Goal: Task Accomplishment & Management: Complete application form

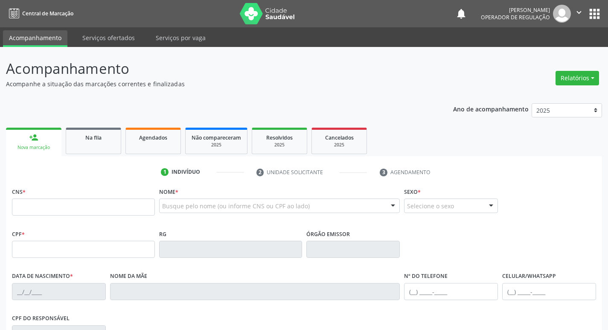
click at [83, 201] on input "text" at bounding box center [83, 206] width 143 height 17
type input "706 5043 2327 0193"
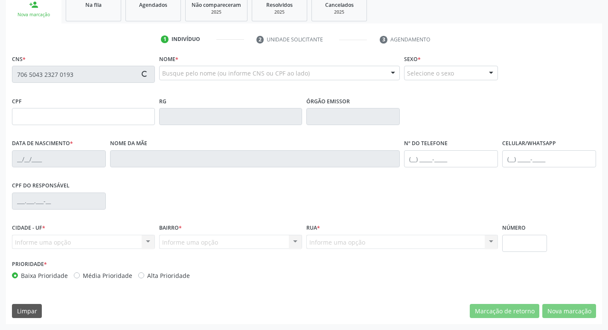
type input "134.037.094-85"
type input "2[DATE]"
type input "[PERSON_NAME]"
type input "[PHONE_NUMBER]"
type input "S/N"
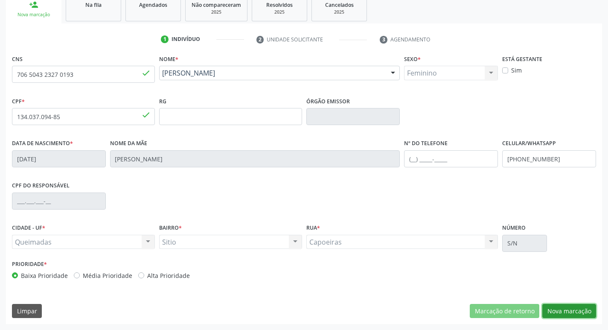
click at [564, 310] on button "Nova marcação" at bounding box center [569, 311] width 54 height 15
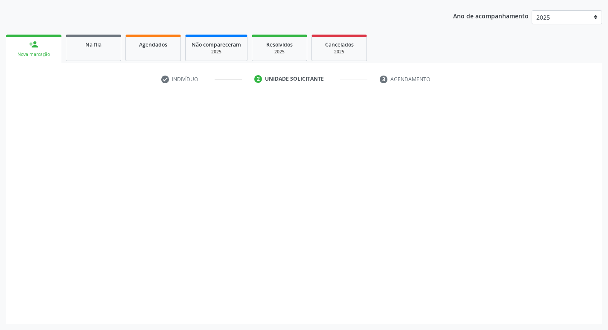
scroll to position [93, 0]
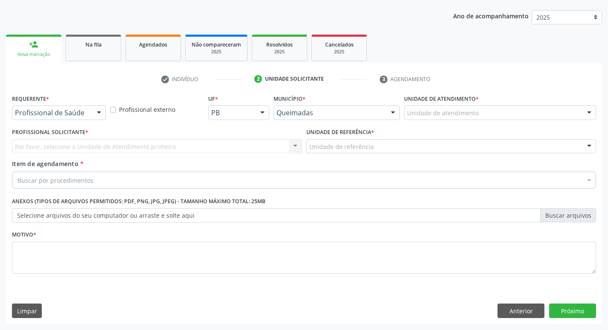
click at [90, 112] on div "Profissional de Saúde Profissional de Saúde Paciente Nenhum resultado encontrad…" at bounding box center [59, 112] width 94 height 15
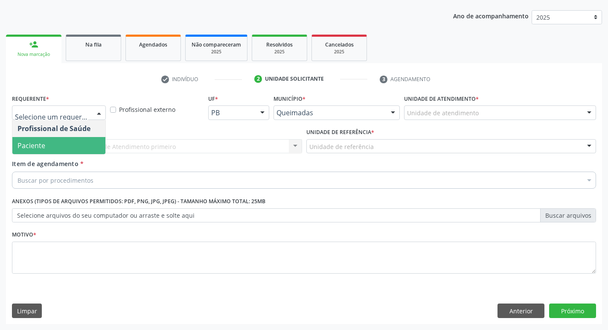
click at [48, 153] on span "Paciente" at bounding box center [58, 145] width 93 height 17
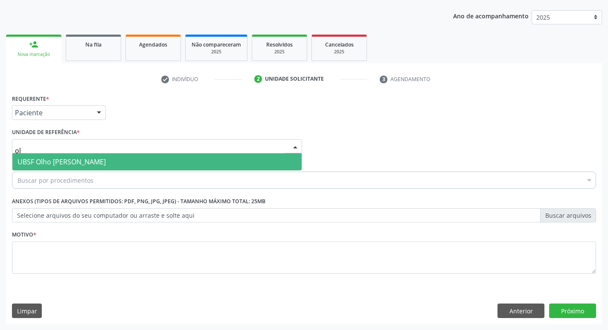
type input "olh"
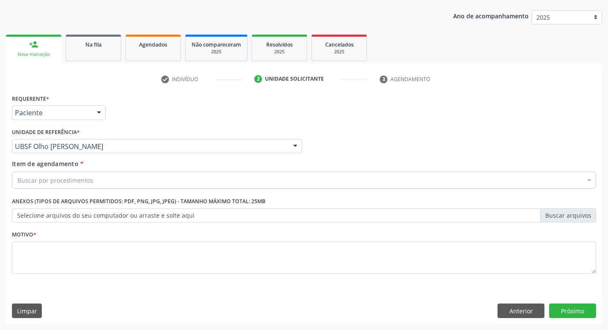
click at [138, 179] on div "Buscar por procedimentos" at bounding box center [304, 180] width 584 height 17
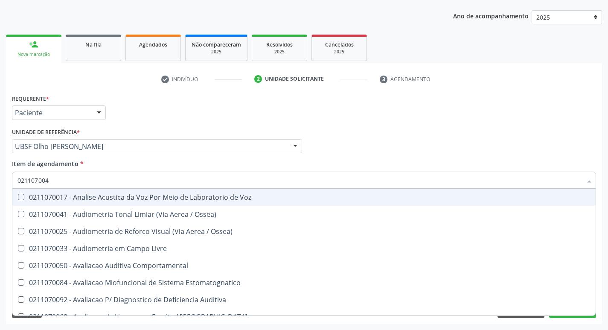
type input "0211070041"
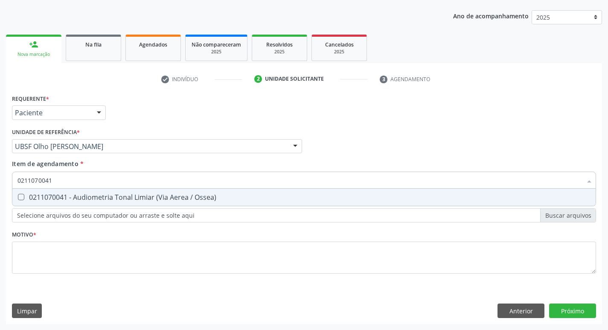
click at [126, 199] on div "0211070041 - Audiometria Tonal Limiar (Via Aerea / Ossea)" at bounding box center [303, 197] width 573 height 7
checkbox Ossea\) "true"
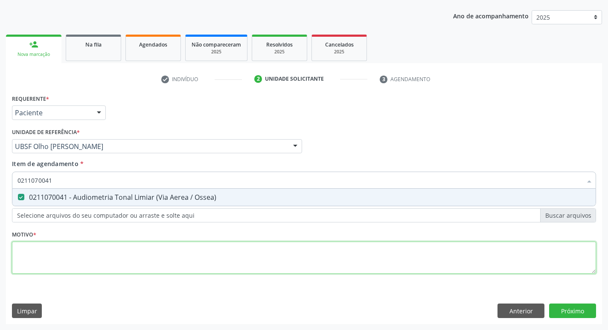
click at [105, 253] on div "Requerente * Paciente Profissional de Saúde Paciente Nenhum resultado encontrad…" at bounding box center [304, 188] width 584 height 193
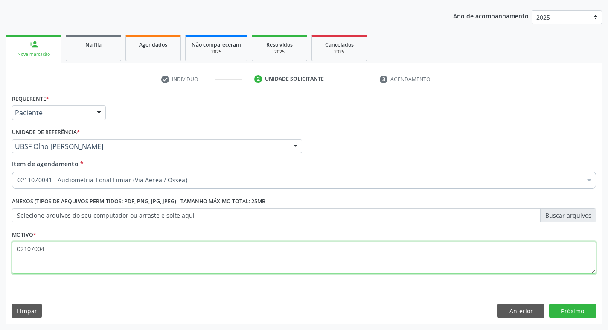
type textarea "021070041"
click at [59, 253] on textarea "021070041" at bounding box center [304, 258] width 584 height 32
type textarea "avaliação"
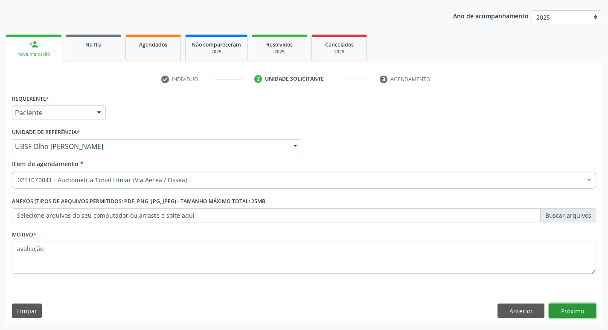
click at [587, 311] on button "Próximo" at bounding box center [572, 310] width 47 height 15
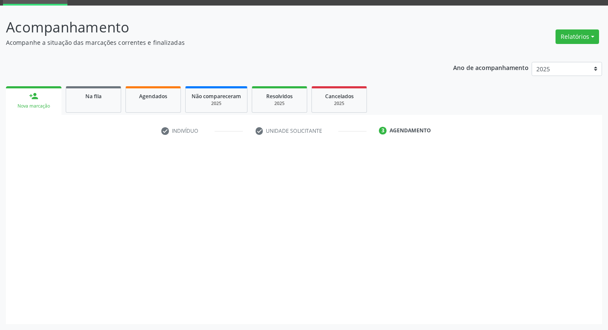
scroll to position [41, 0]
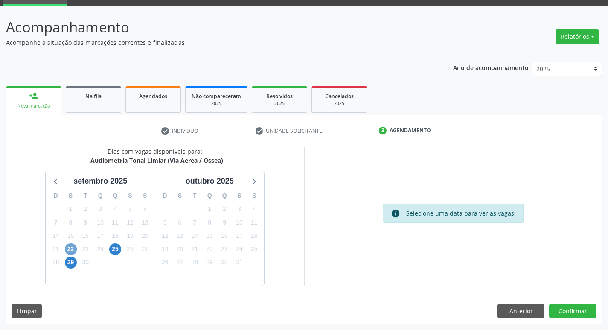
click at [73, 253] on span "22" at bounding box center [71, 249] width 12 height 12
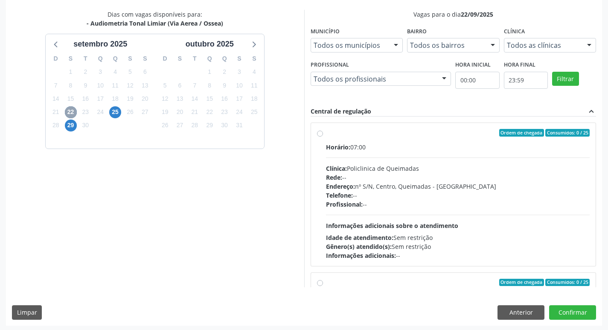
scroll to position [180, 0]
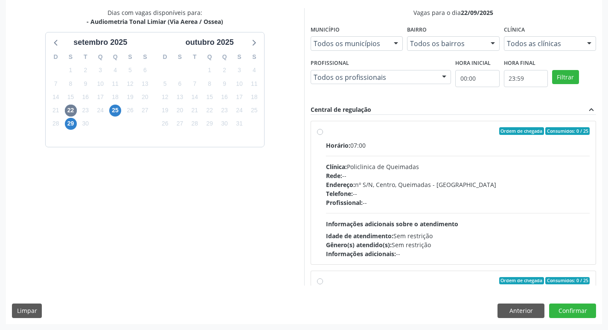
click at [488, 137] on label "Ordem de chegada Consumidos: 0 / 25 Horário: 07:00 Clínica: Policlinica de Quei…" at bounding box center [458, 192] width 264 height 131
click at [323, 135] on input "Ordem de chegada Consumidos: 0 / 25 Horário: 07:00 Clínica: Policlinica de Quei…" at bounding box center [320, 131] width 6 height 8
radio input "true"
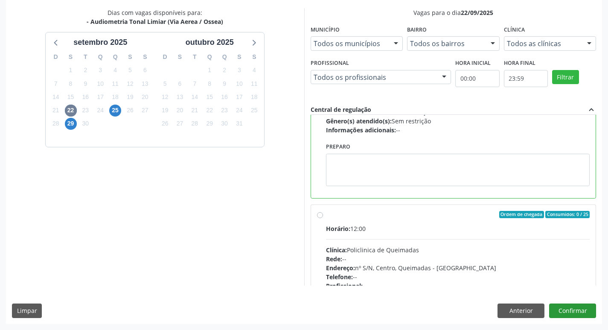
scroll to position [128, 0]
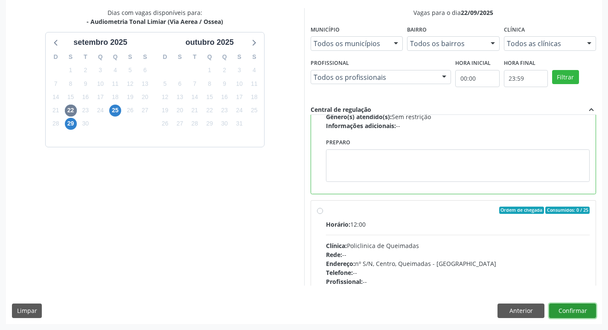
click at [570, 315] on button "Confirmar" at bounding box center [572, 310] width 47 height 15
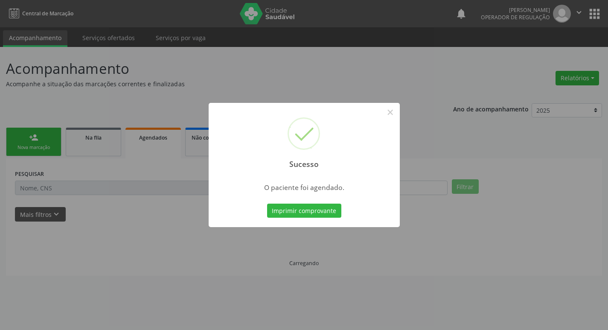
scroll to position [0, 0]
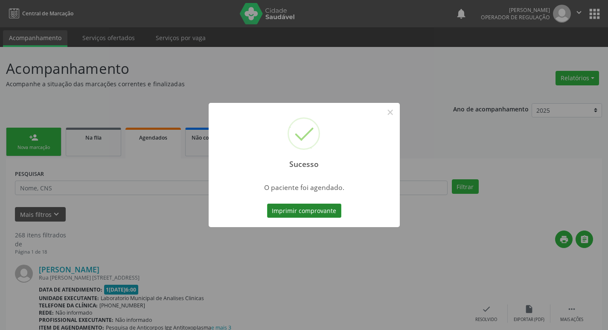
click at [310, 206] on button "Imprimir comprovante" at bounding box center [304, 211] width 74 height 15
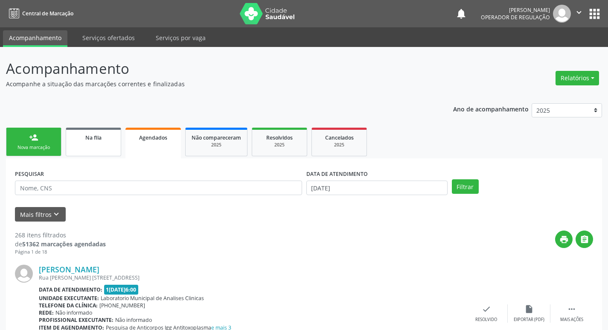
click at [93, 147] on link "Na fila" at bounding box center [93, 142] width 55 height 29
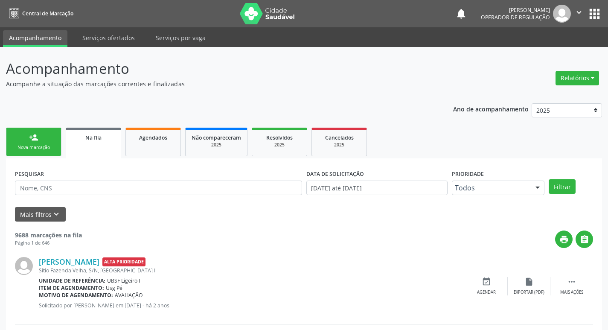
click at [87, 202] on form "PESQUISAR DATA DE SOLICITAÇÃO 0[DATE] até 1[DATE] Prioridade Todos Todos Baixa …" at bounding box center [304, 194] width 578 height 54
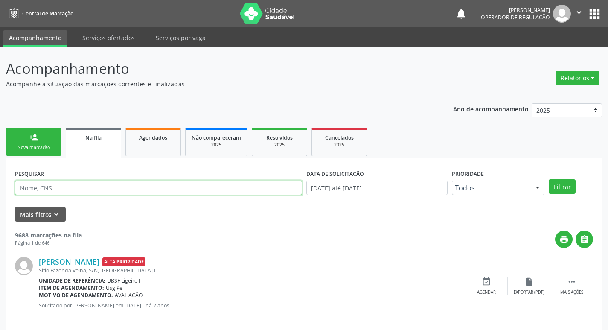
click at [89, 192] on input "text" at bounding box center [158, 187] width 287 height 15
type input "702003834300188"
click at [549, 179] on button "Filtrar" at bounding box center [562, 186] width 27 height 15
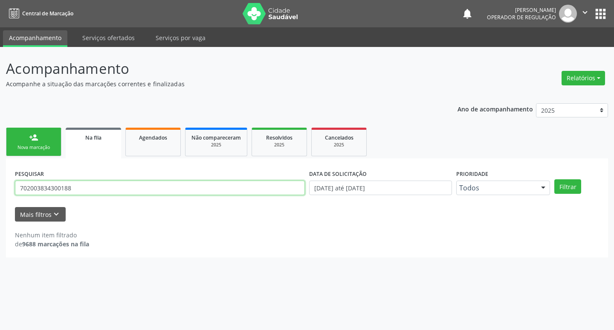
click at [89, 191] on input "702003834300188" at bounding box center [160, 187] width 290 height 15
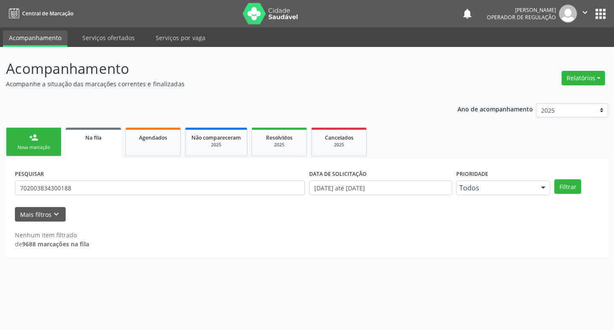
click at [49, 143] on link "person_add Nova marcação" at bounding box center [33, 142] width 55 height 29
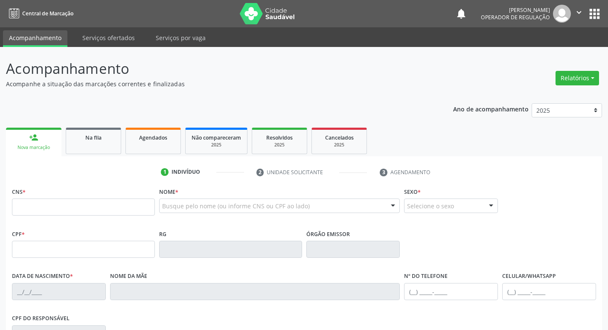
click at [66, 196] on div "CNS *" at bounding box center [83, 200] width 143 height 30
click at [70, 210] on input "text" at bounding box center [83, 206] width 143 height 17
type input "702 0038 3430 0188"
type input "134.037.814-02"
type input "[DATE]"
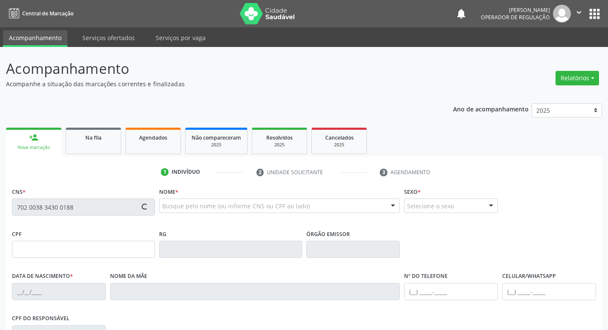
type input "[PERSON_NAME]"
type input "[PHONE_NUMBER]"
type input "093.773.937-52"
type input "21"
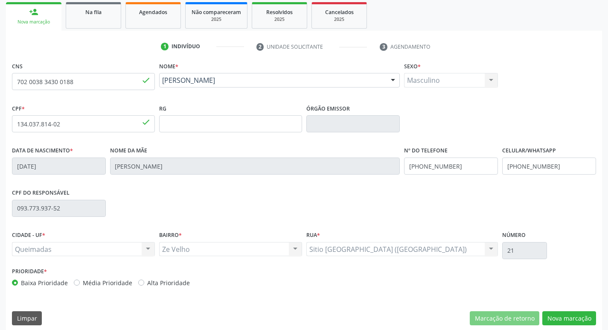
scroll to position [133, 0]
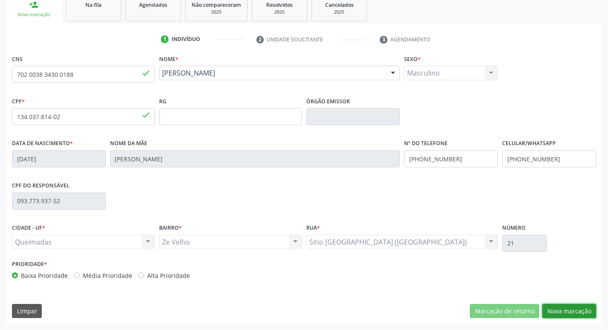
drag, startPoint x: 570, startPoint y: 307, endPoint x: 376, endPoint y: 311, distance: 194.6
click at [570, 308] on button "Nova marcação" at bounding box center [569, 311] width 54 height 15
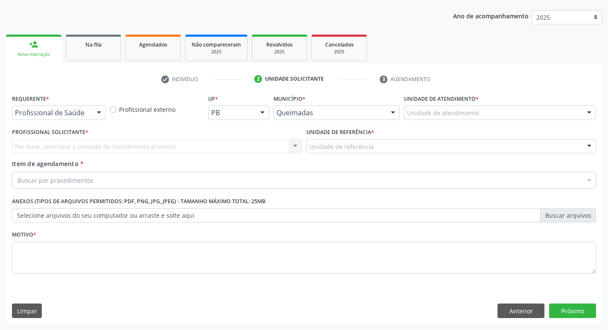
click at [92, 99] on div "Requerente * Profissional de Saúde Profissional de Saúde Paciente Nenhum result…" at bounding box center [59, 105] width 94 height 27
click at [89, 111] on div "Profissional de Saúde" at bounding box center [59, 112] width 94 height 15
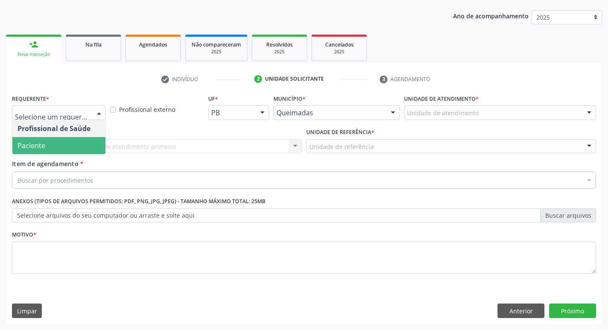
click at [64, 148] on span "Paciente" at bounding box center [58, 145] width 93 height 17
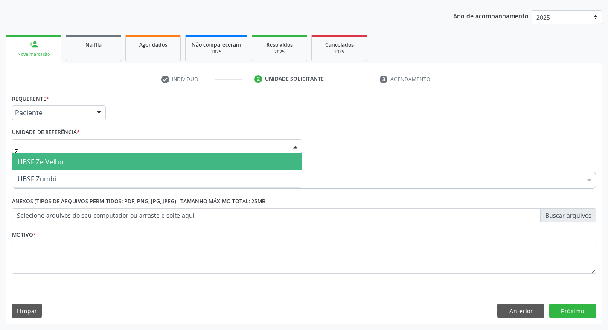
type input "ze"
click at [63, 159] on span "UBSF Ze Velho" at bounding box center [40, 161] width 46 height 9
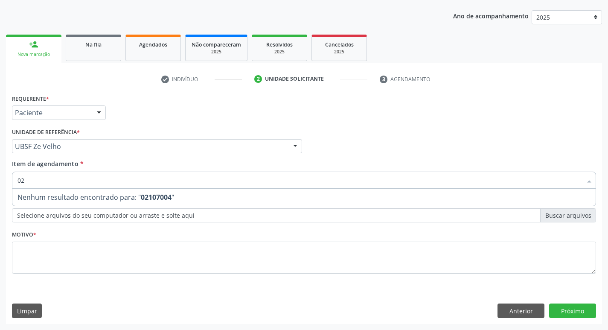
type input "0"
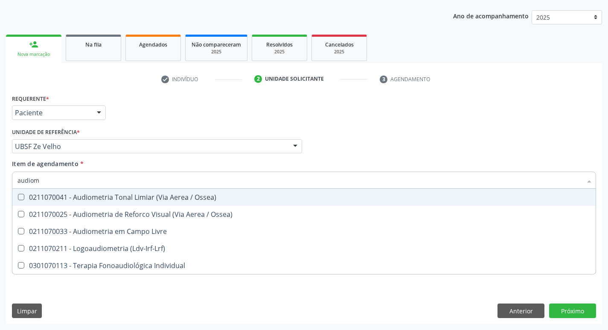
type input "audiome"
click at [70, 198] on div "0211070041 - Audiometria Tonal Limiar (Via Aerea / Ossea)" at bounding box center [303, 197] width 573 height 7
checkbox Ossea\) "true"
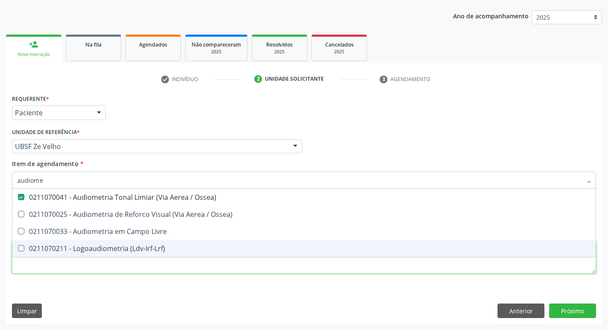
click at [74, 268] on div "Requerente * Paciente Profissional de Saúde Paciente Nenhum resultado encontrad…" at bounding box center [304, 188] width 584 height 193
checkbox Ossea\) "true"
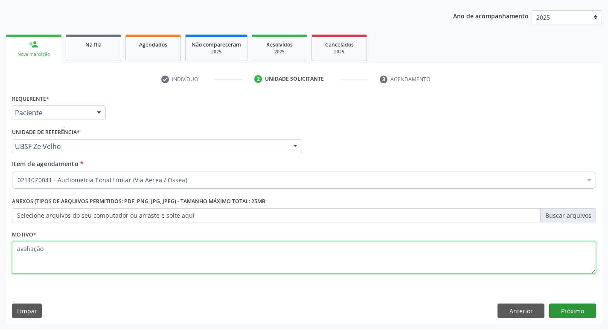
type textarea "avaliação"
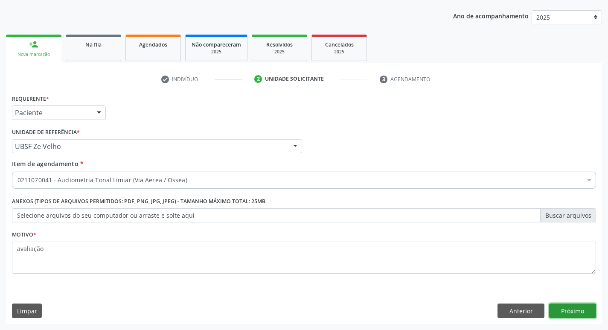
click at [576, 305] on button "Próximo" at bounding box center [572, 310] width 47 height 15
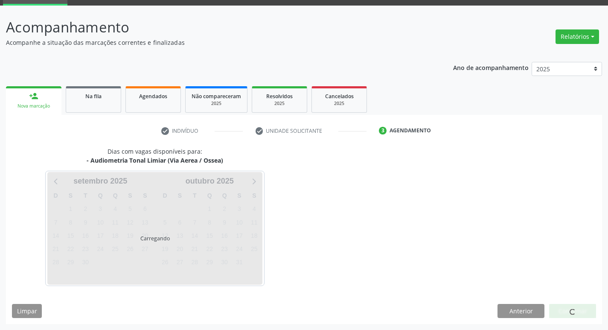
scroll to position [41, 0]
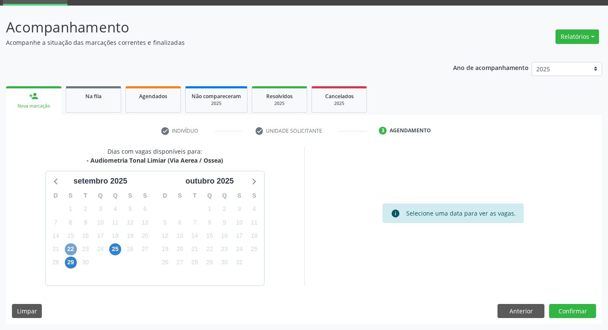
click at [72, 250] on span "22" at bounding box center [71, 249] width 12 height 12
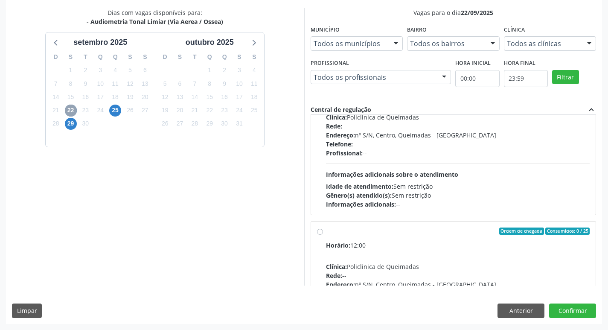
scroll to position [0, 0]
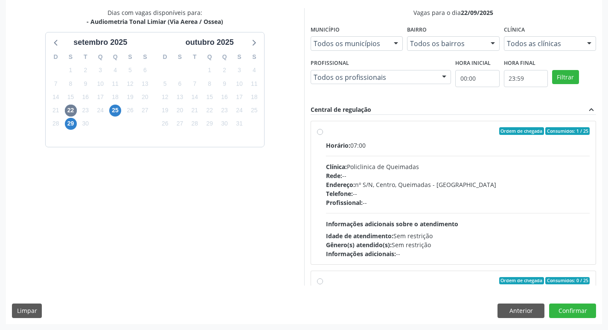
click at [447, 142] on div "Horário: 07:00" at bounding box center [458, 145] width 264 height 9
click at [323, 135] on input "Ordem de chegada Consumidos: 1 / 25 Horário: 07:00 Clínica: Policlinica de Quei…" at bounding box center [320, 131] width 6 height 8
radio input "true"
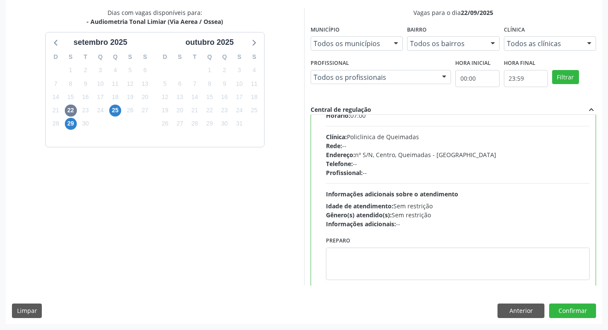
scroll to position [43, 0]
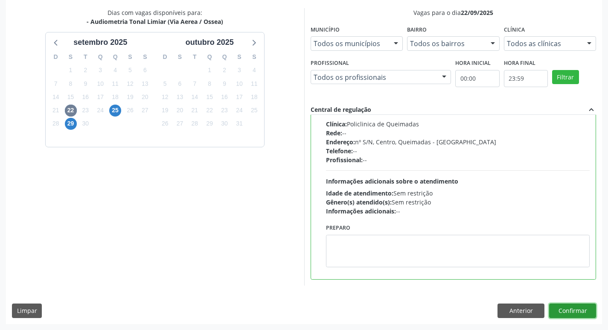
click at [563, 307] on button "Confirmar" at bounding box center [572, 310] width 47 height 15
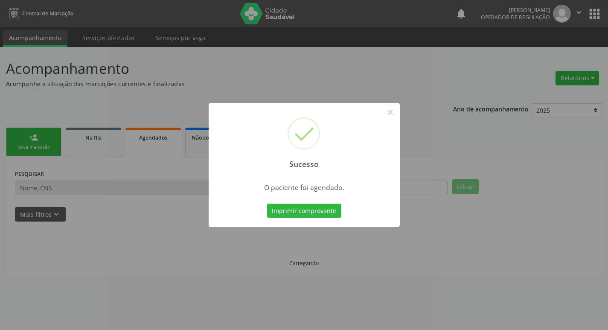
scroll to position [0, 0]
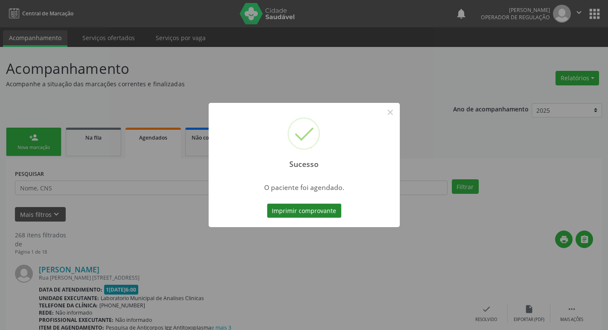
click at [300, 217] on button "Imprimir comprovante" at bounding box center [304, 211] width 74 height 15
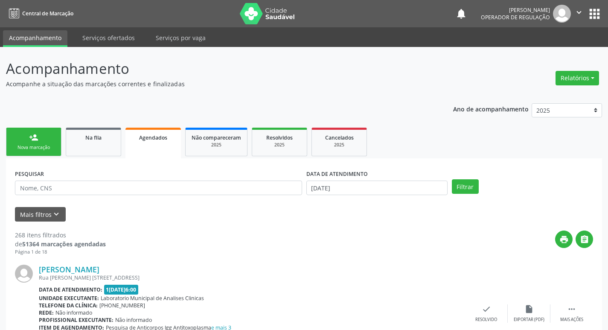
click at [34, 142] on link "person_add Nova marcação" at bounding box center [33, 142] width 55 height 29
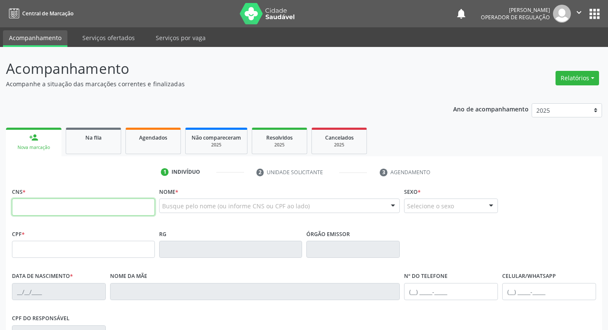
click at [50, 201] on input "text" at bounding box center [83, 206] width 143 height 17
type input "708 3042 5938 3660"
type input "309.082.304-78"
type input "[DATE]"
type input "[PERSON_NAME]"
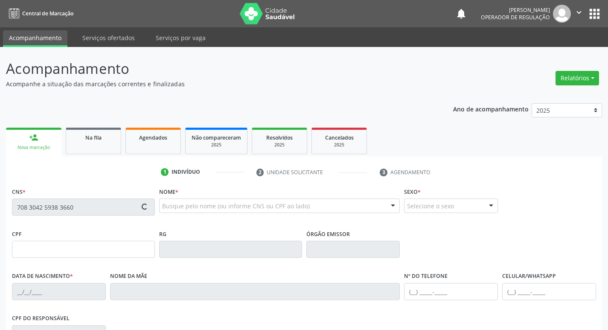
type input "[PHONE_NUMBER]"
type input "S/N"
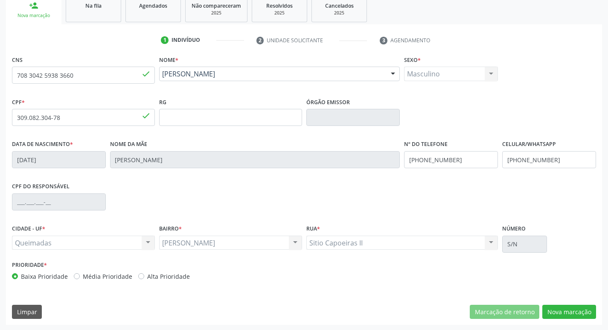
scroll to position [133, 0]
click at [557, 310] on button "Nova marcação" at bounding box center [569, 311] width 54 height 15
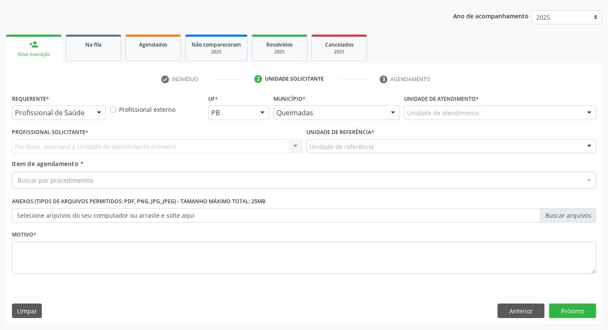
scroll to position [93, 0]
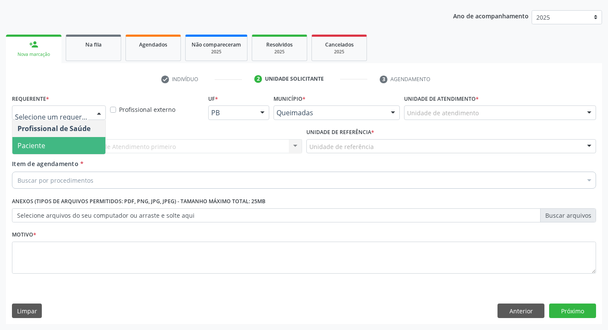
click at [49, 146] on span "Paciente" at bounding box center [58, 145] width 93 height 17
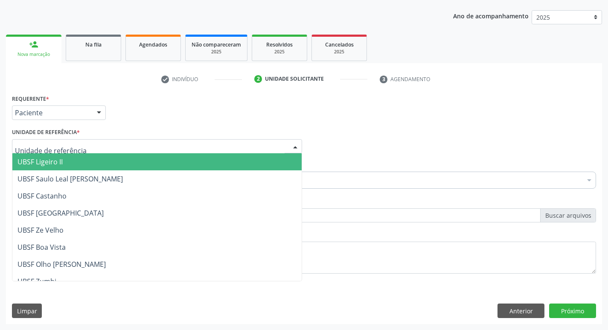
click at [55, 140] on div at bounding box center [157, 146] width 290 height 15
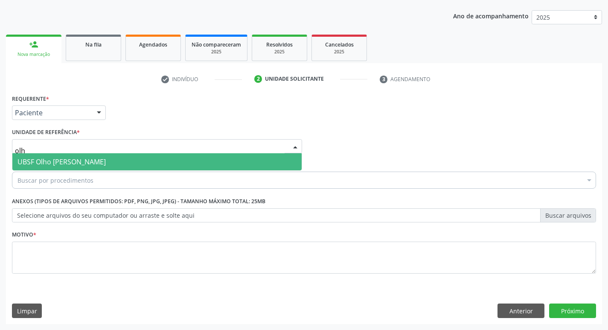
type input "olho"
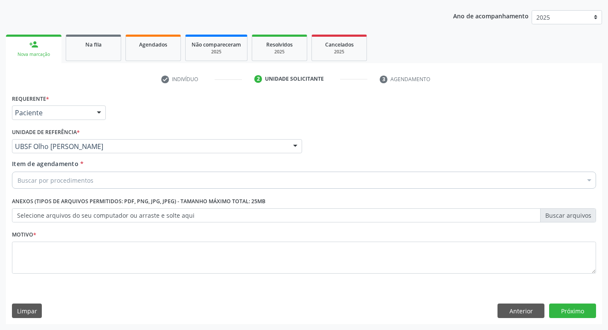
click at [92, 179] on div "Buscar por procedimentos" at bounding box center [304, 180] width 584 height 17
type input "0"
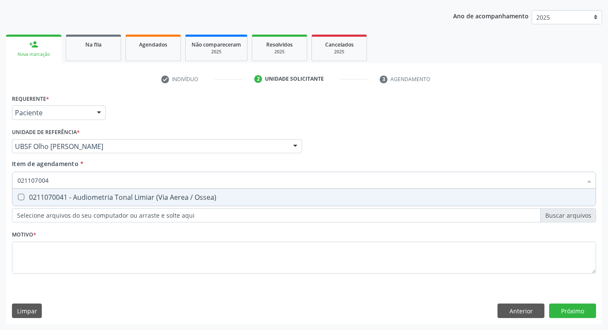
type input "0211070041"
click at [94, 198] on div "0211070041 - Audiometria Tonal Limiar (Via Aerea / Ossea)" at bounding box center [303, 197] width 573 height 7
checkbox Ossea\) "true"
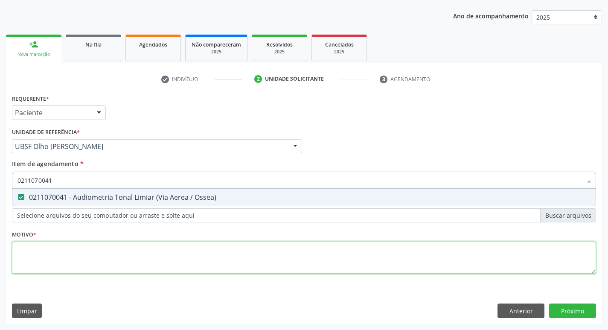
click at [77, 259] on div "Requerente * Paciente Profissional de Saúde Paciente Nenhum resultado encontrad…" at bounding box center [304, 188] width 584 height 193
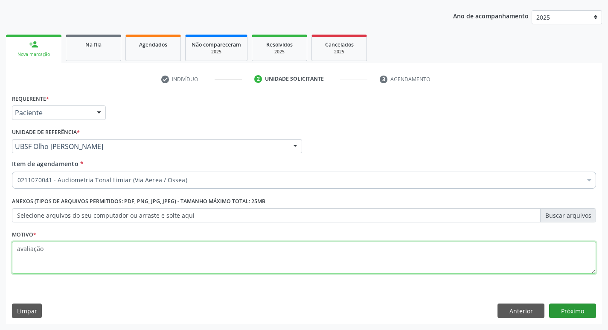
type textarea "avaliação"
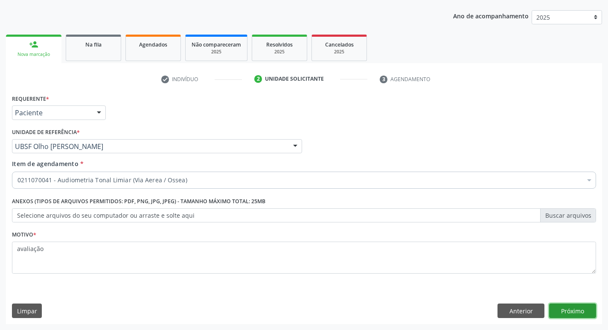
click at [568, 311] on button "Próximo" at bounding box center [572, 310] width 47 height 15
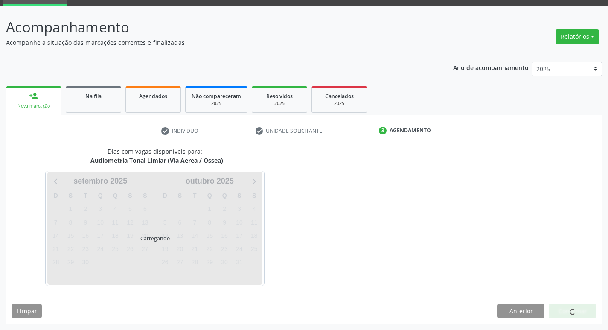
scroll to position [41, 0]
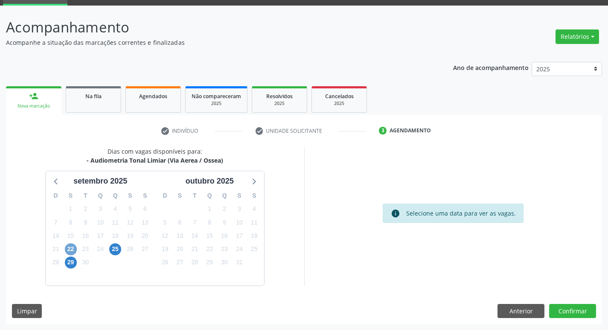
click at [75, 246] on span "22" at bounding box center [71, 249] width 12 height 12
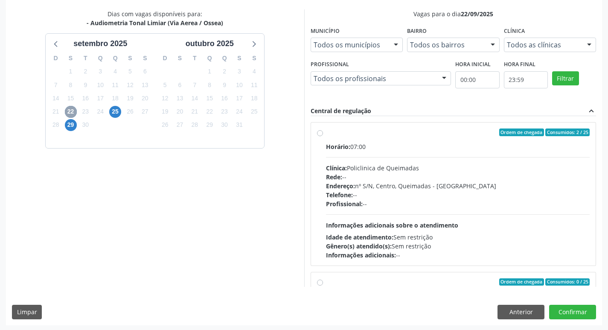
scroll to position [180, 0]
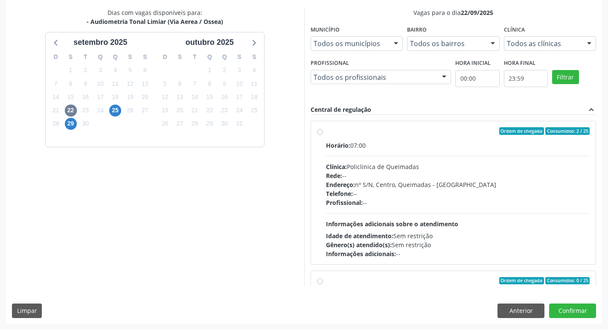
drag, startPoint x: 433, startPoint y: 138, endPoint x: 504, endPoint y: 204, distance: 97.5
click at [433, 137] on label "Ordem de chegada Consumidos: 2 / 25 Horário: 07:00 Clínica: Policlinica de Quei…" at bounding box center [458, 192] width 264 height 131
click at [323, 135] on input "Ordem de chegada Consumidos: 2 / 25 Horário: 07:00 Clínica: Policlinica de Quei…" at bounding box center [320, 131] width 6 height 8
radio input "true"
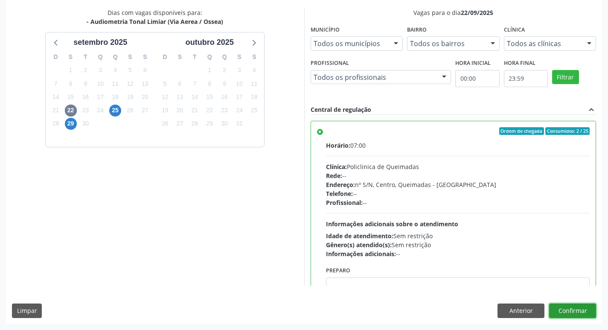
click at [569, 305] on button "Confirmar" at bounding box center [572, 310] width 47 height 15
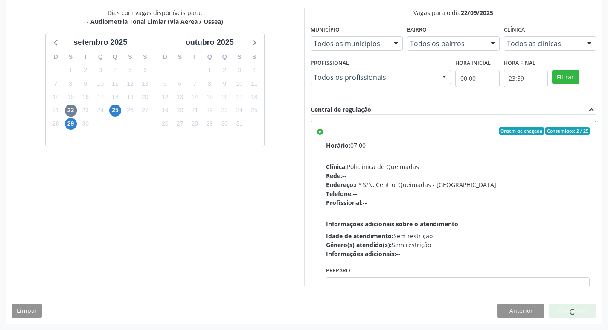
scroll to position [0, 0]
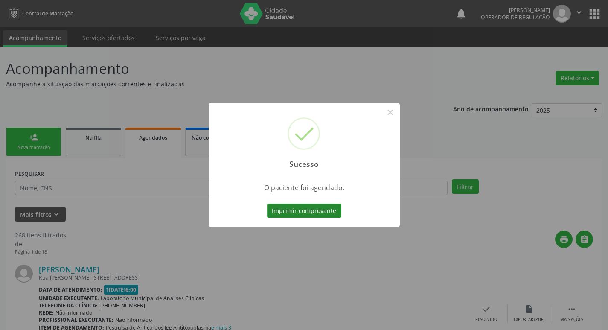
click at [329, 210] on button "Imprimir comprovante" at bounding box center [304, 211] width 74 height 15
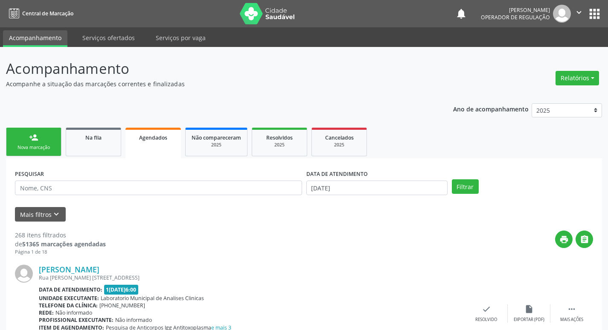
click at [41, 131] on link "person_add Nova marcação" at bounding box center [33, 142] width 55 height 29
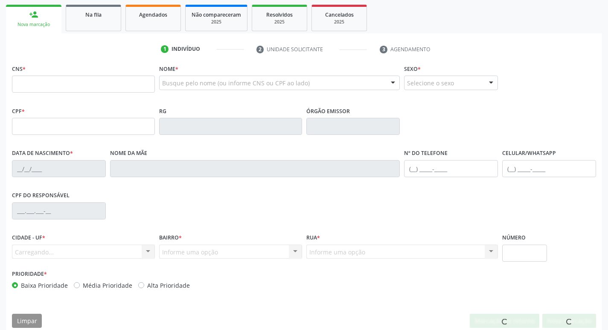
scroll to position [128, 0]
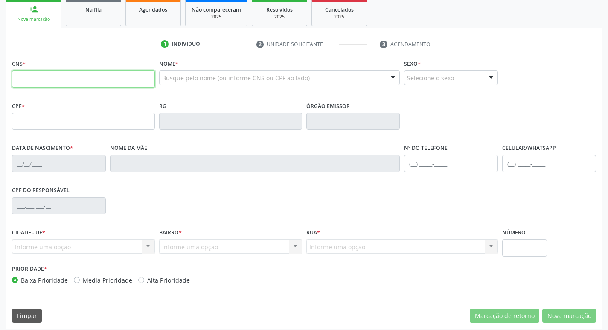
click at [85, 73] on input "text" at bounding box center [83, 78] width 143 height 17
type input "701 7062 6738 3470"
type input "021.575.794-78"
type input "[DATE]"
type input "[PERSON_NAME]"
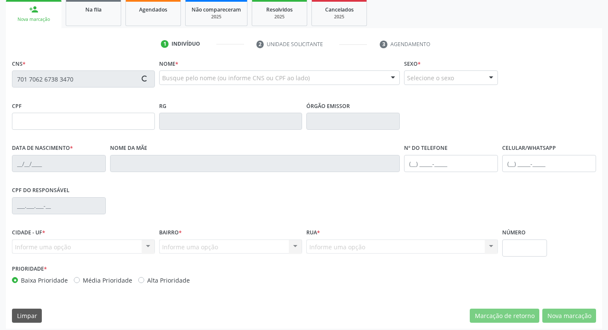
type input "[PHONE_NUMBER]"
type input "23"
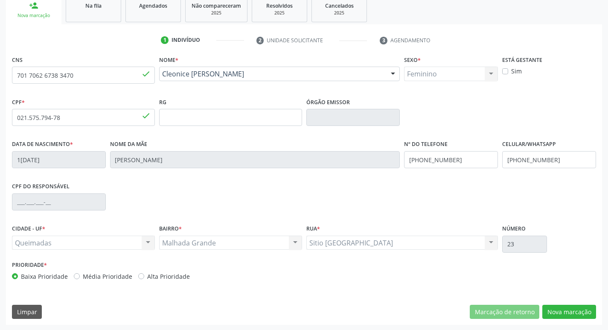
scroll to position [133, 0]
click at [572, 309] on button "Nova marcação" at bounding box center [569, 311] width 54 height 15
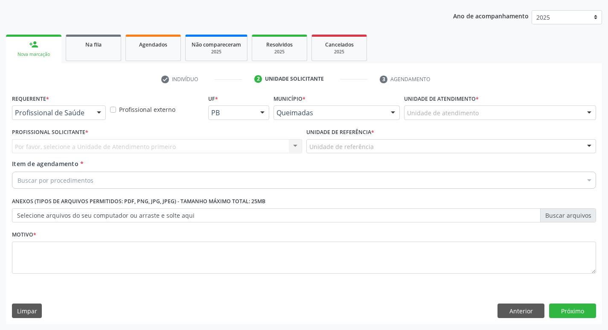
scroll to position [93, 0]
click at [89, 114] on div "Profissional de Saúde" at bounding box center [59, 112] width 94 height 15
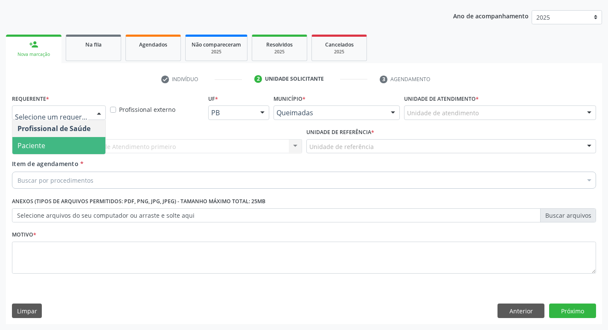
click at [67, 153] on span "Paciente" at bounding box center [58, 145] width 93 height 17
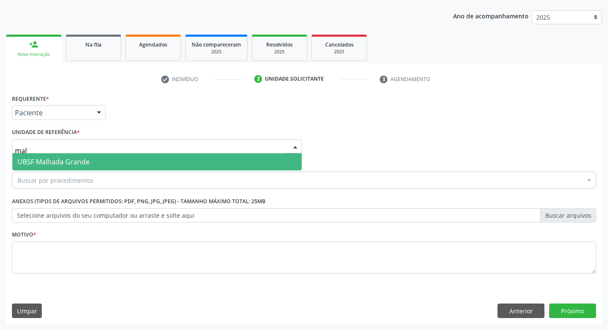
type input "malh"
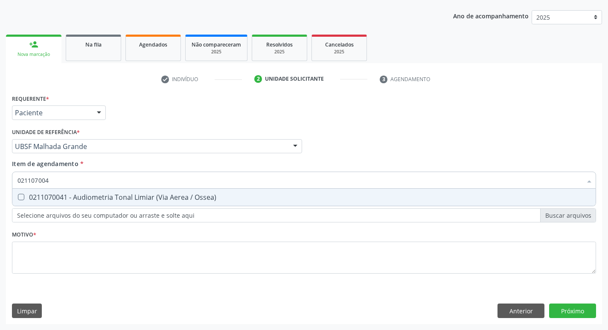
type input "0211070041"
click at [147, 198] on div "0211070041 - Audiometria Tonal Limiar (Via Aerea / Ossea)" at bounding box center [303, 197] width 573 height 7
checkbox Ossea\) "true"
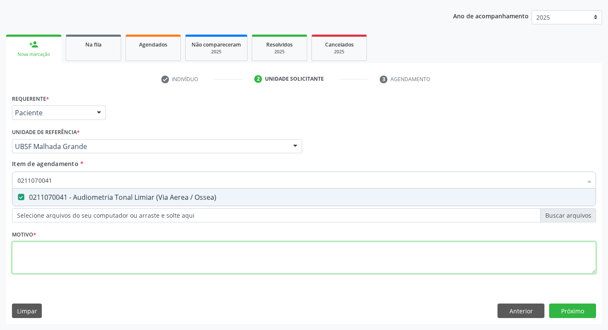
click at [108, 256] on div "Requerente * Paciente Profissional de Saúde Paciente Nenhum resultado encontrad…" at bounding box center [304, 188] width 584 height 193
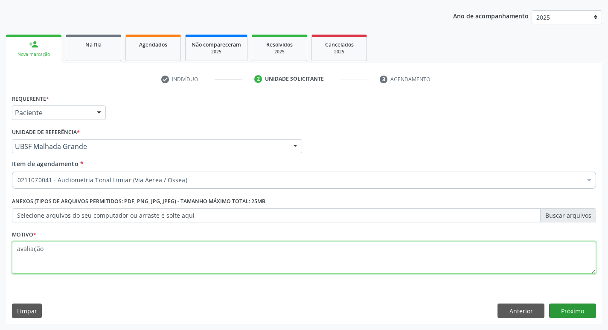
type textarea "avaliação"
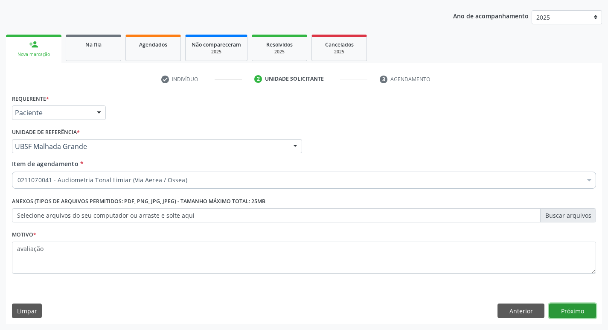
click at [559, 307] on button "Próximo" at bounding box center [572, 310] width 47 height 15
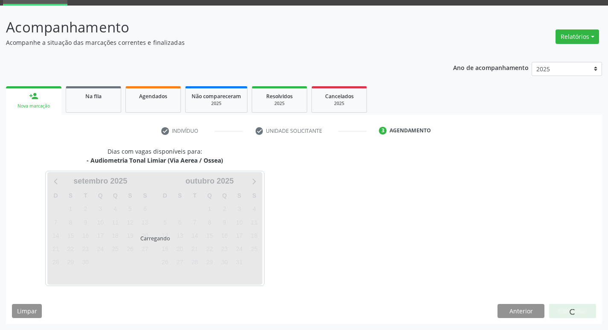
scroll to position [41, 0]
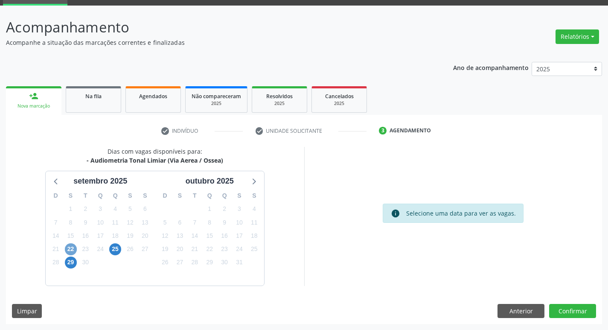
click at [75, 248] on span "22" at bounding box center [71, 249] width 12 height 12
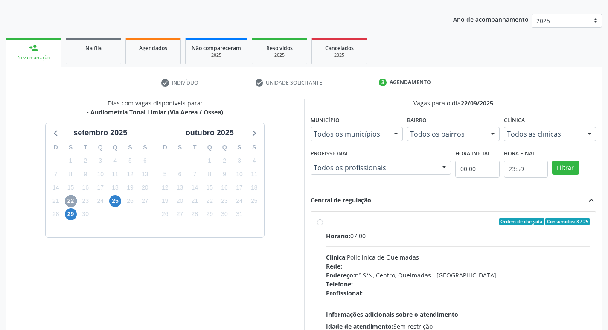
scroll to position [180, 0]
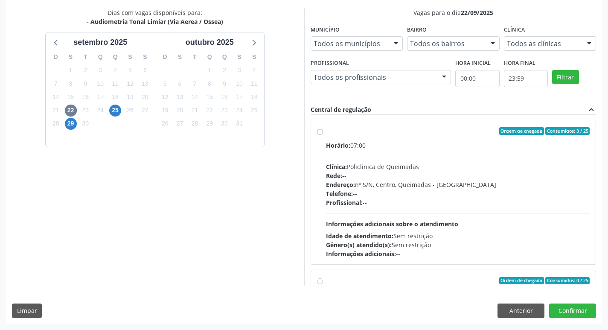
click at [489, 160] on div "Horário: 07:00 Clínica: Policlinica de Queimadas Rede: -- Endereço: nº S/N, Cen…" at bounding box center [458, 199] width 264 height 117
click at [323, 135] on input "Ordem de chegada Consumidos: 3 / 25 Horário: 07:00 Clínica: Policlinica de Quei…" at bounding box center [320, 131] width 6 height 8
radio input "true"
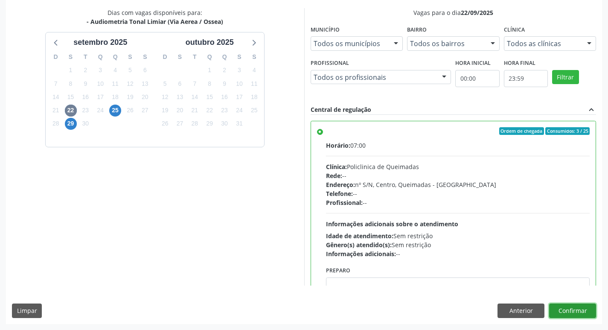
click at [562, 305] on button "Confirmar" at bounding box center [572, 310] width 47 height 15
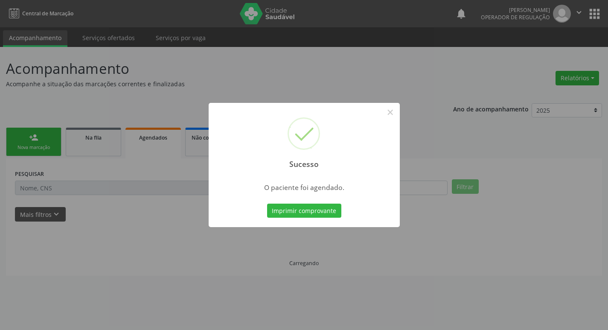
scroll to position [0, 0]
click at [304, 211] on button "Imprimir comprovante" at bounding box center [307, 211] width 74 height 15
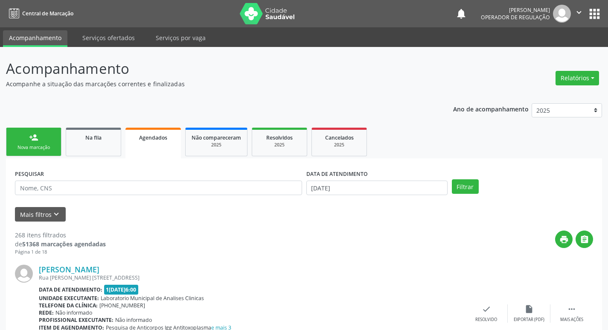
click at [42, 136] on link "person_add Nova marcação" at bounding box center [33, 142] width 55 height 29
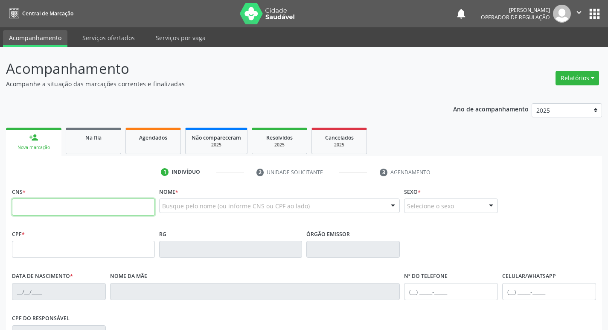
click at [77, 202] on input "text" at bounding box center [83, 206] width 143 height 17
type input "704 7077 8507 5639"
type input "169.987.344-50"
type input "20/12/2016"
type input "Rosilda Gomes Felipe"
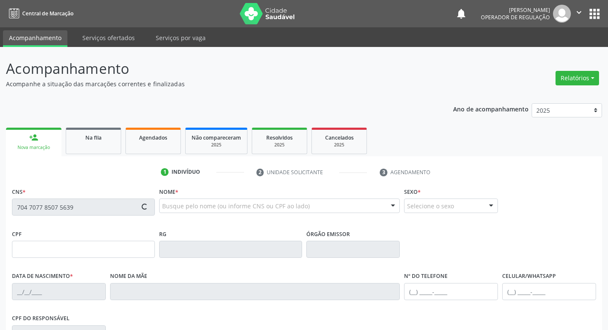
type input "(83) 99307-8668"
type input "065.985.994-74"
type input "102"
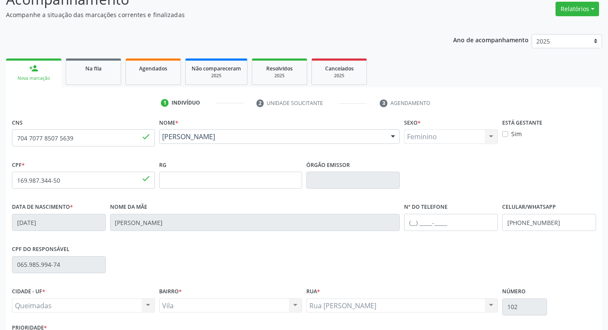
scroll to position [133, 0]
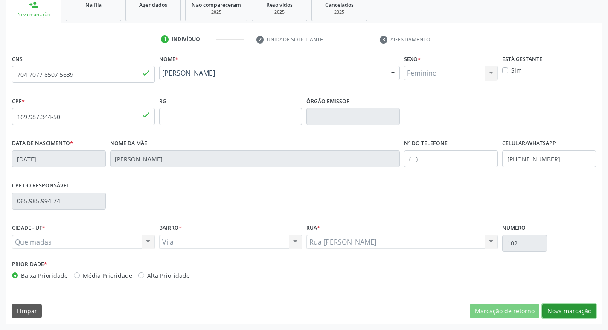
click at [576, 307] on button "Nova marcação" at bounding box center [569, 311] width 54 height 15
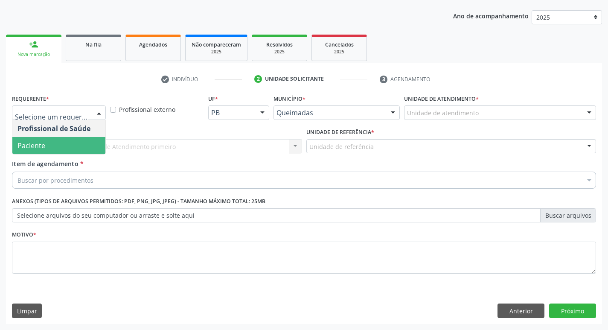
click at [60, 147] on span "Paciente" at bounding box center [58, 145] width 93 height 17
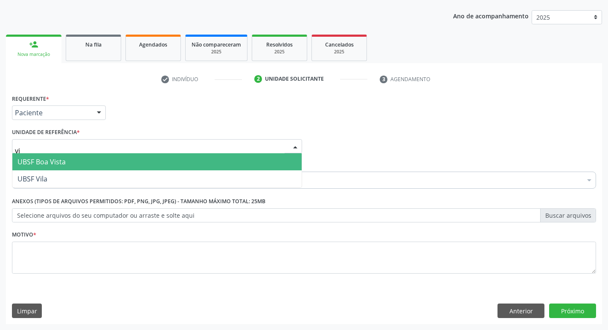
type input "vil"
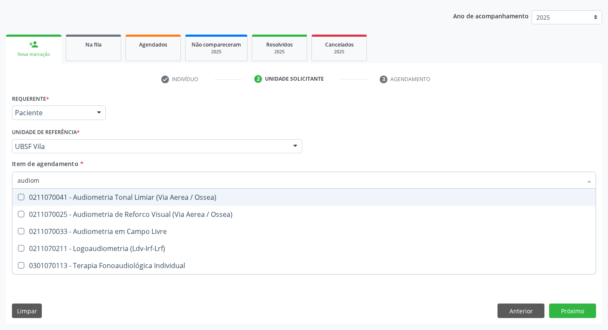
type input "audiome"
click at [62, 192] on span "0211070041 - Audiometria Tonal Limiar (Via Aerea / Ossea)" at bounding box center [303, 197] width 583 height 17
checkbox Ossea\) "true"
click at [363, 93] on div "Requerente * Paciente Profissional de Saúde Paciente Nenhum resultado encontrad…" at bounding box center [304, 108] width 588 height 33
checkbox Ossea\) "true"
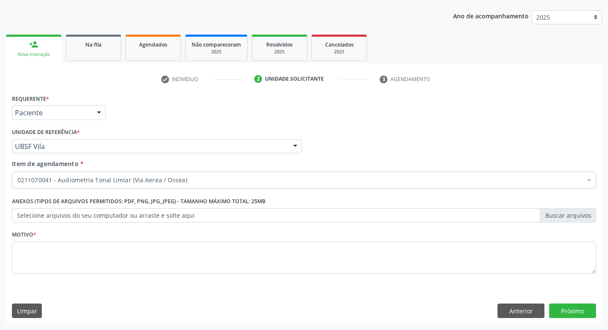
click at [76, 240] on div "Motivo *" at bounding box center [304, 250] width 584 height 45
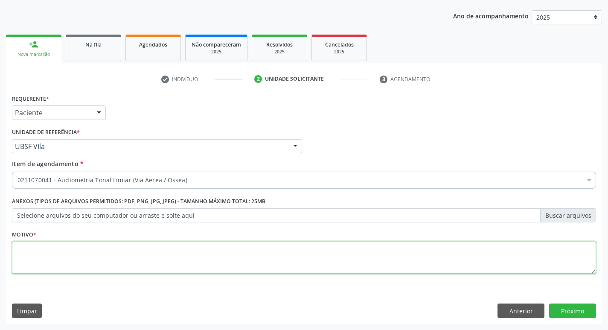
click at [73, 251] on textarea at bounding box center [304, 258] width 584 height 32
type textarea "avaliação"
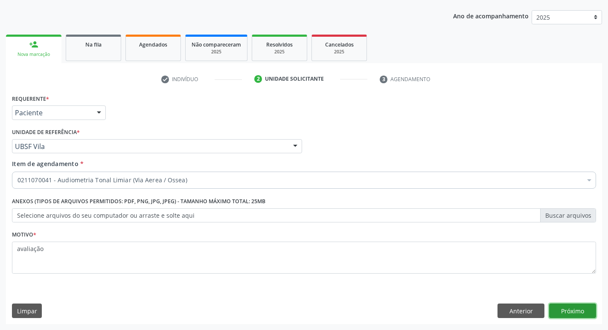
click at [568, 315] on button "Próximo" at bounding box center [572, 310] width 47 height 15
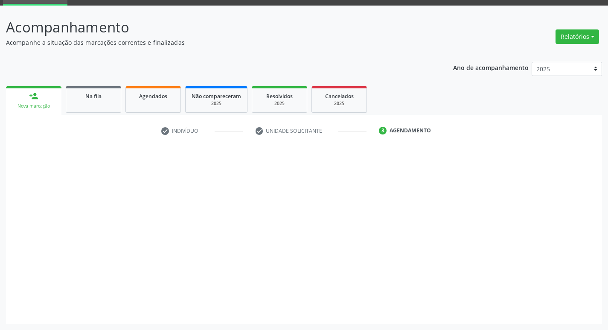
scroll to position [41, 0]
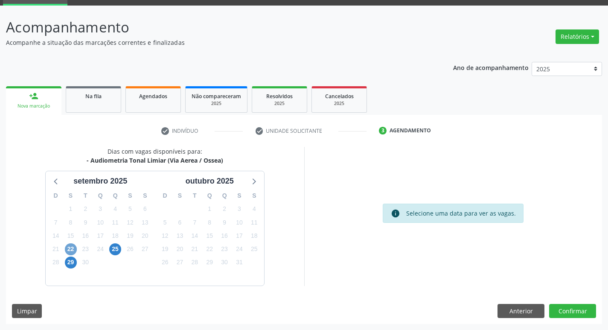
click at [71, 247] on span "22" at bounding box center [71, 249] width 12 height 12
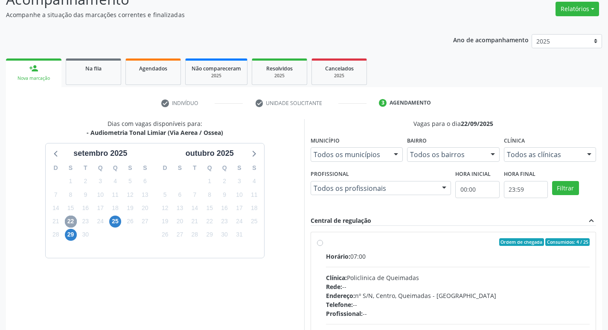
scroll to position [84, 0]
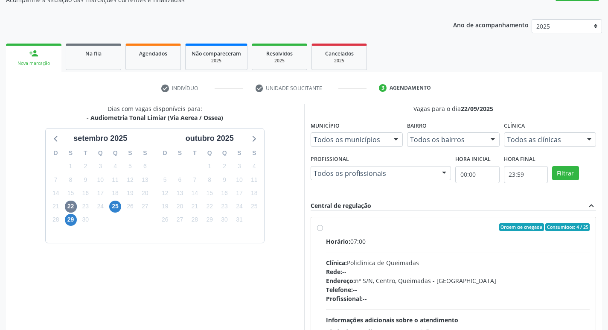
click at [424, 238] on div "Horário: 07:00" at bounding box center [458, 241] width 264 height 9
click at [323, 231] on input "Ordem de chegada Consumidos: 4 / 25 Horário: 07:00 Clínica: Policlinica de Quei…" at bounding box center [320, 227] width 6 height 8
radio input "true"
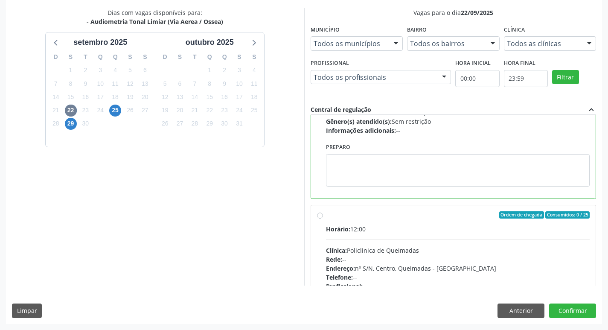
scroll to position [128, 0]
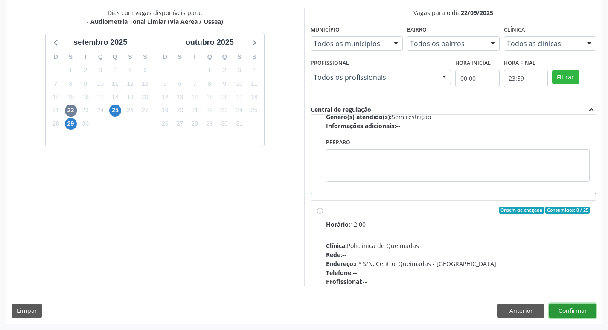
click at [580, 309] on button "Confirmar" at bounding box center [572, 310] width 47 height 15
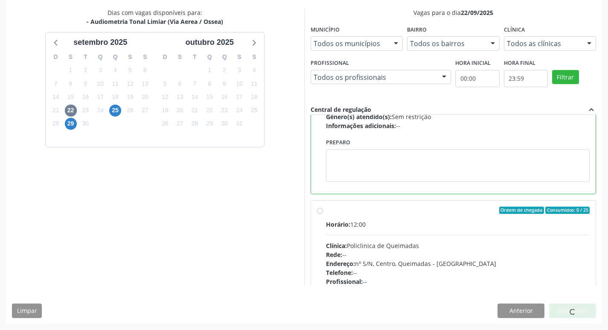
scroll to position [0, 0]
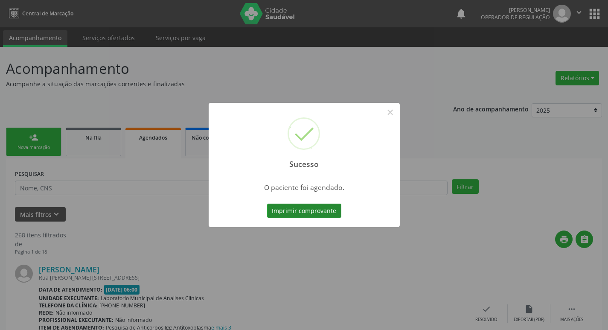
click at [286, 207] on button "Imprimir comprovante" at bounding box center [304, 211] width 74 height 15
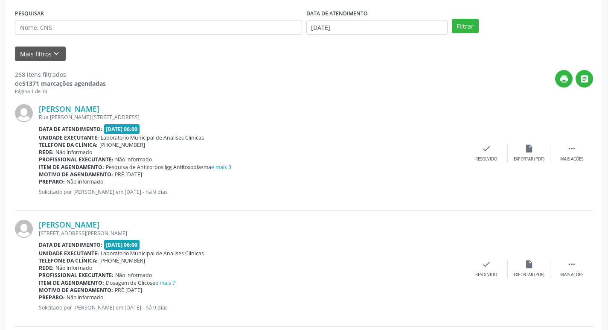
scroll to position [128, 0]
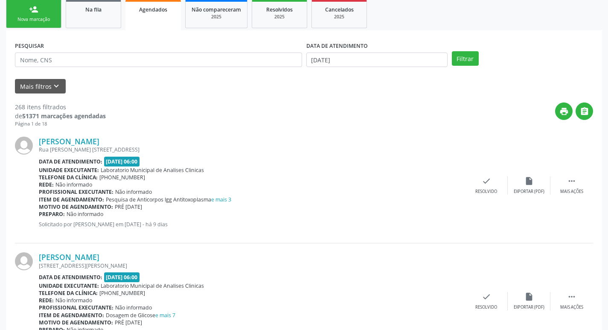
click at [189, 70] on div "PESQUISAR" at bounding box center [158, 55] width 291 height 33
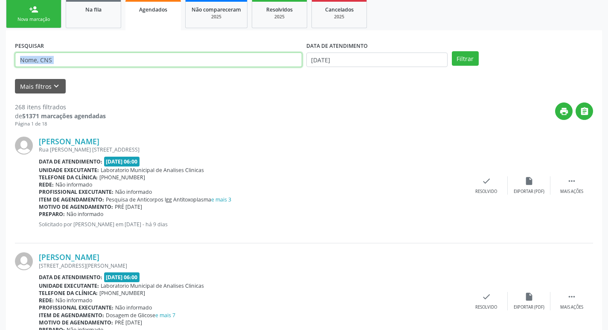
click at [200, 60] on input "text" at bounding box center [158, 59] width 287 height 15
type input "704707785075639"
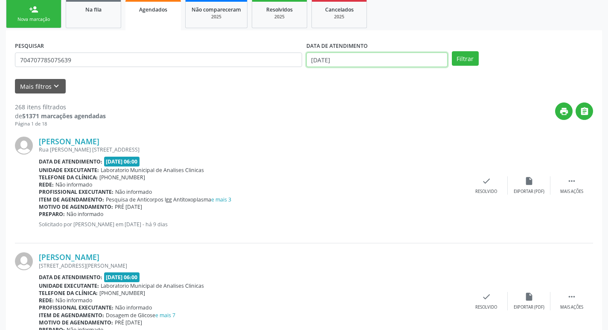
click at [391, 60] on input "[DATE]" at bounding box center [376, 59] width 141 height 15
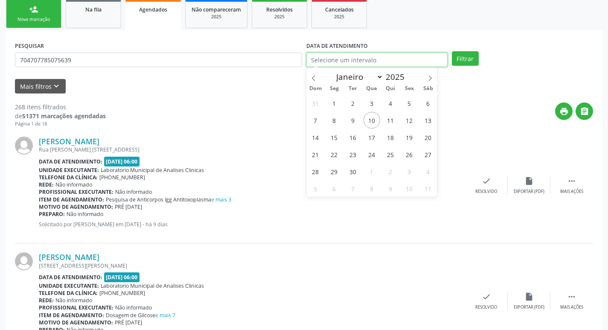
click at [452, 51] on button "Filtrar" at bounding box center [465, 58] width 27 height 15
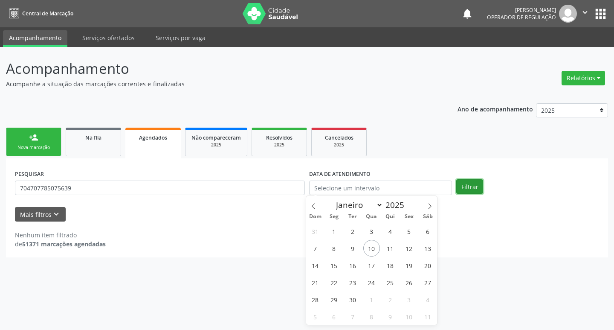
click at [474, 186] on button "Filtrar" at bounding box center [470, 186] width 27 height 15
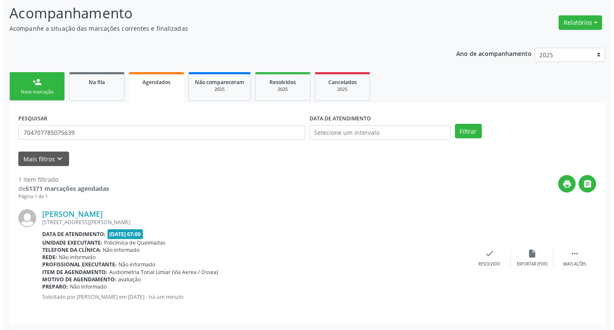
scroll to position [56, 0]
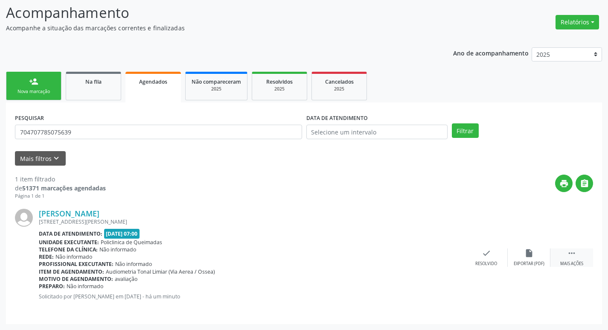
click at [567, 251] on icon "" at bounding box center [571, 252] width 9 height 9
click at [441, 253] on icon "cancel" at bounding box center [443, 252] width 9 height 9
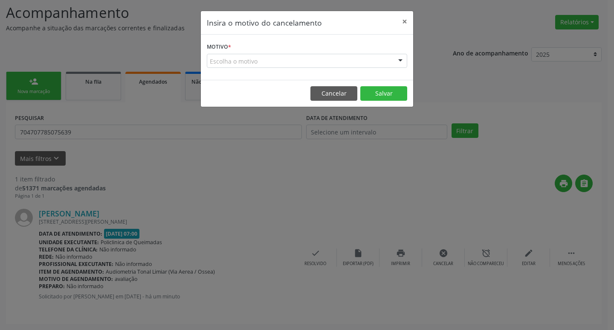
click at [384, 63] on div "Escolha o motivo" at bounding box center [307, 61] width 201 height 15
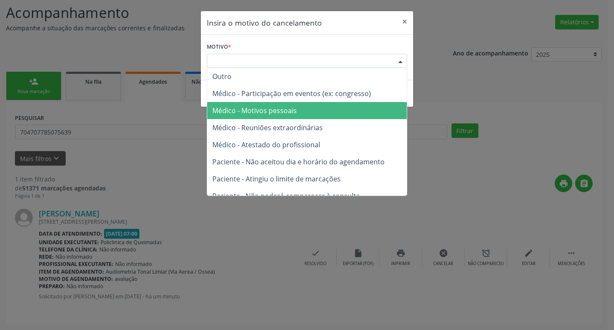
click at [361, 104] on span "Médico - Motivos pessoais" at bounding box center [307, 110] width 200 height 17
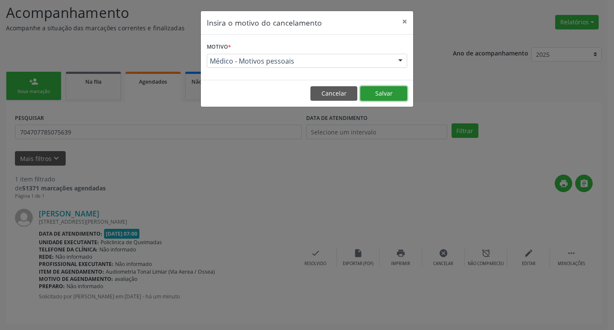
click at [367, 96] on button "Salvar" at bounding box center [384, 93] width 47 height 15
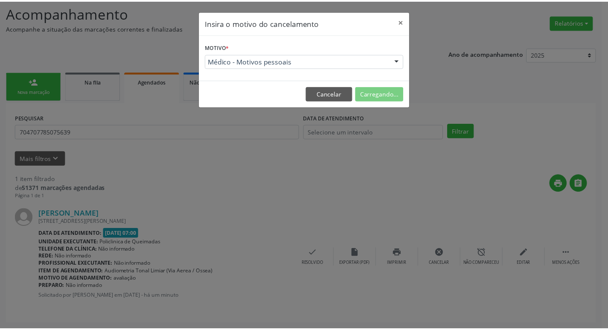
scroll to position [0, 0]
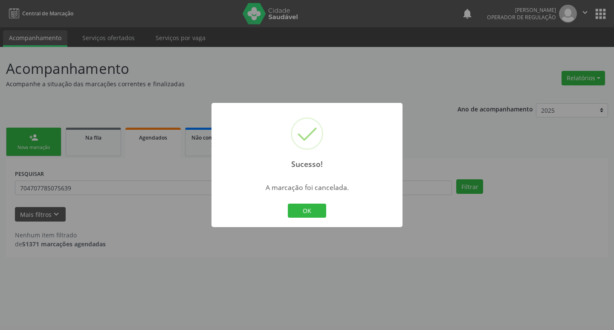
click at [51, 132] on div "Sucesso! × A marcação foi cancelada. OK Cancel" at bounding box center [307, 165] width 614 height 330
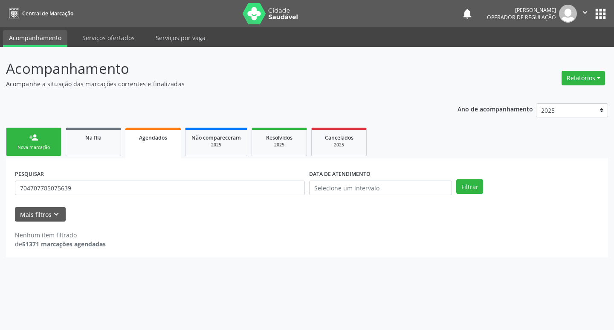
click at [134, 96] on div "Acompanhamento Acompanhe a situação das marcações correntes e finalizadas Relat…" at bounding box center [307, 157] width 602 height 199
click at [47, 135] on link "person_add Nova marcação" at bounding box center [33, 142] width 55 height 29
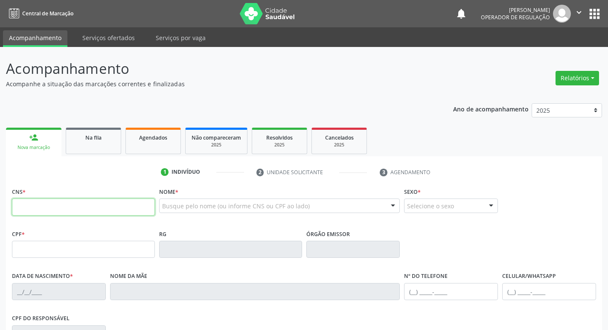
click at [51, 207] on input "text" at bounding box center [83, 206] width 143 height 17
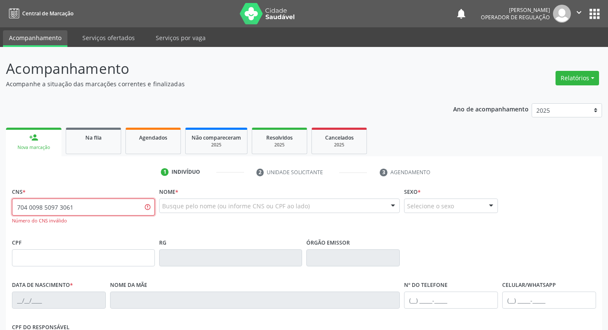
type input "704 0098 5097 3061"
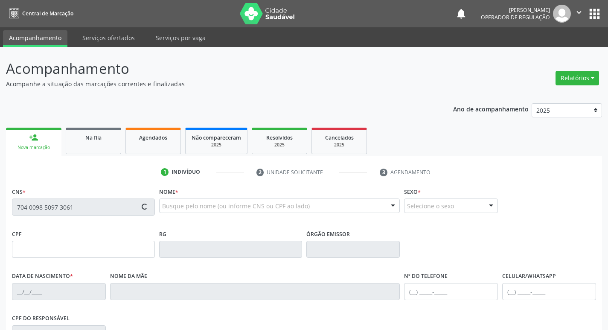
type input "065.985.994-74"
type input "11/06/1985"
type input "Maria da Guia Gomes Felipe"
type input "(83) 99307-8660"
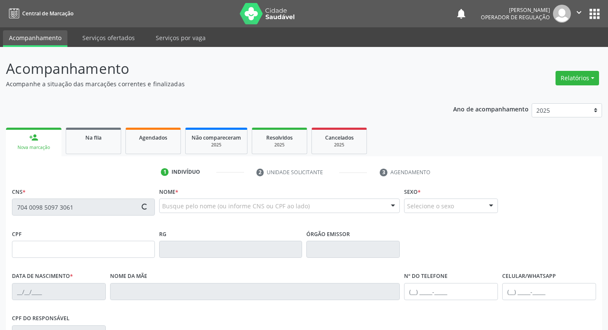
type input "102"
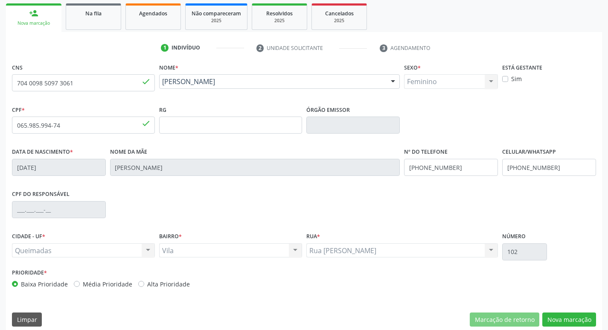
scroll to position [133, 0]
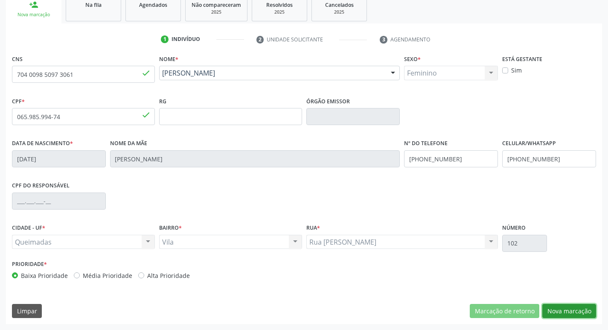
click at [561, 305] on button "Nova marcação" at bounding box center [569, 311] width 54 height 15
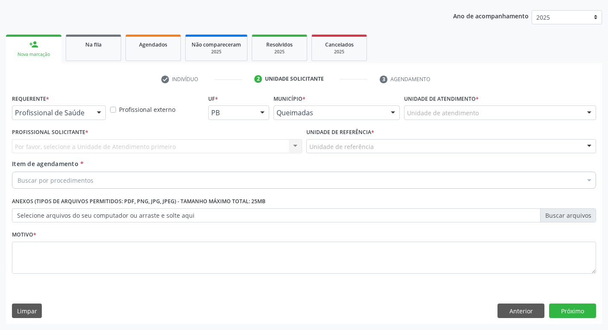
scroll to position [93, 0]
click at [63, 117] on div "Profissional de Saúde" at bounding box center [59, 112] width 94 height 15
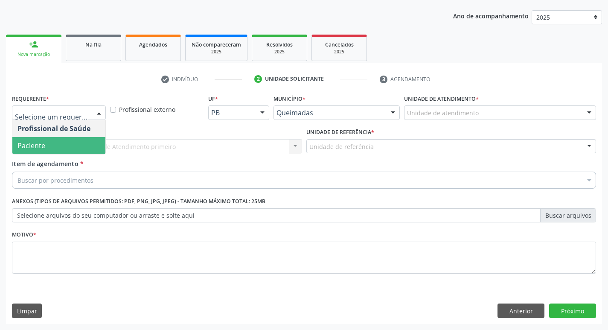
click at [56, 148] on span "Paciente" at bounding box center [58, 145] width 93 height 17
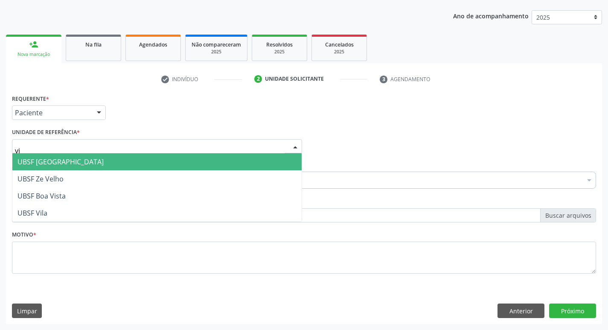
type input "vil"
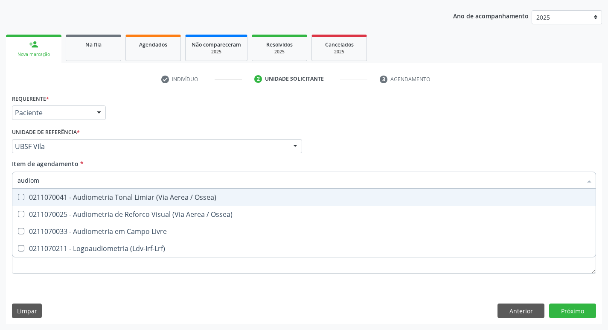
type input "audiome"
click at [229, 199] on div "0211070041 - Audiometria Tonal Limiar (Via Aerea / Ossea)" at bounding box center [303, 197] width 573 height 7
checkbox Ossea\) "true"
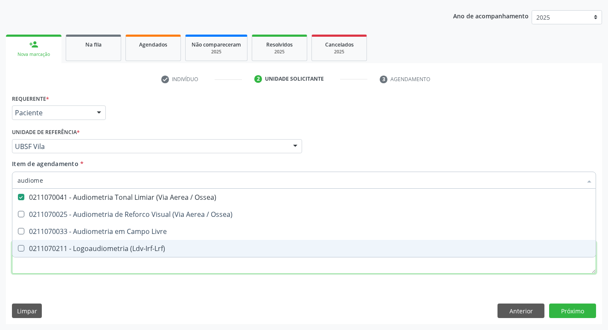
click at [87, 271] on div "Requerente * Paciente Profissional de Saúde Paciente Nenhum resultado encontrad…" at bounding box center [304, 188] width 584 height 193
checkbox Ossea\) "true"
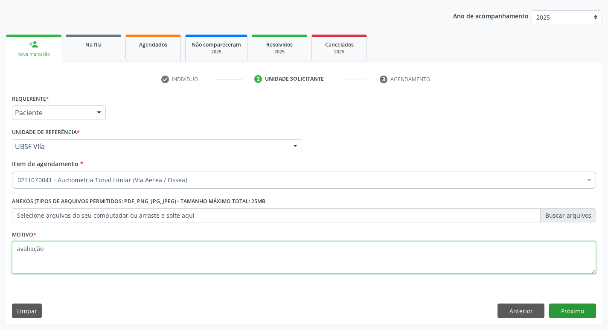
type textarea "avaliação"
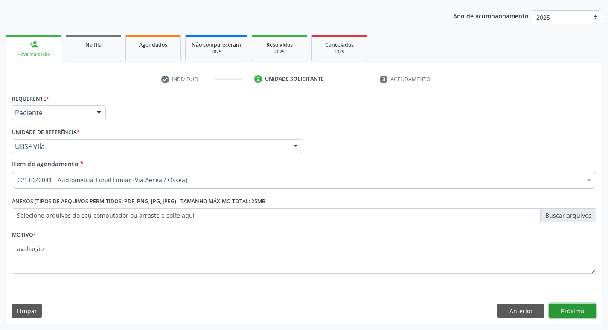
click at [591, 309] on button "Próximo" at bounding box center [572, 310] width 47 height 15
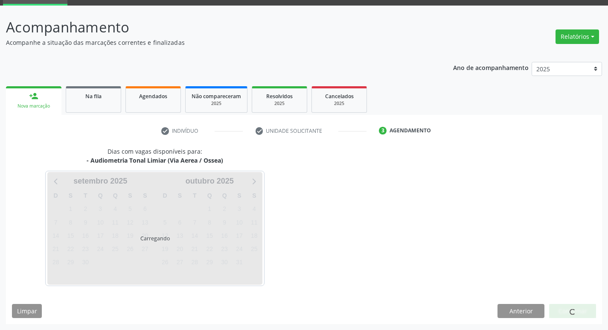
scroll to position [41, 0]
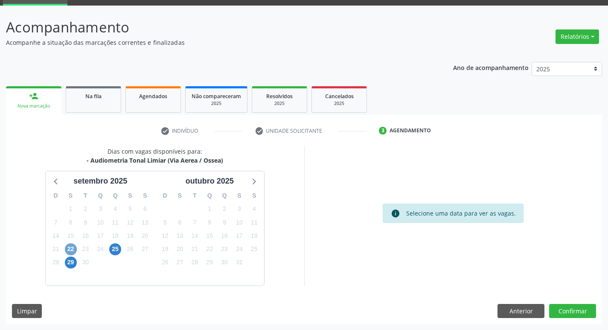
click at [74, 247] on span "22" at bounding box center [71, 249] width 12 height 12
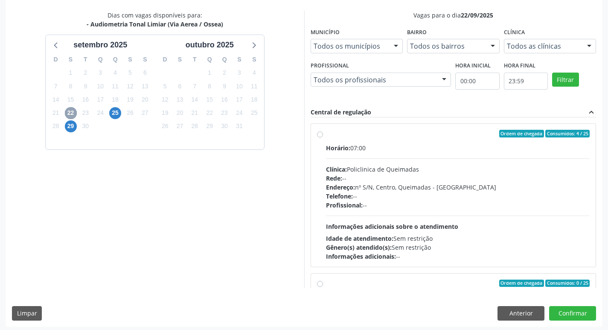
scroll to position [180, 0]
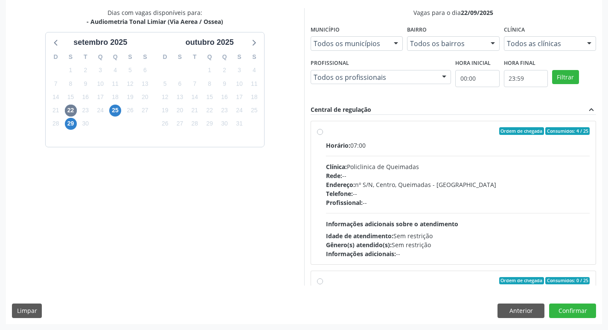
click at [450, 138] on label "Ordem de chegada Consumidos: 4 / 25 Horário: 07:00 Clínica: Policlinica de Quei…" at bounding box center [458, 192] width 264 height 131
click at [323, 135] on input "Ordem de chegada Consumidos: 4 / 25 Horário: 07:00 Clínica: Policlinica de Quei…" at bounding box center [320, 131] width 6 height 8
radio input "true"
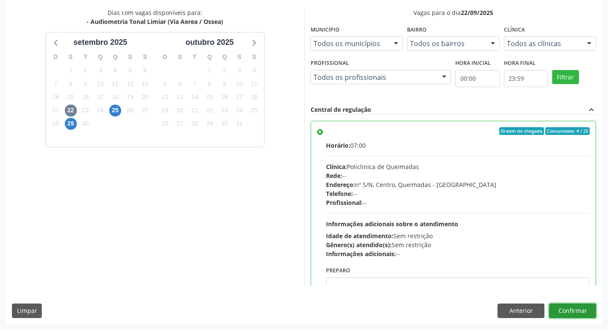
click at [570, 316] on button "Confirmar" at bounding box center [572, 310] width 47 height 15
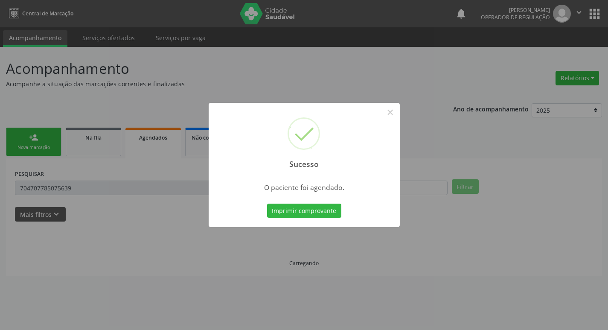
scroll to position [0, 0]
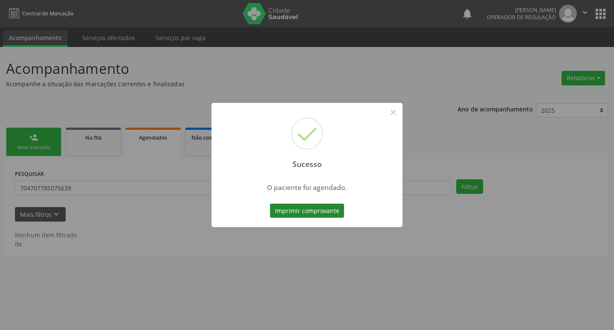
click at [279, 212] on button "Imprimir comprovante" at bounding box center [307, 211] width 74 height 15
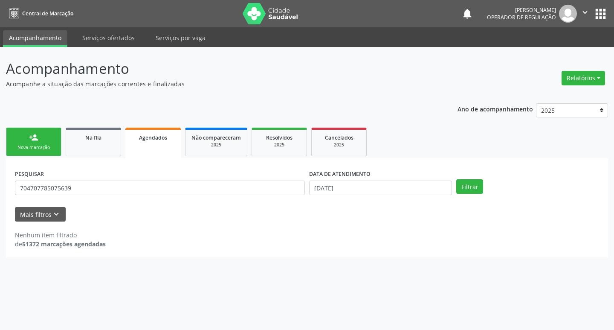
click at [40, 131] on link "person_add Nova marcação" at bounding box center [33, 142] width 55 height 29
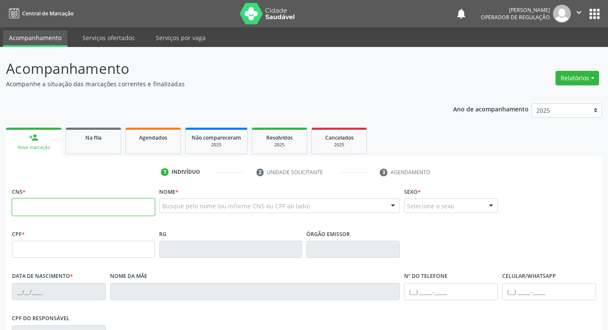
click at [56, 206] on input "text" at bounding box center [83, 206] width 143 height 17
type input "701 1098 4300 9780"
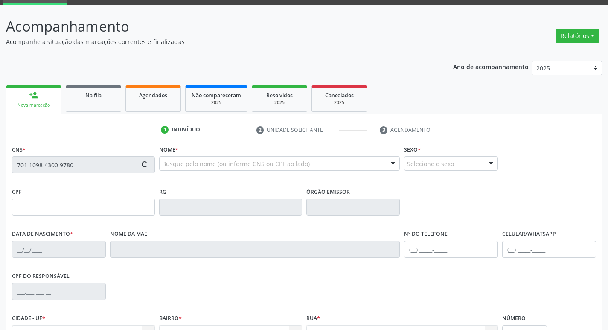
scroll to position [133, 0]
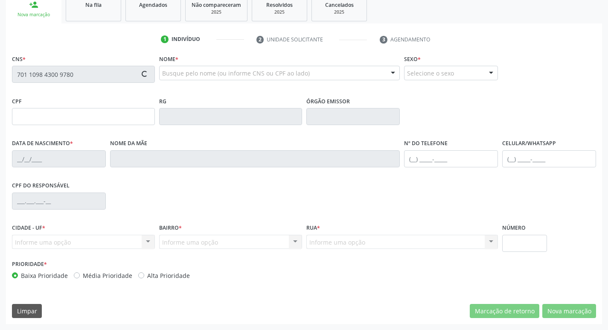
type input "045.341.984-42"
type input "01/11/1981"
type input "Severina da Silva Souza"
type input "(83) 99102-3930"
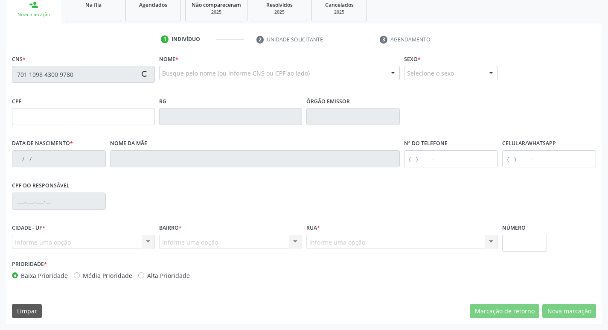
type input "72"
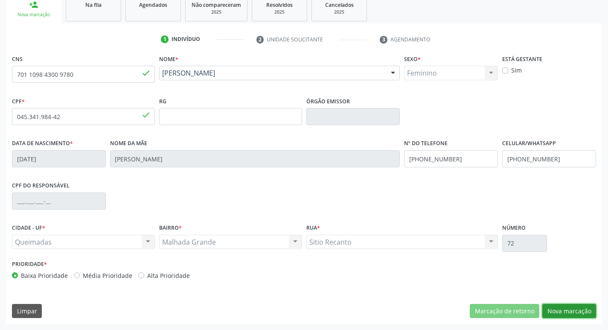
click at [551, 306] on button "Nova marcação" at bounding box center [569, 311] width 54 height 15
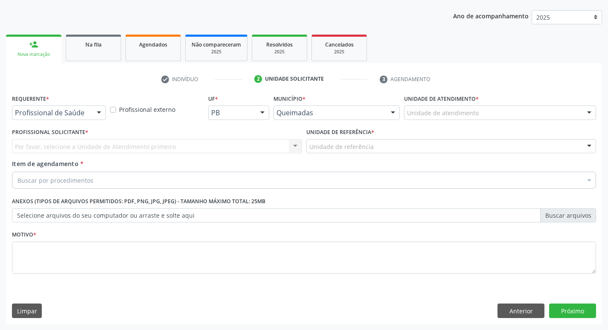
scroll to position [93, 0]
click at [90, 106] on div "Profissional de Saúde" at bounding box center [59, 112] width 94 height 15
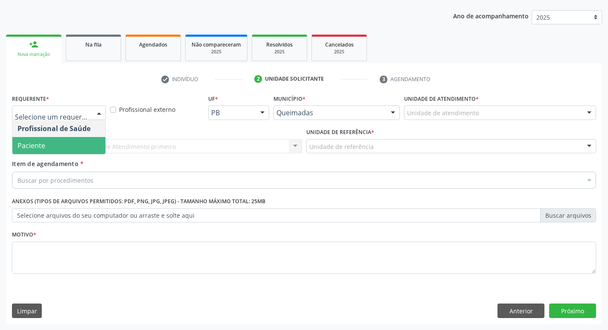
click at [70, 145] on span "Paciente" at bounding box center [58, 145] width 93 height 17
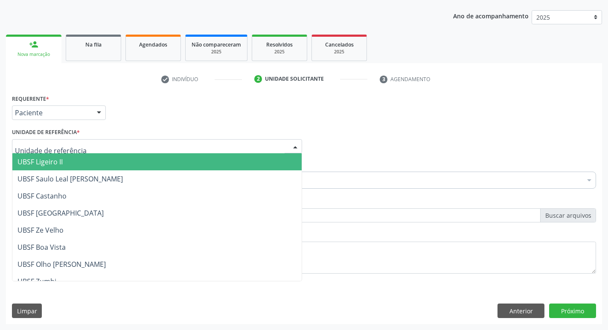
click at [74, 140] on div at bounding box center [157, 146] width 290 height 15
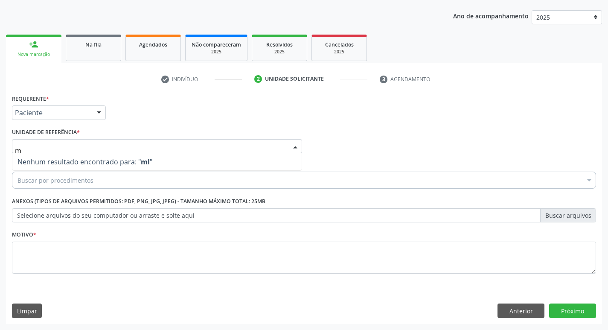
type input "ma"
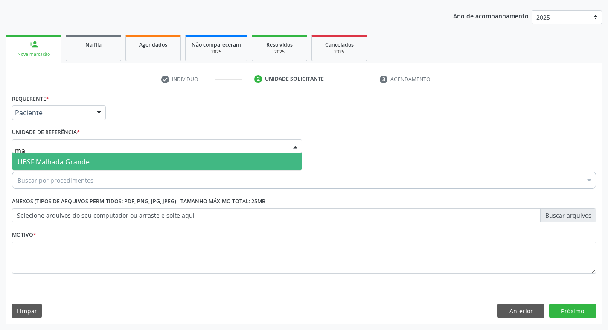
click at [60, 157] on span "UBSF Malhada Grande" at bounding box center [53, 161] width 72 height 9
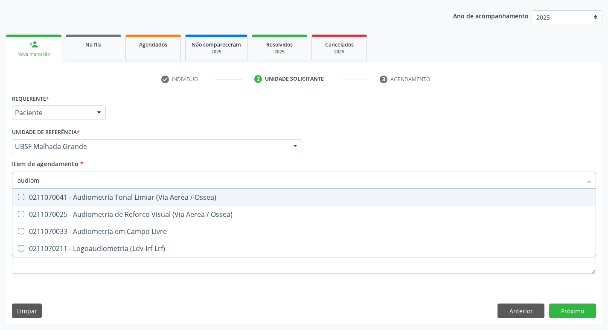
type input "audiome"
click at [123, 199] on div "0211070041 - Audiometria Tonal Limiar (Via Aerea / Ossea)" at bounding box center [303, 197] width 573 height 7
checkbox Ossea\) "true"
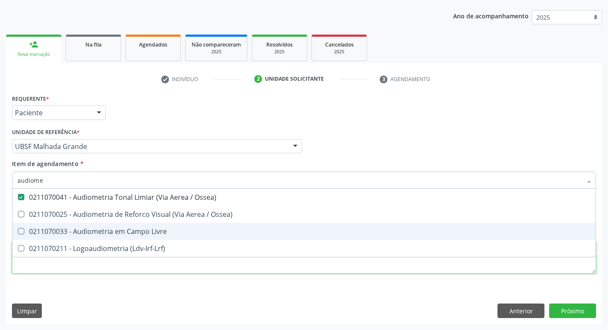
click at [59, 271] on div "Requerente * Paciente Profissional de Saúde Paciente Nenhum resultado encontrad…" at bounding box center [304, 188] width 584 height 193
checkbox Ossea\) "true"
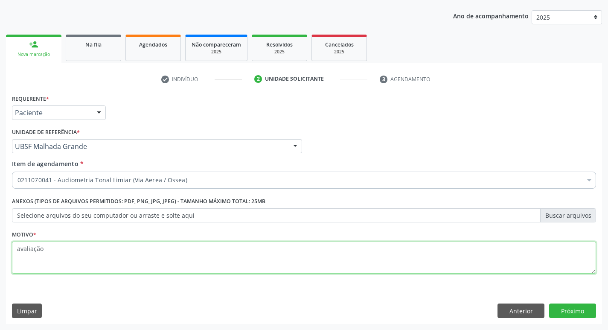
type textarea "avaliação"
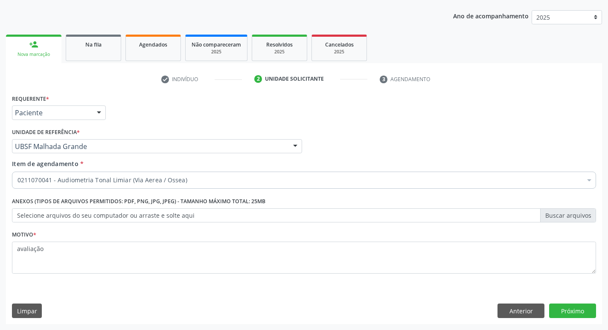
click at [593, 318] on div "Requerente * Paciente Profissional de Saúde Paciente Nenhum resultado encontrad…" at bounding box center [304, 208] width 596 height 232
click at [586, 312] on button "Próximo" at bounding box center [572, 310] width 47 height 15
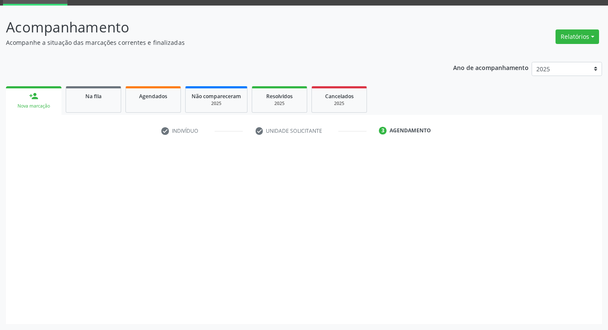
scroll to position [41, 0]
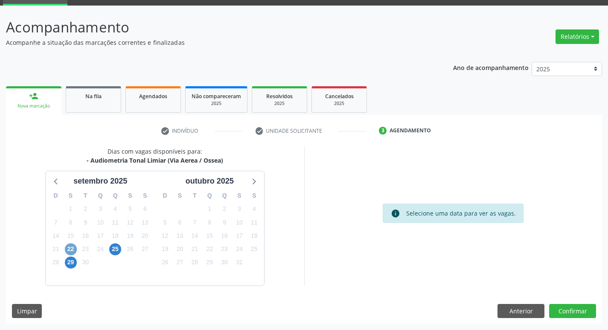
click at [71, 249] on span "22" at bounding box center [71, 249] width 12 height 12
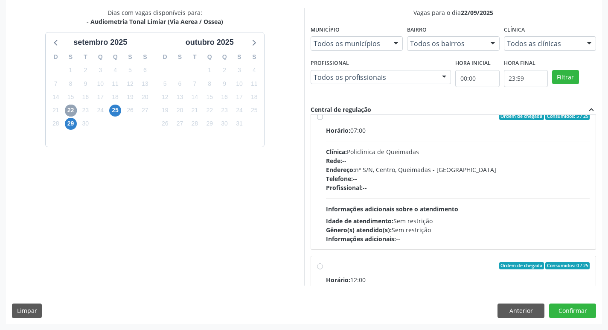
scroll to position [0, 0]
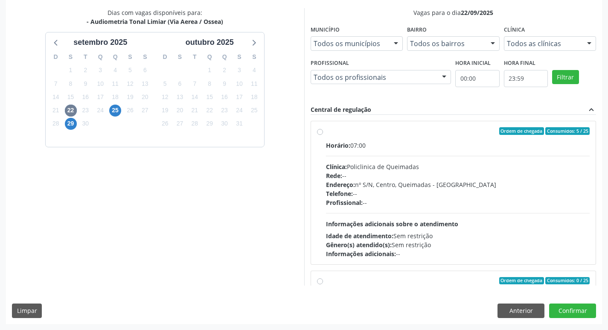
click at [460, 174] on div "Rede: --" at bounding box center [458, 175] width 264 height 9
click at [323, 135] on input "Ordem de chegada Consumidos: 5 / 25 Horário: 07:00 Clínica: Policlinica de Quei…" at bounding box center [320, 131] width 6 height 8
radio input "true"
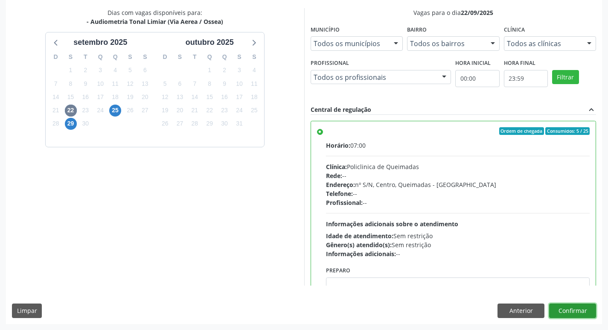
click at [573, 311] on button "Confirmar" at bounding box center [572, 310] width 47 height 15
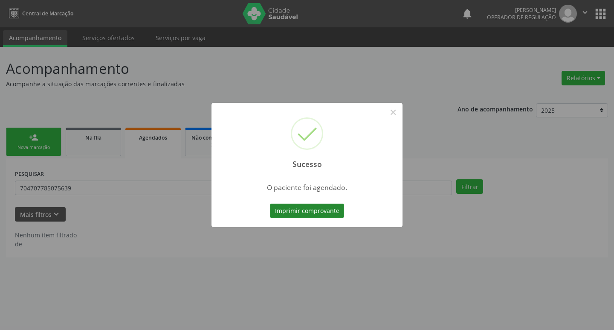
click at [312, 209] on button "Imprimir comprovante" at bounding box center [307, 211] width 74 height 15
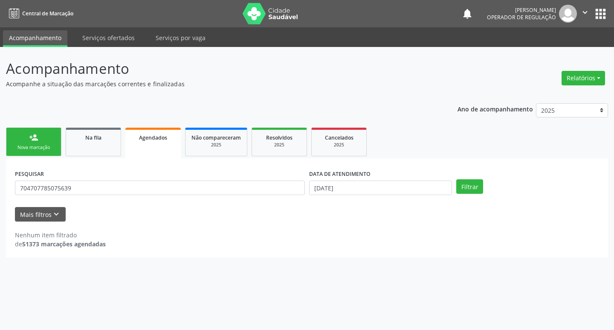
click at [33, 137] on div "person_add" at bounding box center [33, 137] width 9 height 9
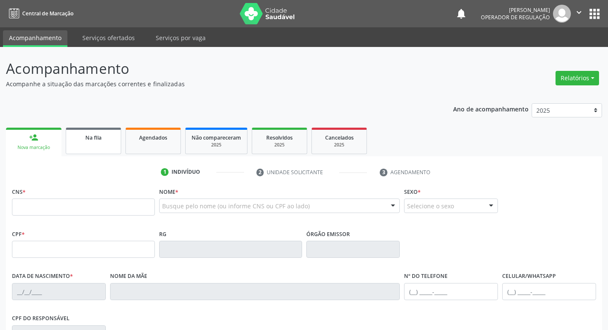
click at [112, 141] on div "Na fila" at bounding box center [93, 137] width 43 height 9
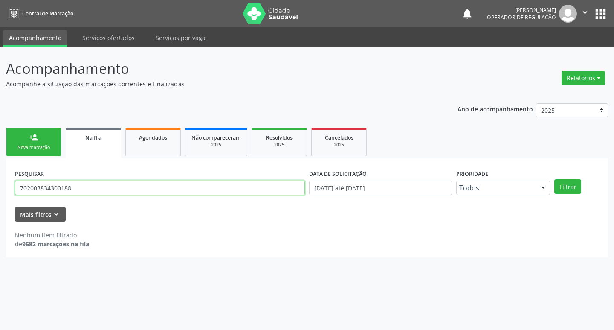
click at [108, 186] on input "702003834300188" at bounding box center [160, 187] width 290 height 15
type input "702702131958360"
click at [555, 179] on button "Filtrar" at bounding box center [568, 186] width 27 height 15
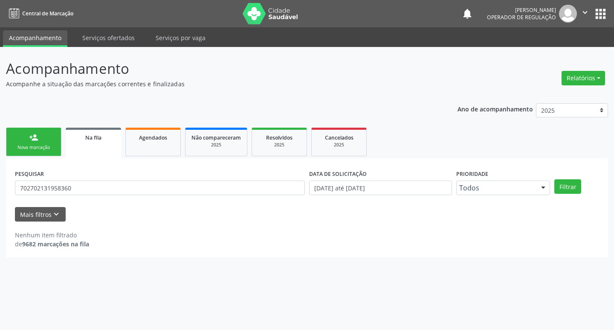
click at [81, 180] on div "PESQUISAR 702702131958360" at bounding box center [160, 183] width 294 height 33
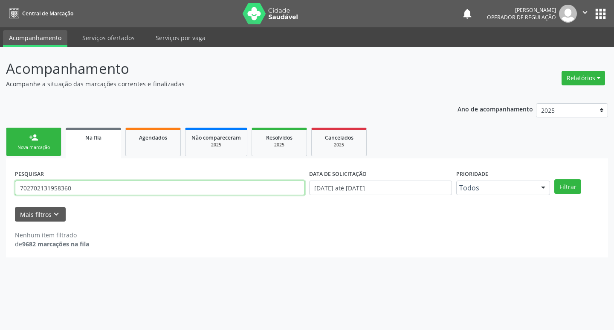
click at [83, 185] on input "702702131958360" at bounding box center [160, 187] width 290 height 15
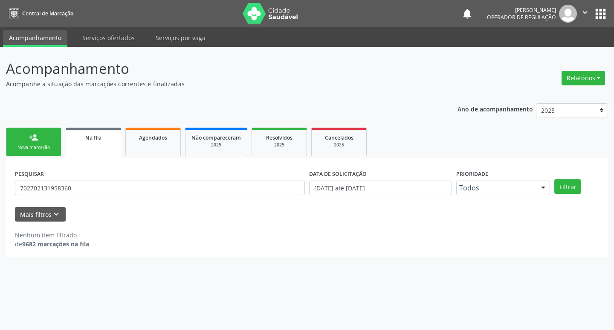
click at [53, 136] on link "person_add Nova marcação" at bounding box center [33, 142] width 55 height 29
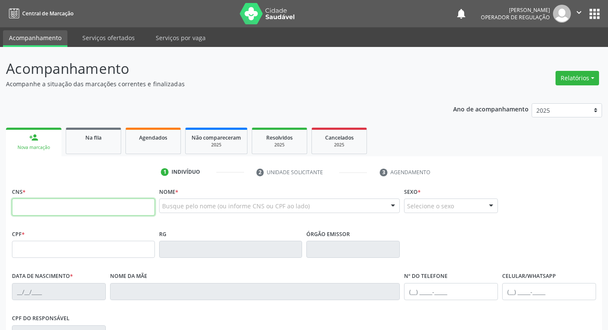
click at [70, 204] on input "text" at bounding box center [83, 206] width 143 height 17
paste input "702 7021 3195 8360"
type input "702 7021 3195 8360"
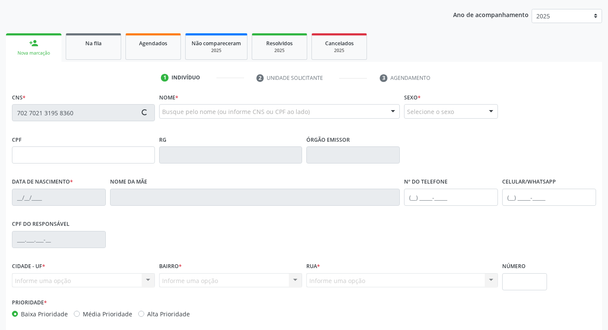
scroll to position [133, 0]
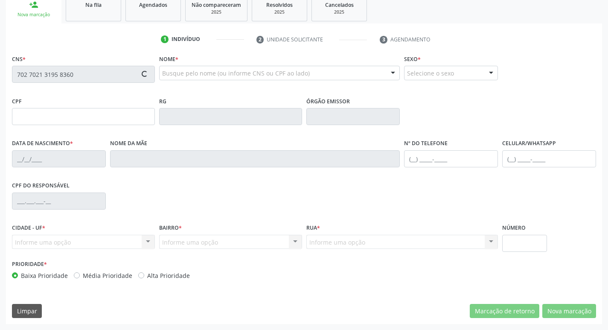
type input "066.388.094-74"
type input "17/07/1947"
type input "Margarida Pereira da Conceição"
type input "(83) 98845-6138"
type input "(83) 99114-9358"
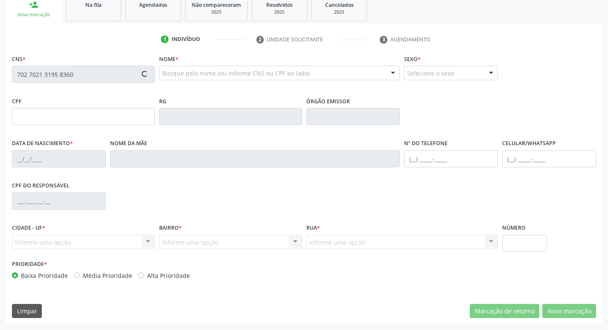
type input "76"
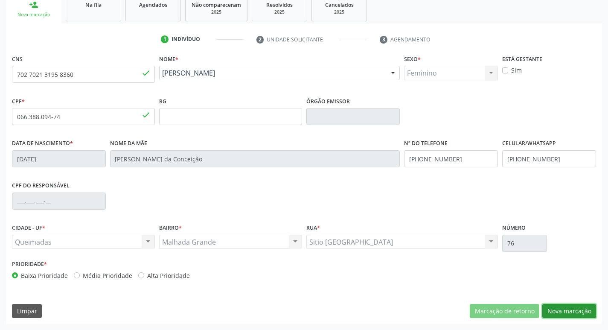
click at [567, 312] on button "Nova marcação" at bounding box center [569, 311] width 54 height 15
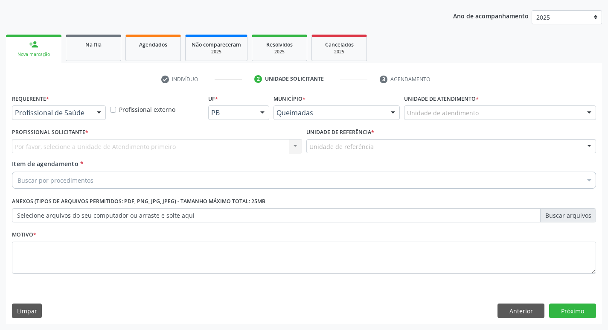
click at [89, 110] on div "Profissional de Saúde" at bounding box center [59, 112] width 94 height 15
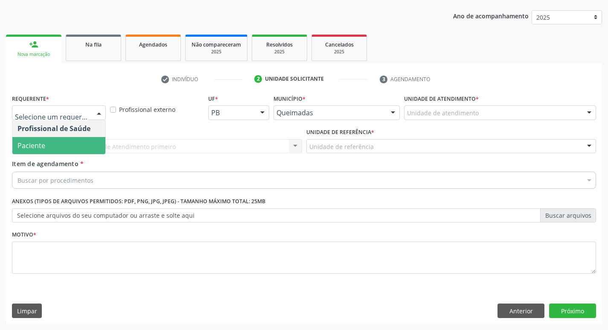
click at [77, 141] on span "Paciente" at bounding box center [58, 145] width 93 height 17
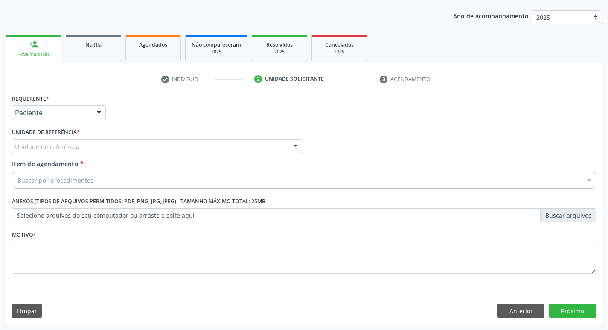
click at [80, 137] on div "Unidade de referência * Unidade de referência UBSF Ligeiro II UBSF Saulo Leal E…" at bounding box center [157, 139] width 290 height 27
click at [79, 142] on div "Unidade de referência" at bounding box center [157, 146] width 290 height 15
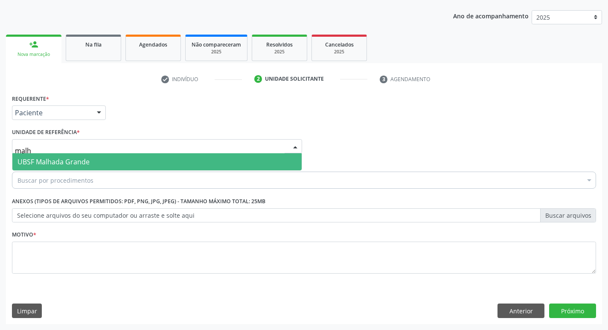
type input "malha"
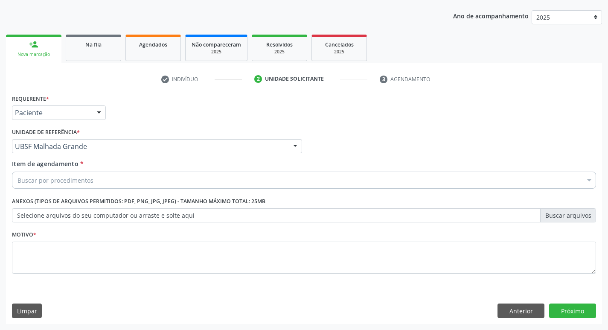
click at [87, 175] on div "Buscar por procedimentos" at bounding box center [304, 180] width 584 height 17
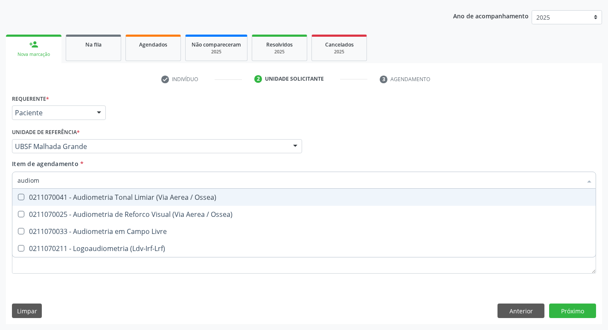
type input "audiome"
click at [113, 195] on div "0211070041 - Audiometria Tonal Limiar (Via Aerea / Ossea)" at bounding box center [303, 197] width 573 height 7
checkbox Ossea\) "true"
click at [413, 132] on div "Profissional Solicitante Por favor, selecione a Unidade de Atendimento primeiro…" at bounding box center [304, 142] width 588 height 33
checkbox Ossea\) "true"
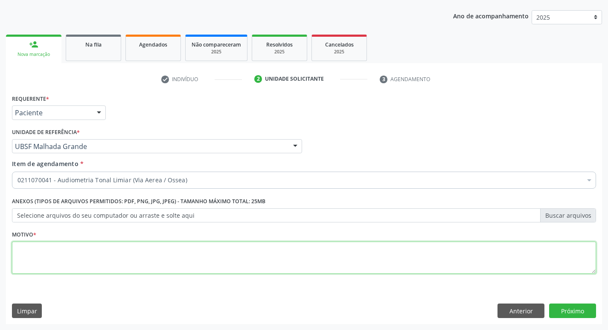
click at [172, 244] on textarea at bounding box center [304, 258] width 584 height 32
type textarea "avaliação"
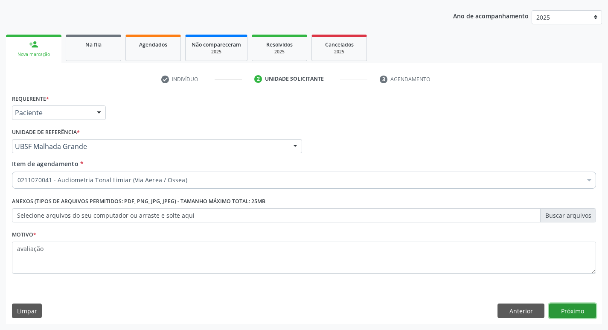
click at [566, 308] on button "Próximo" at bounding box center [572, 310] width 47 height 15
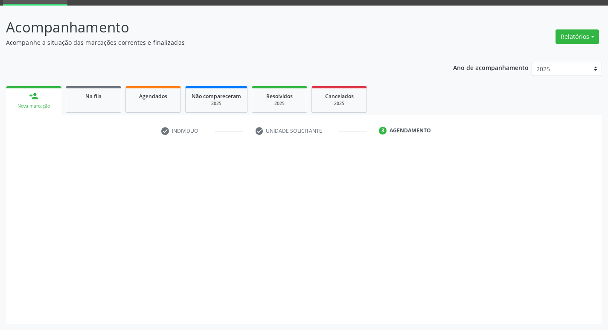
scroll to position [41, 0]
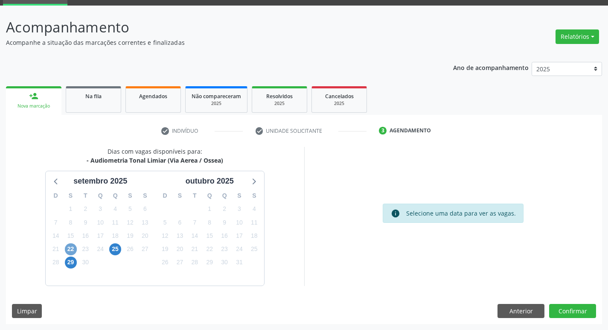
click at [70, 246] on span "22" at bounding box center [71, 249] width 12 height 12
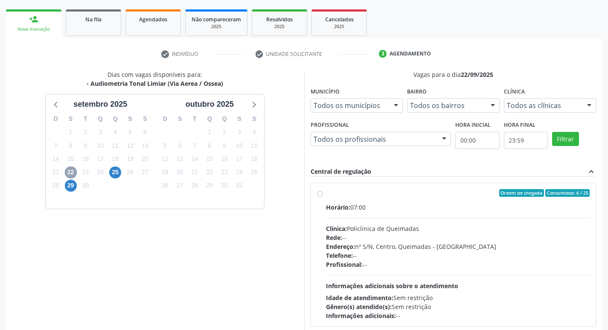
scroll to position [180, 0]
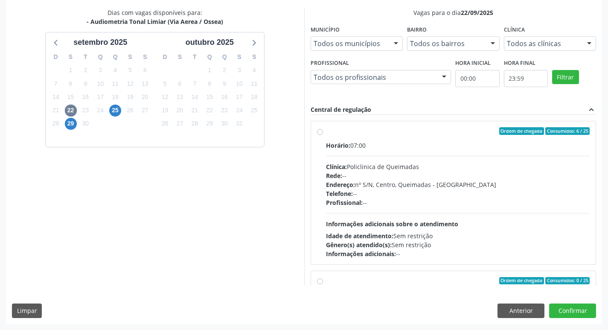
click at [454, 131] on div "Ordem de chegada Consumidos: 6 / 25" at bounding box center [458, 131] width 264 height 8
click at [323, 131] on input "Ordem de chegada Consumidos: 6 / 25 Horário: 07:00 Clínica: Policlinica de Quei…" at bounding box center [320, 131] width 6 height 8
radio input "true"
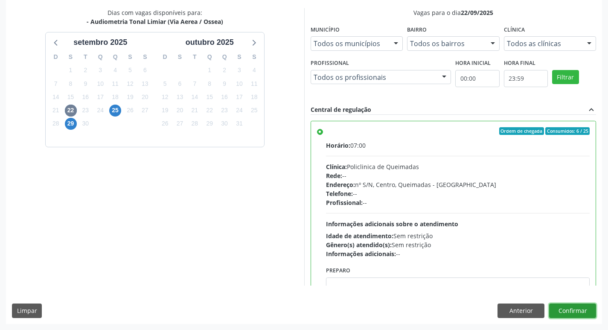
click at [569, 306] on button "Confirmar" at bounding box center [572, 310] width 47 height 15
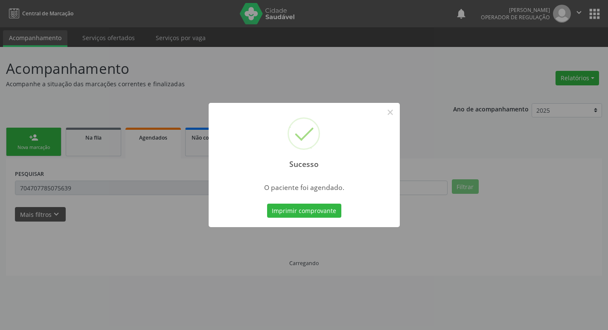
scroll to position [0, 0]
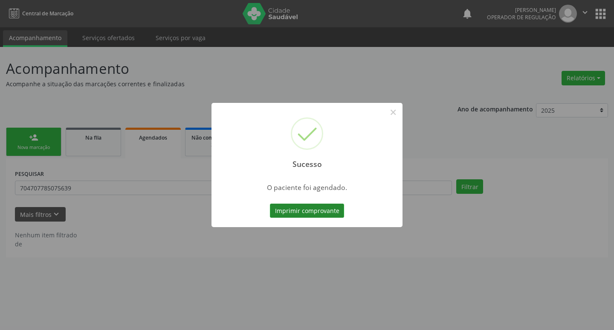
click at [298, 208] on button "Imprimir comprovante" at bounding box center [307, 211] width 74 height 15
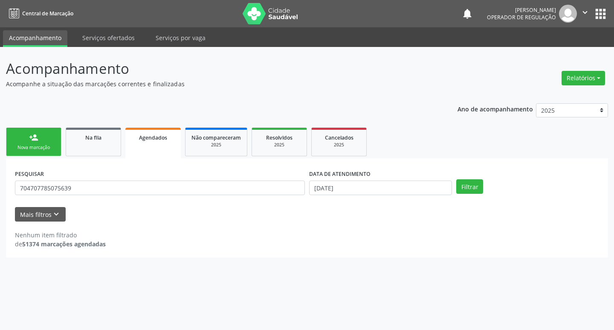
click at [21, 145] on div "Nova marcação" at bounding box center [33, 147] width 43 height 6
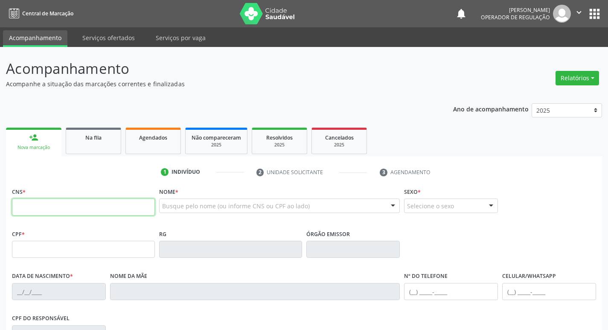
click at [61, 212] on input "text" at bounding box center [83, 206] width 143 height 17
type input "702 8041 2514 6768"
type input "057.004.484-75"
type input "02/04/1970"
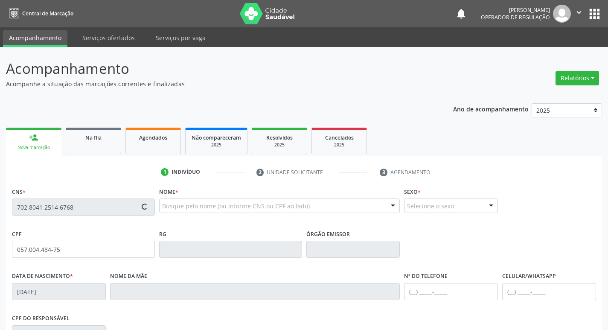
type input "Sebastiana Maria da Conceição"
type input "(83) 99123-8449"
type input "21"
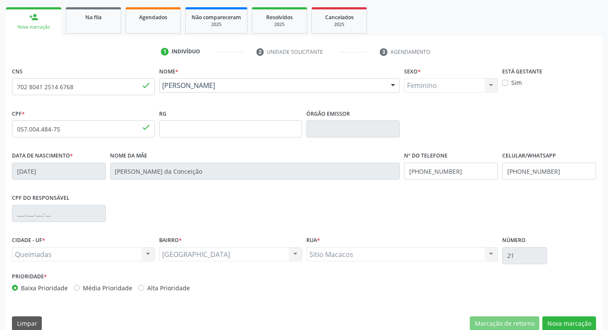
scroll to position [133, 0]
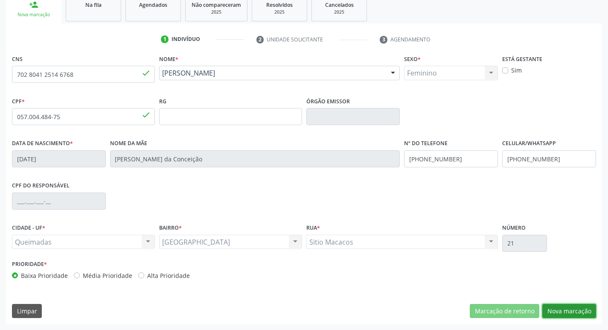
click at [556, 311] on button "Nova marcação" at bounding box center [569, 311] width 54 height 15
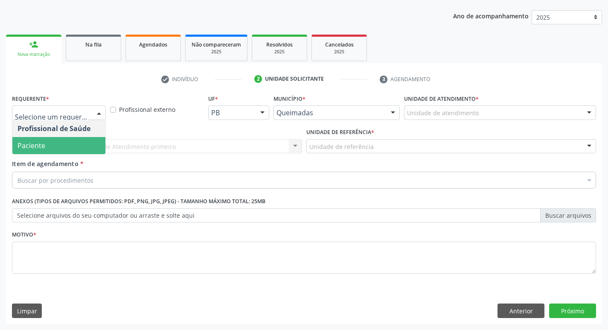
click at [37, 148] on span "Paciente" at bounding box center [31, 145] width 28 height 9
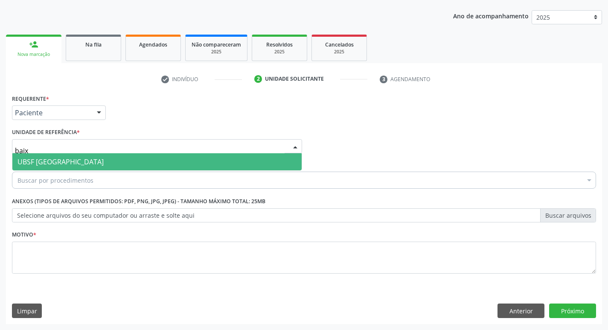
type input "baixa"
click at [34, 159] on span "UBSF [GEOGRAPHIC_DATA]" at bounding box center [60, 161] width 86 height 9
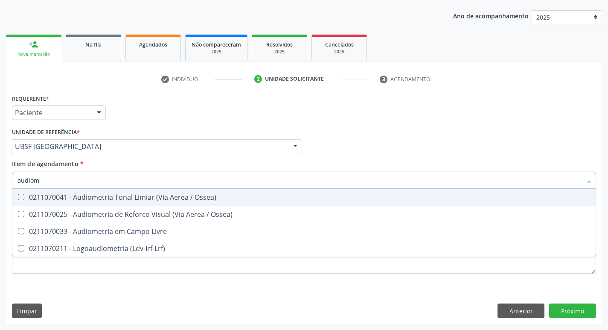
type input "audiome"
click at [76, 194] on div "0211070041 - Audiometria Tonal Limiar (Via Aerea / Ossea)" at bounding box center [303, 197] width 573 height 7
checkbox Ossea\) "true"
click at [474, 116] on div "Requerente * Paciente Profissional de Saúde Paciente Nenhum resultado encontrad…" at bounding box center [304, 108] width 588 height 33
checkbox Ossea\) "true"
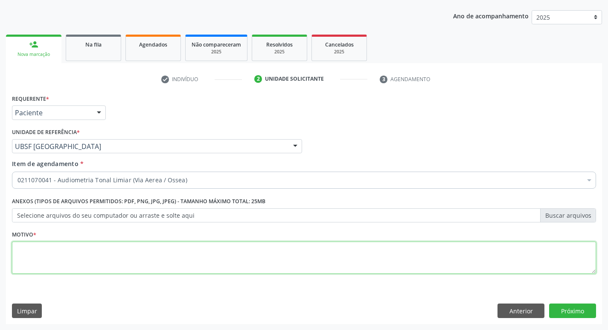
click at [63, 265] on textarea at bounding box center [304, 258] width 584 height 32
type textarea "avaliação"
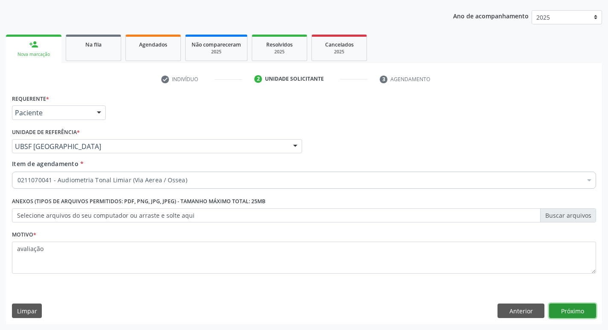
click at [570, 311] on button "Próximo" at bounding box center [572, 310] width 47 height 15
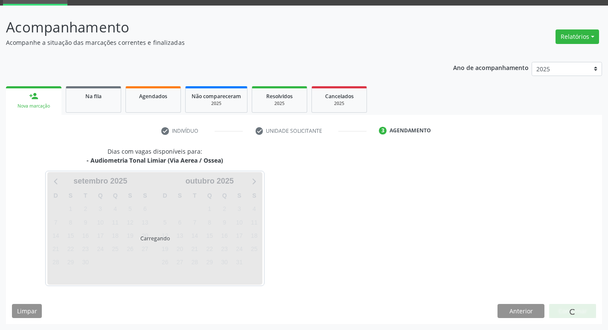
scroll to position [41, 0]
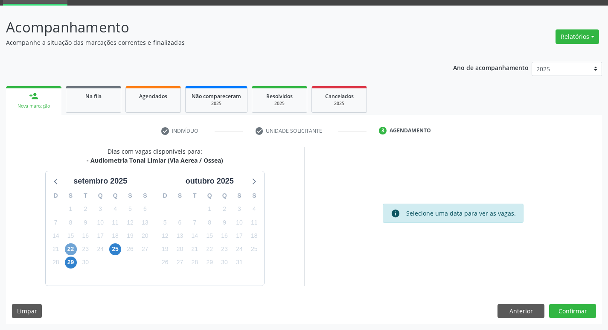
click at [68, 248] on span "22" at bounding box center [71, 249] width 12 height 12
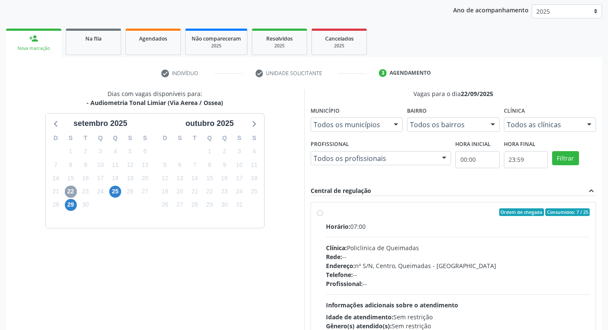
scroll to position [180, 0]
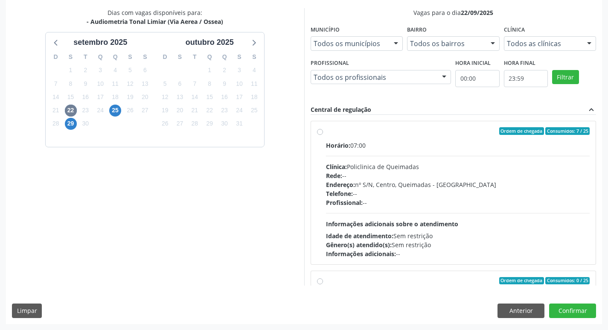
click at [486, 117] on div "Ordem de chegada Consumidos: 7 / 25 Horário: 07:00 Clínica: Policlinica de Quei…" at bounding box center [454, 200] width 286 height 171
click at [482, 130] on div "Ordem de chegada Consumidos: 7 / 25" at bounding box center [458, 131] width 264 height 8
click at [323, 130] on input "Ordem de chegada Consumidos: 7 / 25 Horário: 07:00 Clínica: Policlinica de Quei…" at bounding box center [320, 131] width 6 height 8
radio input "true"
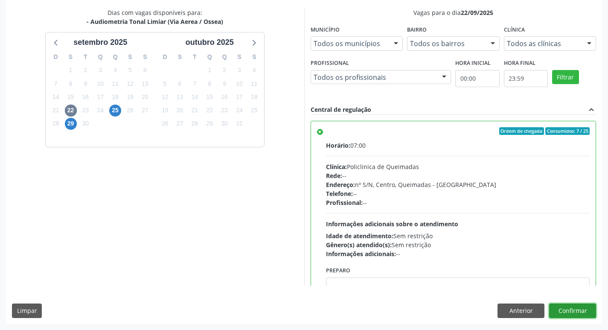
click at [570, 306] on button "Confirmar" at bounding box center [572, 310] width 47 height 15
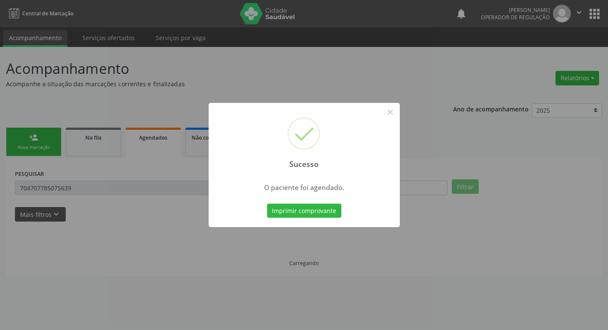
scroll to position [0, 0]
click at [311, 208] on button "Imprimir comprovante" at bounding box center [307, 211] width 74 height 15
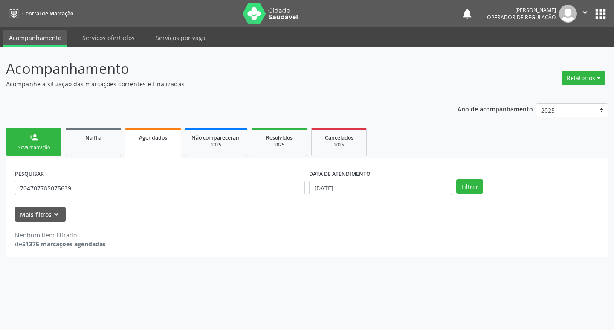
drag, startPoint x: 41, startPoint y: 145, endPoint x: 0, endPoint y: 19, distance: 132.2
click at [41, 145] on div "Nova marcação" at bounding box center [33, 147] width 43 height 6
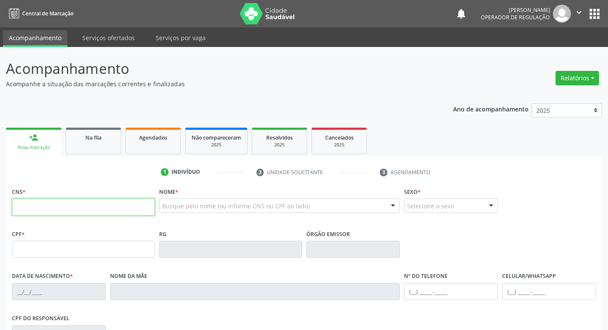
click at [118, 206] on input "text" at bounding box center [83, 206] width 143 height 17
type input "706 4031 3469 6185"
type input "139.376.644-75"
type input "18/07/2001"
type input "Luzinete Clementino da Costa Santos"
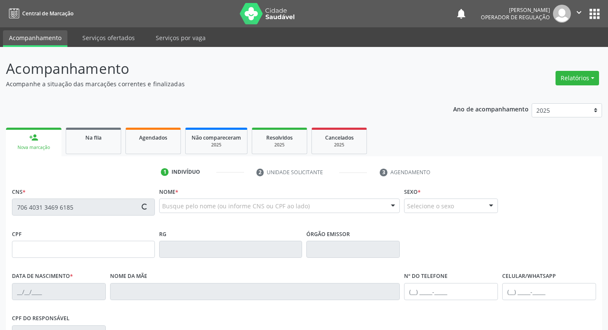
type input "(83) 99124-8937"
type input "051.141.274-62"
type input "S/N"
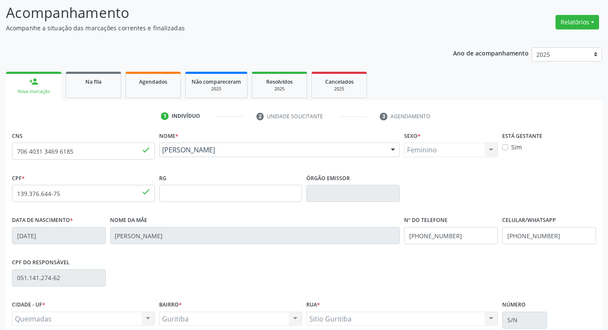
scroll to position [133, 0]
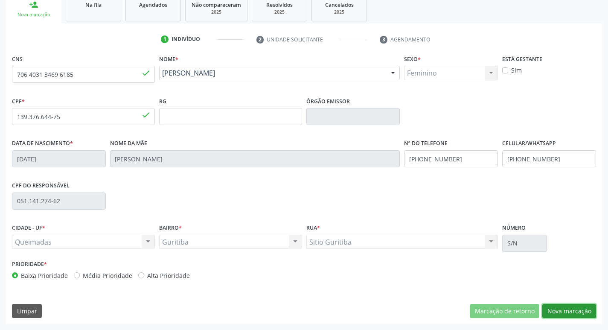
click at [575, 309] on button "Nova marcação" at bounding box center [569, 311] width 54 height 15
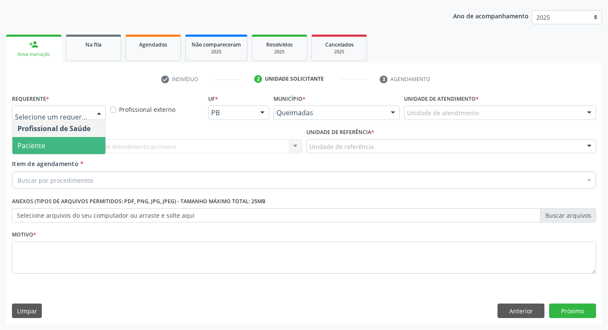
click at [58, 148] on span "Paciente" at bounding box center [58, 145] width 93 height 17
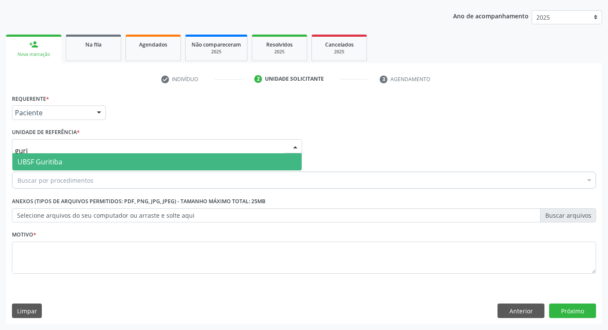
type input "gurit"
click at [59, 159] on span "UBSF Guritiba" at bounding box center [39, 161] width 45 height 9
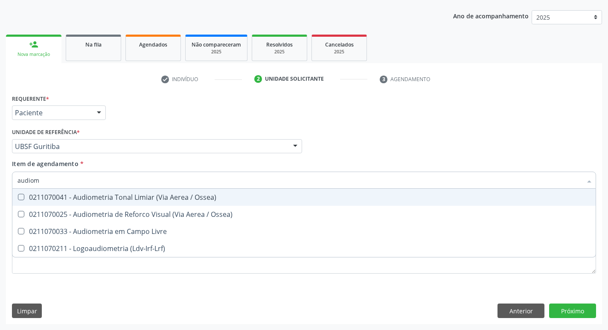
type input "audiome"
click at [115, 198] on div "0211070041 - Audiometria Tonal Limiar (Via Aerea / Ossea)" at bounding box center [303, 197] width 573 height 7
checkbox Ossea\) "true"
click at [285, 126] on div "Unidade de referência * UBSF Guritiba UBSF Ligeiro II UBSF Saulo Leal Ernesto d…" at bounding box center [157, 139] width 290 height 27
checkbox Ossea\) "true"
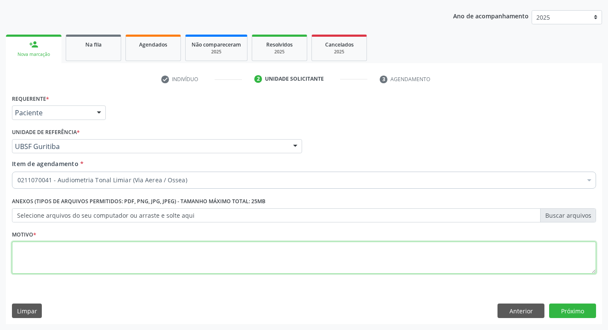
click at [78, 260] on textarea at bounding box center [304, 258] width 584 height 32
type textarea "avaliação"
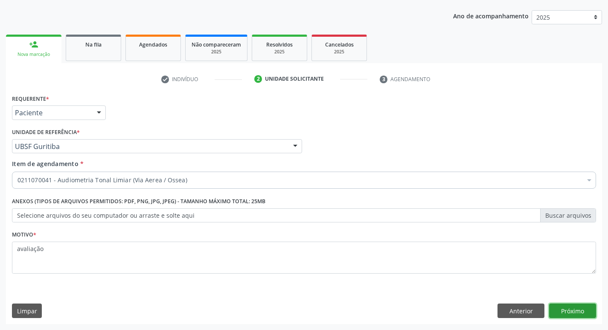
click at [564, 306] on button "Próximo" at bounding box center [572, 310] width 47 height 15
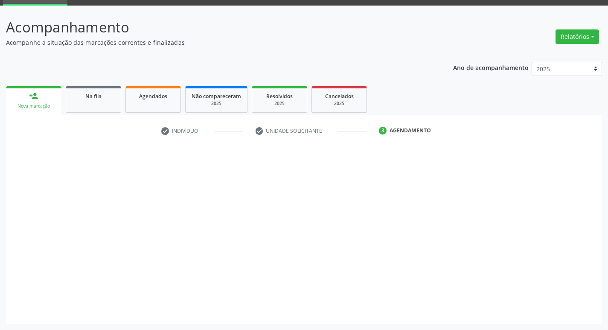
scroll to position [41, 0]
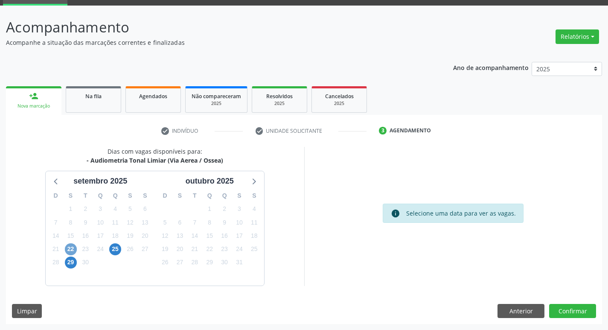
click at [72, 250] on span "22" at bounding box center [71, 249] width 12 height 12
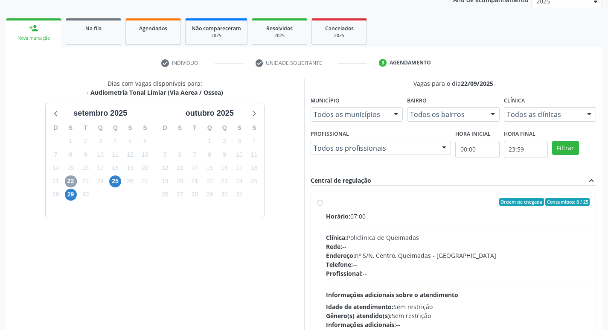
scroll to position [180, 0]
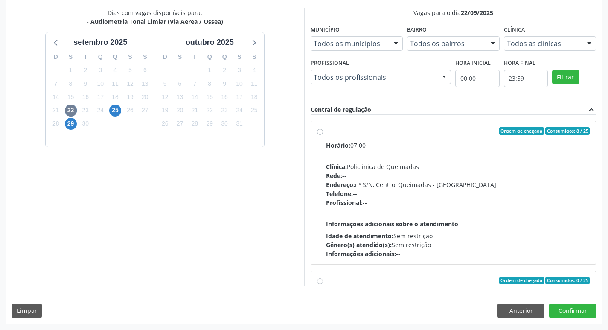
click at [486, 125] on div "Ordem de chegada Consumidos: 8 / 25 Horário: 07:00 Clínica: Policlinica de Quei…" at bounding box center [453, 192] width 285 height 143
radio input "true"
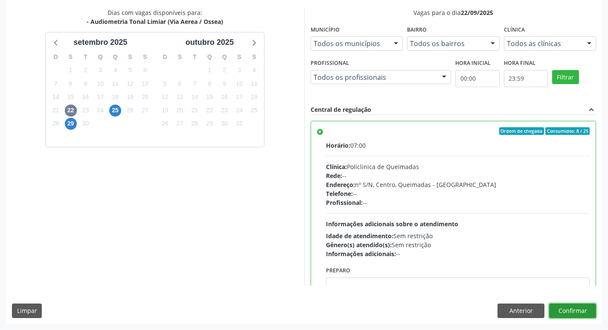
click at [570, 313] on button "Confirmar" at bounding box center [572, 310] width 47 height 15
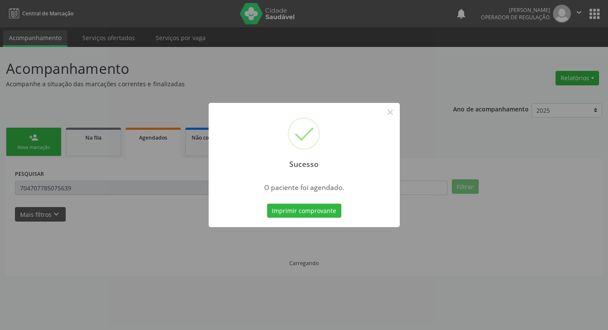
scroll to position [0, 0]
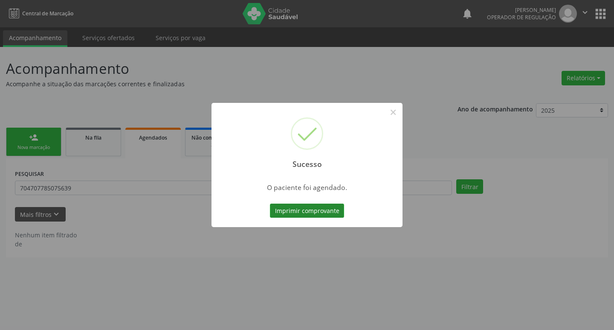
click at [325, 212] on button "Imprimir comprovante" at bounding box center [307, 211] width 74 height 15
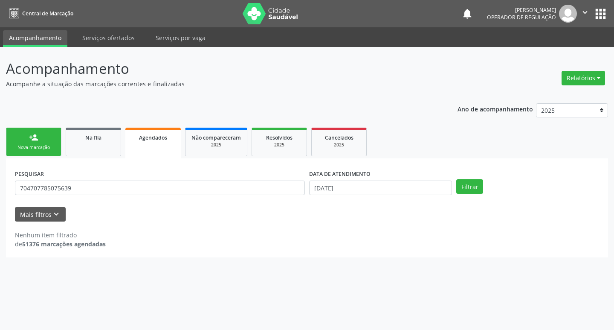
click at [28, 134] on link "person_add Nova marcação" at bounding box center [33, 142] width 55 height 29
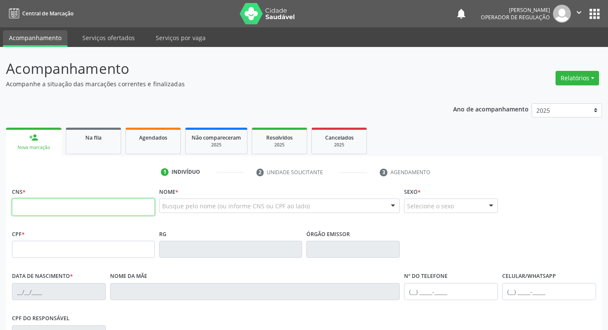
click at [84, 208] on input "text" at bounding box center [83, 206] width 143 height 17
type input "700 0005 8696 2608"
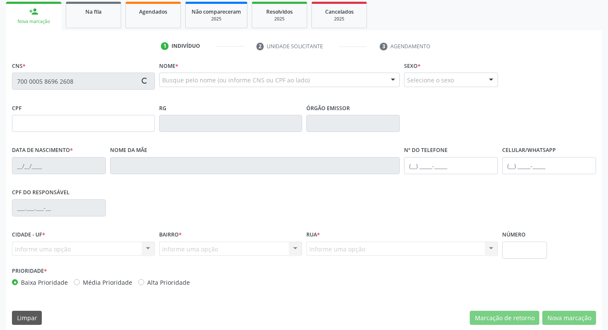
scroll to position [133, 0]
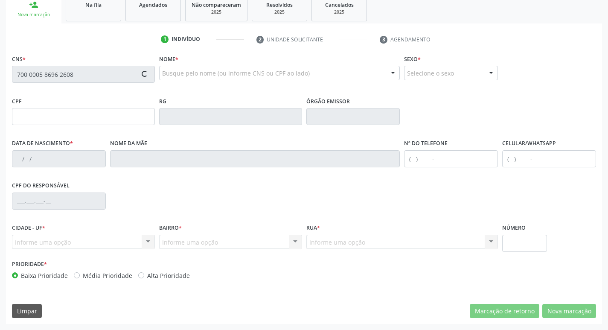
type input "114.332.844-21"
type input "08/04/1996"
type input "Ironeide Gomes da Silva"
type input "(83) 99376-1973"
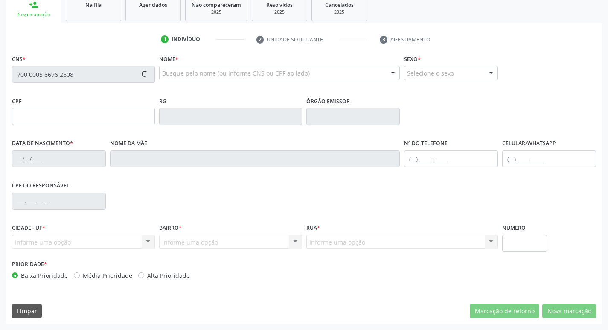
type input "886.185.284-04"
type input "15"
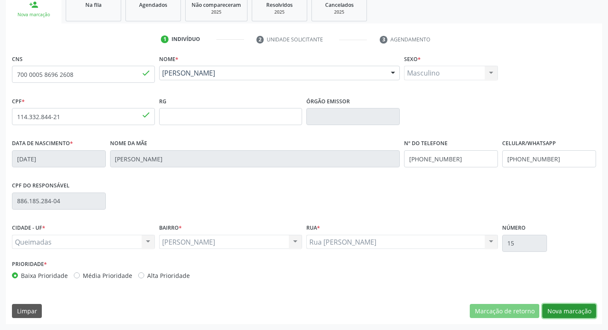
drag, startPoint x: 557, startPoint y: 309, endPoint x: 262, endPoint y: 256, distance: 299.6
click at [556, 309] on button "Nova marcação" at bounding box center [569, 311] width 54 height 15
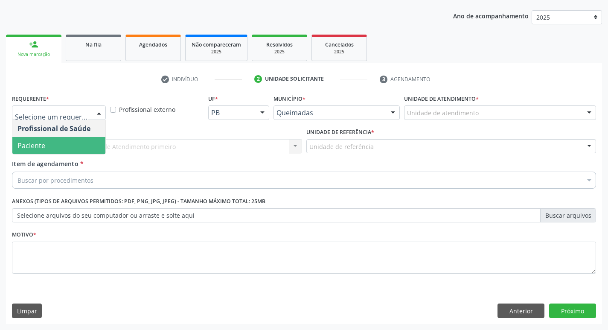
click at [55, 151] on span "Paciente" at bounding box center [58, 145] width 93 height 17
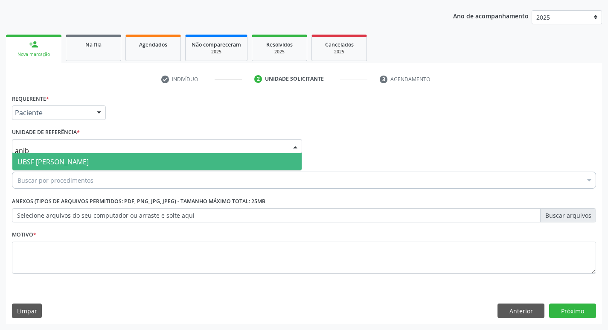
type input "aniba"
click at [106, 166] on span "UBSF [PERSON_NAME]" at bounding box center [156, 161] width 289 height 17
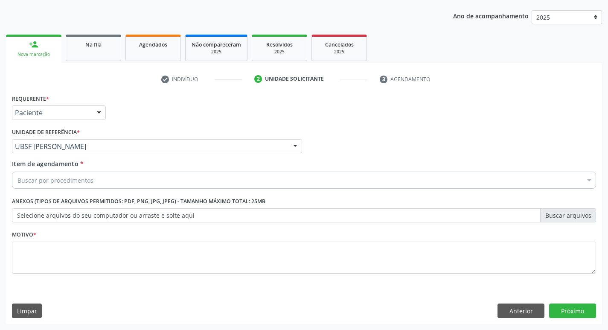
click at [155, 177] on div "Buscar por procedimentos" at bounding box center [304, 180] width 584 height 17
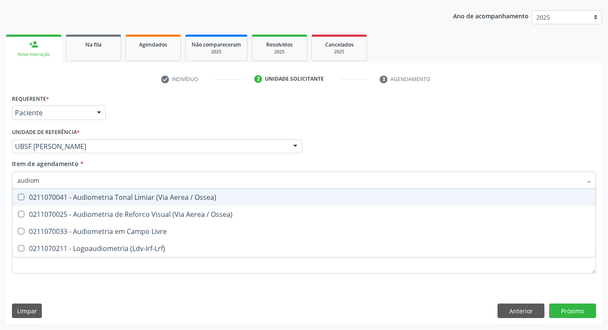
type input "audiome"
click at [115, 198] on div "0211070041 - Audiometria Tonal Limiar (Via Aerea / Ossea)" at bounding box center [303, 197] width 573 height 7
checkbox Ossea\) "true"
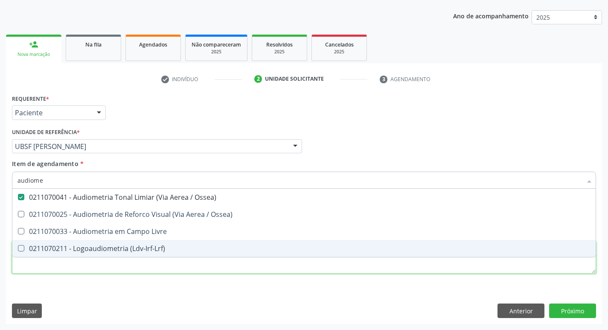
click at [71, 269] on div "Requerente * Paciente Profissional de Saúde Paciente Nenhum resultado encontrad…" at bounding box center [304, 188] width 584 height 193
checkbox Ossea\) "true"
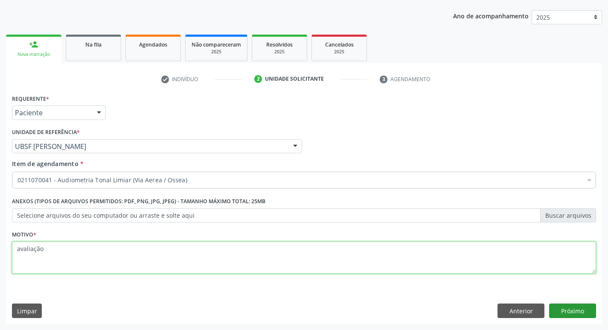
type textarea "avaliação"
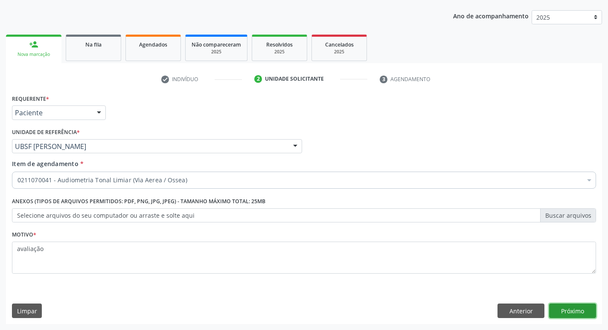
click at [567, 311] on button "Próximo" at bounding box center [572, 310] width 47 height 15
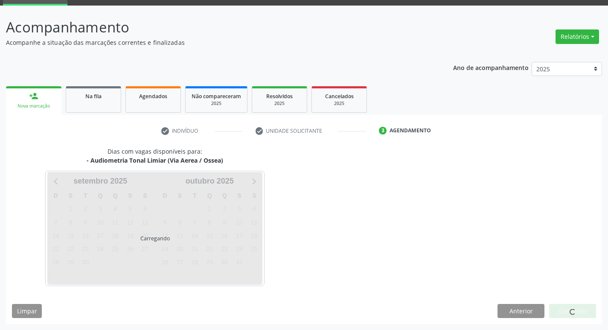
scroll to position [41, 0]
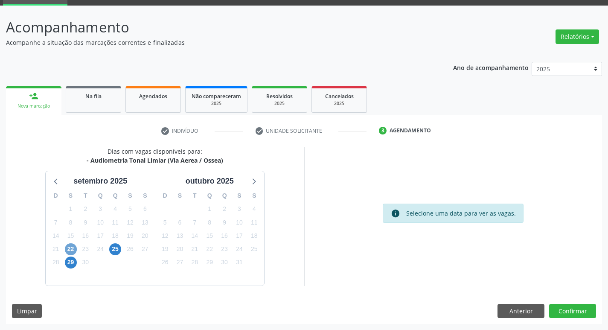
click at [74, 251] on span "22" at bounding box center [71, 249] width 12 height 12
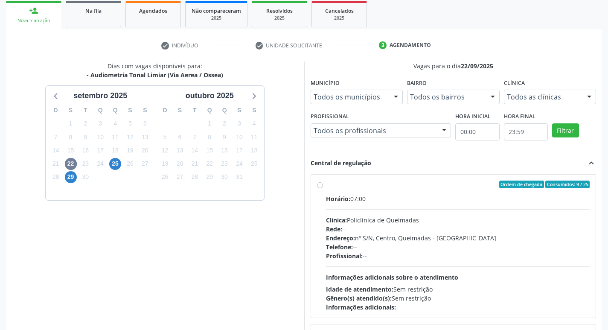
click at [515, 186] on span "Ordem de chegada" at bounding box center [521, 184] width 45 height 8
click at [323, 186] on input "Ordem de chegada Consumidos: 9 / 25 Horário: 07:00 Clínica: Policlinica de Quei…" at bounding box center [320, 184] width 6 height 8
radio input "true"
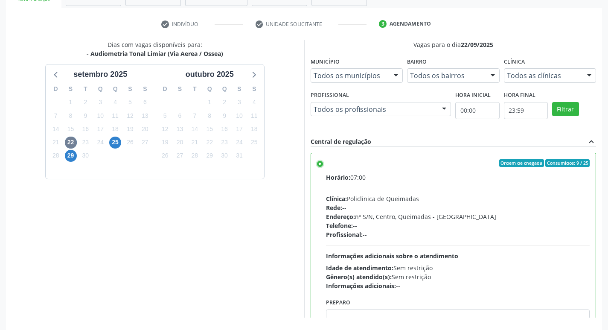
scroll to position [180, 0]
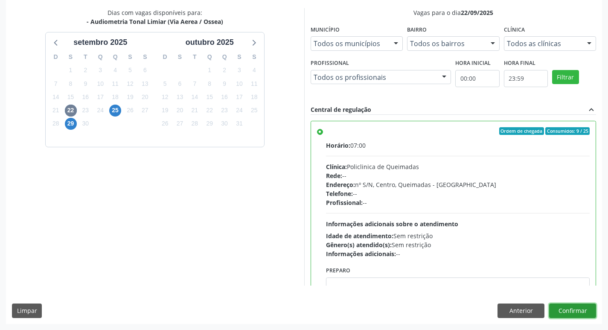
click at [579, 311] on button "Confirmar" at bounding box center [572, 310] width 47 height 15
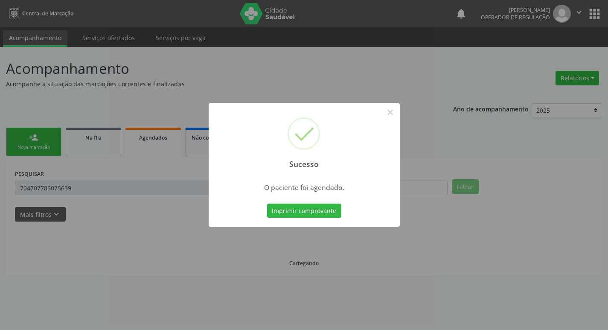
scroll to position [0, 0]
click at [319, 204] on button "Imprimir comprovante" at bounding box center [307, 211] width 74 height 15
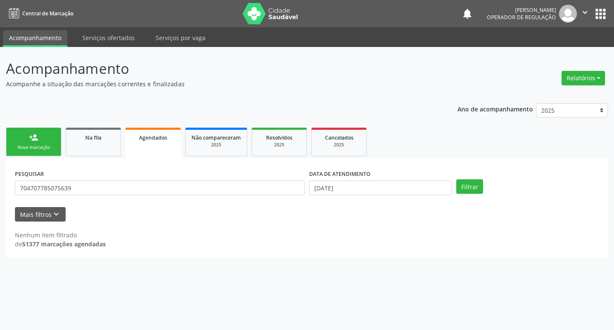
click at [26, 137] on link "person_add Nova marcação" at bounding box center [33, 142] width 55 height 29
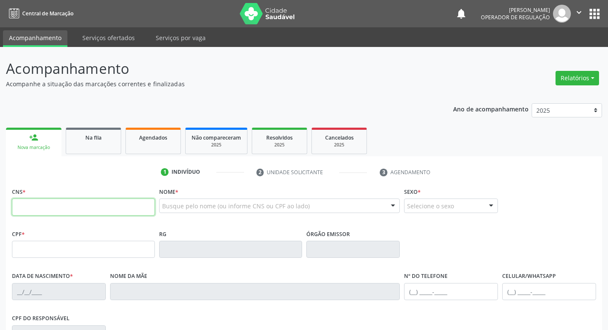
click at [96, 203] on input "text" at bounding box center [83, 206] width 143 height 17
type input "704 1071 9369 0570"
type input "112.116.524-91"
type input "18/11/1948"
type input "Ana Algusta de Albuquerque"
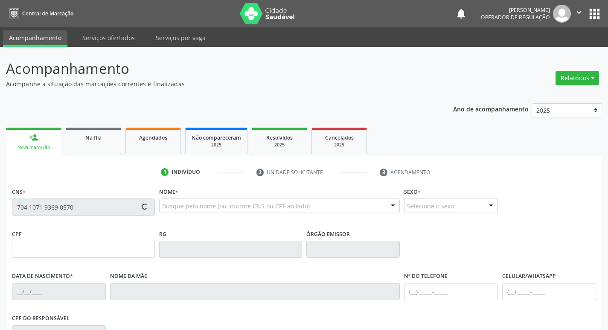
type input "(83) 99164-5896"
type input "380.436.534-53"
type input "17"
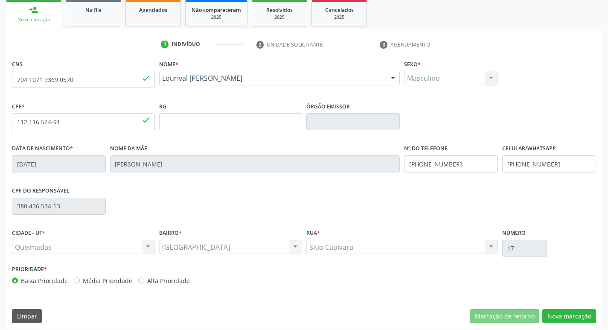
scroll to position [133, 0]
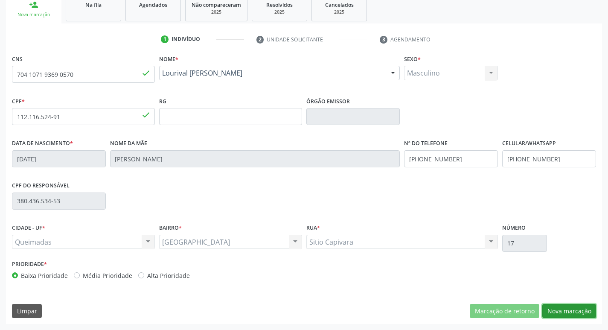
click at [577, 309] on button "Nova marcação" at bounding box center [569, 311] width 54 height 15
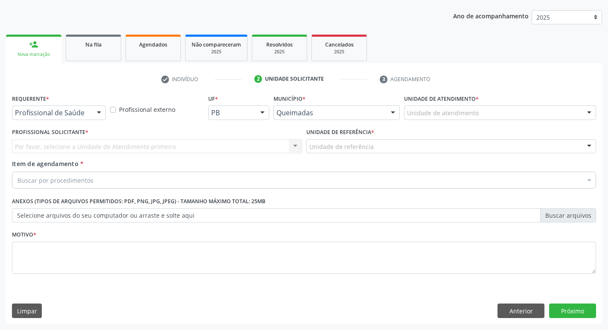
scroll to position [93, 0]
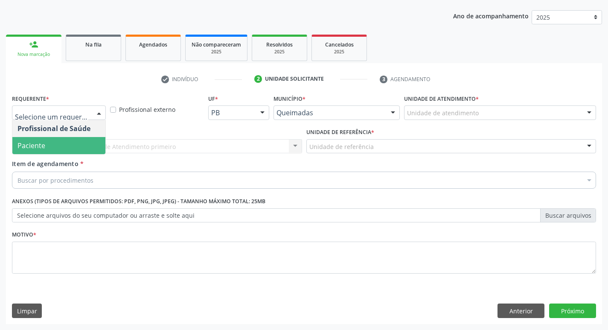
click at [56, 148] on span "Paciente" at bounding box center [58, 145] width 93 height 17
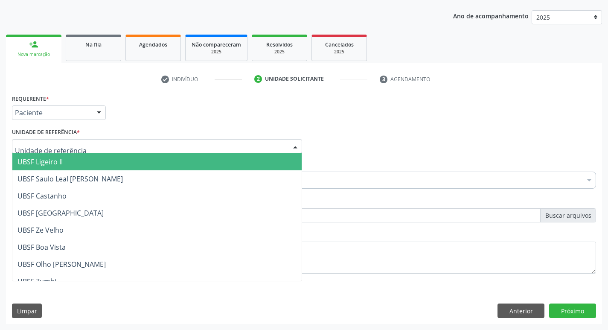
click at [61, 140] on div at bounding box center [157, 146] width 290 height 15
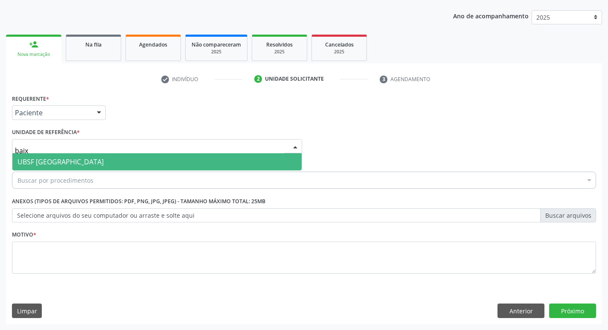
type input "baixa"
click at [56, 161] on span "UBSF [GEOGRAPHIC_DATA]" at bounding box center [60, 161] width 86 height 9
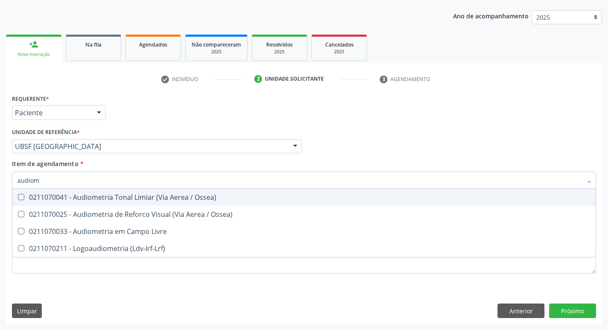
type input "audiome"
click at [35, 194] on div "0211070041 - Audiometria Tonal Limiar (Via Aerea / Ossea)" at bounding box center [303, 197] width 573 height 7
checkbox Ossea\) "true"
drag, startPoint x: 127, startPoint y: 110, endPoint x: 61, endPoint y: 80, distance: 72.0
click at [126, 111] on div "Requerente * Paciente Profissional de Saúde Paciente Nenhum resultado encontrad…" at bounding box center [304, 108] width 588 height 33
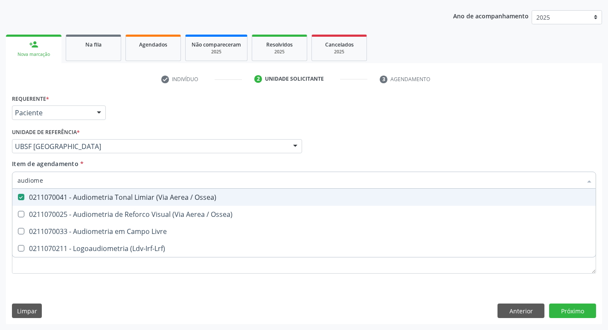
checkbox Ossea\) "true"
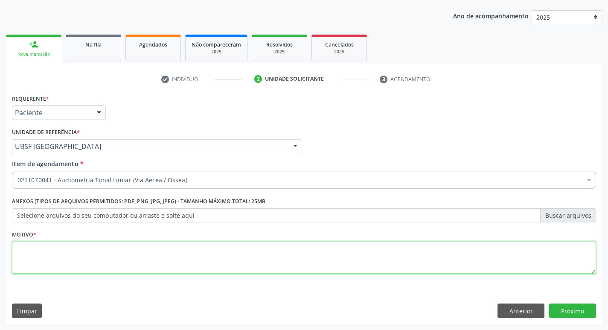
click at [46, 253] on textarea at bounding box center [304, 258] width 584 height 32
type textarea "avaliação"
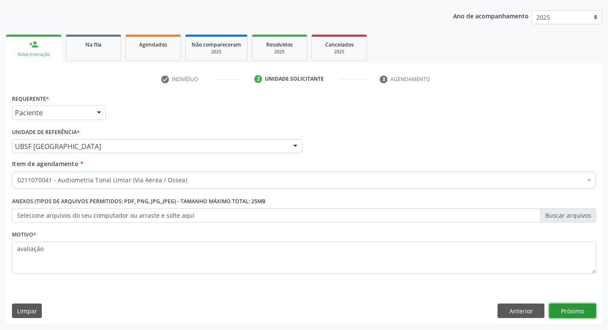
click at [564, 311] on button "Próximo" at bounding box center [572, 310] width 47 height 15
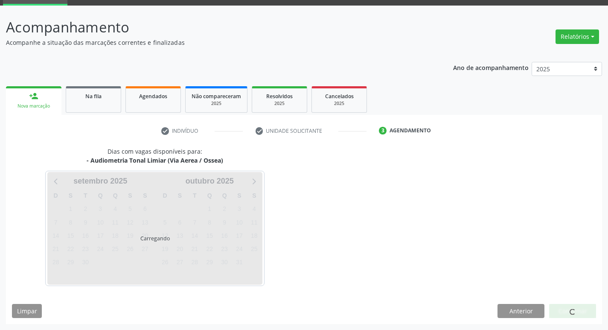
scroll to position [41, 0]
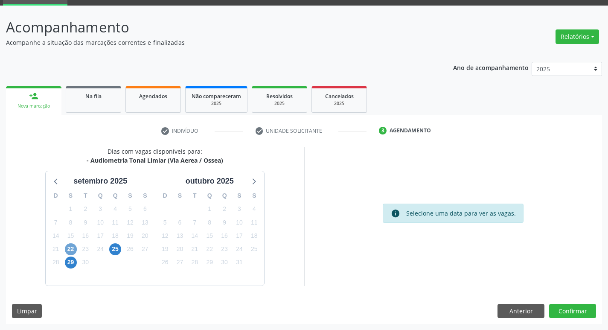
click at [68, 247] on span "22" at bounding box center [71, 249] width 12 height 12
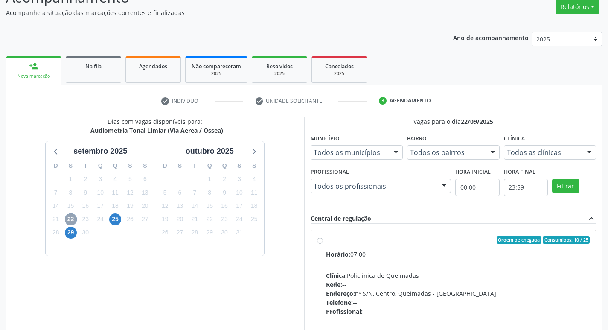
scroll to position [84, 0]
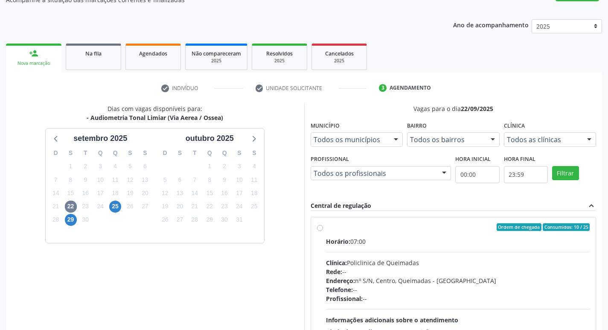
click at [505, 234] on label "Ordem de chegada Consumidos: 10 / 25 Horário: 07:00 Clínica: Policlinica de Que…" at bounding box center [458, 288] width 264 height 131
click at [323, 231] on input "Ordem de chegada Consumidos: 10 / 25 Horário: 07:00 Clínica: Policlinica de Que…" at bounding box center [320, 227] width 6 height 8
radio input "true"
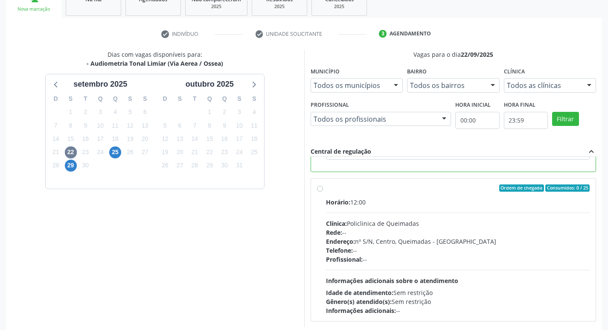
scroll to position [180, 0]
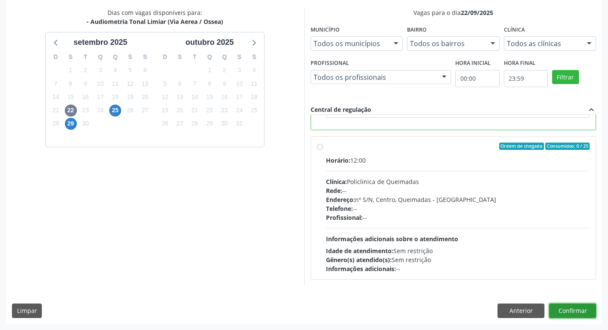
click at [569, 314] on button "Confirmar" at bounding box center [572, 310] width 47 height 15
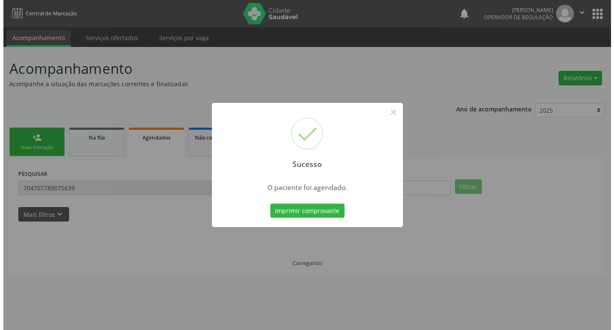
scroll to position [0, 0]
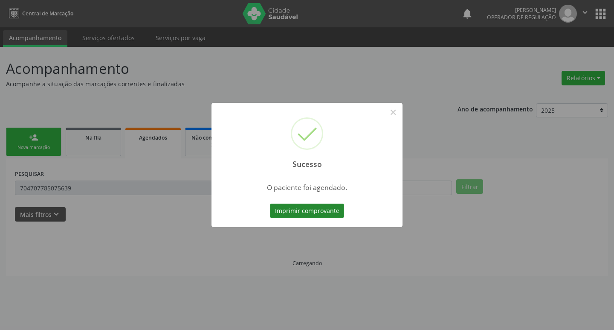
click at [321, 216] on button "Imprimir comprovante" at bounding box center [307, 211] width 74 height 15
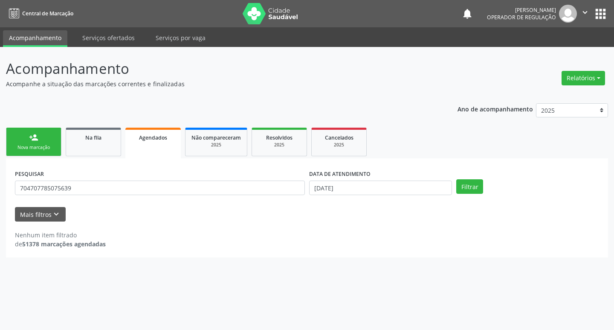
click at [29, 132] on link "person_add Nova marcação" at bounding box center [33, 142] width 55 height 29
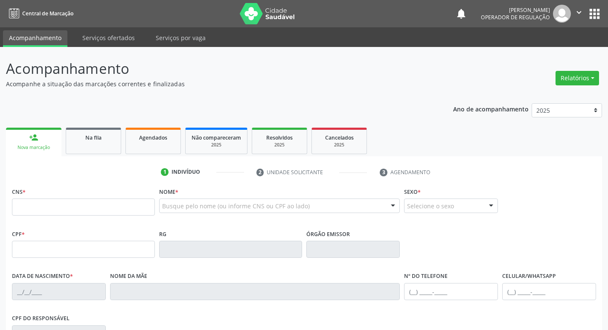
click at [72, 197] on div "CNS *" at bounding box center [83, 200] width 143 height 30
click at [75, 201] on input "text" at bounding box center [83, 206] width 143 height 17
type input "706 7045 5739 9913"
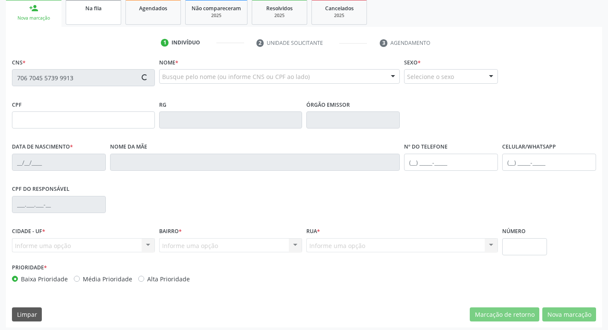
type input "020.216.074-29"
type input "30/10/1938"
type input "Ana Maria da Conceição"
type input "(83) 99157-2934"
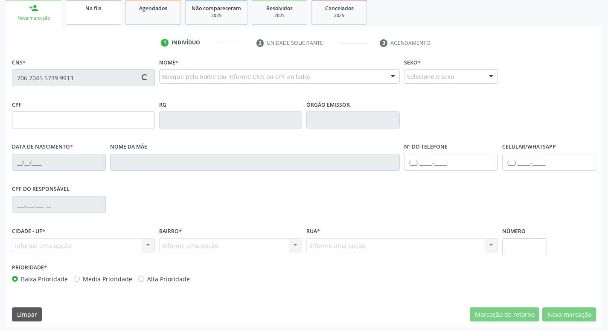
type input "40"
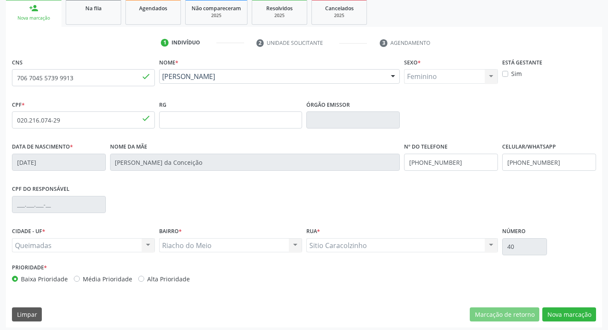
scroll to position [133, 0]
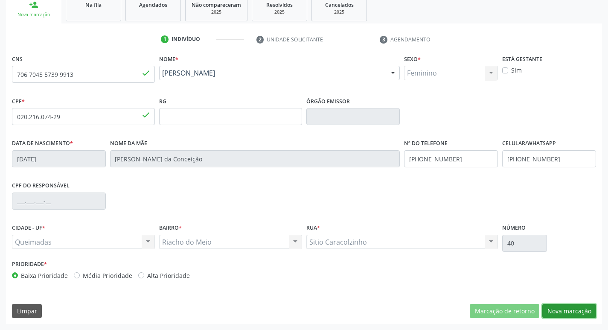
click at [572, 308] on button "Nova marcação" at bounding box center [569, 311] width 54 height 15
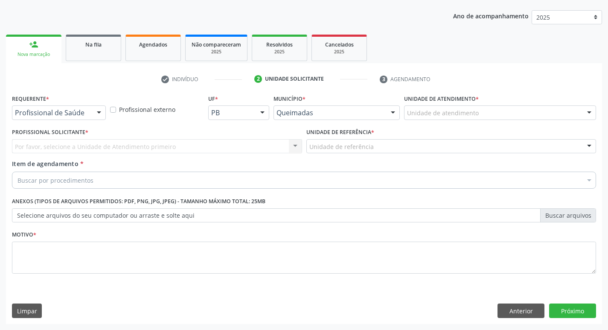
scroll to position [93, 0]
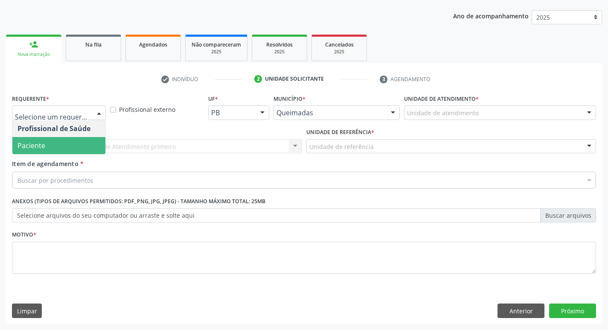
click at [38, 150] on span "Paciente" at bounding box center [31, 145] width 28 height 9
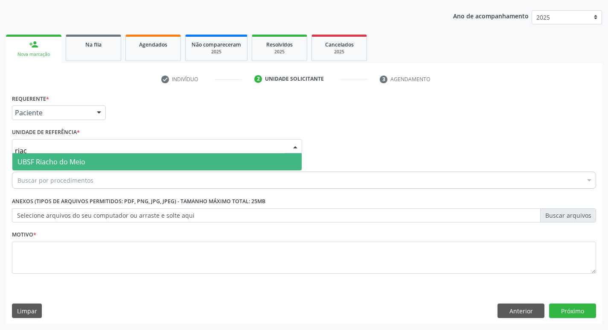
type input "riach"
click at [50, 159] on span "UBSF Riacho do Meio" at bounding box center [51, 161] width 68 height 9
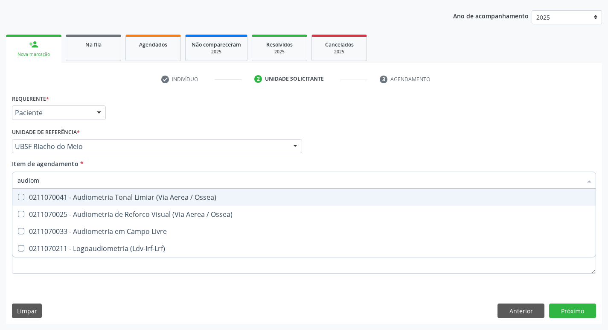
type input "audiome"
click at [76, 198] on div "0211070041 - Audiometria Tonal Limiar (Via Aerea / Ossea)" at bounding box center [303, 197] width 573 height 7
checkbox Ossea\) "true"
click at [375, 121] on div "Requerente * Paciente Profissional de Saúde Paciente Nenhum resultado encontrad…" at bounding box center [304, 108] width 588 height 33
checkbox Ossea\) "true"
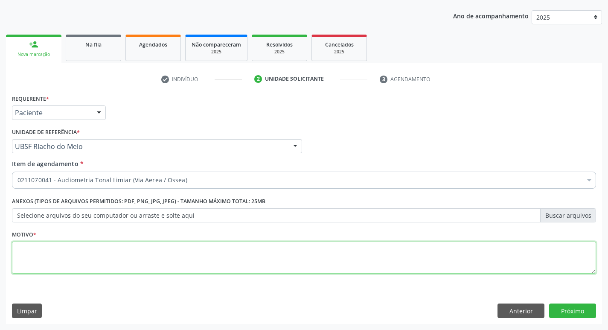
click at [69, 262] on textarea at bounding box center [304, 258] width 584 height 32
type textarea "avaliação"
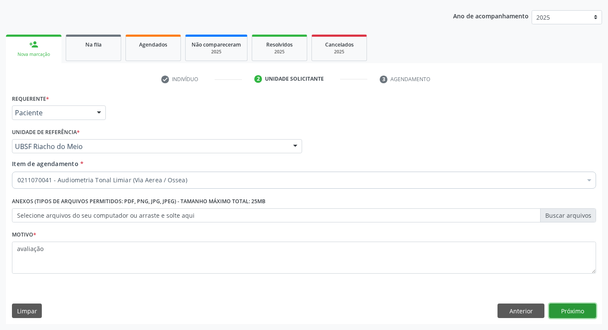
click at [567, 309] on button "Próximo" at bounding box center [572, 310] width 47 height 15
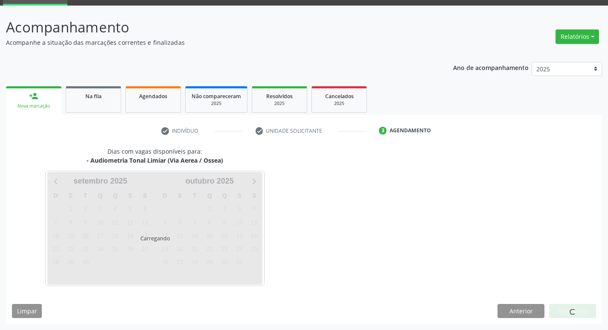
scroll to position [41, 0]
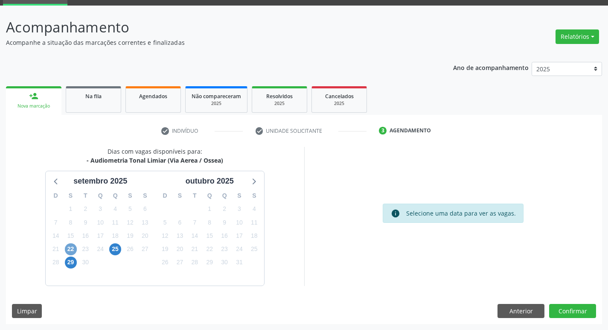
click at [71, 244] on span "22" at bounding box center [71, 249] width 12 height 12
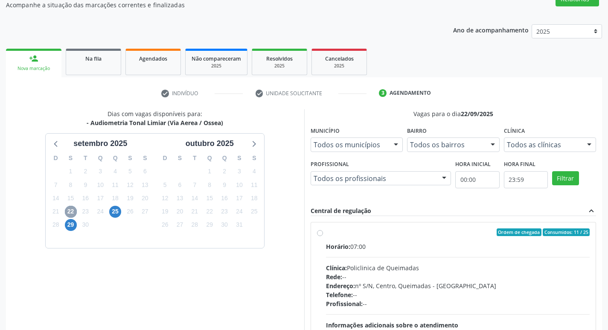
scroll to position [180, 0]
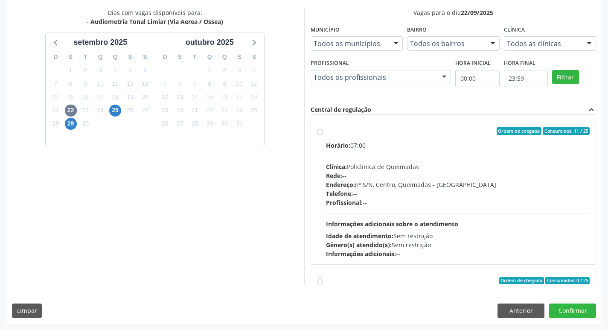
click at [440, 151] on div "Horário: 07:00 Clínica: Policlinica de Queimadas Rede: -- Endereço: nº S/N, Cen…" at bounding box center [458, 199] width 264 height 117
click at [323, 135] on input "Ordem de chegada Consumidos: 11 / 25 Horário: 07:00 Clínica: Policlinica de Que…" at bounding box center [320, 131] width 6 height 8
radio input "true"
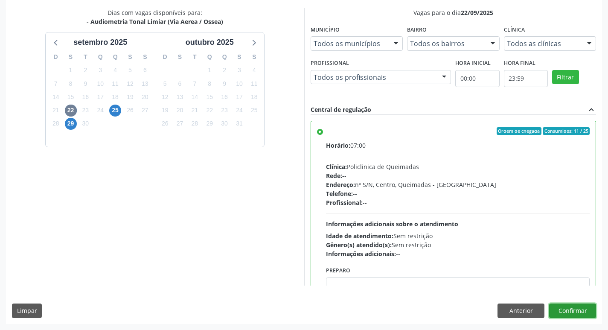
click at [566, 315] on button "Confirmar" at bounding box center [572, 310] width 47 height 15
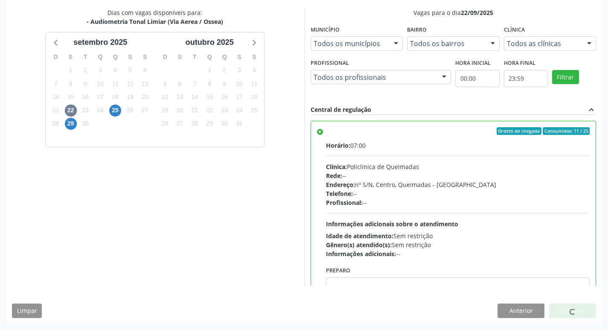
scroll to position [0, 0]
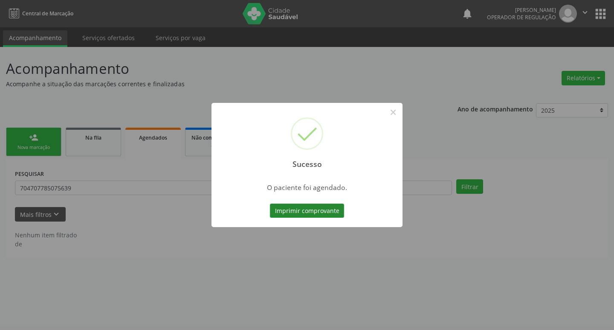
click at [333, 210] on button "Imprimir comprovante" at bounding box center [307, 211] width 74 height 15
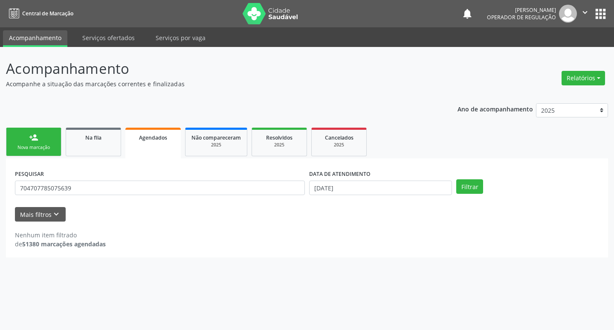
click at [47, 139] on link "person_add Nova marcação" at bounding box center [33, 142] width 55 height 29
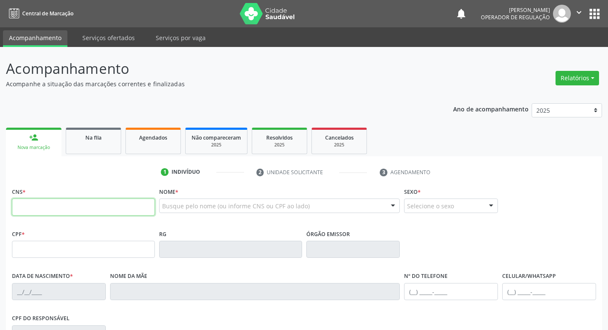
click at [101, 204] on input "text" at bounding box center [83, 206] width 143 height 17
type input "700 0091 6143 9309"
type input "395.914.764-34"
type input "28/12/1948"
type input "Maria Francisca da Silva"
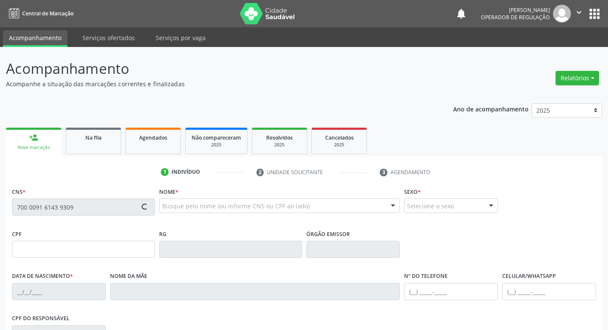
type input "(83) 99123-9659"
type input "691.402.354-91"
type input "945"
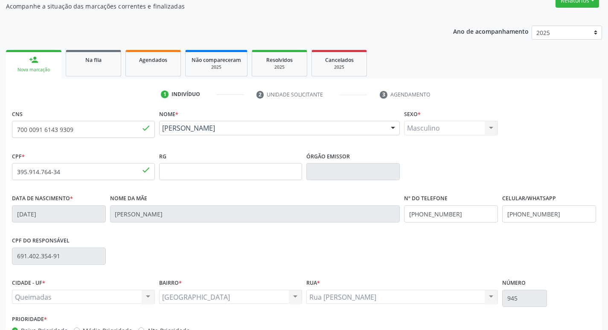
scroll to position [133, 0]
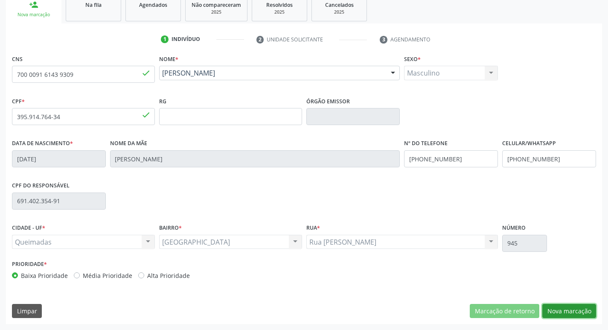
click at [576, 317] on button "Nova marcação" at bounding box center [569, 311] width 54 height 15
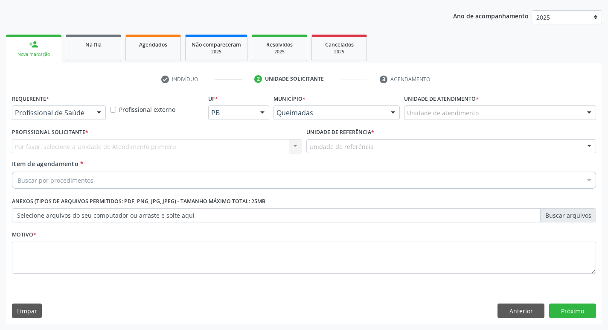
scroll to position [93, 0]
click at [73, 103] on div "Requerente * Profissional de Saúde Profissional de Saúde Paciente Nenhum result…" at bounding box center [59, 105] width 94 height 27
drag, startPoint x: 71, startPoint y: 110, endPoint x: 67, endPoint y: 126, distance: 16.7
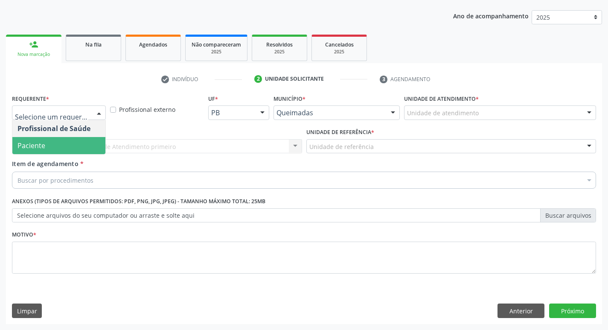
click at [63, 152] on span "Paciente" at bounding box center [58, 145] width 93 height 17
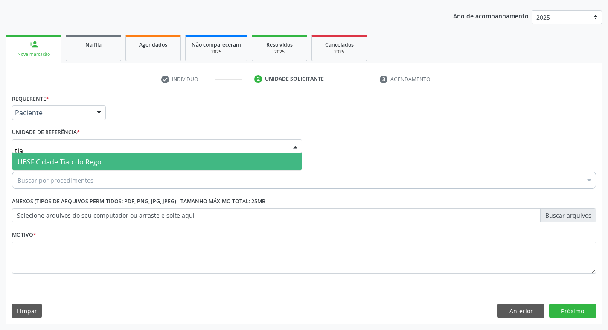
type input "tiao"
click at [67, 158] on span "UBSF Cidade Tiao do Rego" at bounding box center [59, 161] width 84 height 9
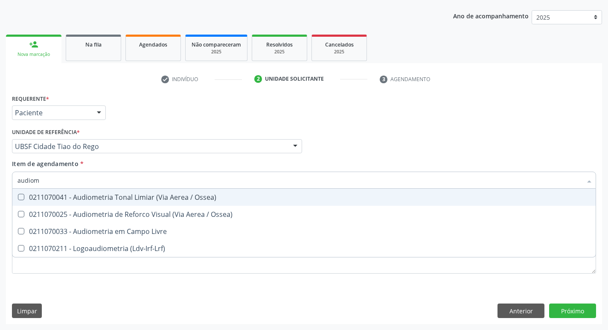
type input "audiome"
click at [67, 199] on div "0211070041 - Audiometria Tonal Limiar (Via Aerea / Ossea)" at bounding box center [303, 197] width 573 height 7
checkbox Ossea\) "true"
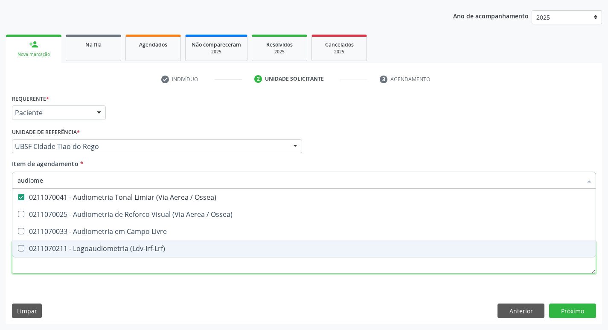
click at [72, 268] on div "Requerente * Paciente Profissional de Saúde Paciente Nenhum resultado encontrad…" at bounding box center [304, 188] width 584 height 193
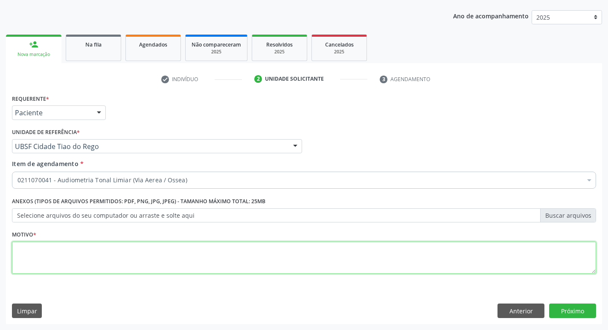
checkbox Ossea\) "true"
type textarea "avaliação"
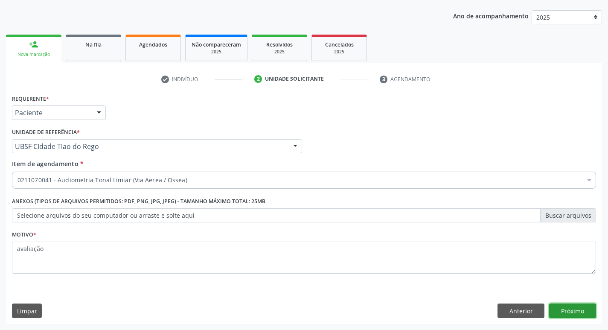
click at [573, 306] on button "Próximo" at bounding box center [572, 310] width 47 height 15
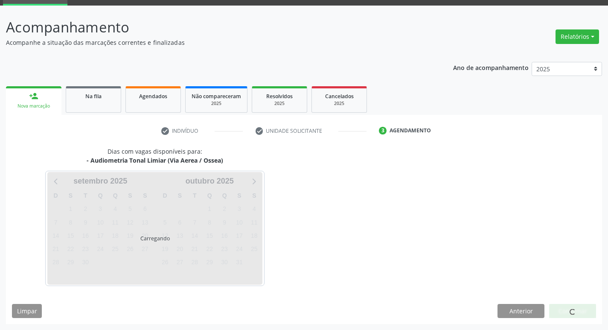
scroll to position [41, 0]
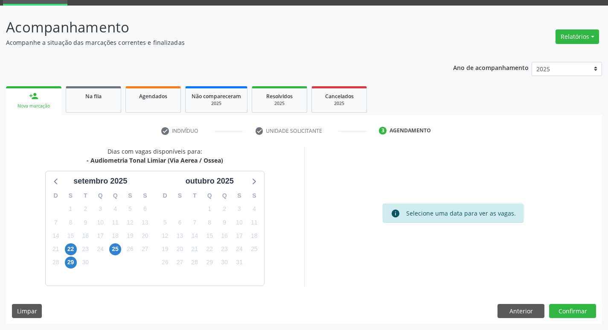
click at [79, 246] on div "23" at bounding box center [85, 248] width 15 height 13
click at [73, 246] on span "22" at bounding box center [71, 249] width 12 height 12
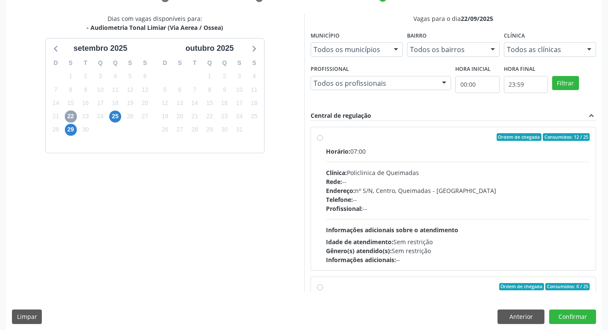
scroll to position [180, 0]
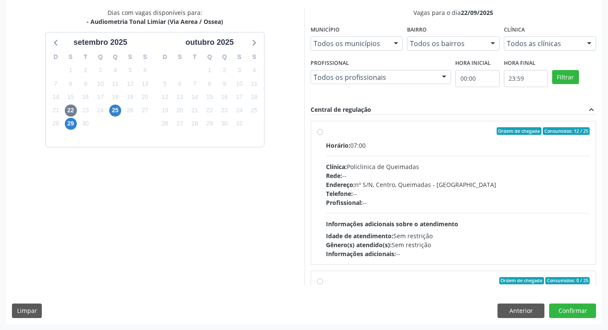
click at [430, 145] on div "Horário: 07:00" at bounding box center [458, 145] width 264 height 9
click at [323, 135] on input "Ordem de chegada Consumidos: 12 / 25 Horário: 07:00 Clínica: Policlinica de Que…" at bounding box center [320, 131] width 6 height 8
radio input "true"
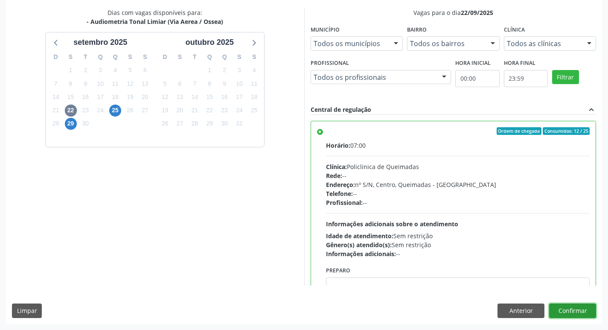
click at [580, 308] on button "Confirmar" at bounding box center [572, 310] width 47 height 15
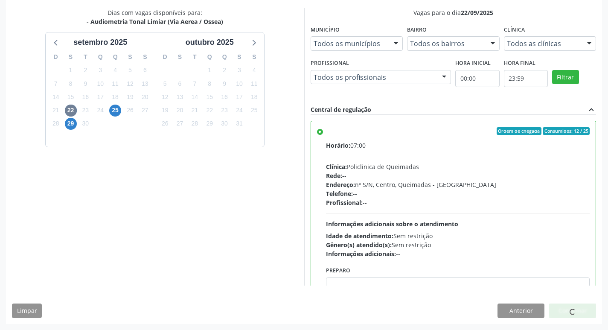
scroll to position [0, 0]
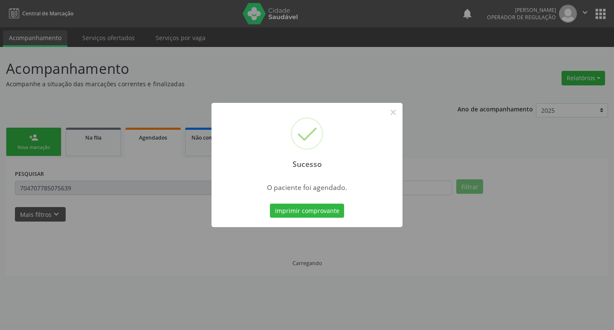
click at [318, 218] on div "Imprimir comprovante Cancel" at bounding box center [307, 211] width 78 height 18
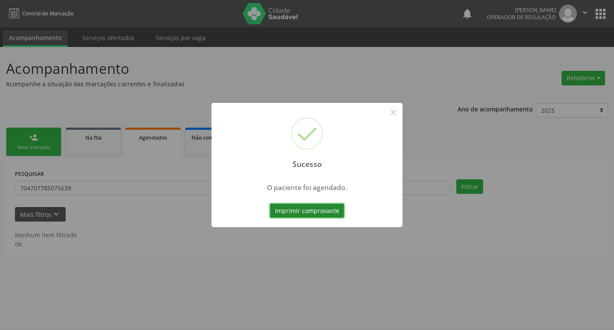
click at [317, 215] on button "Imprimir comprovante" at bounding box center [307, 211] width 74 height 15
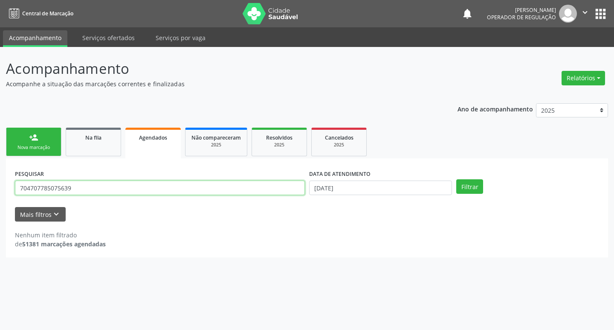
click at [169, 189] on input "704707785075639" at bounding box center [160, 187] width 290 height 15
type input "706704557399913"
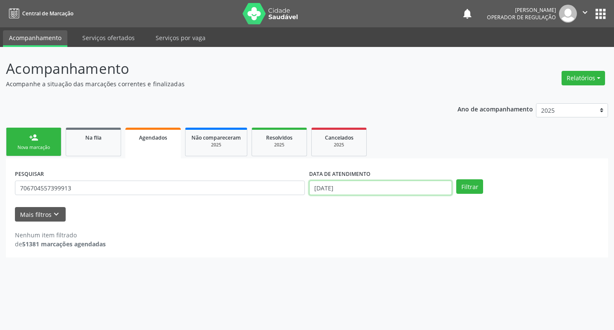
click at [355, 187] on input "[DATE]" at bounding box center [380, 187] width 143 height 15
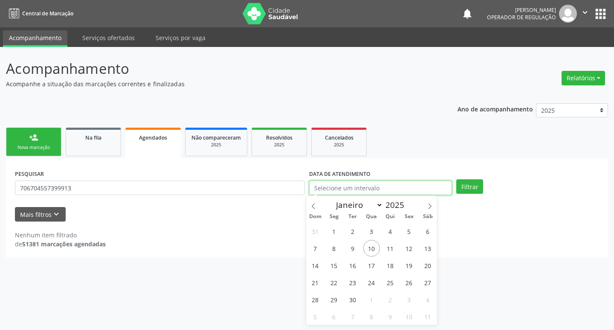
click at [457, 179] on button "Filtrar" at bounding box center [470, 186] width 27 height 15
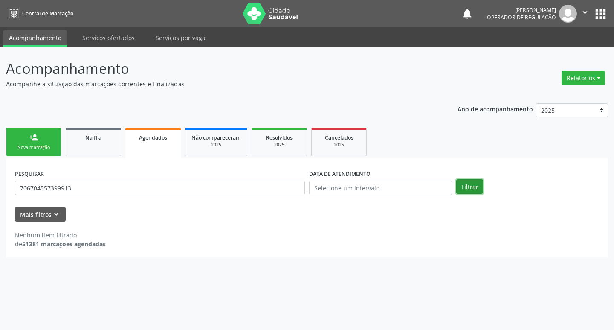
click at [471, 184] on button "Filtrar" at bounding box center [470, 186] width 27 height 15
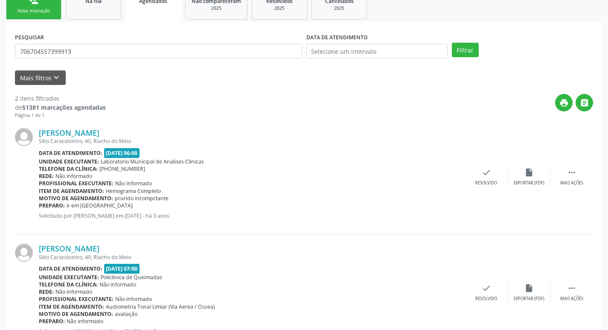
scroll to position [86, 0]
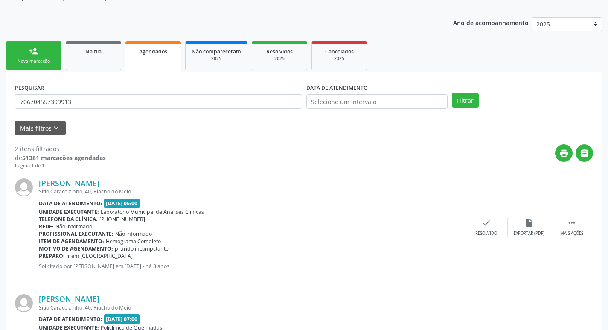
click at [28, 49] on link "person_add Nova marcação" at bounding box center [33, 55] width 55 height 29
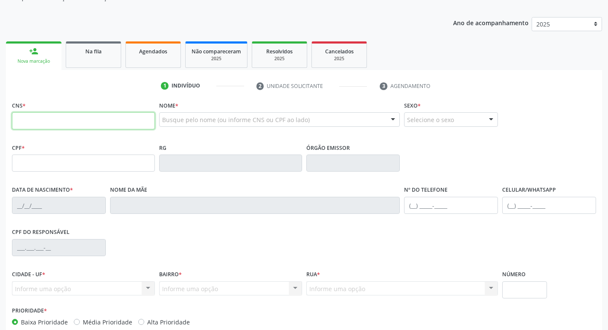
click at [77, 122] on input "text" at bounding box center [83, 120] width 143 height 17
type input "700 5059 1263 0250"
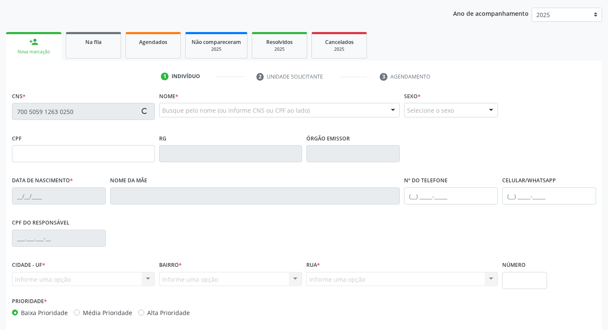
scroll to position [133, 0]
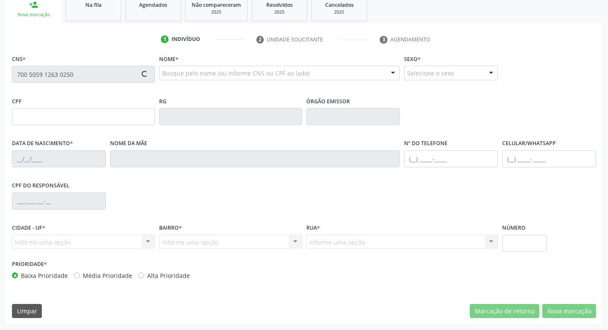
type input "068.627.754-64"
type input "14/01/1953"
type input "Maria de Lourdes Melo Pereira"
type input "(83) 99103-2577"
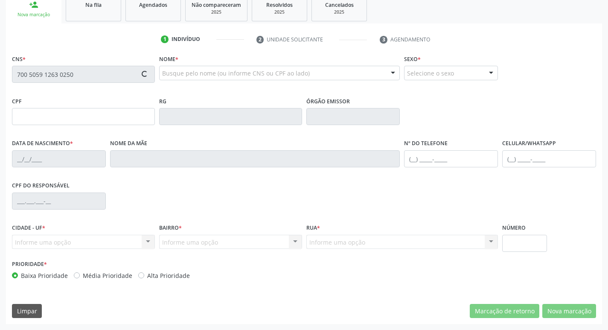
type input "81"
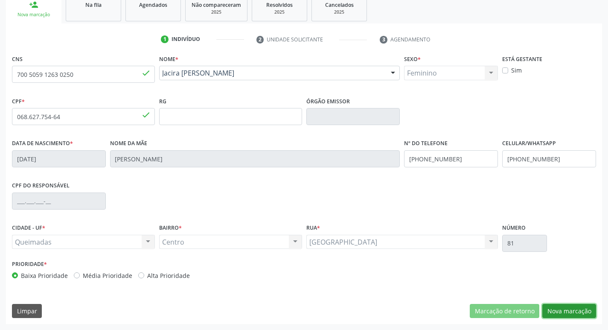
click at [567, 305] on button "Nova marcação" at bounding box center [569, 311] width 54 height 15
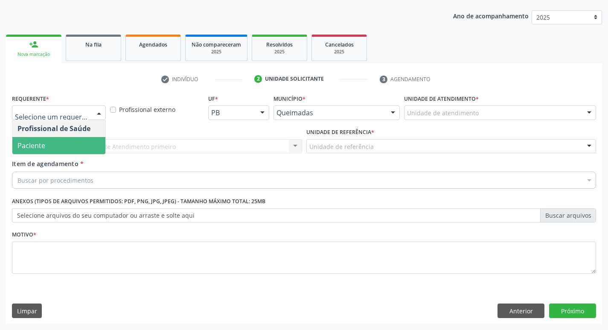
click at [71, 142] on span "Paciente" at bounding box center [58, 145] width 93 height 17
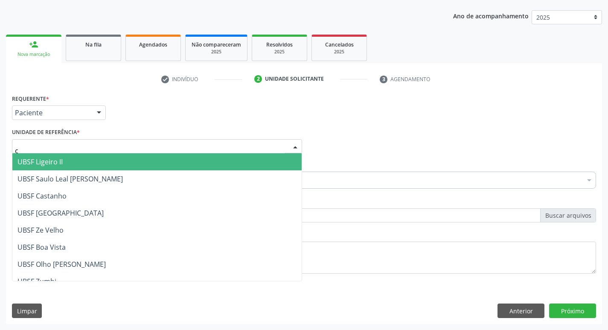
type input "ce"
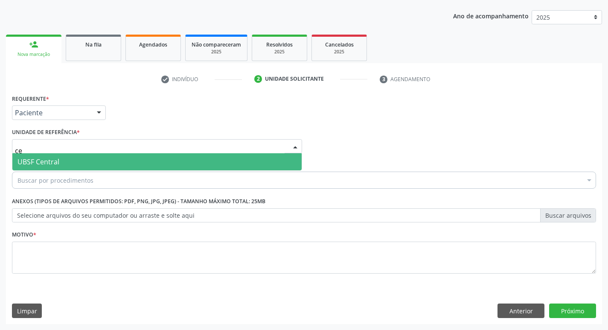
click at [65, 160] on span "UBSF Central" at bounding box center [156, 161] width 289 height 17
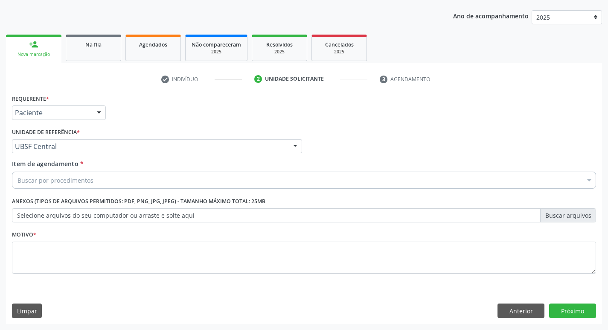
click at [99, 181] on div "Buscar por procedimentos" at bounding box center [304, 180] width 584 height 17
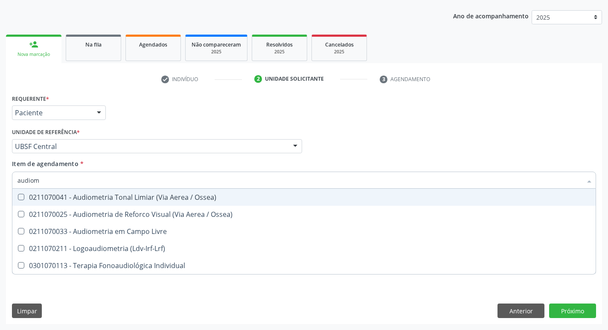
type input "audiome"
click at [100, 194] on div "0211070041 - Audiometria Tonal Limiar (Via Aerea / Ossea)" at bounding box center [303, 197] width 573 height 7
checkbox Ossea\) "true"
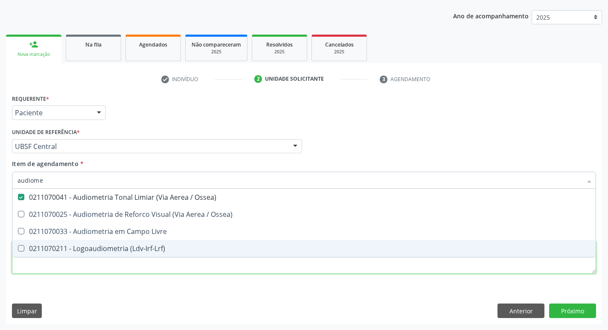
click at [69, 264] on div "Requerente * Paciente Profissional de Saúde Paciente Nenhum resultado encontrad…" at bounding box center [304, 188] width 584 height 193
checkbox Ossea\) "true"
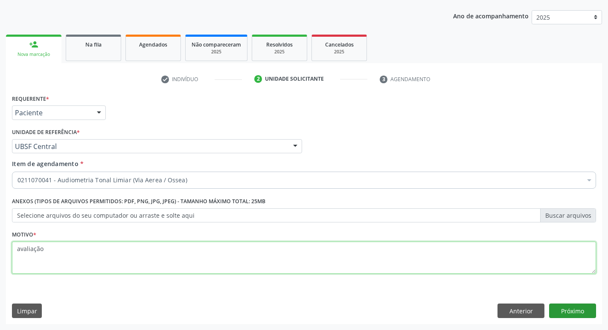
type textarea "avaliação"
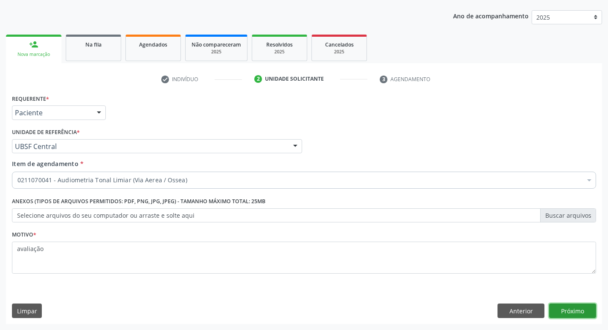
click at [573, 306] on button "Próximo" at bounding box center [572, 310] width 47 height 15
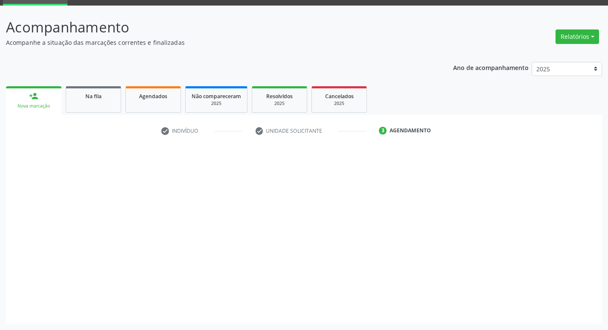
scroll to position [41, 0]
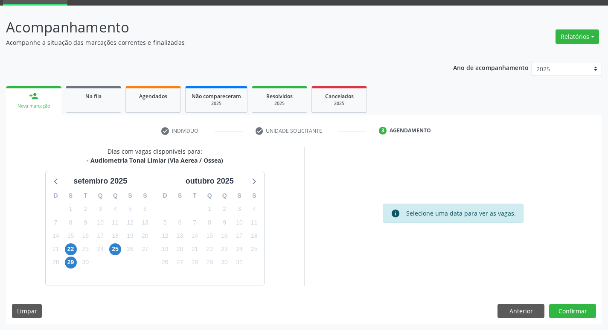
click at [76, 246] on div "22" at bounding box center [71, 248] width 12 height 13
click at [76, 246] on span "22" at bounding box center [71, 249] width 12 height 12
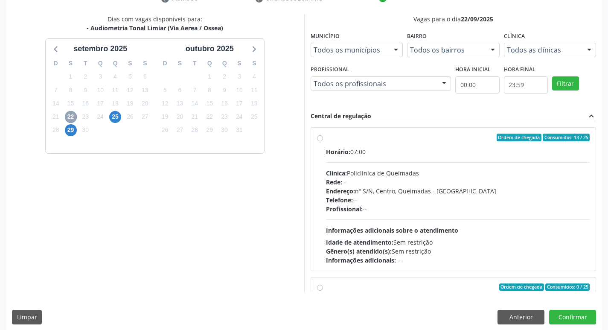
scroll to position [180, 0]
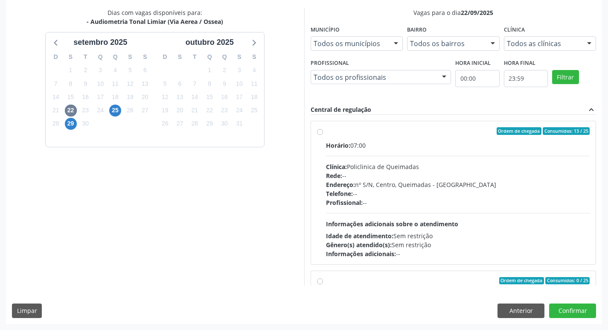
click at [447, 134] on div "Ordem de chegada Consumidos: 13 / 25" at bounding box center [458, 131] width 264 height 8
click at [323, 134] on input "Ordem de chegada Consumidos: 13 / 25 Horário: 07:00 Clínica: Policlinica de Que…" at bounding box center [320, 131] width 6 height 8
radio input "true"
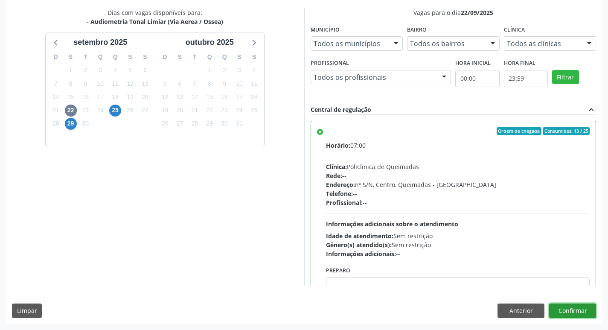
click at [560, 308] on button "Confirmar" at bounding box center [572, 310] width 47 height 15
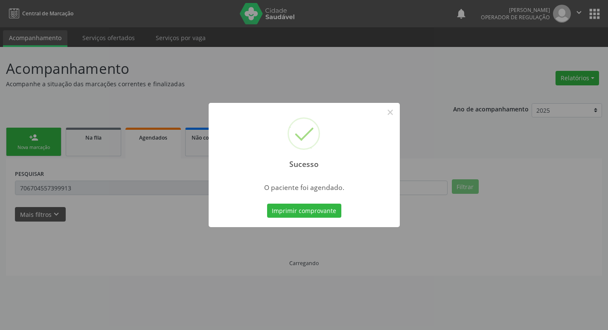
scroll to position [0, 0]
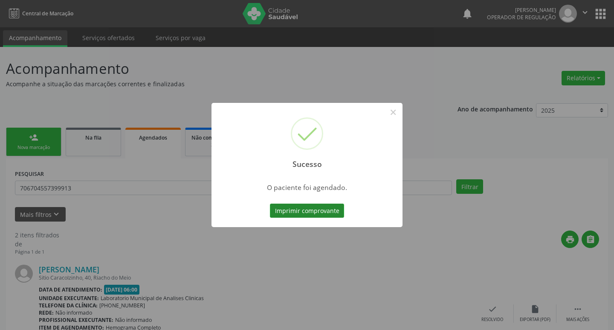
click at [317, 211] on button "Imprimir comprovante" at bounding box center [307, 211] width 74 height 15
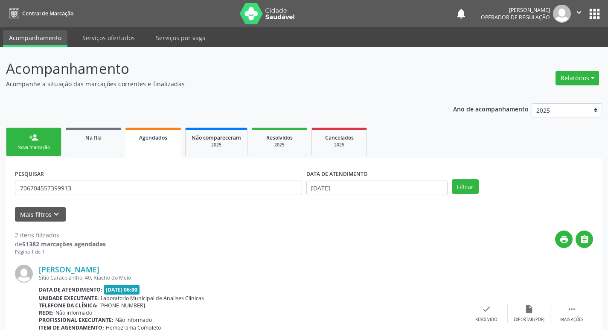
click at [28, 149] on div "Nova marcação" at bounding box center [33, 147] width 43 height 6
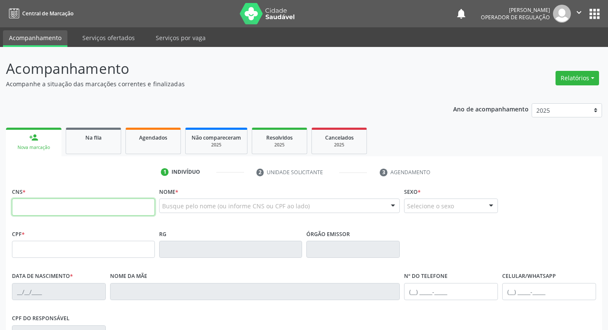
click at [93, 201] on input "text" at bounding box center [83, 206] width 143 height 17
type input "706 9031 6589 2232"
type input "751.965.737-04"
type input "29/09/1961"
type input "Ana Maria da Silva"
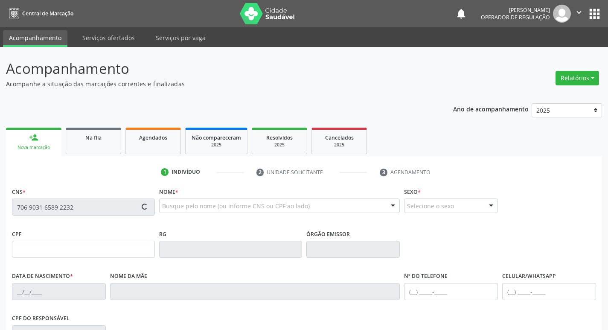
type input "(83) 99101-6763"
type input "013.900.674-59"
type input "S/N"
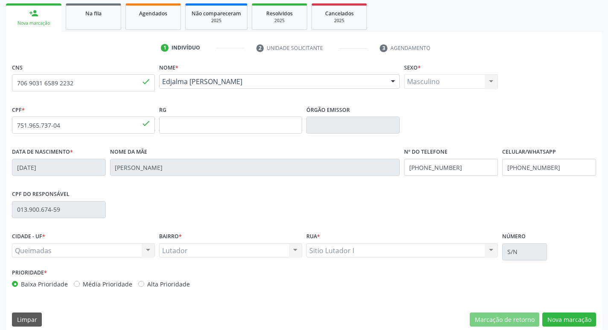
scroll to position [133, 0]
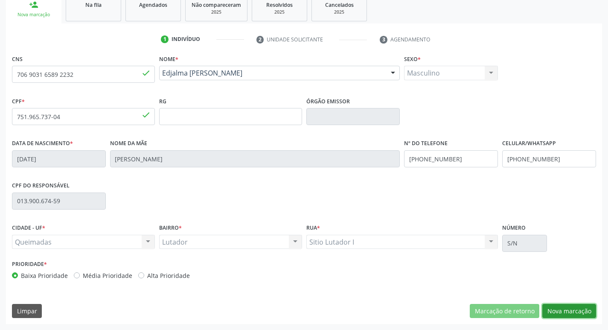
click at [553, 305] on button "Nova marcação" at bounding box center [569, 311] width 54 height 15
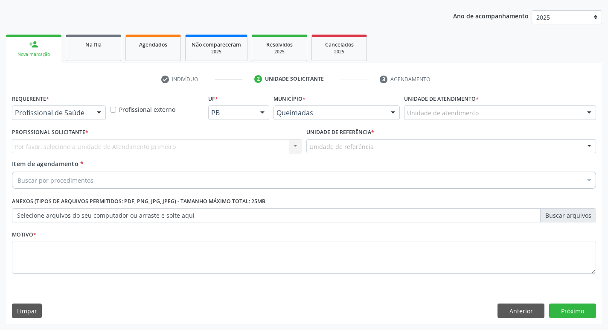
scroll to position [93, 0]
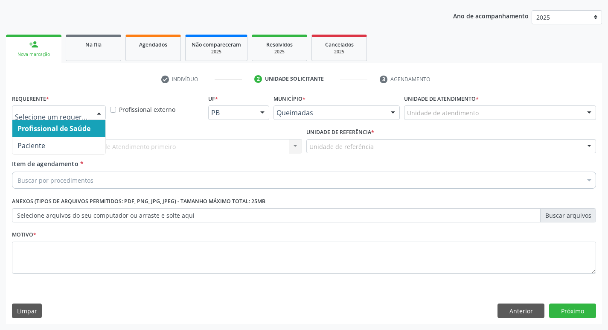
click at [93, 116] on div at bounding box center [99, 113] width 13 height 15
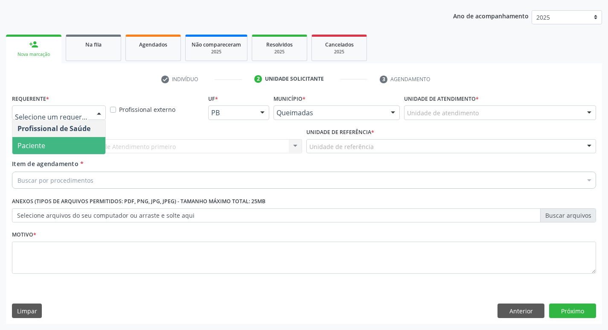
click at [80, 148] on span "Paciente" at bounding box center [58, 145] width 93 height 17
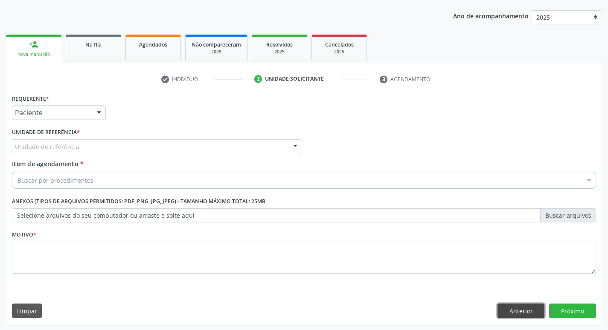
click at [522, 311] on button "Anterior" at bounding box center [521, 310] width 47 height 15
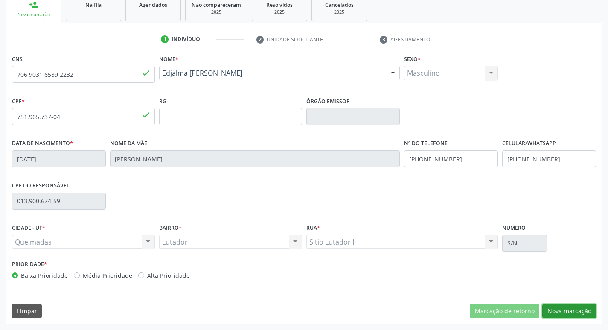
drag, startPoint x: 551, startPoint y: 306, endPoint x: 483, endPoint y: 303, distance: 68.3
click at [551, 306] on button "Nova marcação" at bounding box center [569, 311] width 54 height 15
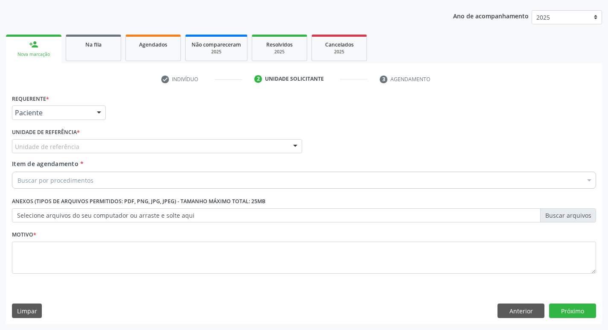
click at [93, 151] on div "Unidade de referência" at bounding box center [157, 146] width 290 height 15
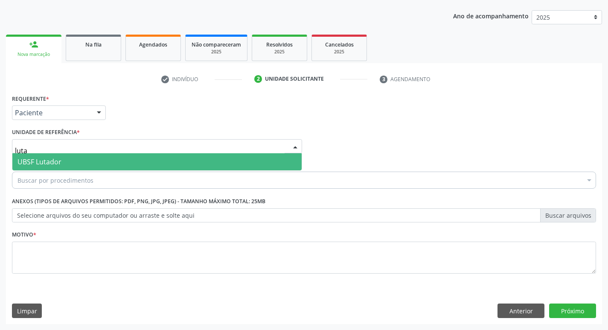
type input "lutad"
click at [98, 159] on span "UBSF Lutador" at bounding box center [156, 161] width 289 height 17
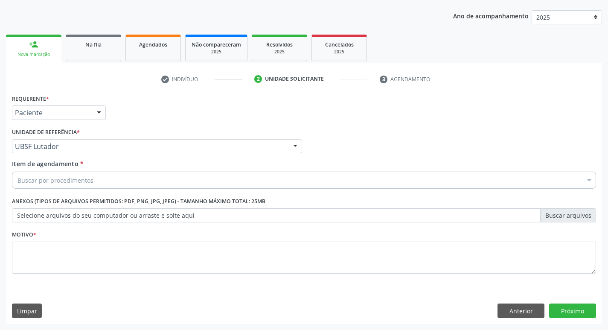
click at [93, 179] on div "Buscar por procedimentos" at bounding box center [304, 180] width 584 height 17
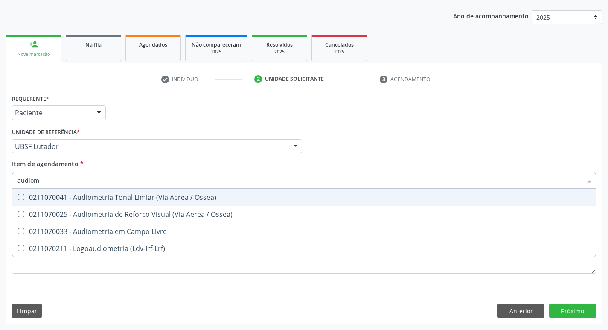
type input "audiome"
click at [81, 195] on div "0211070041 - Audiometria Tonal Limiar (Via Aerea / Ossea)" at bounding box center [303, 197] width 573 height 7
checkbox Ossea\) "true"
click at [163, 97] on div "Requerente * Paciente Profissional de Saúde Paciente Nenhum resultado encontrad…" at bounding box center [304, 108] width 588 height 33
checkbox Ossea\) "true"
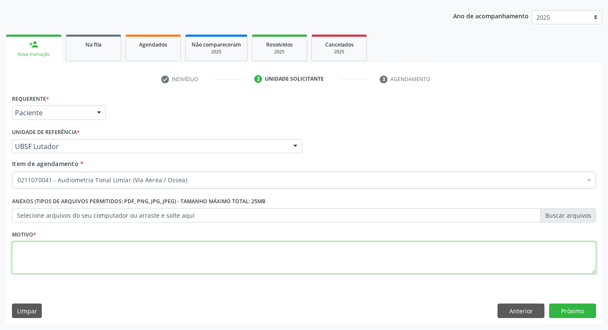
click at [68, 259] on textarea at bounding box center [304, 258] width 584 height 32
type textarea "avaliação"
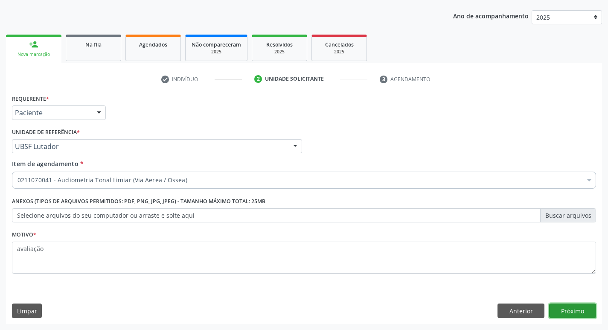
click at [569, 306] on button "Próximo" at bounding box center [572, 310] width 47 height 15
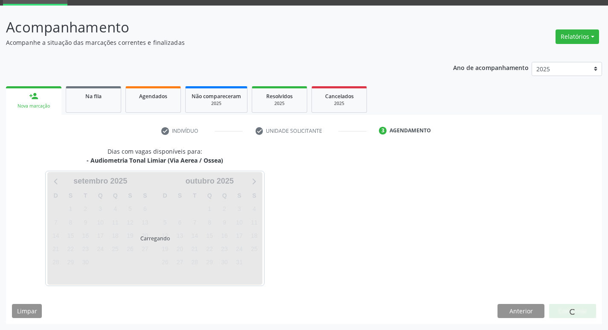
scroll to position [41, 0]
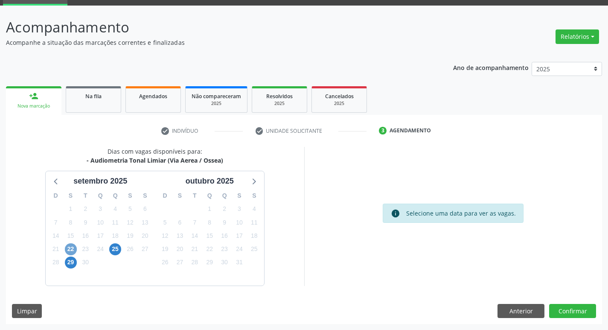
click at [75, 252] on span "22" at bounding box center [71, 249] width 12 height 12
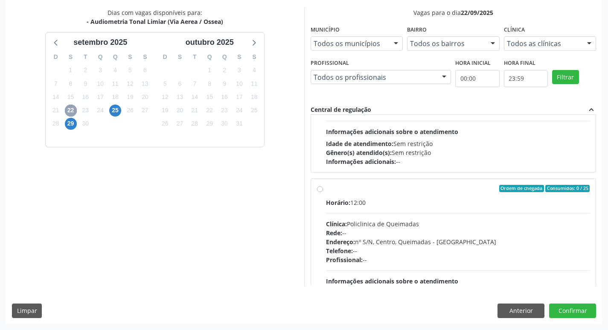
scroll to position [0, 0]
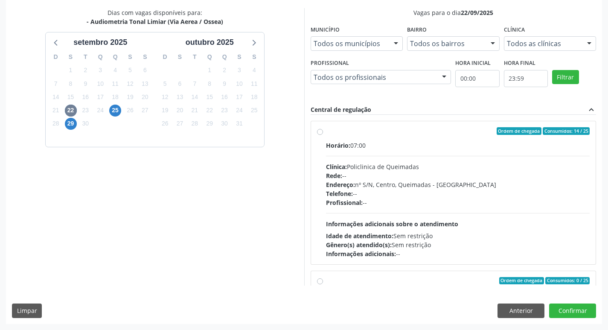
click at [443, 153] on div "Horário: 07:00 Clínica: Policlinica de Queimadas Rede: -- Endereço: nº S/N, Cen…" at bounding box center [458, 199] width 264 height 117
click at [323, 135] on input "Ordem de chegada Consumidos: 14 / 25 Horário: 07:00 Clínica: Policlinica de Que…" at bounding box center [320, 131] width 6 height 8
radio input "true"
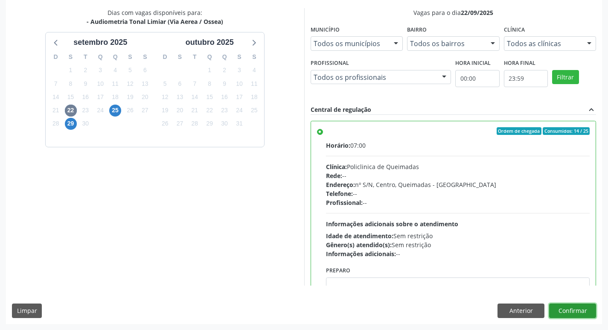
click at [570, 307] on button "Confirmar" at bounding box center [572, 310] width 47 height 15
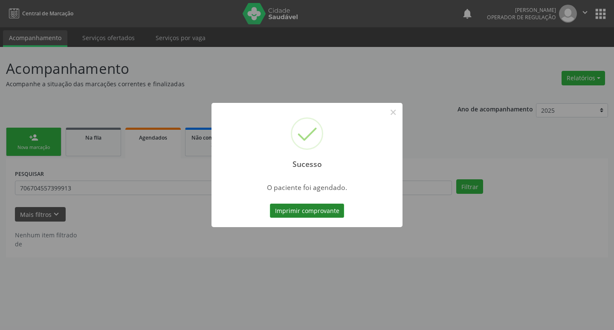
click at [317, 210] on button "Imprimir comprovante" at bounding box center [307, 211] width 74 height 15
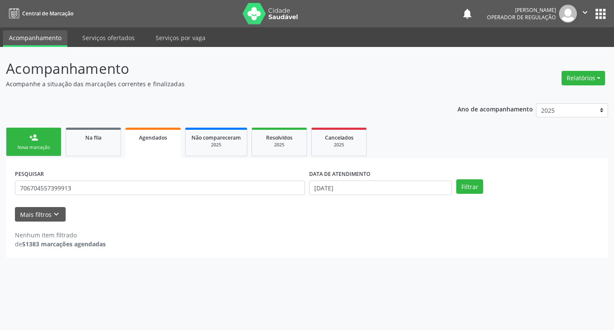
click at [33, 140] on div "person_add" at bounding box center [33, 137] width 9 height 9
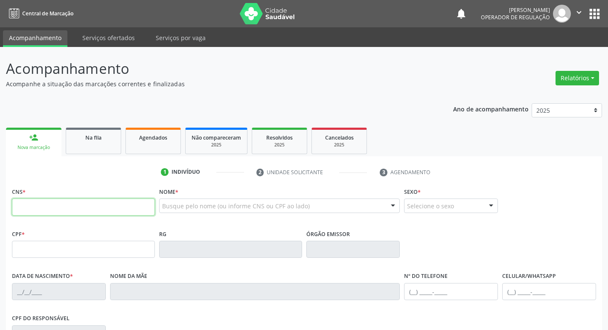
click at [70, 210] on input "text" at bounding box center [83, 206] width 143 height 17
type input "700 5057 3848 6854"
type input "056.723.444-45"
type input "03/08/1975"
type input "Maria Gomes da Silva"
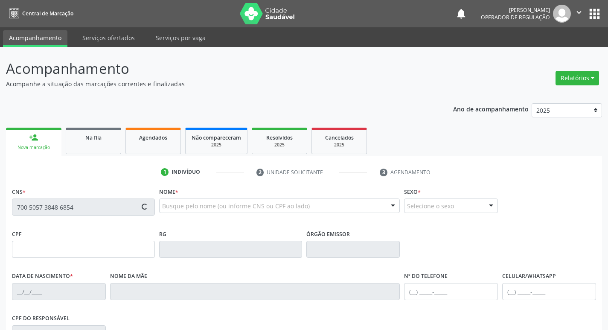
type input "(83) 99403-3798"
type input "121"
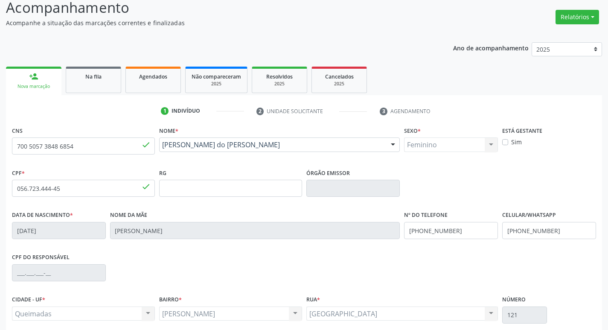
scroll to position [133, 0]
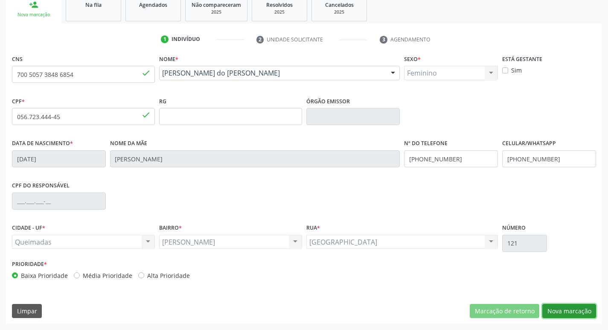
drag, startPoint x: 571, startPoint y: 311, endPoint x: 570, endPoint y: 317, distance: 6.1
click at [570, 317] on button "Nova marcação" at bounding box center [569, 311] width 54 height 15
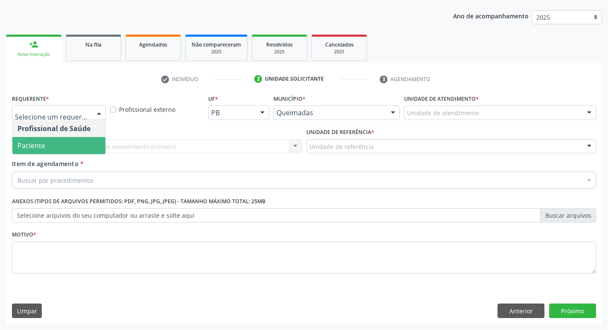
click at [73, 153] on span "Paciente" at bounding box center [58, 145] width 93 height 17
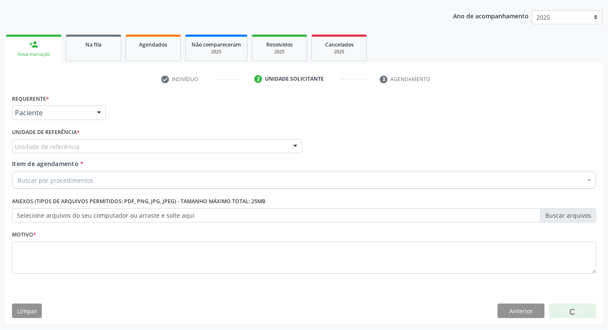
click at [78, 145] on div "Unidade de referência" at bounding box center [157, 146] width 290 height 15
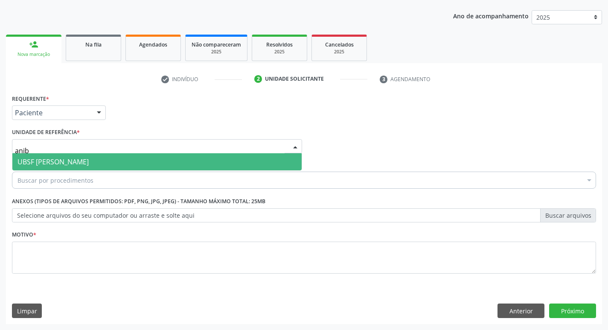
type input "aniba"
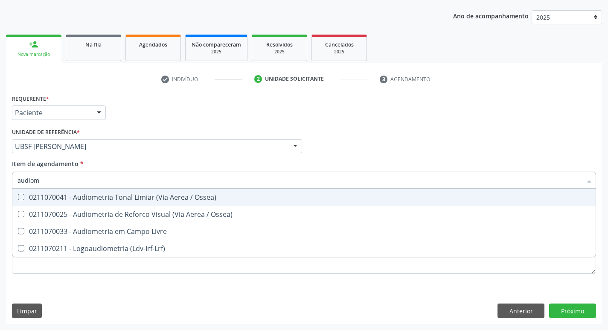
type input "audiome"
click at [96, 197] on div "0211070041 - Audiometria Tonal Limiar (Via Aerea / Ossea)" at bounding box center [303, 197] width 573 height 7
checkbox Ossea\) "true"
click at [399, 130] on div "Profissional Solicitante Por favor, selecione a Unidade de Atendimento primeiro…" at bounding box center [304, 142] width 588 height 33
checkbox Ossea\) "true"
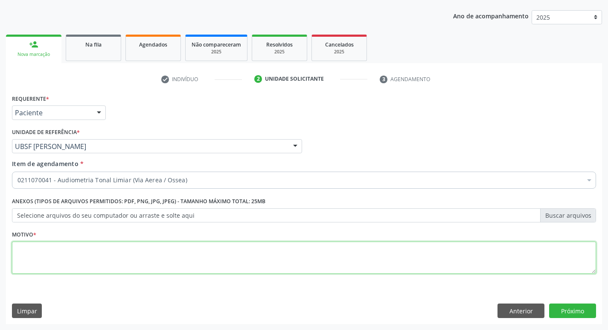
click at [38, 254] on textarea at bounding box center [304, 258] width 584 height 32
type textarea "avaliação"
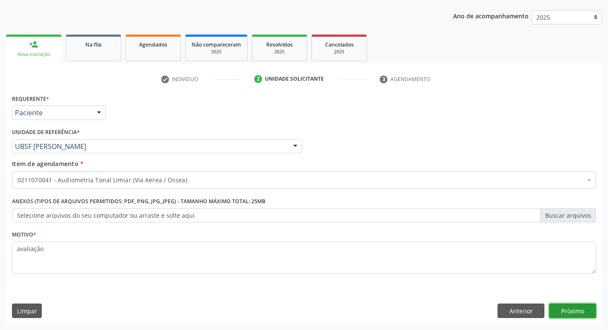
click at [581, 312] on button "Próximo" at bounding box center [572, 310] width 47 height 15
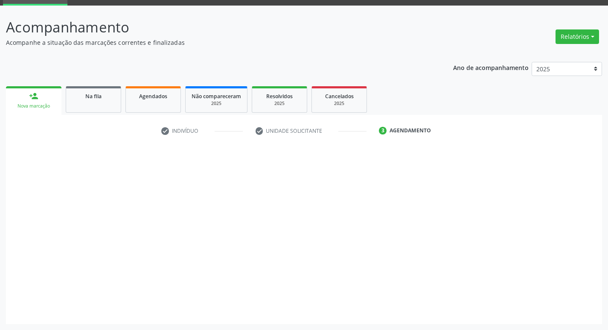
scroll to position [41, 0]
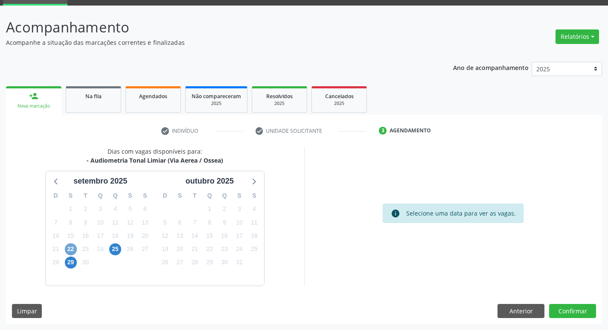
click at [71, 248] on span "22" at bounding box center [71, 249] width 12 height 12
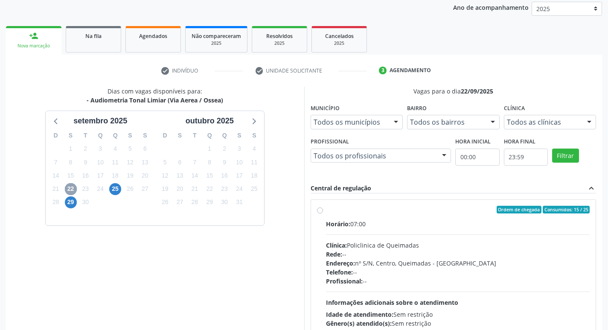
scroll to position [180, 0]
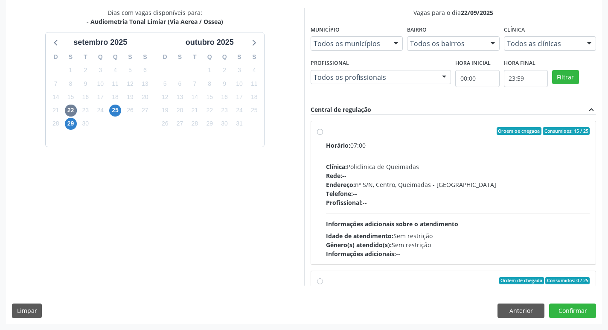
click at [451, 151] on div "Horário: 07:00 Clínica: Policlinica de Queimadas Rede: -- Endereço: nº S/N, Cen…" at bounding box center [458, 199] width 264 height 117
click at [323, 135] on input "Ordem de chegada Consumidos: 15 / 25 Horário: 07:00 Clínica: Policlinica de Que…" at bounding box center [320, 131] width 6 height 8
radio input "true"
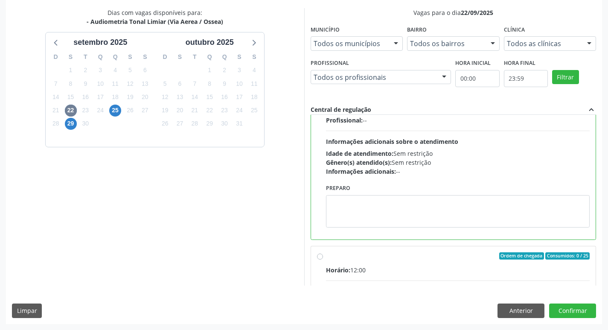
scroll to position [128, 0]
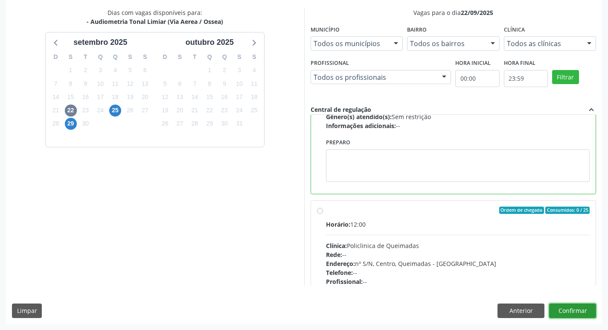
click at [572, 313] on button "Confirmar" at bounding box center [572, 310] width 47 height 15
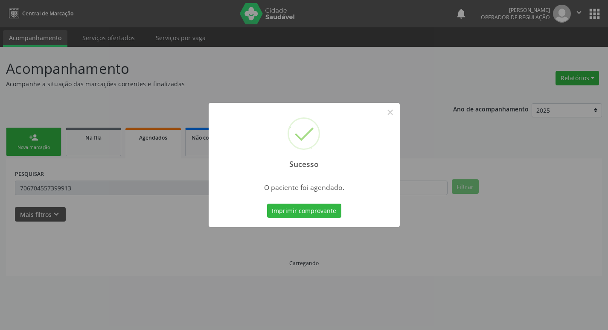
scroll to position [0, 0]
click at [330, 210] on button "Imprimir comprovante" at bounding box center [307, 211] width 74 height 15
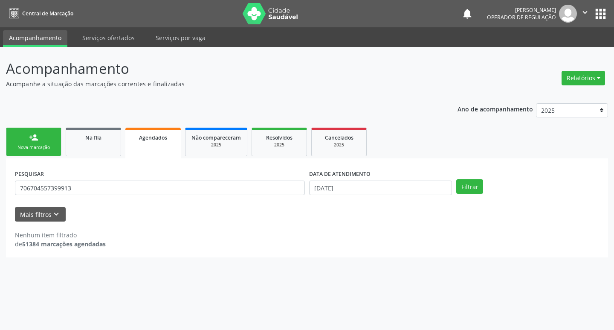
click at [42, 132] on link "person_add Nova marcação" at bounding box center [33, 142] width 55 height 29
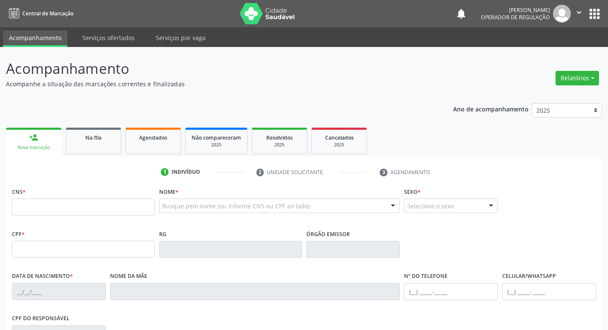
click at [98, 198] on div "CNS *" at bounding box center [83, 200] width 143 height 30
click at [99, 202] on input "text" at bounding box center [83, 206] width 143 height 17
click at [78, 206] on input "text" at bounding box center [83, 206] width 143 height 17
type input "704 7047 2742 7738"
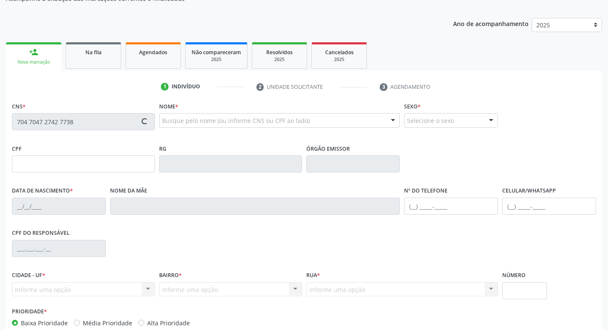
type input "040.745.104-80"
type input "12/08/1950"
type input "Beatriz Soares Cavalcanti"
type input "(83) 99147-4899"
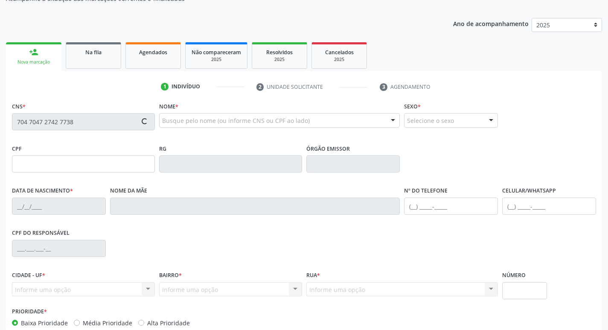
type input "S/N"
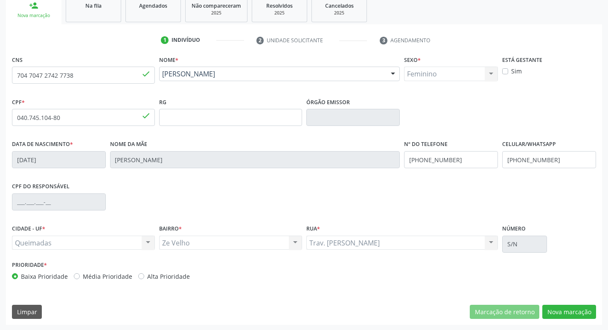
scroll to position [133, 0]
click at [584, 310] on button "Nova marcação" at bounding box center [569, 311] width 54 height 15
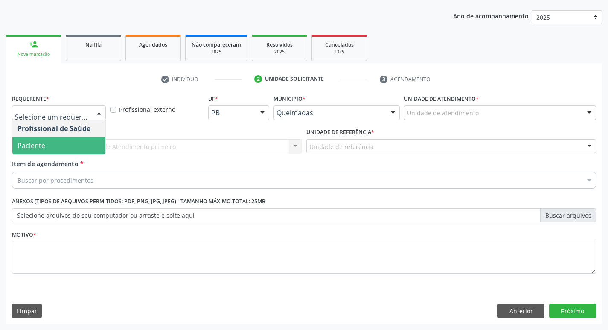
click at [50, 144] on span "Paciente" at bounding box center [58, 145] width 93 height 17
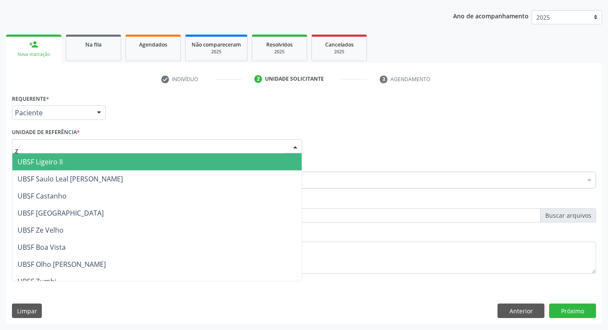
type input "ze"
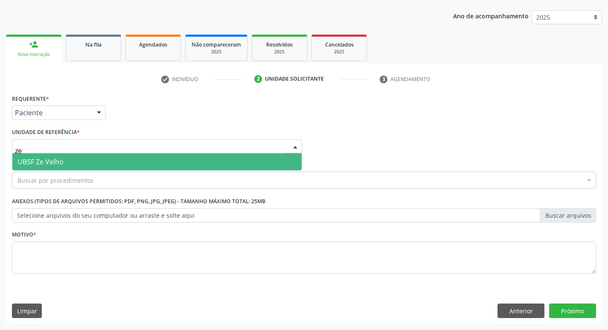
click at [55, 163] on span "UBSF Ze Velho" at bounding box center [40, 161] width 46 height 9
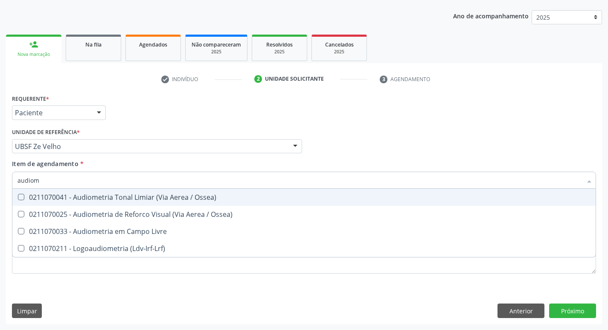
type input "audiome"
click at [85, 198] on div "0211070041 - Audiometria Tonal Limiar (Via Aerea / Ossea)" at bounding box center [303, 197] width 573 height 7
checkbox Ossea\) "true"
click at [400, 139] on div "Profissional Solicitante Por favor, selecione a Unidade de Atendimento primeiro…" at bounding box center [304, 142] width 588 height 33
checkbox Ossea\) "true"
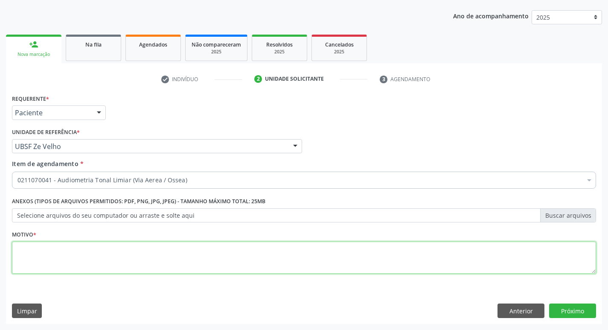
click at [75, 266] on textarea at bounding box center [304, 258] width 584 height 32
type textarea "avaliação"
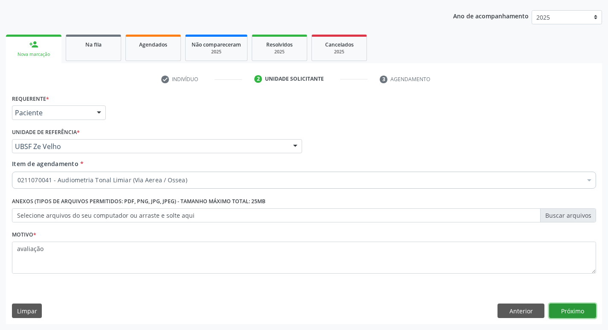
click at [579, 307] on button "Próximo" at bounding box center [572, 310] width 47 height 15
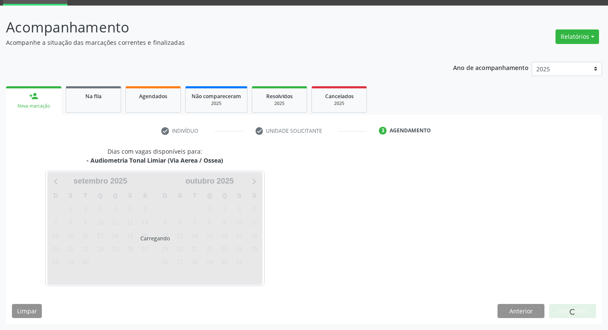
scroll to position [41, 0]
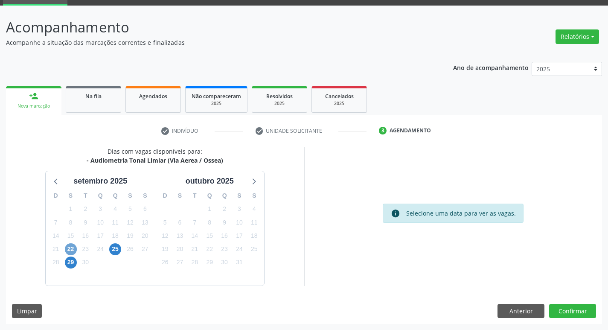
click at [69, 248] on span "22" at bounding box center [71, 249] width 12 height 12
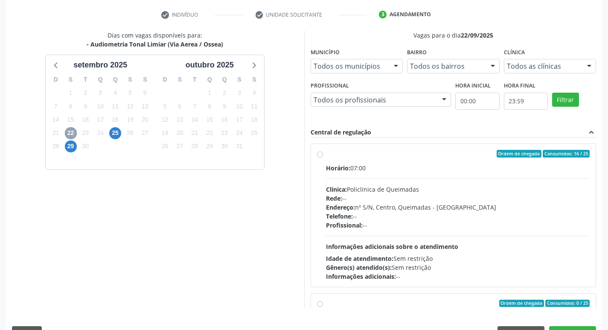
scroll to position [169, 0]
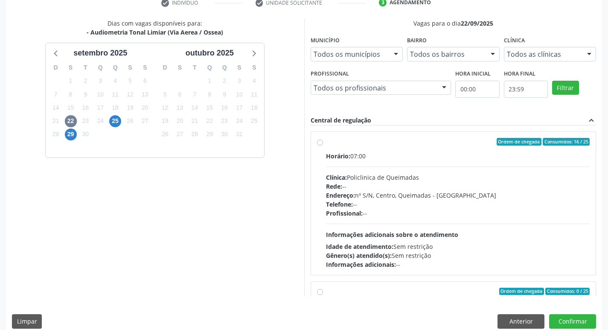
click at [500, 154] on div "Horário: 07:00" at bounding box center [458, 155] width 264 height 9
click at [323, 145] on input "Ordem de chegada Consumidos: 16 / 25 Horário: 07:00 Clínica: Policlinica de Que…" at bounding box center [320, 142] width 6 height 8
radio input "true"
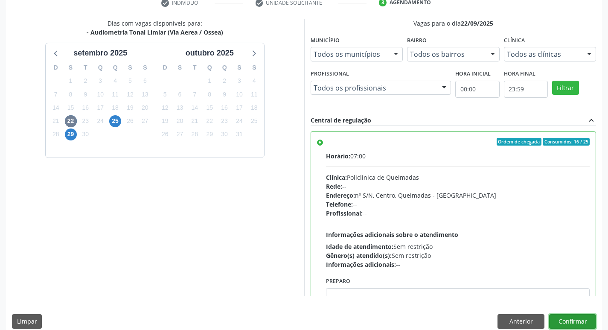
click at [582, 317] on button "Confirmar" at bounding box center [572, 321] width 47 height 15
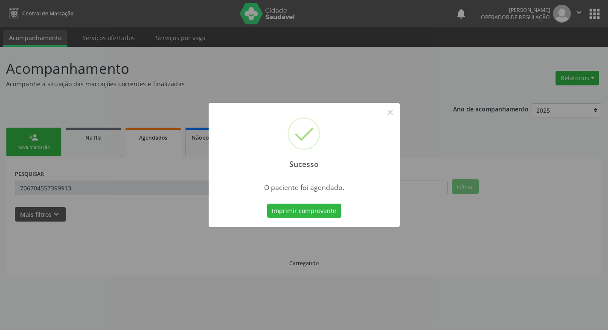
scroll to position [0, 0]
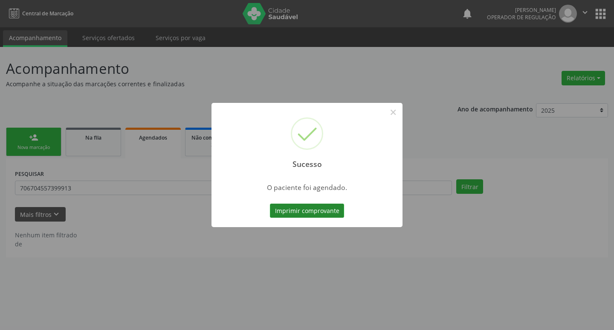
click at [308, 217] on button "Imprimir comprovante" at bounding box center [307, 211] width 74 height 15
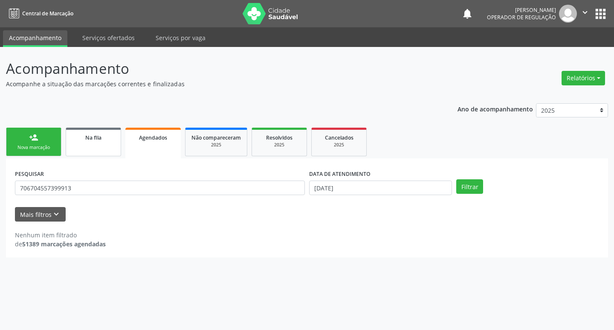
click at [74, 138] on div "Na fila" at bounding box center [93, 137] width 43 height 9
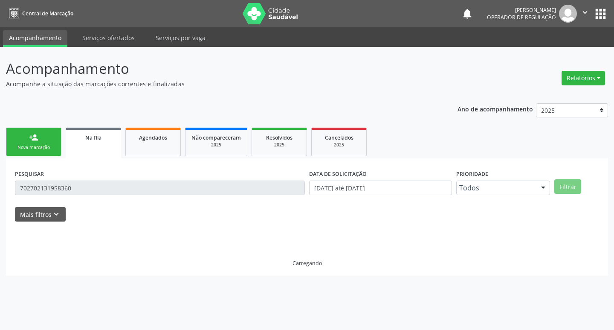
click at [36, 140] on div "person_add" at bounding box center [33, 137] width 9 height 9
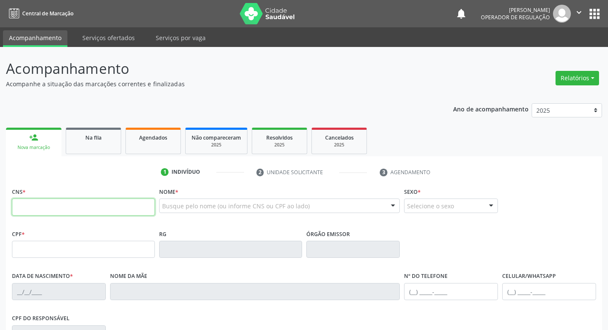
click at [57, 205] on input "text" at bounding box center [83, 206] width 143 height 17
type input "700 6039 5836 7061"
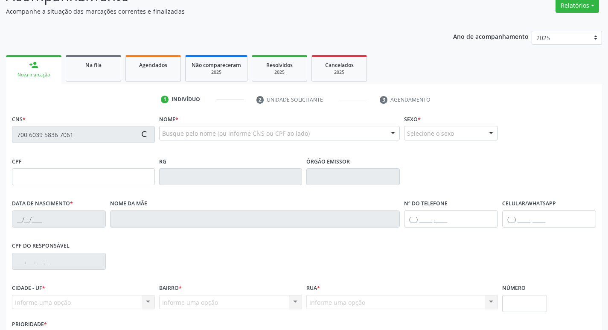
scroll to position [133, 0]
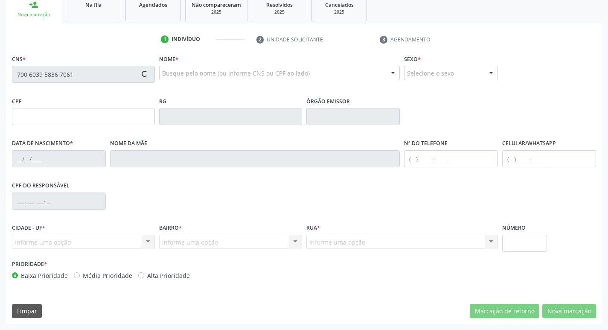
type input "068.477.857-21"
type input "25/03/1975"
type input "Estelita Belo da Silva"
type input "(83) 99353-7004"
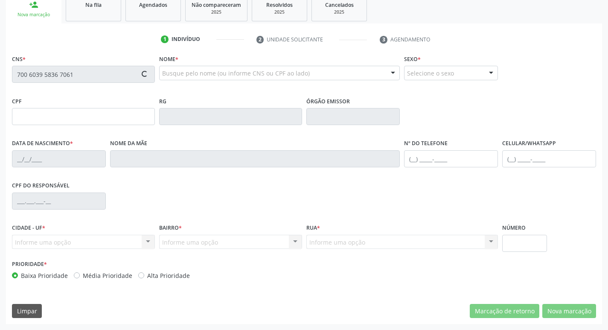
type input "26"
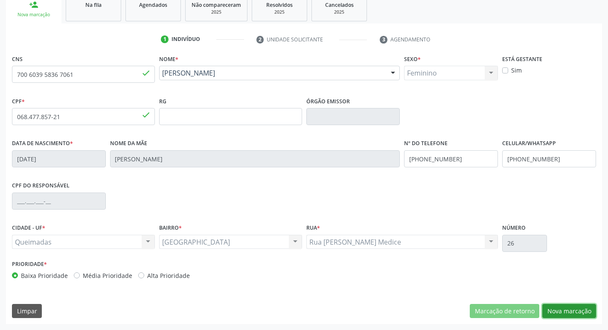
click at [572, 310] on button "Nova marcação" at bounding box center [569, 311] width 54 height 15
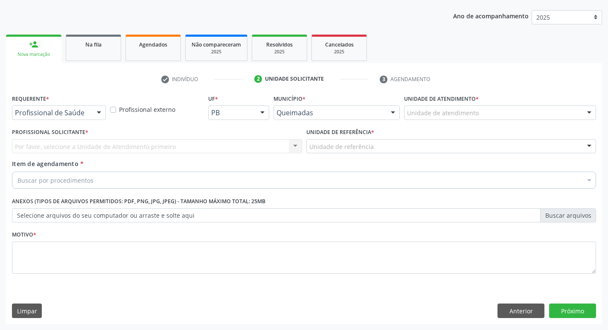
scroll to position [93, 0]
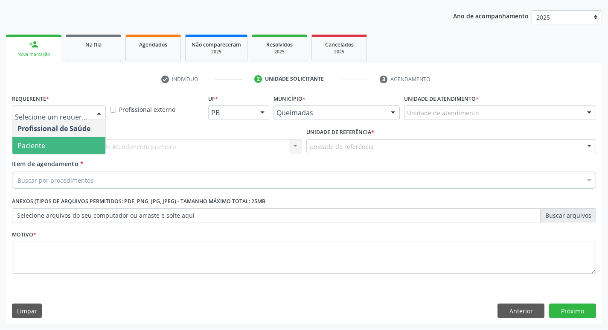
click at [74, 146] on span "Paciente" at bounding box center [58, 145] width 93 height 17
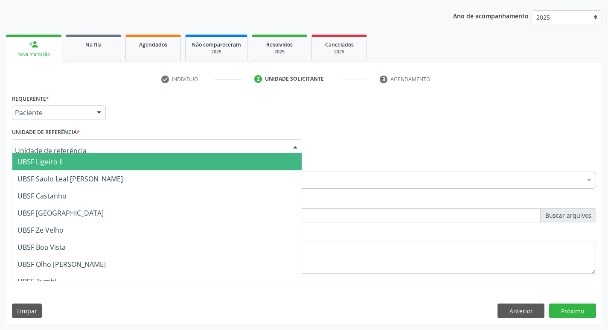
click at [78, 144] on div at bounding box center [157, 146] width 290 height 15
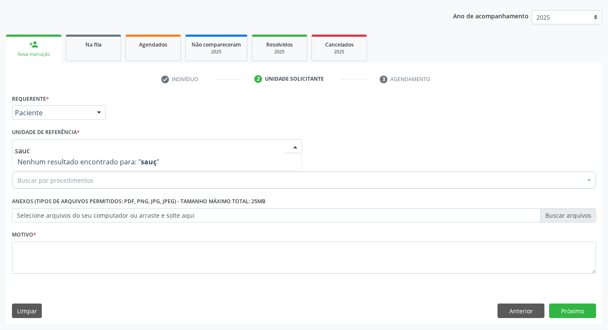
type input "sau"
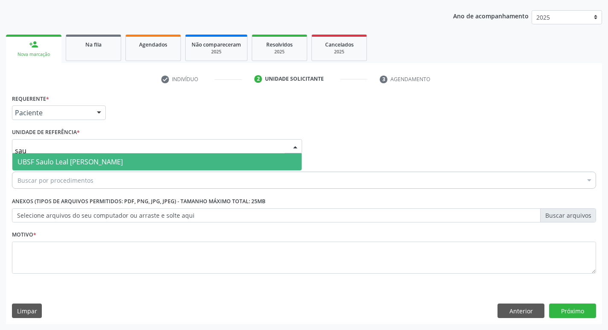
click at [93, 161] on span "UBSF Saulo Leal [PERSON_NAME]" at bounding box center [69, 161] width 105 height 9
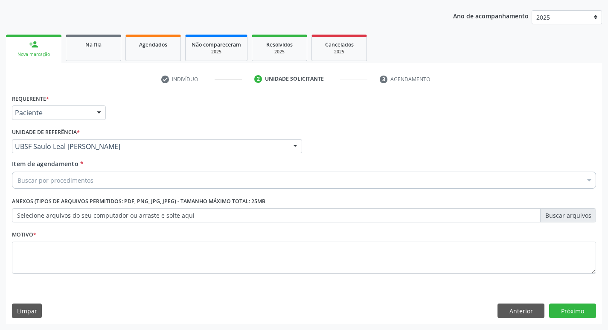
click at [82, 185] on div "Buscar por procedimentos" at bounding box center [304, 180] width 584 height 17
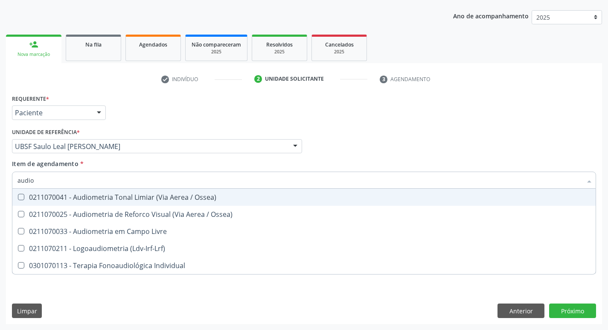
type input "audiom"
click at [143, 196] on div "0211070041 - Audiometria Tonal Limiar (Via Aerea / Ossea)" at bounding box center [303, 197] width 573 height 7
checkbox Ossea\) "true"
drag, startPoint x: 402, startPoint y: 146, endPoint x: 286, endPoint y: 189, distance: 123.8
click at [402, 145] on div "Profissional Solicitante Por favor, selecione a Unidade de Atendimento primeiro…" at bounding box center [304, 142] width 588 height 33
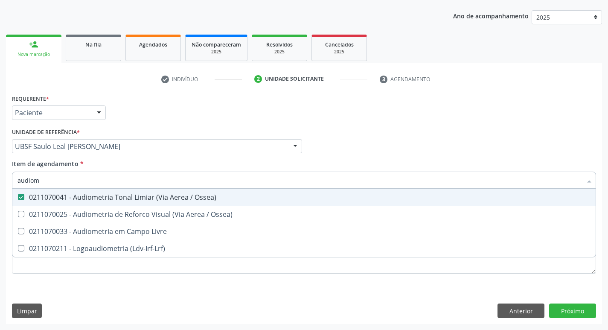
checkbox Ossea\) "true"
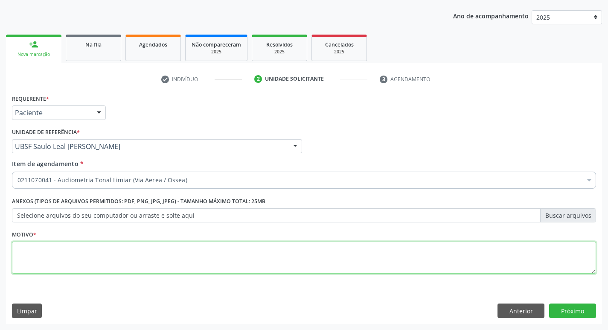
click at [90, 248] on textarea at bounding box center [304, 258] width 584 height 32
type textarea "avaliação"
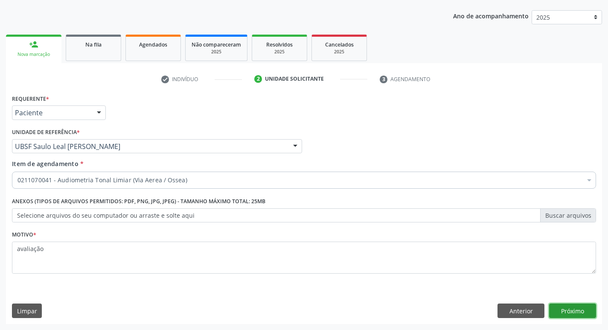
click at [565, 309] on button "Próximo" at bounding box center [572, 310] width 47 height 15
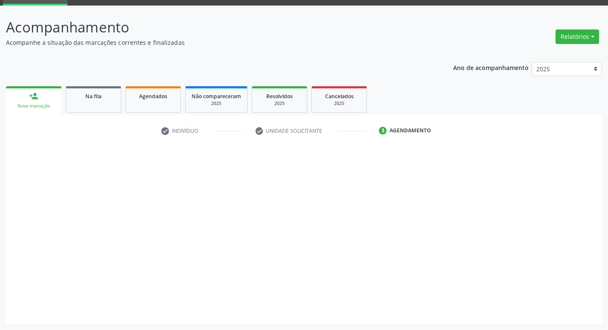
scroll to position [41, 0]
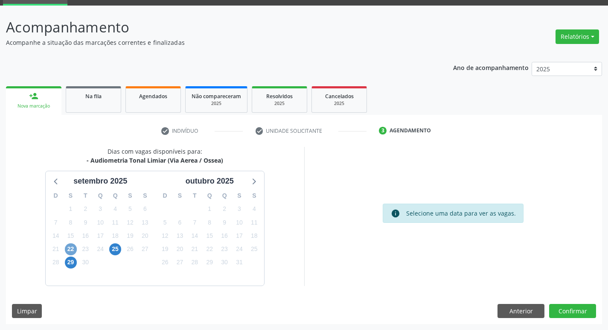
click at [73, 246] on span "22" at bounding box center [71, 249] width 12 height 12
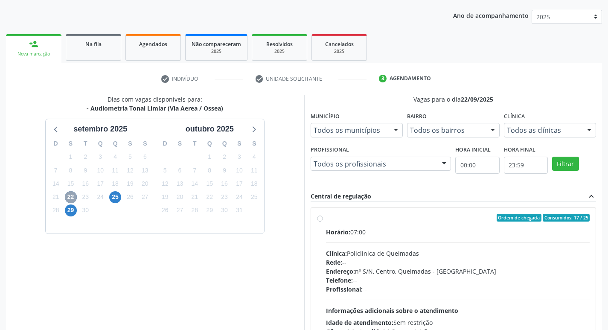
scroll to position [180, 0]
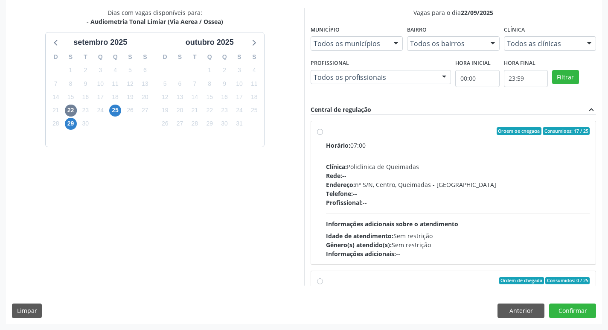
click at [457, 150] on div "Horário: 07:00 Clínica: Policlinica de Queimadas Rede: -- Endereço: nº S/N, Cen…" at bounding box center [458, 199] width 264 height 117
click at [323, 135] on input "Ordem de chegada Consumidos: 17 / 25 Horário: 07:00 Clínica: Policlinica de Que…" at bounding box center [320, 131] width 6 height 8
radio input "true"
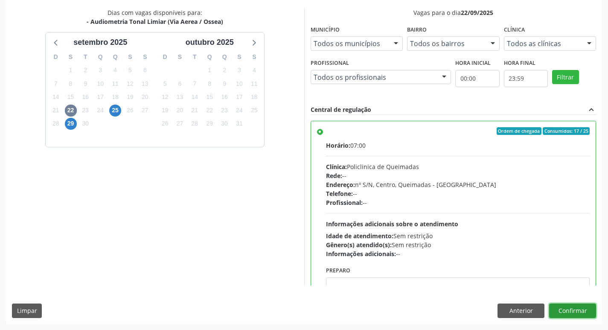
click at [556, 306] on button "Confirmar" at bounding box center [572, 310] width 47 height 15
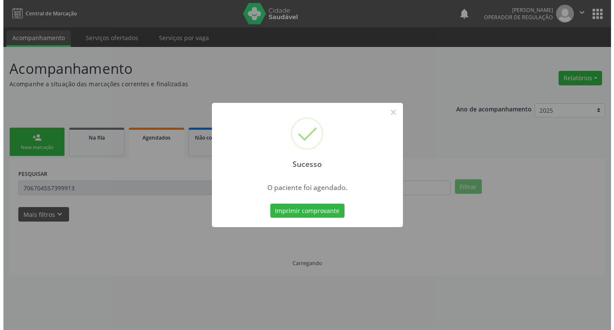
scroll to position [0, 0]
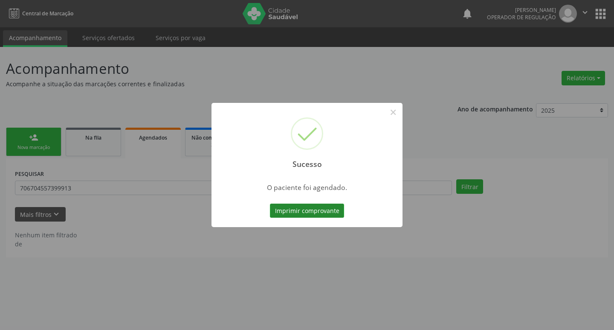
click at [279, 208] on button "Imprimir comprovante" at bounding box center [307, 211] width 74 height 15
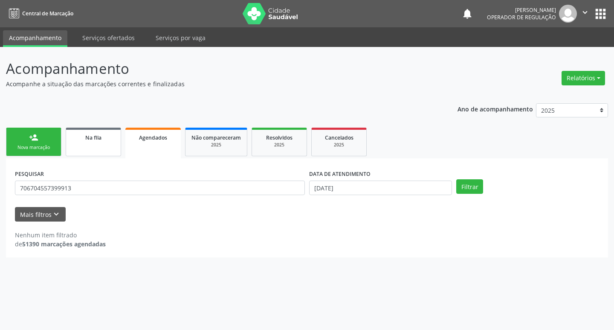
click at [86, 141] on span "Na fila" at bounding box center [93, 137] width 16 height 7
click at [26, 134] on link "person_add Nova marcação" at bounding box center [33, 142] width 55 height 29
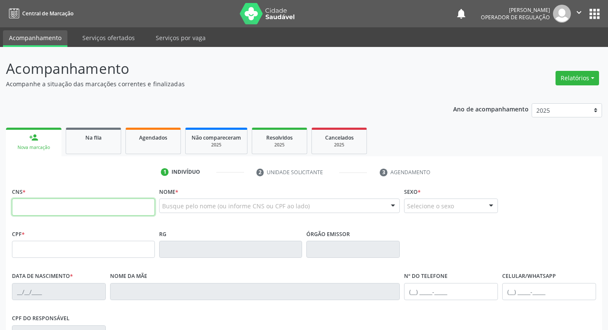
click at [90, 207] on input "text" at bounding box center [83, 206] width 143 height 17
type input "702 1068 9593 1570"
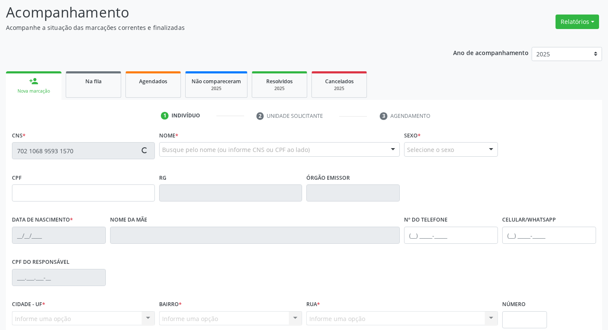
scroll to position [133, 0]
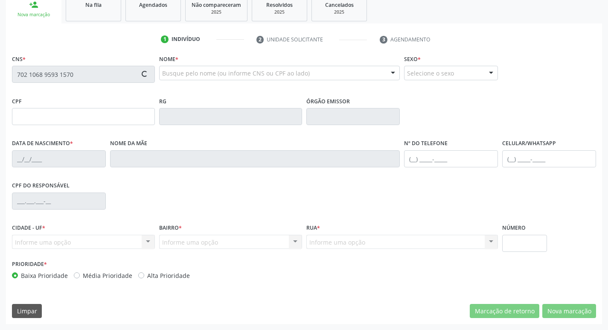
type input "886.056.634-72"
type input "12/06/1972"
type input "Cremilda Barbosa da Silva"
type input "(83) 99383-0425"
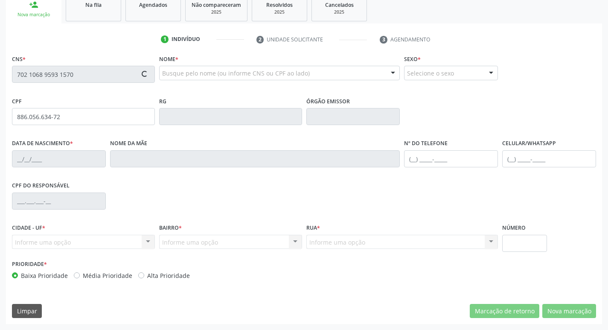
type input "928.809.674-49"
type input "1005"
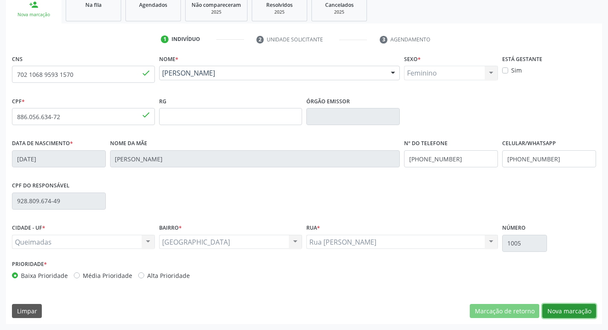
click at [558, 310] on button "Nova marcação" at bounding box center [569, 311] width 54 height 15
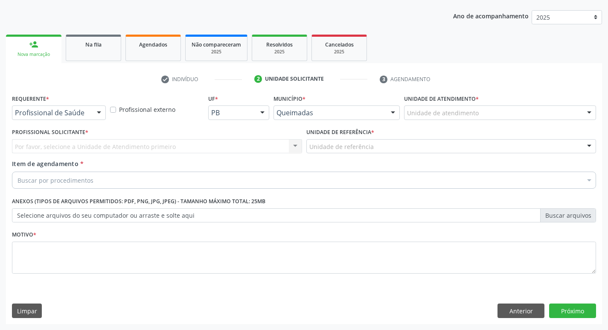
scroll to position [93, 0]
click at [57, 108] on div at bounding box center [59, 112] width 94 height 15
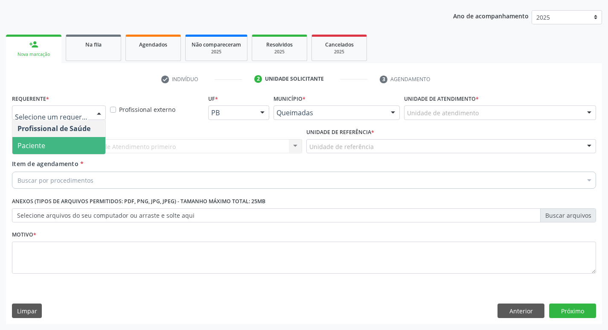
click at [63, 143] on span "Paciente" at bounding box center [58, 145] width 93 height 17
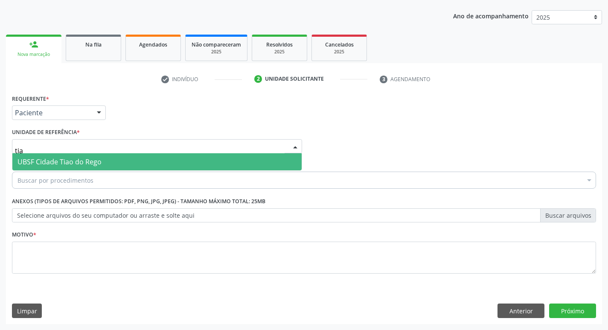
type input "tiao"
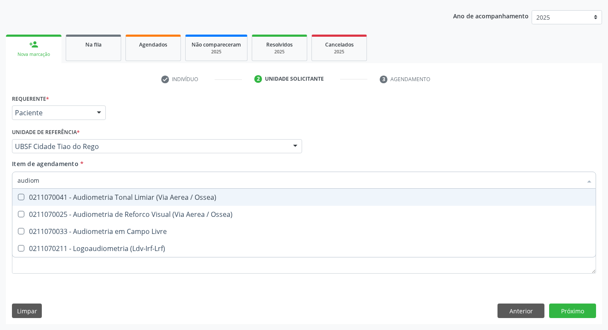
type input "audiome"
click at [105, 204] on span "0211070041 - Audiometria Tonal Limiar (Via Aerea / Ossea)" at bounding box center [303, 197] width 583 height 17
checkbox Ossea\) "true"
click at [309, 152] on div "Profissional Solicitante Por favor, selecione a Unidade de Atendimento primeiro…" at bounding box center [304, 142] width 588 height 33
checkbox Ossea\) "true"
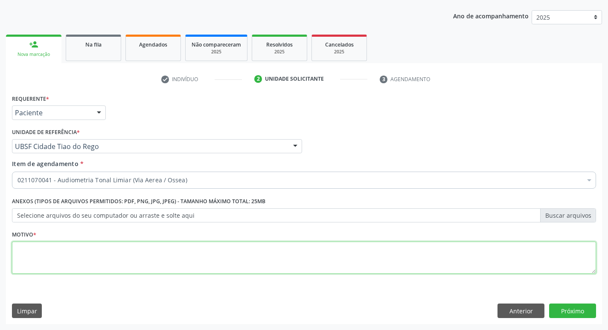
click at [120, 264] on textarea at bounding box center [304, 258] width 584 height 32
type textarea "avaliação"
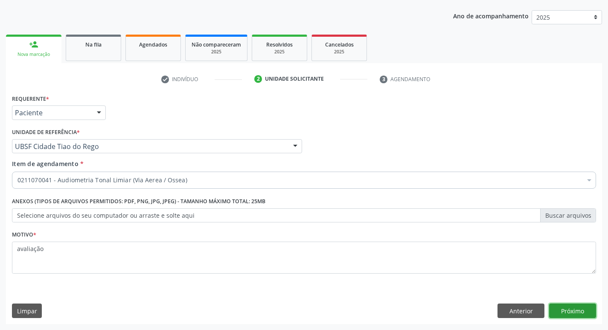
click at [573, 314] on button "Próximo" at bounding box center [572, 310] width 47 height 15
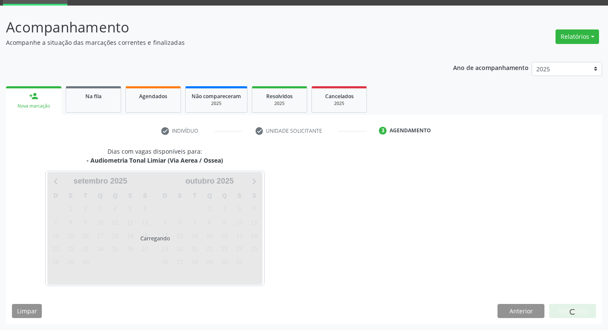
scroll to position [41, 0]
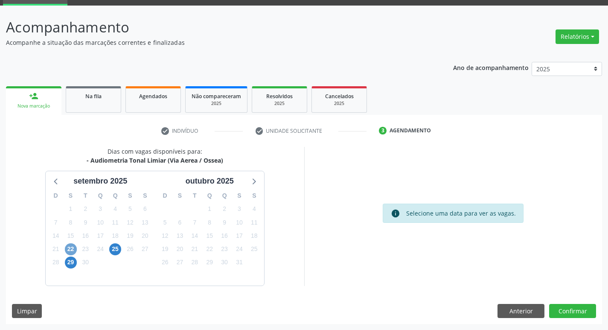
drag, startPoint x: 72, startPoint y: 250, endPoint x: 57, endPoint y: 242, distance: 16.4
click at [72, 250] on span "22" at bounding box center [71, 249] width 12 height 12
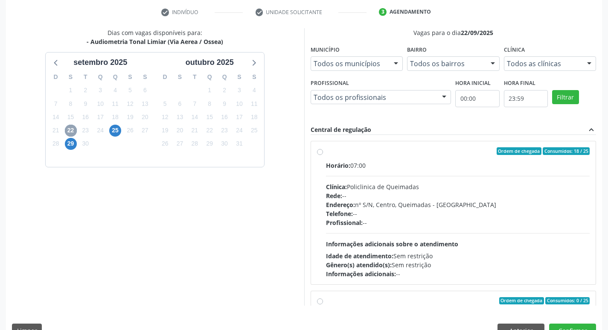
scroll to position [180, 0]
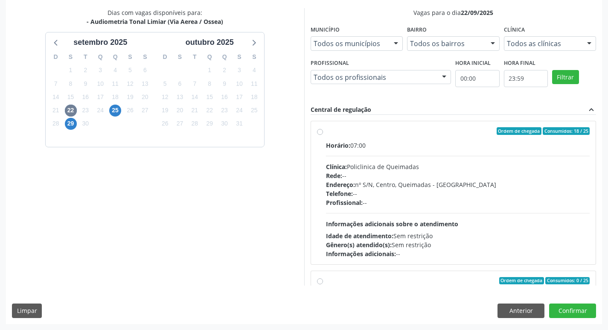
click at [547, 150] on div "Horário: 07:00 Clínica: Policlinica de Queimadas Rede: -- Endereço: nº S/N, Cen…" at bounding box center [458, 199] width 264 height 117
click at [323, 135] on input "Ordem de chegada Consumidos: 18 / 25 Horário: 07:00 Clínica: Policlinica de Que…" at bounding box center [320, 131] width 6 height 8
radio input "true"
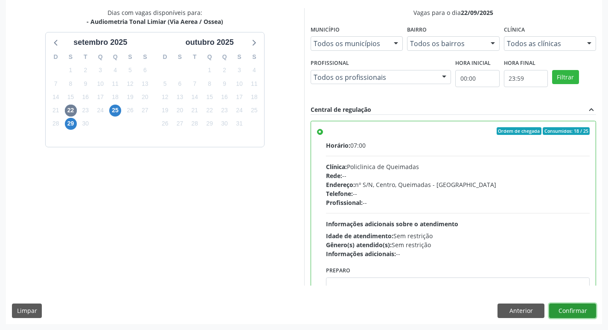
click at [585, 307] on button "Confirmar" at bounding box center [572, 310] width 47 height 15
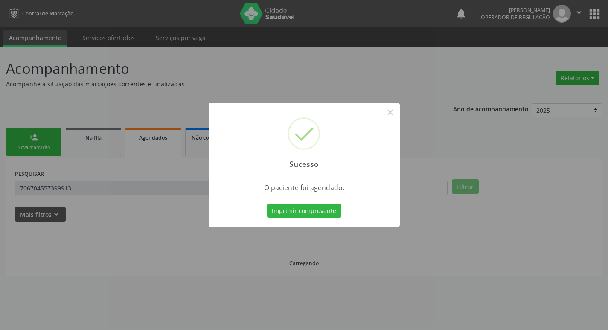
scroll to position [0, 0]
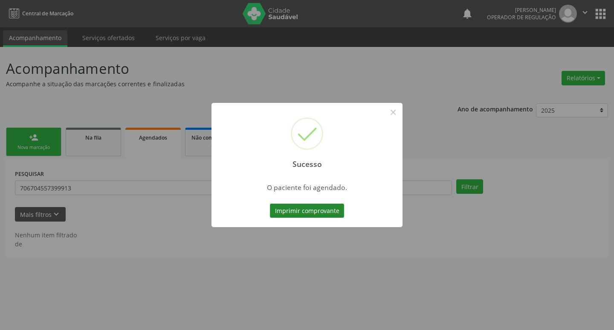
click at [303, 209] on button "Imprimir comprovante" at bounding box center [307, 211] width 74 height 15
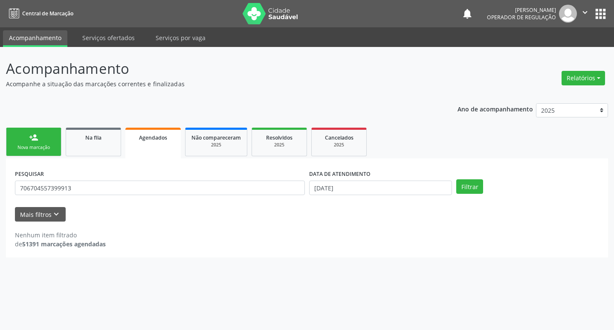
click at [35, 139] on div "person_add" at bounding box center [33, 137] width 9 height 9
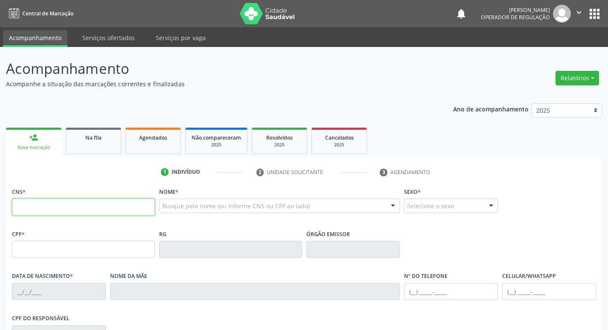
click at [109, 213] on input "text" at bounding box center [83, 206] width 143 height 17
click at [110, 210] on input "text" at bounding box center [83, 206] width 143 height 17
type input "705 0076 0282 9358"
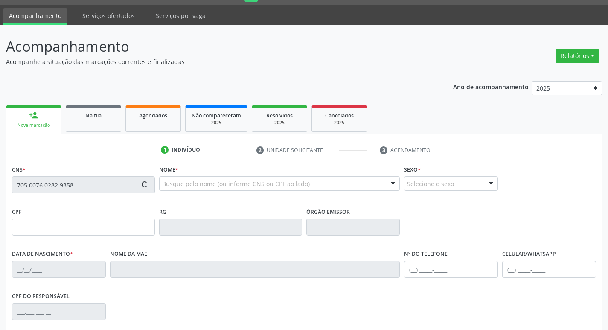
type input "602.299.184-68"
type input "25/04/1955"
type input "Maria Letícia da Silva"
type input "(83) 99406-2220"
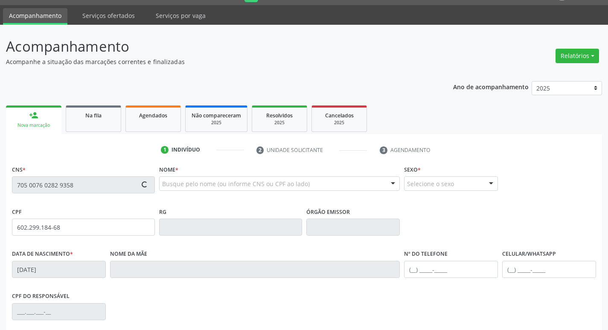
type input "008.097.424-46"
type input "111"
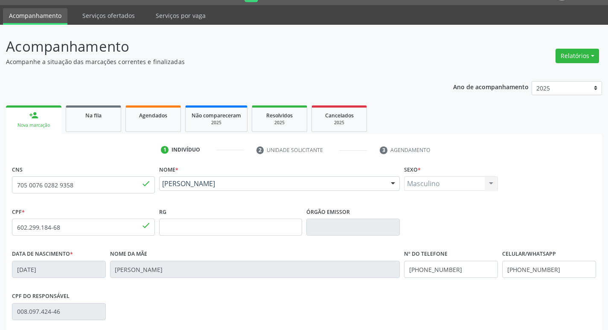
scroll to position [133, 0]
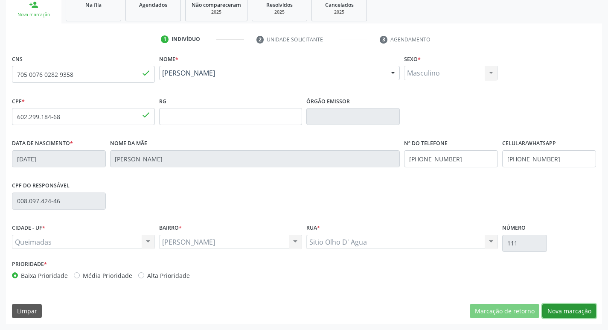
click at [551, 310] on button "Nova marcação" at bounding box center [569, 311] width 54 height 15
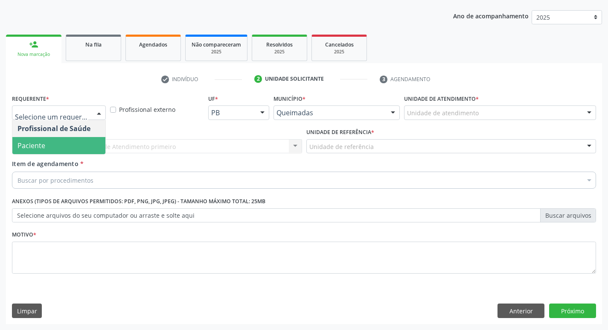
click at [75, 150] on span "Paciente" at bounding box center [58, 145] width 93 height 17
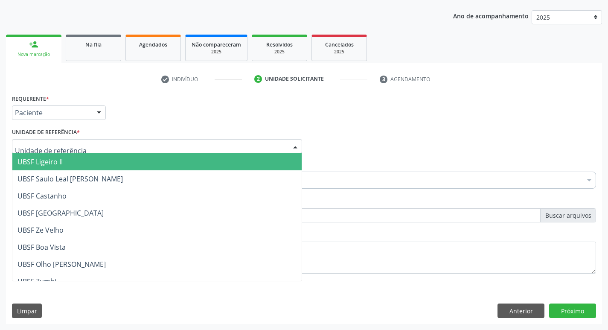
click at [80, 140] on div at bounding box center [157, 146] width 290 height 15
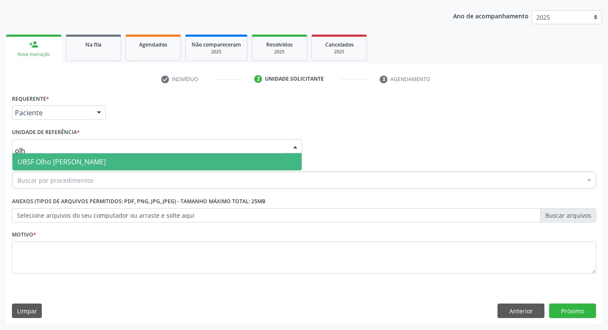
type input "olho"
click at [69, 164] on span "UBSF Olho [PERSON_NAME]" at bounding box center [61, 161] width 88 height 9
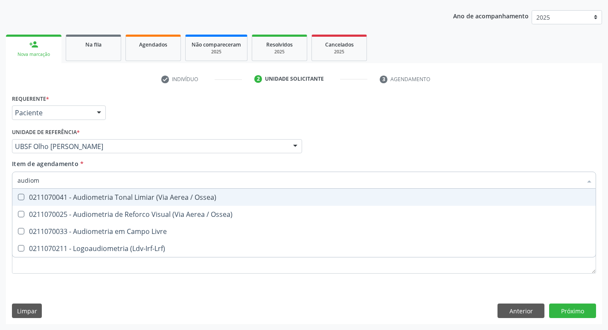
type input "audiome"
click at [50, 195] on div "0211070041 - Audiometria Tonal Limiar (Via Aerea / Ossea)" at bounding box center [303, 197] width 573 height 7
checkbox Ossea\) "true"
click at [342, 123] on div "Requerente * Paciente Profissional de Saúde Paciente Nenhum resultado encontrad…" at bounding box center [304, 108] width 588 height 33
checkbox Ossea\) "true"
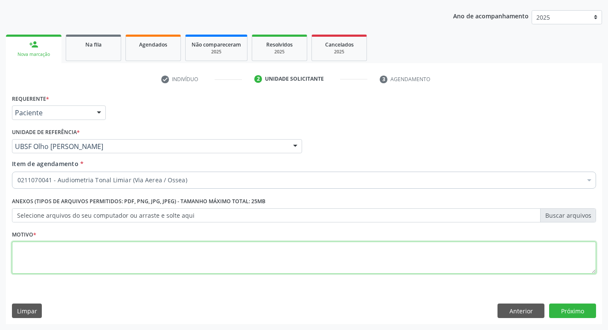
click at [164, 249] on textarea at bounding box center [304, 258] width 584 height 32
type textarea "avaliação"
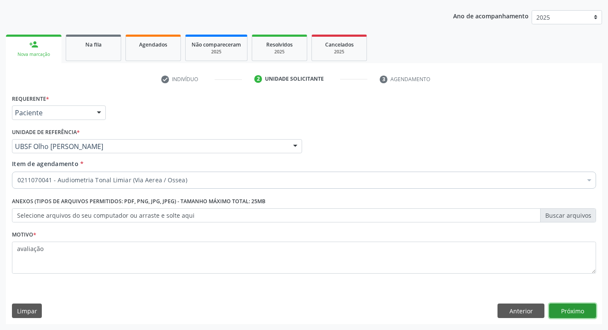
click at [563, 307] on button "Próximo" at bounding box center [572, 310] width 47 height 15
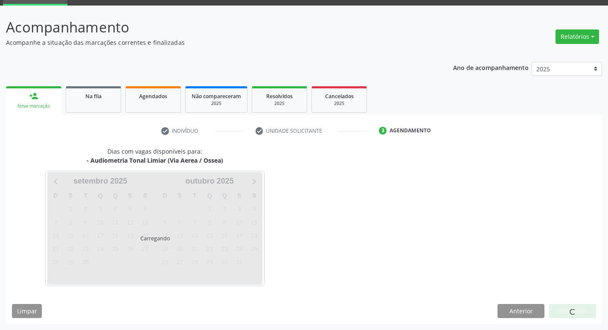
scroll to position [41, 0]
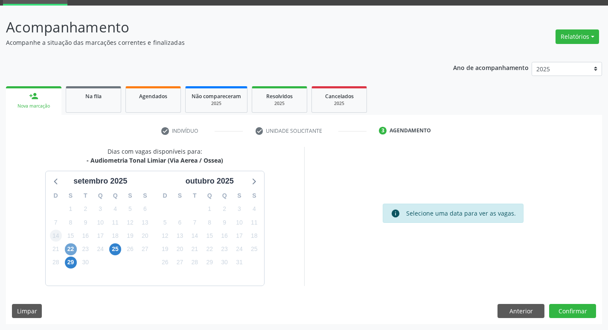
drag, startPoint x: 74, startPoint y: 247, endPoint x: 56, endPoint y: 231, distance: 24.1
click at [73, 247] on span "22" at bounding box center [71, 249] width 12 height 12
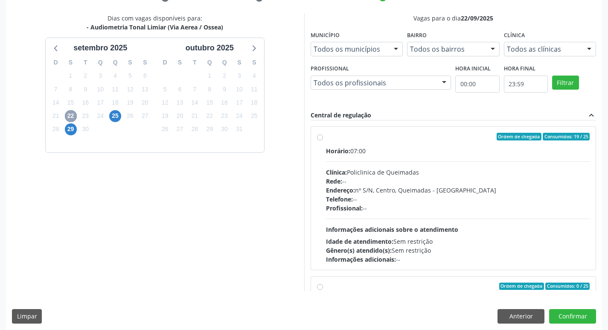
scroll to position [180, 0]
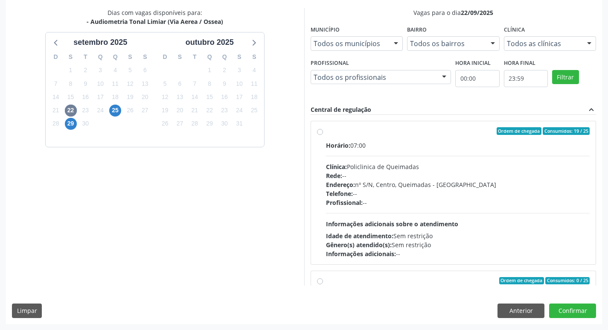
click at [430, 131] on div "Ordem de chegada Consumidos: 19 / 25" at bounding box center [458, 131] width 264 height 8
click at [323, 131] on input "Ordem de chegada Consumidos: 19 / 25 Horário: 07:00 Clínica: Policlinica de Que…" at bounding box center [320, 131] width 6 height 8
radio input "true"
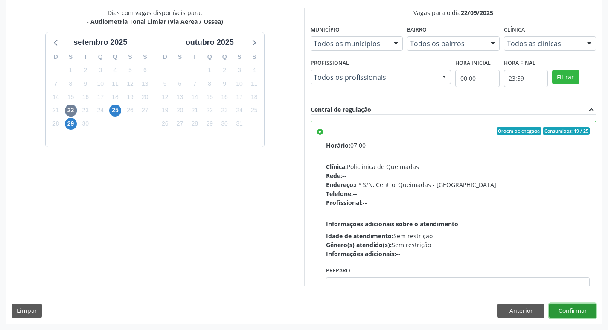
click at [563, 310] on button "Confirmar" at bounding box center [572, 310] width 47 height 15
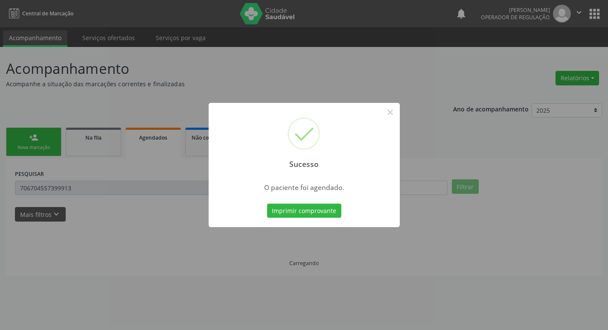
scroll to position [0, 0]
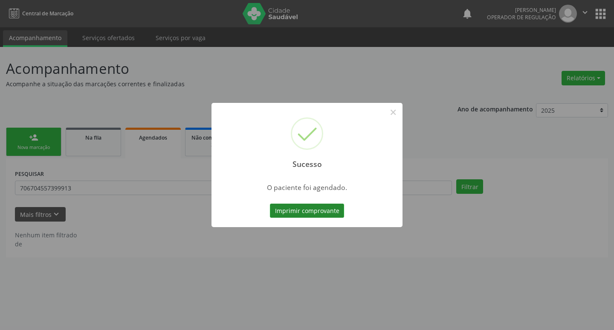
click at [328, 207] on button "Imprimir comprovante" at bounding box center [307, 211] width 74 height 15
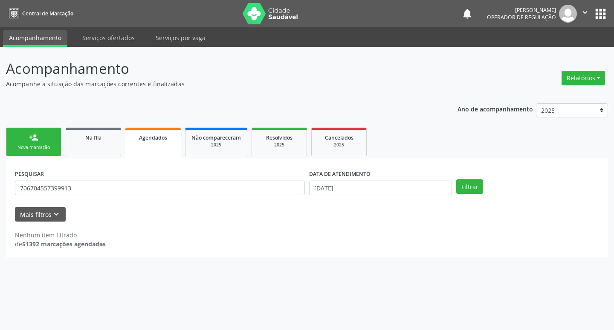
click at [51, 163] on div "PESQUISAR 706704557399913 DATA DE ATENDIMENTO 10/09/2025 Filtrar UNIDADE DE REF…" at bounding box center [307, 207] width 602 height 99
click at [46, 152] on link "person_add Nova marcação" at bounding box center [33, 142] width 55 height 29
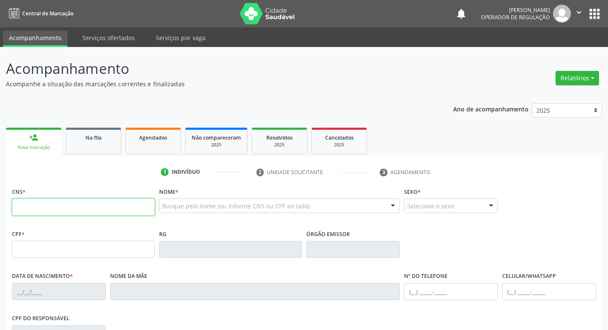
click at [67, 208] on input "text" at bounding box center [83, 206] width 143 height 17
type input "704 5043 7813 7316"
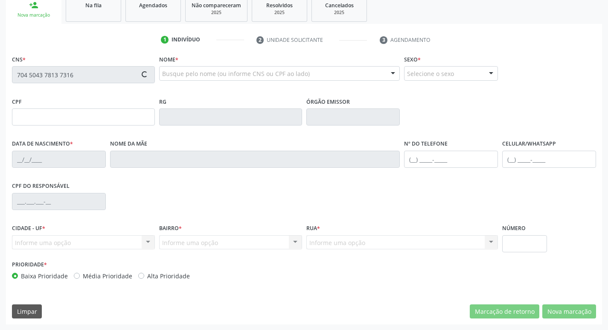
scroll to position [133, 0]
type input "050.789.584-36"
type input "31/05/1982"
type input "Angelina de Araújo Silva"
type input "(83) 99352-0978"
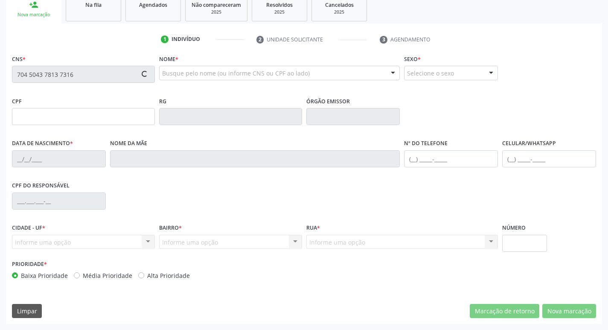
type input "020.292.594-38"
type input "376"
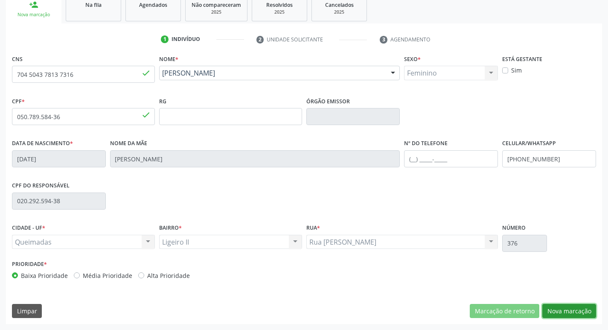
click at [568, 306] on button "Nova marcação" at bounding box center [569, 311] width 54 height 15
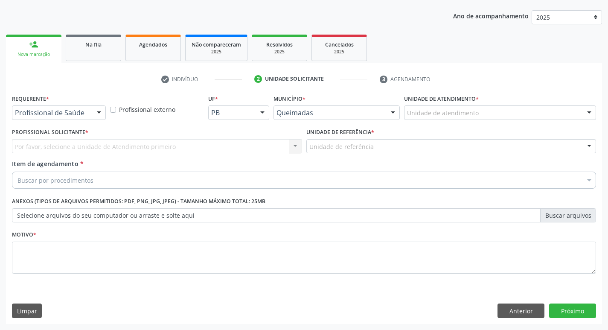
click at [65, 108] on div "Profissional de Saúde" at bounding box center [59, 112] width 94 height 15
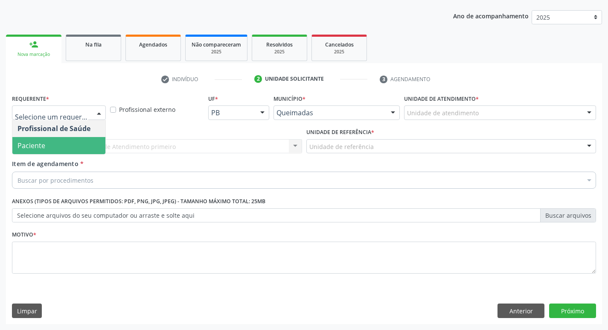
click at [60, 147] on span "Paciente" at bounding box center [58, 145] width 93 height 17
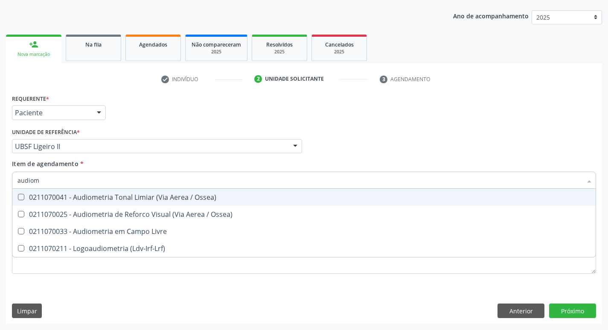
type input "audiome"
click at [96, 200] on div "0211070041 - Audiometria Tonal Limiar (Via Aerea / Ossea)" at bounding box center [303, 197] width 573 height 7
checkbox Ossea\) "true"
click at [419, 137] on div "Profissional Solicitante Por favor, selecione a Unidade de Atendimento primeiro…" at bounding box center [304, 142] width 588 height 33
checkbox Ossea\) "true"
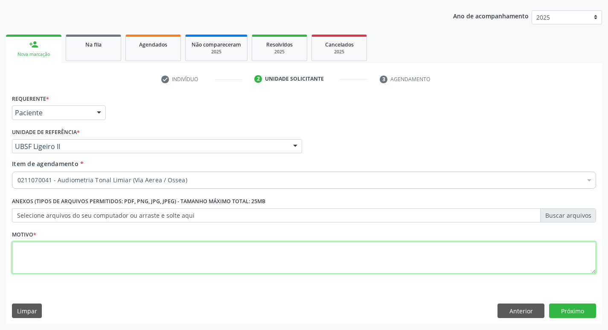
click at [110, 255] on textarea at bounding box center [304, 258] width 584 height 32
type textarea "avaliação"
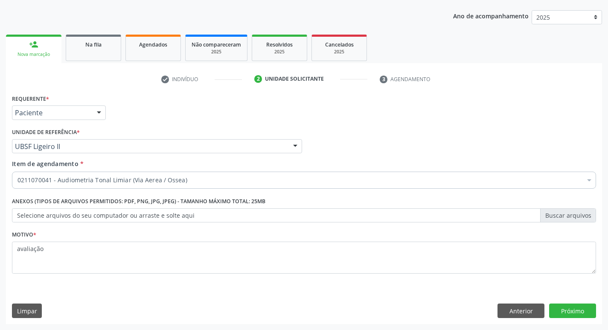
click at [547, 308] on div "Anterior Próximo" at bounding box center [547, 310] width 99 height 15
click at [559, 307] on button "Próximo" at bounding box center [572, 310] width 47 height 15
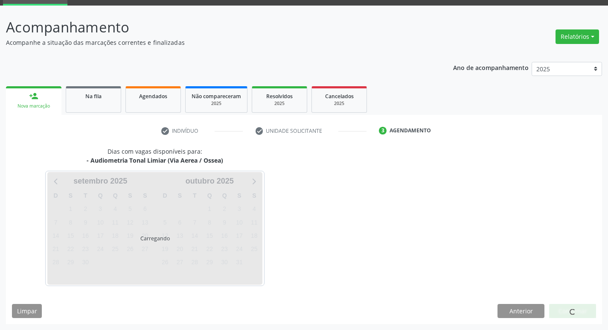
scroll to position [41, 0]
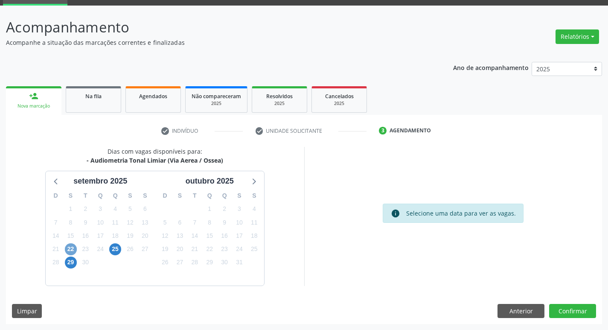
click at [74, 248] on span "22" at bounding box center [71, 249] width 12 height 12
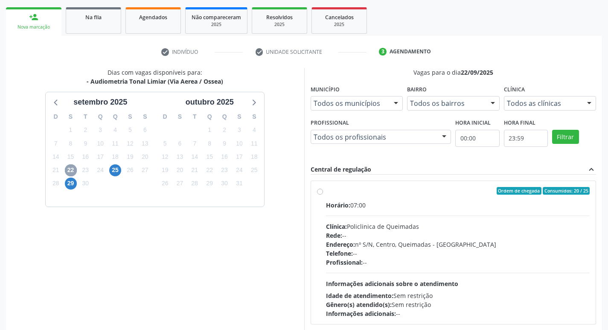
scroll to position [180, 0]
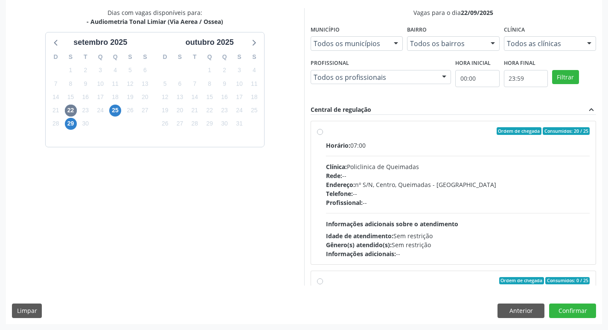
click at [396, 133] on div "Ordem de chegada Consumidos: 20 / 25" at bounding box center [458, 131] width 264 height 8
click at [323, 133] on input "Ordem de chegada Consumidos: 20 / 25 Horário: 07:00 Clínica: Policlinica de Que…" at bounding box center [320, 131] width 6 height 8
radio input "true"
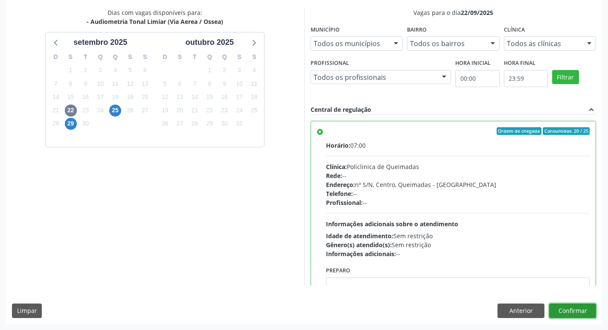
click at [569, 312] on button "Confirmar" at bounding box center [572, 310] width 47 height 15
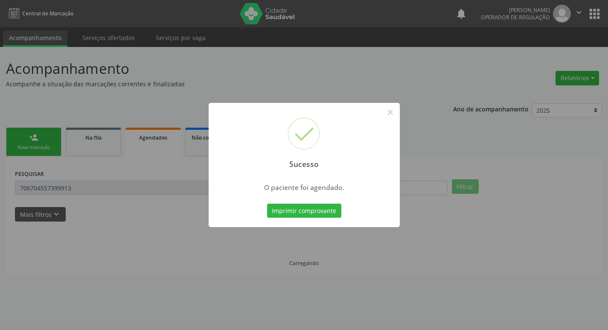
scroll to position [0, 0]
click at [330, 205] on button "Imprimir comprovante" at bounding box center [307, 211] width 74 height 15
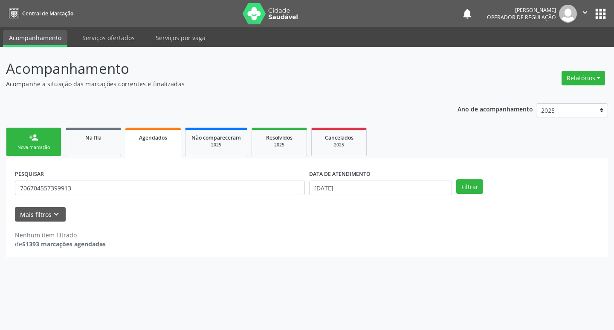
click at [53, 145] on div "Nova marcação" at bounding box center [33, 147] width 43 height 6
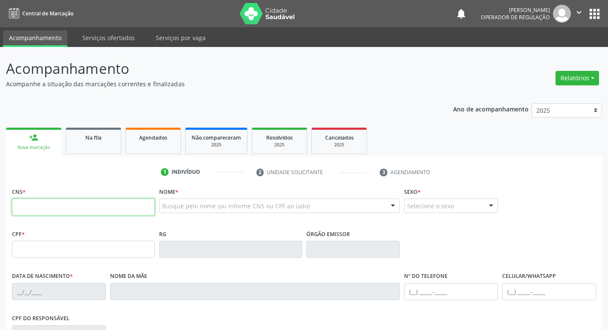
click at [79, 205] on input "text" at bounding box center [83, 206] width 143 height 17
type input "705 1064 8364 2770"
type input "569.434.584-34"
type input "01/07/1967"
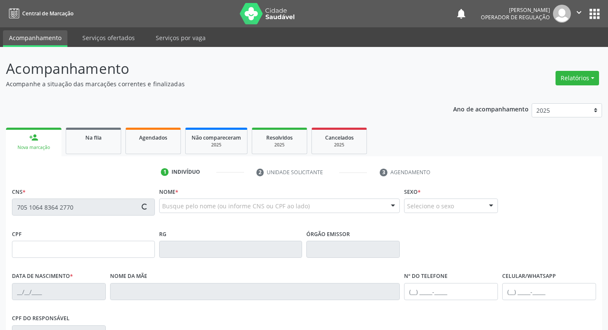
type input "Maria Rodrigues de Farias"
type input "(83) 99103-5683"
type input "130.636.014-54"
type input "55"
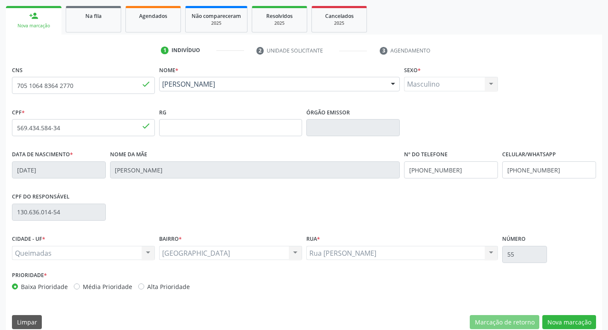
scroll to position [133, 0]
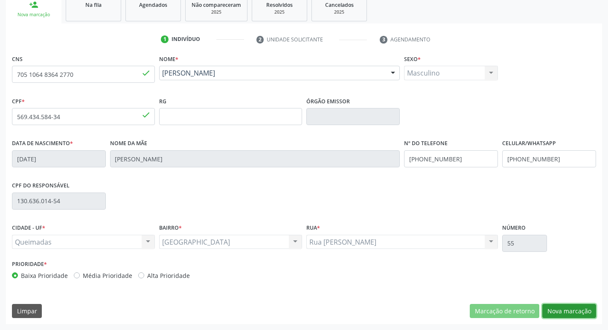
click at [565, 304] on button "Nova marcação" at bounding box center [569, 311] width 54 height 15
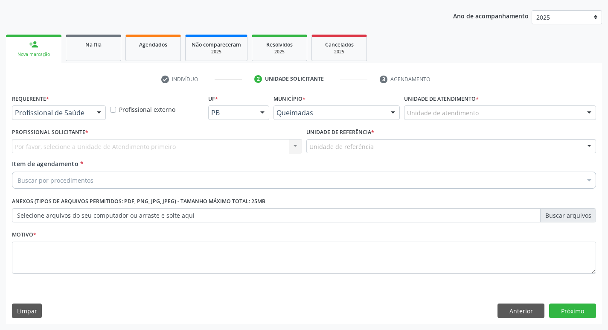
scroll to position [93, 0]
click at [45, 108] on div "Profissional de Saúde" at bounding box center [59, 112] width 94 height 15
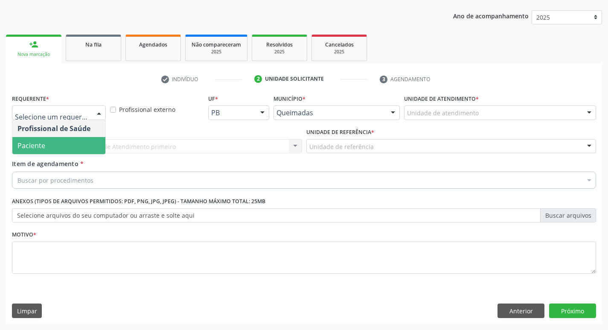
click at [32, 141] on span "Paciente" at bounding box center [31, 145] width 28 height 9
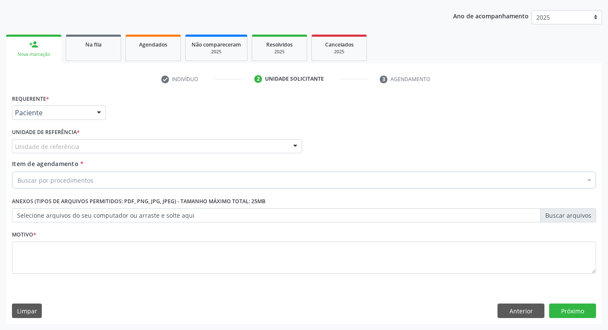
click at [32, 141] on div "Unidade de referência" at bounding box center [157, 146] width 290 height 15
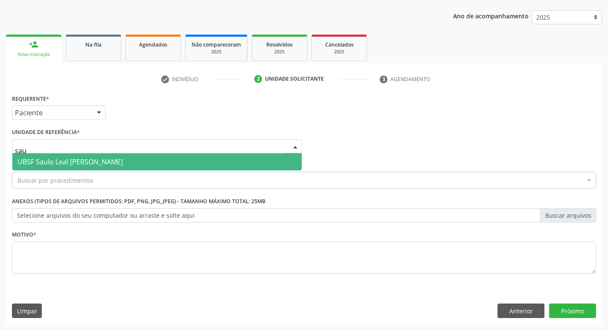
type input "saul"
click at [41, 161] on span "UBSF Saulo Leal [PERSON_NAME]" at bounding box center [69, 161] width 105 height 9
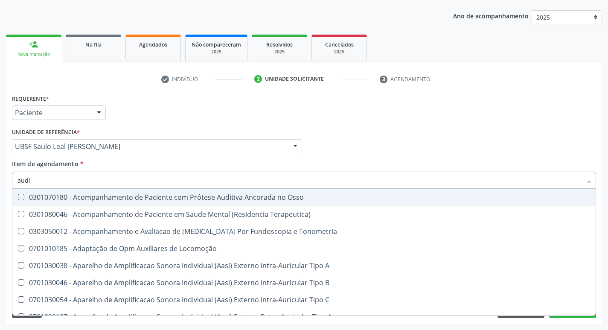
type input "audio"
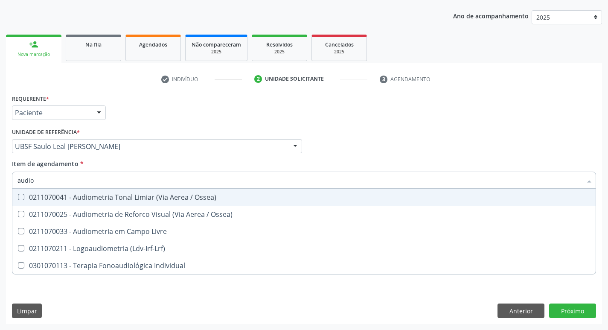
click at [97, 194] on div "0211070041 - Audiometria Tonal Limiar (Via Aerea / Ossea)" at bounding box center [303, 197] width 573 height 7
checkbox Ossea\) "true"
click at [351, 90] on div "check Indivíduo 2 Unidade solicitante 3 Agendamento CNS 705 1064 8364 2770 done…" at bounding box center [304, 198] width 596 height 252
checkbox Ossea\) "true"
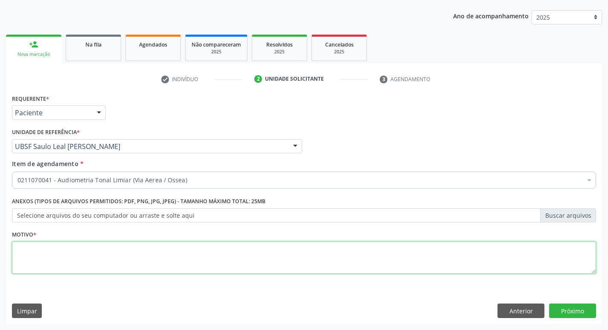
click at [92, 257] on textarea at bounding box center [304, 258] width 584 height 32
type textarea "avaliação"
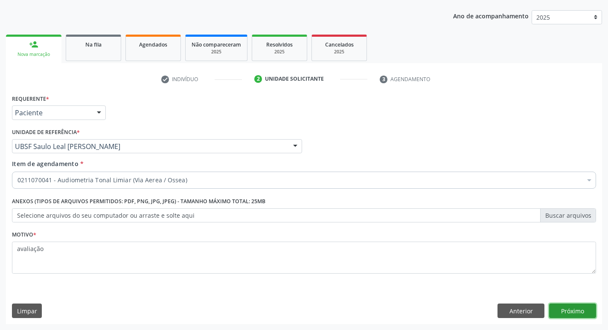
click at [558, 311] on button "Próximo" at bounding box center [572, 310] width 47 height 15
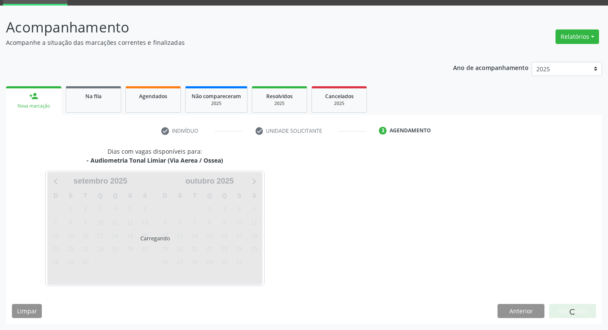
scroll to position [41, 0]
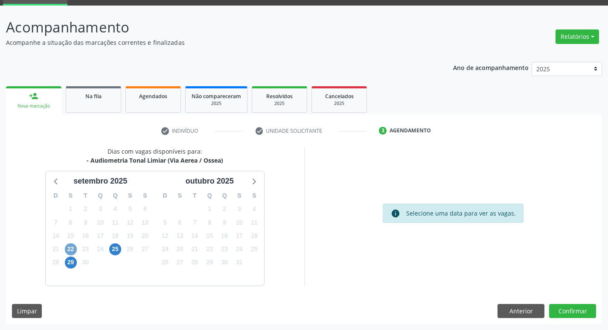
click at [69, 248] on span "22" at bounding box center [71, 249] width 12 height 12
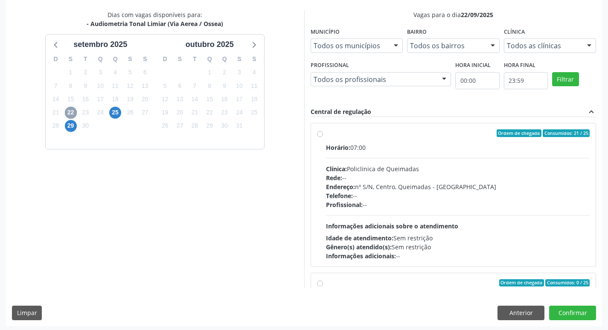
scroll to position [180, 0]
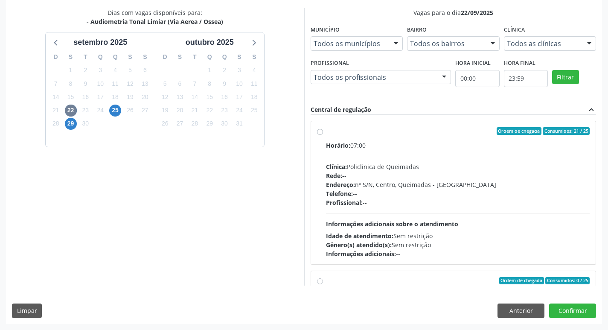
click at [503, 148] on div "Horário: 07:00" at bounding box center [458, 145] width 264 height 9
click at [323, 135] on input "Ordem de chegada Consumidos: 21 / 25 Horário: 07:00 Clínica: Policlinica de Que…" at bounding box center [320, 131] width 6 height 8
radio input "true"
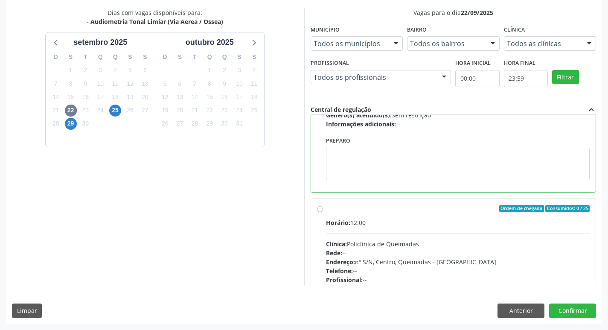
scroll to position [171, 0]
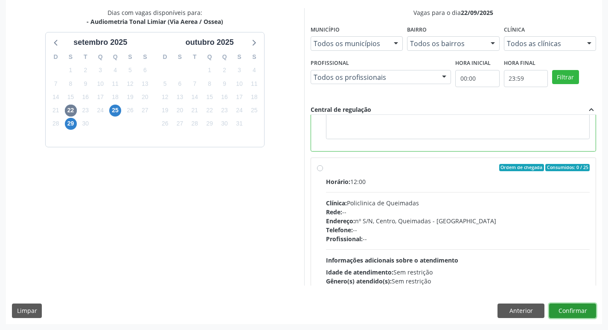
click at [573, 310] on button "Confirmar" at bounding box center [572, 310] width 47 height 15
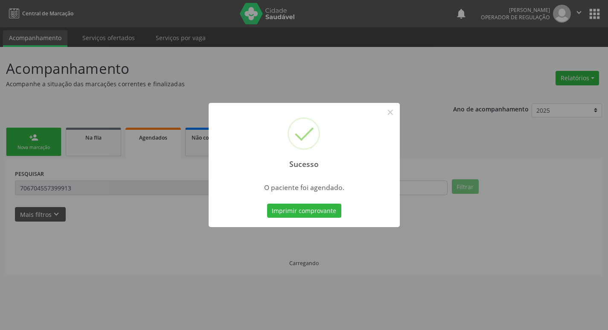
scroll to position [0, 0]
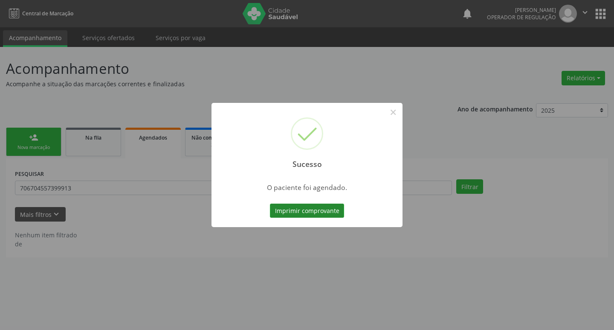
click at [292, 212] on button "Imprimir comprovante" at bounding box center [307, 211] width 74 height 15
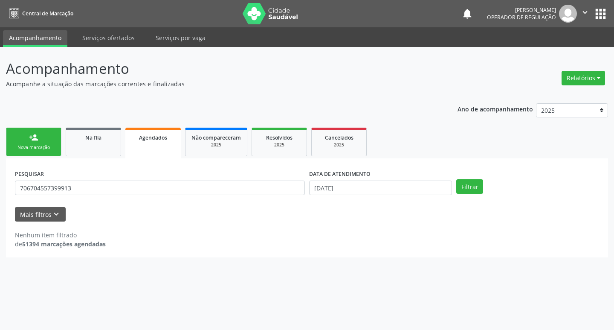
click at [39, 133] on link "person_add Nova marcação" at bounding box center [33, 142] width 55 height 29
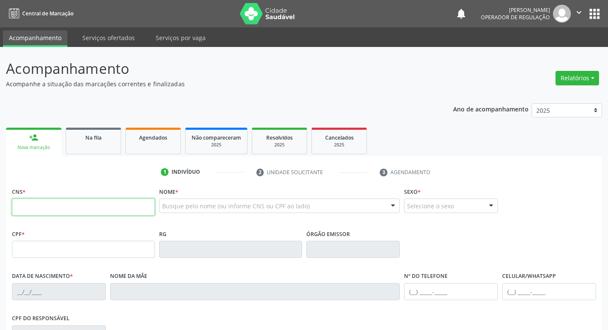
click at [73, 203] on input "text" at bounding box center [83, 206] width 143 height 17
type input "704 7087 2666 8034"
type input "931.075.444-34"
type input "15/08/1962"
type input "Izabel Merces Rodrigues"
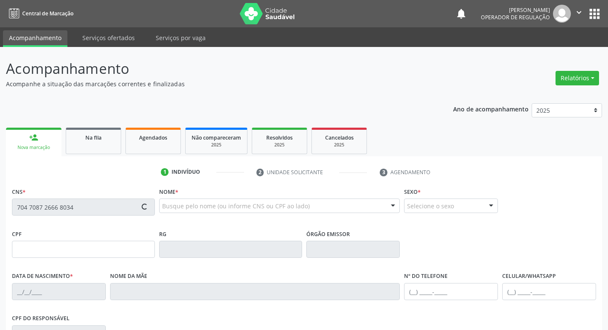
type input "(83) 99947-7247"
type input "034.093.944-35"
type input "34"
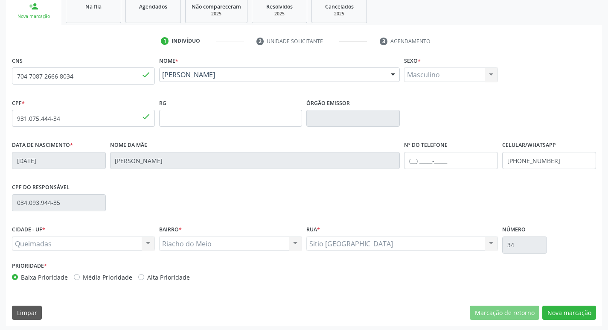
scroll to position [133, 0]
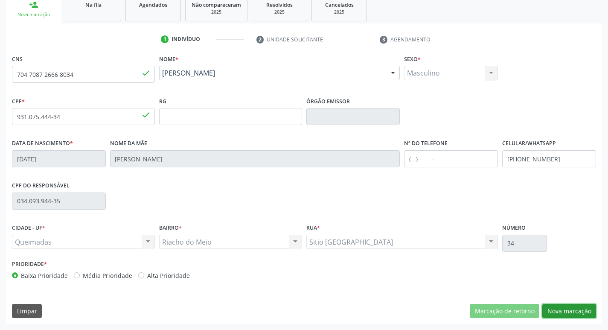
click at [573, 307] on button "Nova marcação" at bounding box center [569, 311] width 54 height 15
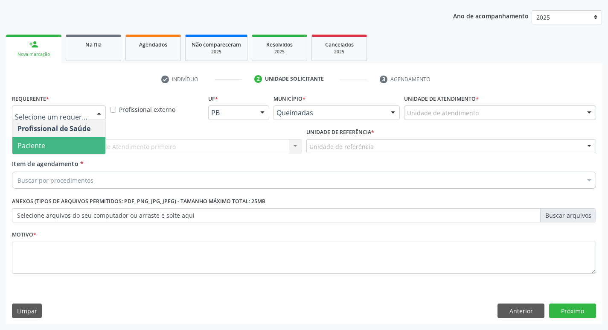
click at [62, 148] on span "Paciente" at bounding box center [58, 145] width 93 height 17
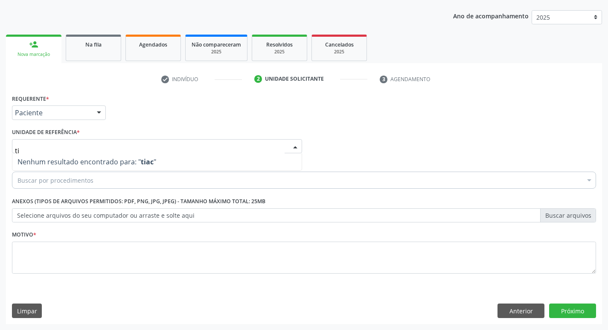
type input "t"
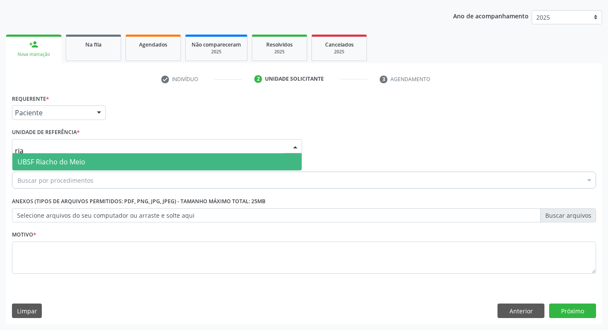
type input "riac"
click at [76, 165] on span "UBSF Riacho do Meio" at bounding box center [51, 161] width 68 height 9
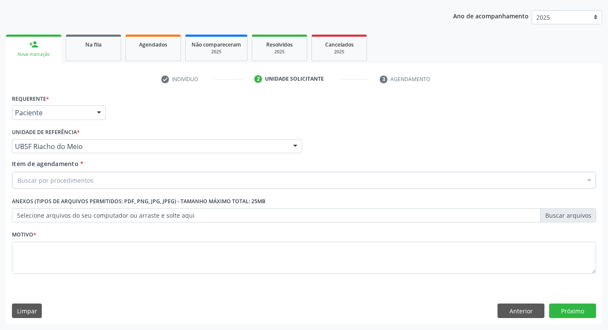
click at [77, 187] on div "Buscar por procedimentos" at bounding box center [304, 180] width 584 height 17
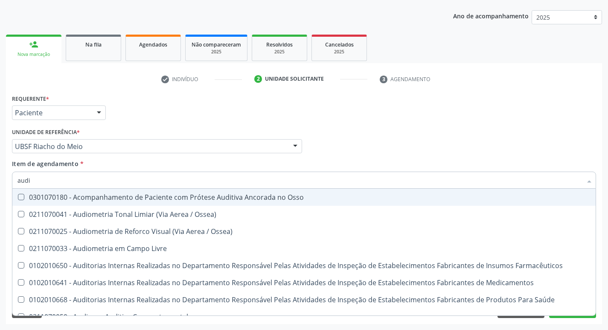
type input "audio"
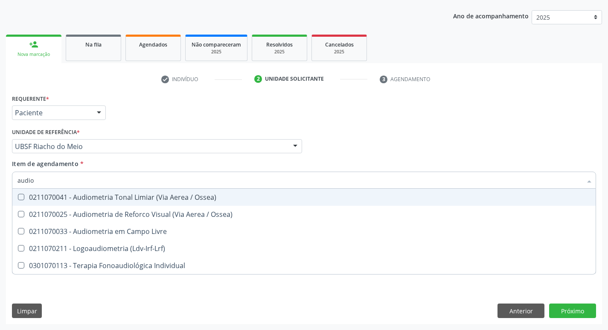
click at [104, 194] on div "0211070041 - Audiometria Tonal Limiar (Via Aerea / Ossea)" at bounding box center [303, 197] width 573 height 7
checkbox Ossea\) "true"
click at [336, 126] on div "Profissional Solicitante Por favor, selecione a Unidade de Atendimento primeiro…" at bounding box center [304, 142] width 588 height 33
checkbox Ossea\) "true"
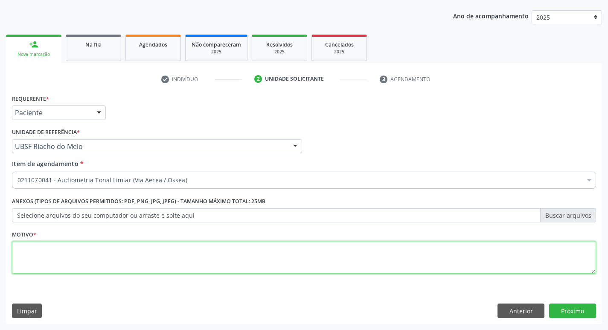
click at [204, 251] on textarea at bounding box center [304, 258] width 584 height 32
click at [200, 259] on textarea at bounding box center [304, 258] width 584 height 32
type textarea "avaliação"
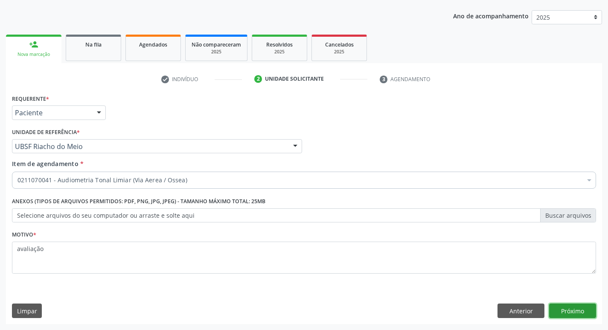
click at [570, 310] on button "Próximo" at bounding box center [572, 310] width 47 height 15
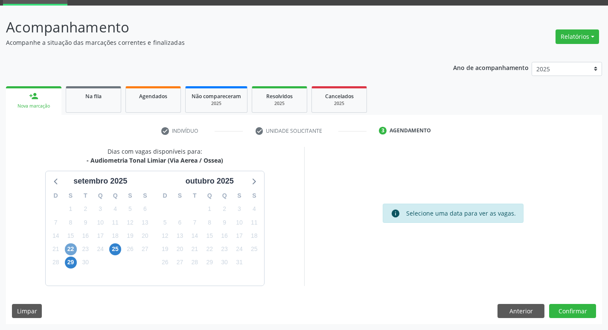
click at [72, 251] on span "22" at bounding box center [71, 249] width 12 height 12
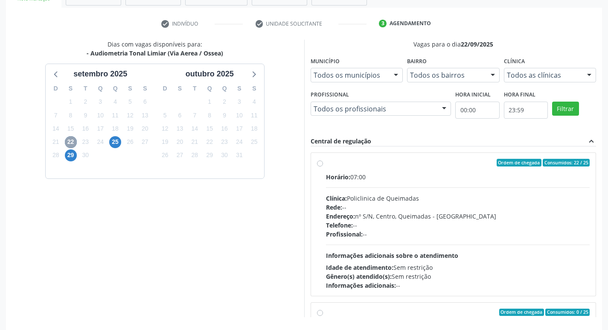
scroll to position [169, 0]
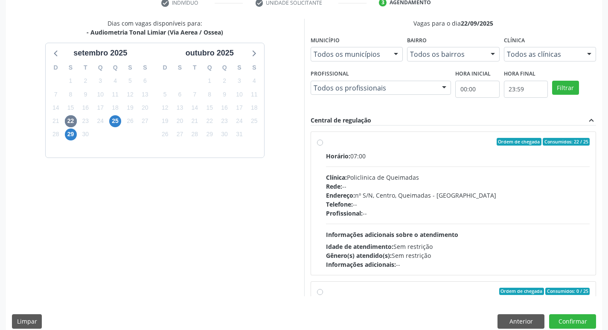
click at [405, 161] on div "Horário: 07:00 Clínica: Policlinica de Queimadas Rede: -- Endereço: nº S/N, Cen…" at bounding box center [458, 209] width 264 height 117
click at [323, 145] on input "Ordem de chegada Consumidos: 22 / 25 Horário: 07:00 Clínica: Policlinica de Que…" at bounding box center [320, 142] width 6 height 8
radio input "true"
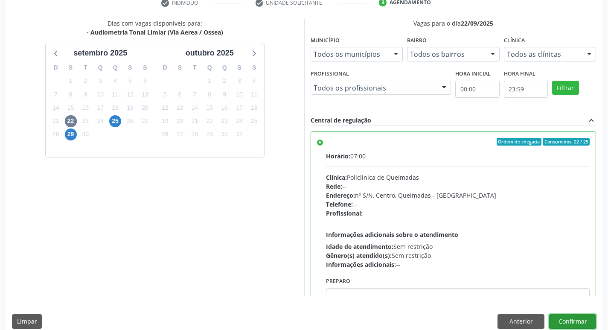
click at [577, 318] on button "Confirmar" at bounding box center [572, 321] width 47 height 15
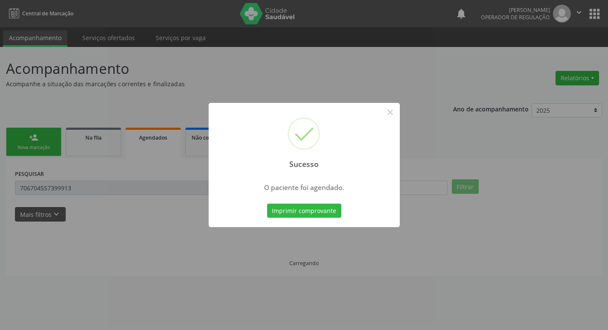
scroll to position [0, 0]
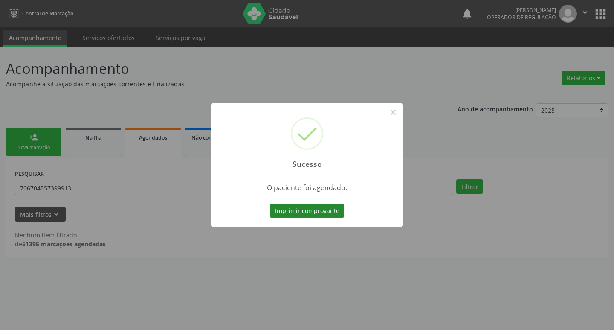
click at [333, 212] on button "Imprimir comprovante" at bounding box center [307, 211] width 74 height 15
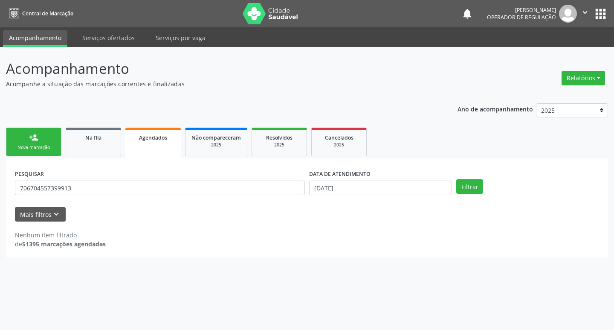
click at [45, 140] on link "person_add Nova marcação" at bounding box center [33, 142] width 55 height 29
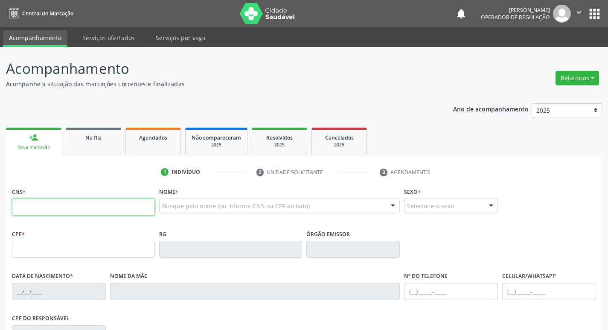
drag, startPoint x: 114, startPoint y: 209, endPoint x: 114, endPoint y: 201, distance: 7.7
click at [114, 206] on input "text" at bounding box center [83, 206] width 143 height 17
type input "705 0038 3866 3956"
type input "058.644.044-54"
type input "27/08/2000"
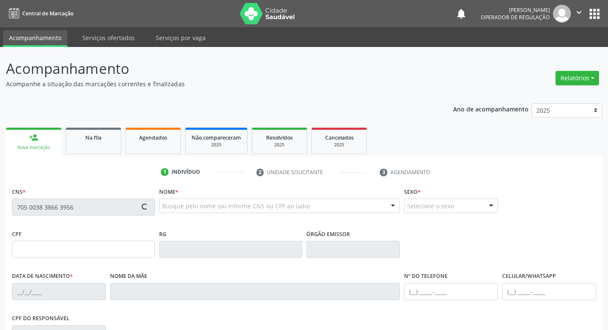
type input "Ediana de Souza Tavares"
type input "(83) 99150-7419"
type input "981.653.304-97"
type input "65"
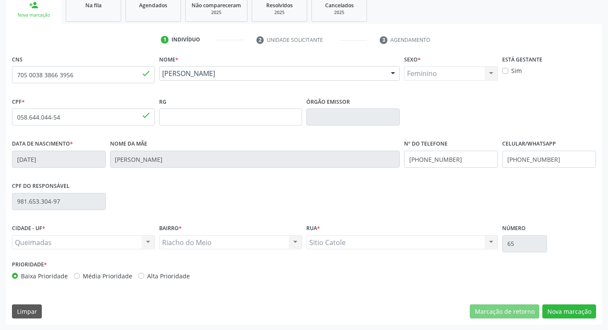
scroll to position [133, 0]
click at [578, 304] on button "Nova marcação" at bounding box center [569, 311] width 54 height 15
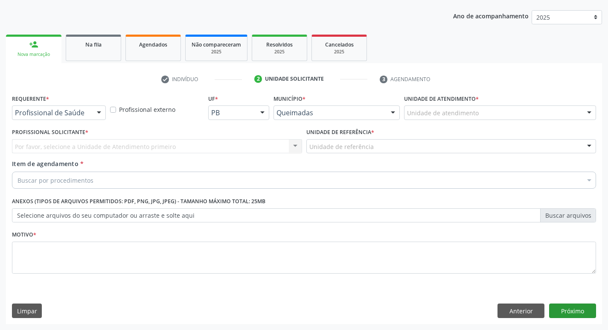
scroll to position [93, 0]
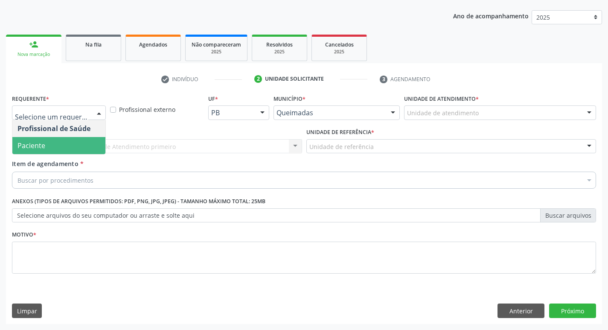
click at [56, 148] on span "Paciente" at bounding box center [58, 145] width 93 height 17
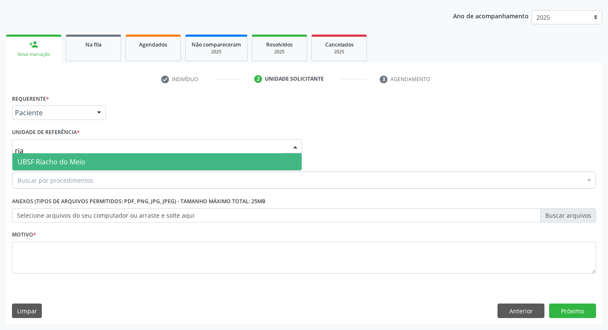
type input "riac"
click at [66, 157] on span "UBSF Riacho do Meio" at bounding box center [156, 161] width 289 height 17
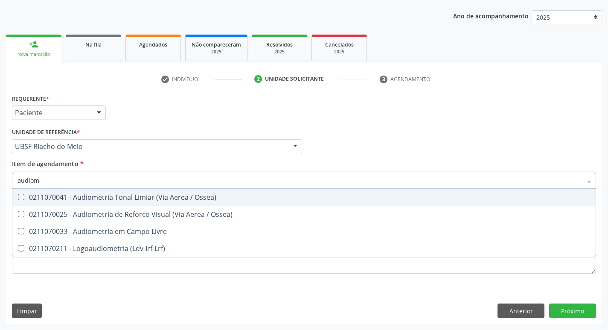
type input "audiome"
click at [83, 194] on div "0211070041 - Audiometria Tonal Limiar (Via Aerea / Ossea)" at bounding box center [303, 197] width 573 height 7
checkbox Ossea\) "true"
click at [245, 122] on div "Requerente * Paciente Profissional de Saúde Paciente Nenhum resultado encontrad…" at bounding box center [304, 108] width 588 height 33
checkbox Ossea\) "true"
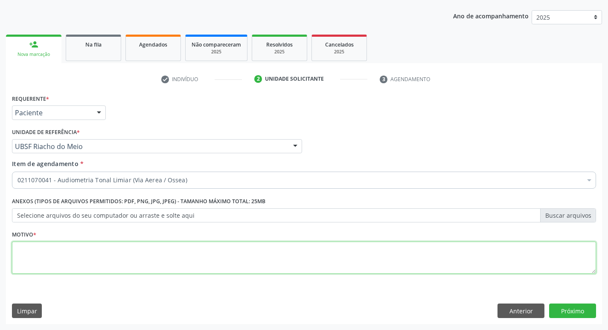
click at [151, 247] on textarea at bounding box center [304, 258] width 584 height 32
type textarea "avaliação"
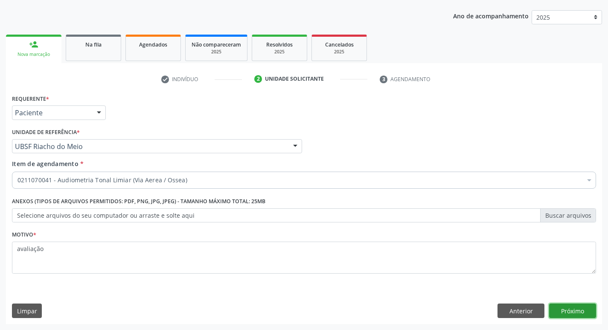
click at [563, 311] on button "Próximo" at bounding box center [572, 310] width 47 height 15
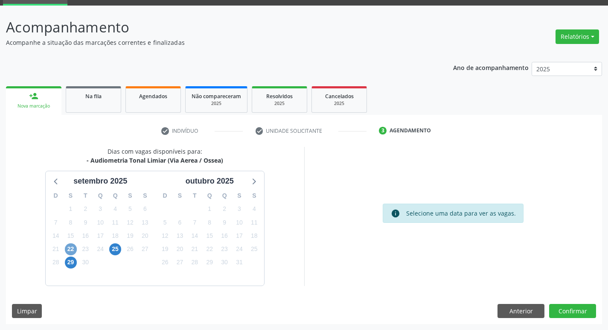
click at [70, 248] on span "22" at bounding box center [71, 249] width 12 height 12
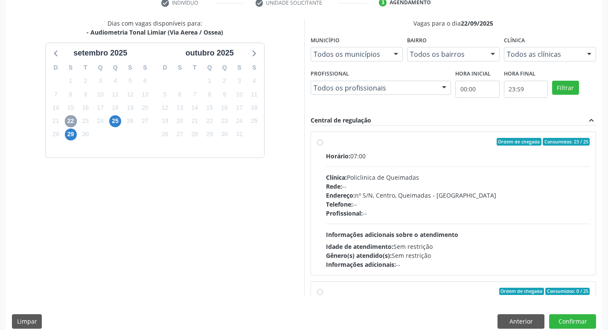
scroll to position [180, 0]
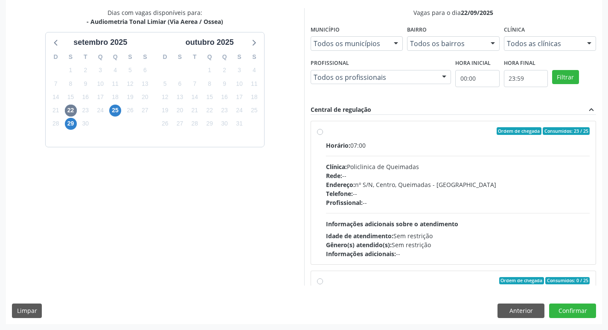
click at [388, 146] on div "Horário: 07:00" at bounding box center [458, 145] width 264 height 9
click at [323, 135] on input "Ordem de chegada Consumidos: 23 / 25 Horário: 07:00 Clínica: Policlinica de Que…" at bounding box center [320, 131] width 6 height 8
radio input "true"
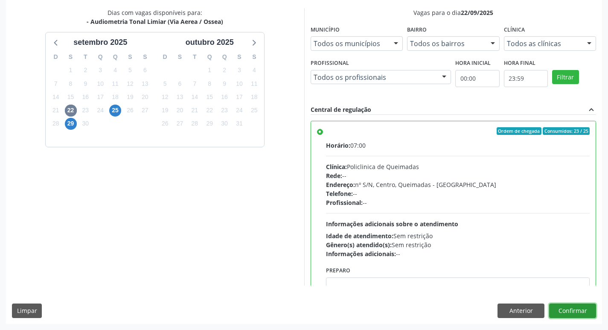
click at [570, 311] on button "Confirmar" at bounding box center [572, 310] width 47 height 15
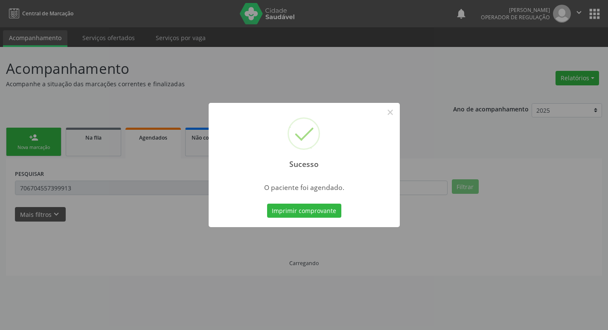
scroll to position [0, 0]
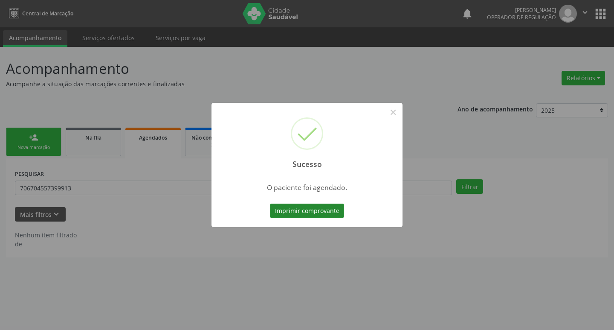
click at [334, 215] on button "Imprimir comprovante" at bounding box center [307, 211] width 74 height 15
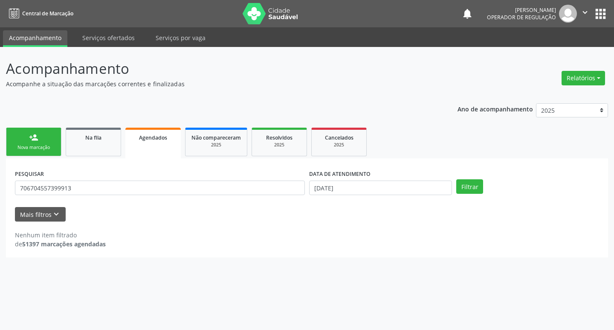
click at [35, 150] on div "Nova marcação" at bounding box center [33, 147] width 43 height 6
click at [57, 146] on link "person_add Nova marcação" at bounding box center [33, 142] width 55 height 29
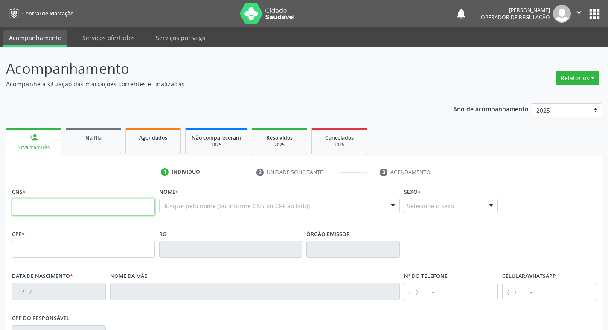
click at [76, 205] on input "text" at bounding box center [83, 206] width 143 height 17
type input "708 9057 7089 5715"
type input "106.654.194-90"
type input "[DATE]"
type input "[PERSON_NAME]"
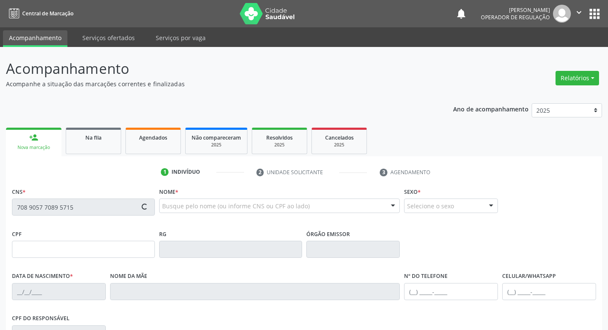
type input "[PHONE_NUMBER]"
type input "089.893.474-59"
type input "172"
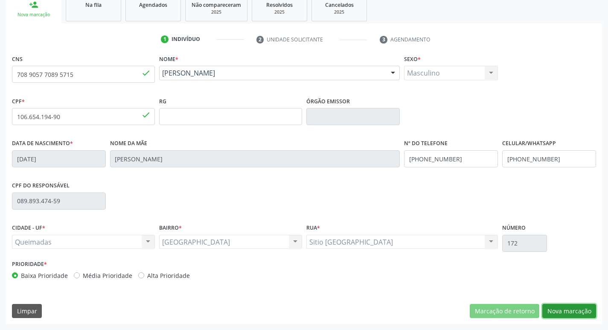
click at [562, 308] on button "Nova marcação" at bounding box center [569, 311] width 54 height 15
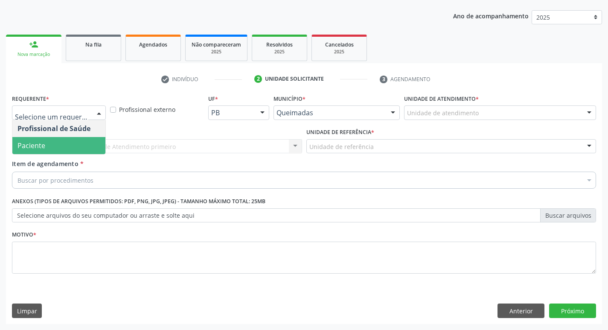
click at [78, 150] on span "Paciente" at bounding box center [58, 145] width 93 height 17
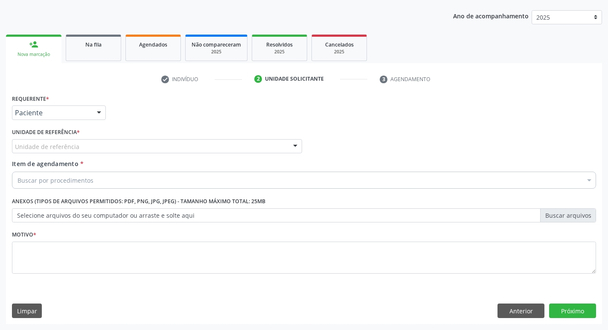
click at [116, 142] on div "Unidade de referência" at bounding box center [157, 146] width 290 height 15
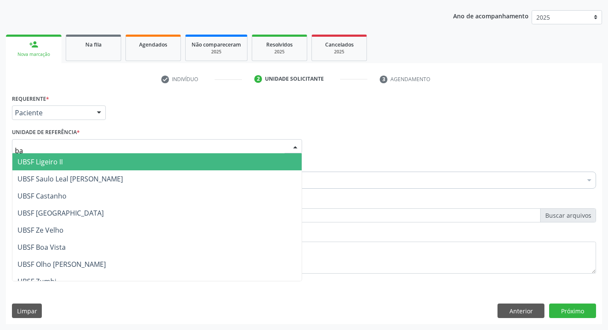
type input "bai"
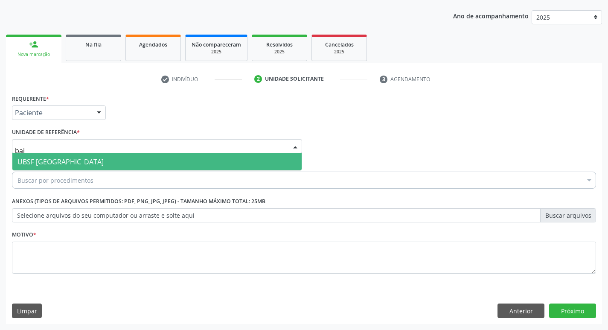
click at [128, 158] on span "UBSF [GEOGRAPHIC_DATA]" at bounding box center [156, 161] width 289 height 17
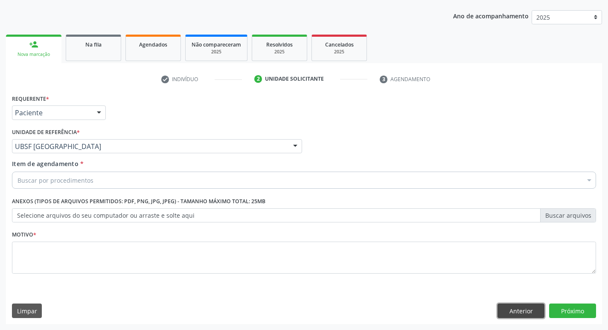
click at [533, 313] on button "Anterior" at bounding box center [521, 310] width 47 height 15
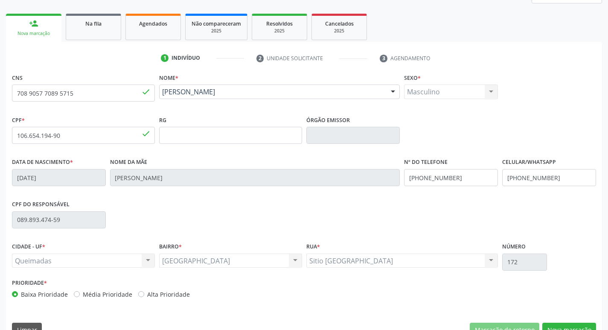
scroll to position [133, 0]
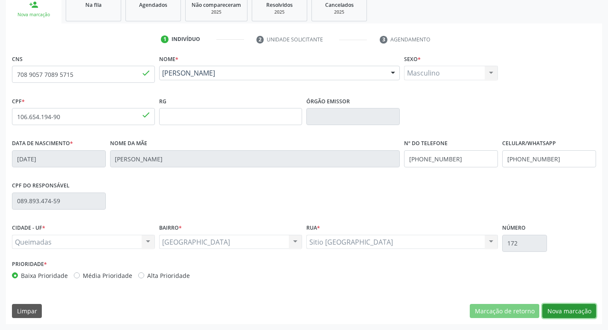
click at [560, 311] on button "Nova marcação" at bounding box center [569, 311] width 54 height 15
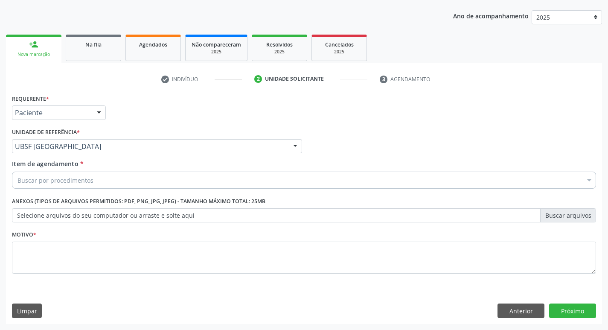
scroll to position [93, 0]
click at [102, 177] on div "Buscar por procedimentos" at bounding box center [304, 180] width 584 height 17
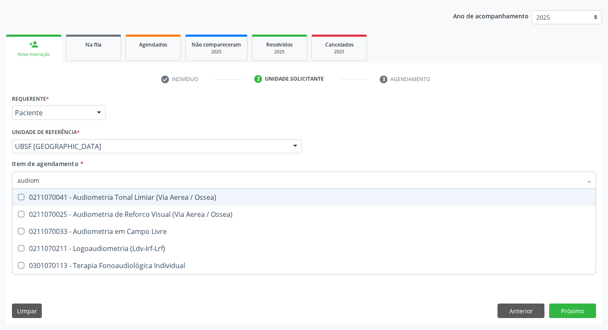
type input "audiome"
click at [122, 200] on div "0211070041 - Audiometria Tonal Limiar (Via Aerea / Ossea)" at bounding box center [303, 197] width 573 height 7
checkbox Ossea\) "true"
click at [394, 120] on div "Requerente * Paciente Profissional de Saúde Paciente Nenhum resultado encontrad…" at bounding box center [304, 108] width 588 height 33
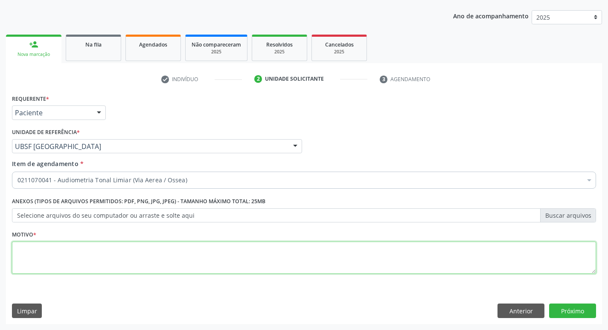
click at [161, 252] on textarea at bounding box center [304, 258] width 584 height 32
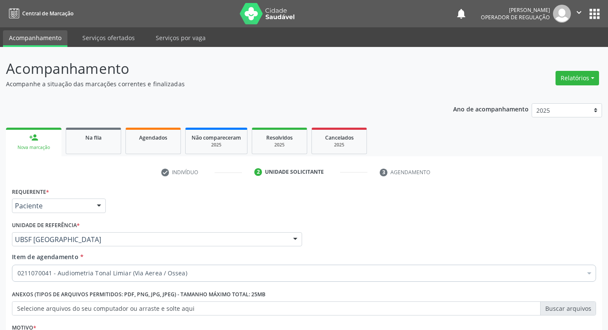
scroll to position [93, 0]
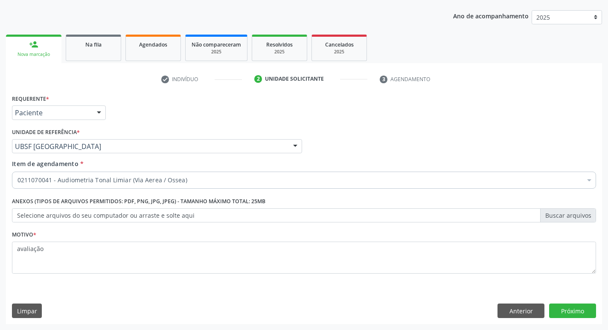
type textarea "avaliação"
click at [574, 310] on button "Próximo" at bounding box center [572, 310] width 47 height 15
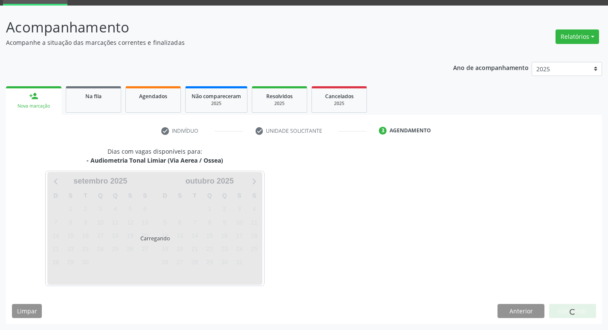
scroll to position [41, 0]
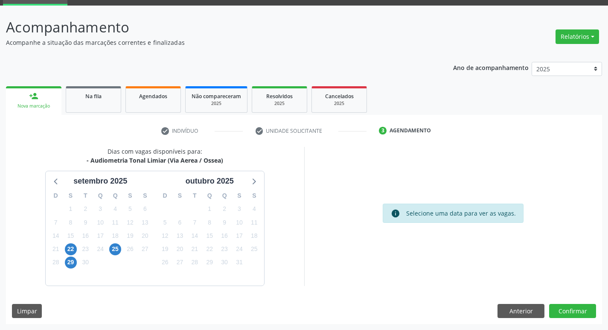
click at [64, 247] on div "22" at bounding box center [70, 248] width 15 height 13
click at [68, 246] on span "22" at bounding box center [71, 249] width 12 height 12
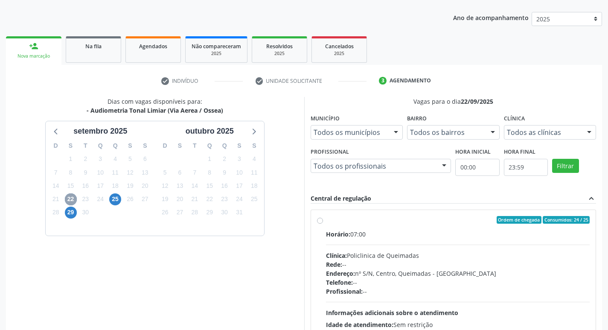
scroll to position [180, 0]
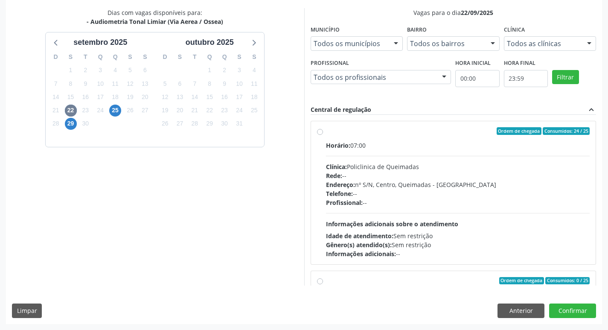
click at [417, 146] on div "Horário: 07:00" at bounding box center [458, 145] width 264 height 9
click at [323, 135] on input "Ordem de chegada Consumidos: 24 / 25 Horário: 07:00 Clínica: Policlinica de Que…" at bounding box center [320, 131] width 6 height 8
radio input "true"
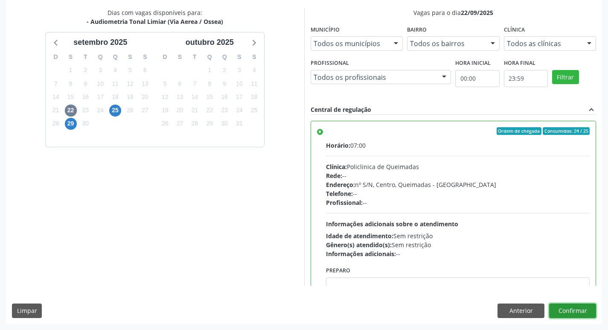
click at [553, 307] on button "Confirmar" at bounding box center [572, 310] width 47 height 15
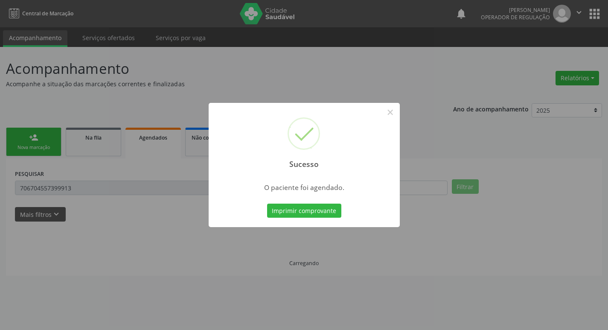
scroll to position [0, 0]
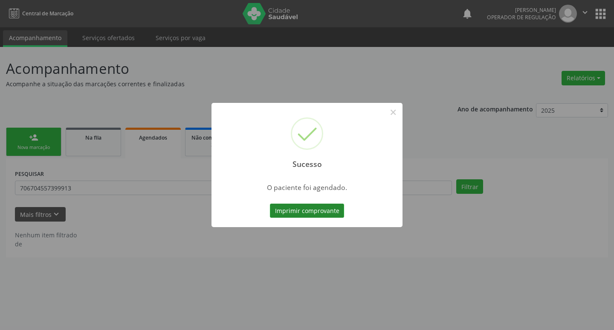
click at [319, 209] on button "Imprimir comprovante" at bounding box center [307, 211] width 74 height 15
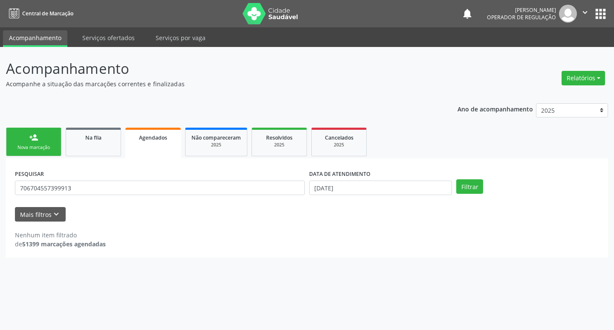
click at [46, 141] on link "person_add Nova marcação" at bounding box center [33, 142] width 55 height 29
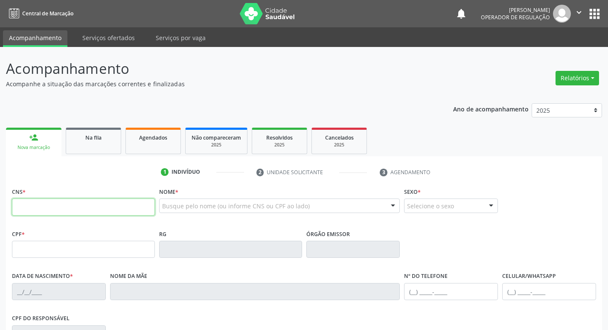
click at [129, 211] on input "text" at bounding box center [83, 206] width 143 height 17
type input "707 5042 3951 5790"
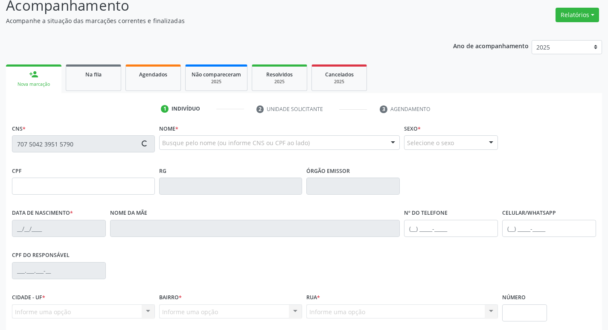
scroll to position [133, 0]
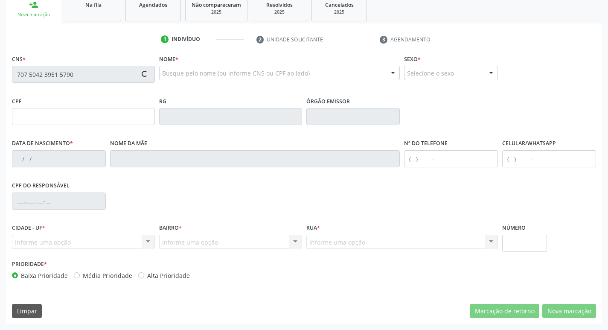
type input "309.067.684-20"
type input "[DATE]"
type input "[PERSON_NAME]"
type input "[PHONE_NUMBER]"
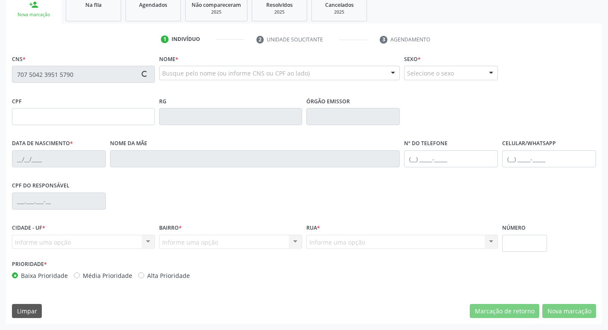
type input "074.837.154-05"
type input "S/N"
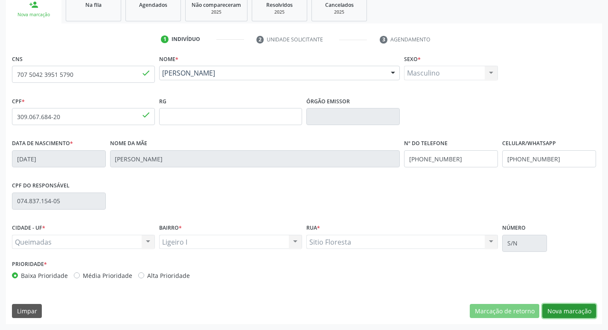
drag, startPoint x: 573, startPoint y: 307, endPoint x: 535, endPoint y: 295, distance: 39.4
click at [573, 308] on button "Nova marcação" at bounding box center [569, 311] width 54 height 15
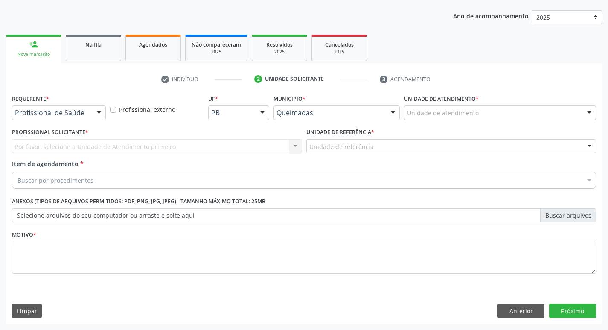
scroll to position [93, 0]
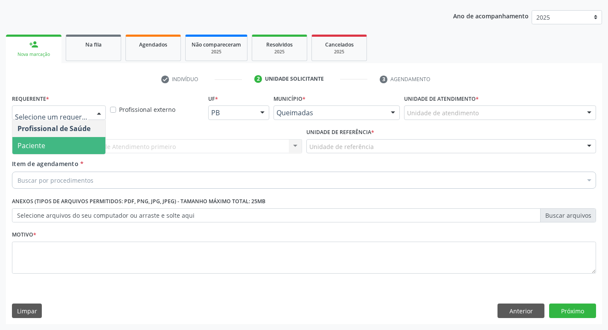
click at [46, 148] on span "Paciente" at bounding box center [58, 145] width 93 height 17
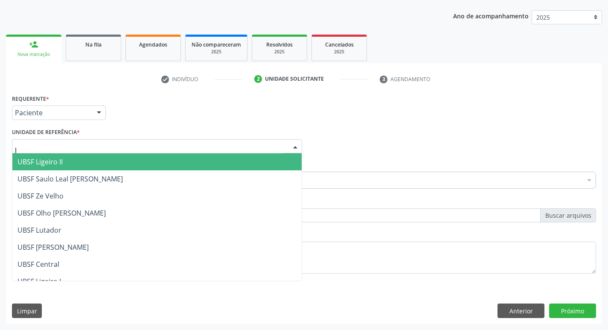
type input "li"
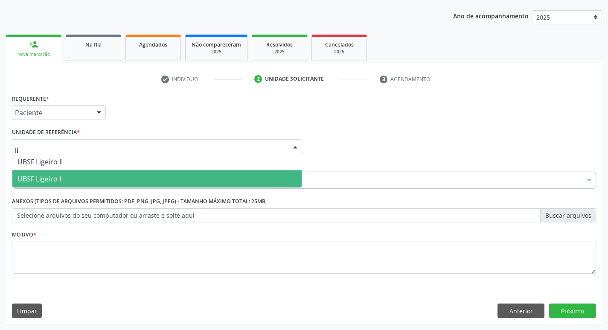
click at [46, 174] on span "UBSF Ligeiro I" at bounding box center [156, 178] width 289 height 17
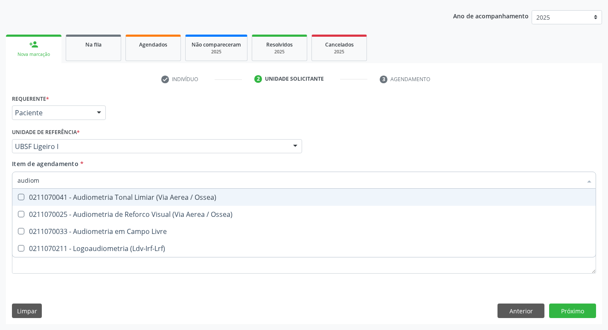
type input "audiome"
click at [69, 200] on div "0211070041 - Audiometria Tonal Limiar (Via Aerea / Ossea)" at bounding box center [303, 197] width 573 height 7
checkbox Ossea\) "true"
click at [189, 121] on div "Requerente * Paciente Profissional de Saúde Paciente Nenhum resultado encontrad…" at bounding box center [304, 108] width 588 height 33
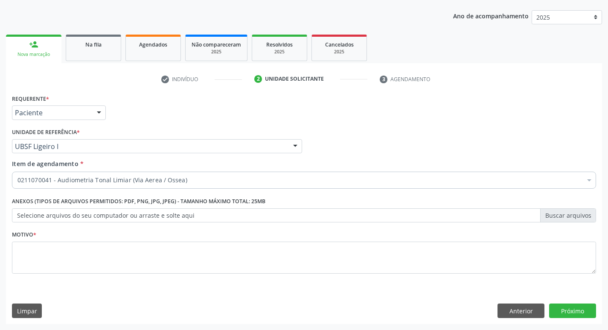
checkbox Ossea\) "true"
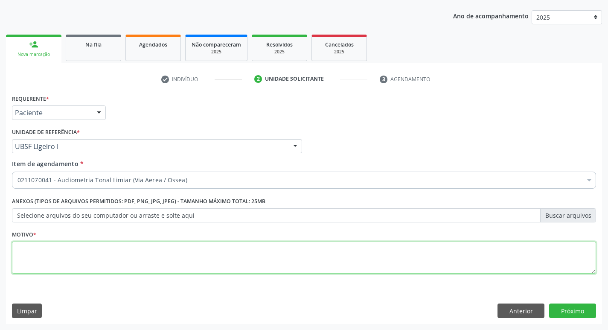
click at [133, 249] on textarea at bounding box center [304, 258] width 584 height 32
type textarea "avaliação"
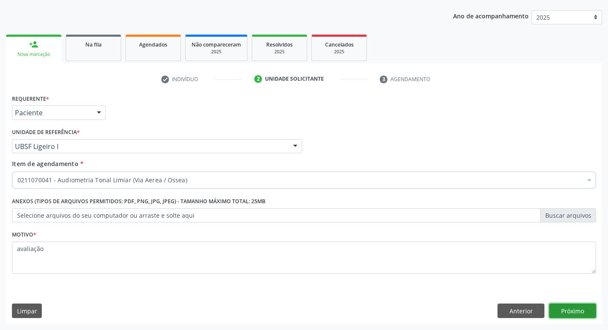
click at [588, 305] on button "Próximo" at bounding box center [572, 310] width 47 height 15
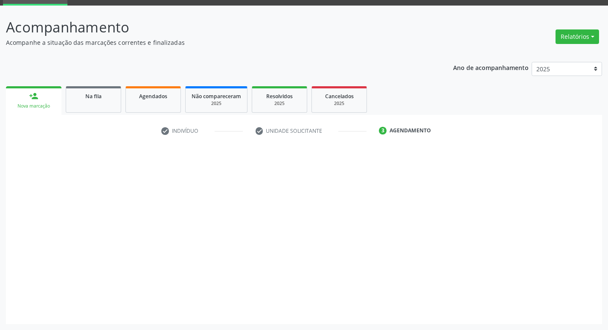
scroll to position [41, 0]
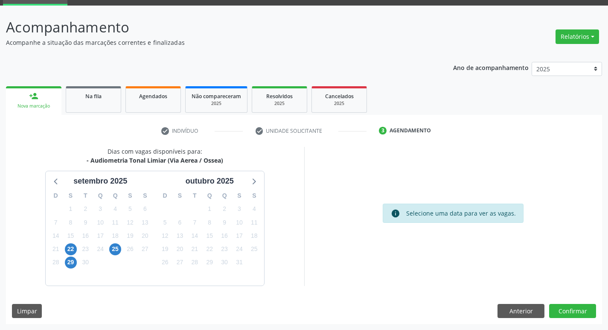
click at [75, 244] on div "22" at bounding box center [71, 248] width 12 height 13
click at [72, 249] on span "22" at bounding box center [71, 249] width 12 height 12
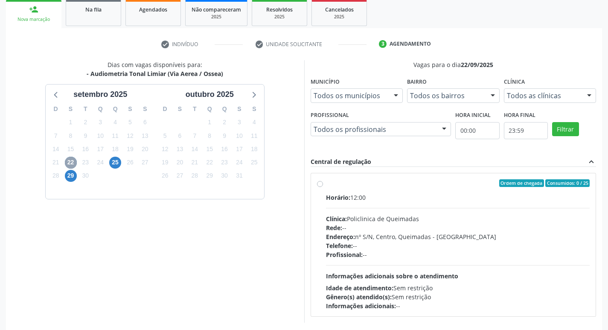
scroll to position [165, 0]
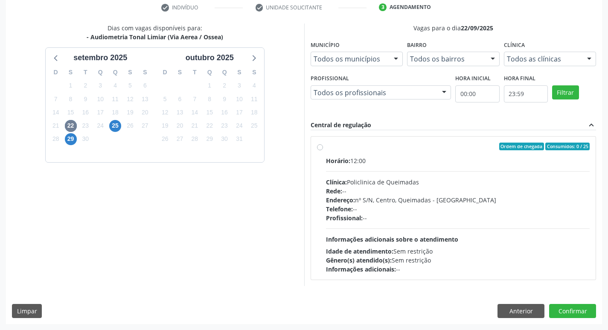
click at [415, 150] on label "Ordem de chegada Consumidos: 0 / 25 Horário: 12:00 Clínica: Policlinica de Quei…" at bounding box center [458, 208] width 264 height 131
click at [323, 150] on input "Ordem de chegada Consumidos: 0 / 25 Horário: 12:00 Clínica: Policlinica de Quei…" at bounding box center [320, 147] width 6 height 8
radio input "true"
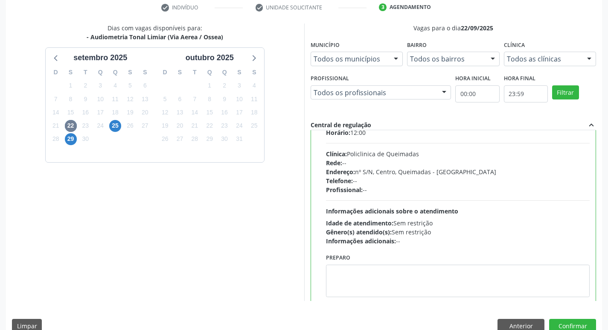
scroll to position [42, 0]
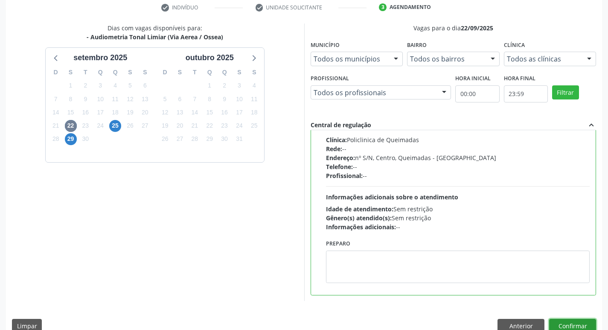
click at [573, 325] on button "Confirmar" at bounding box center [572, 326] width 47 height 15
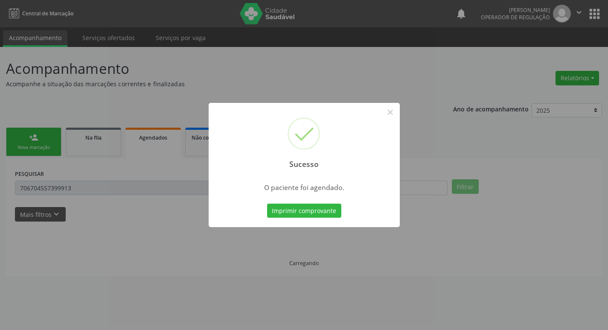
scroll to position [0, 0]
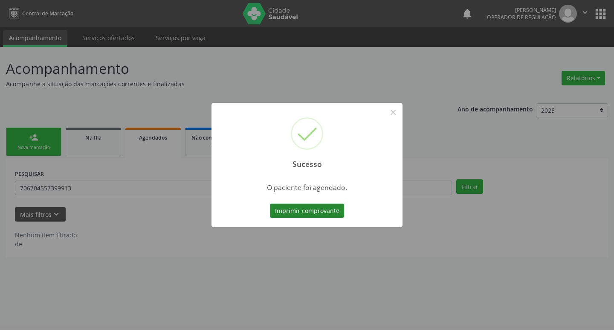
click at [321, 206] on button "Imprimir comprovante" at bounding box center [307, 211] width 74 height 15
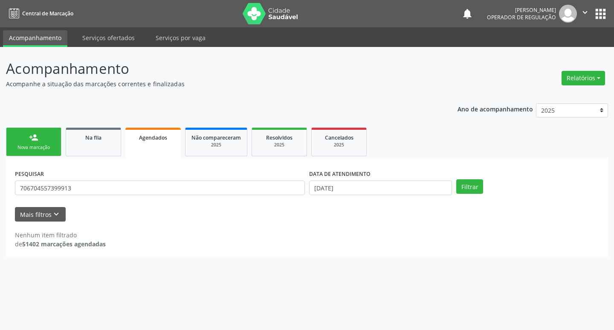
click at [32, 147] on div "Nova marcação" at bounding box center [33, 147] width 43 height 6
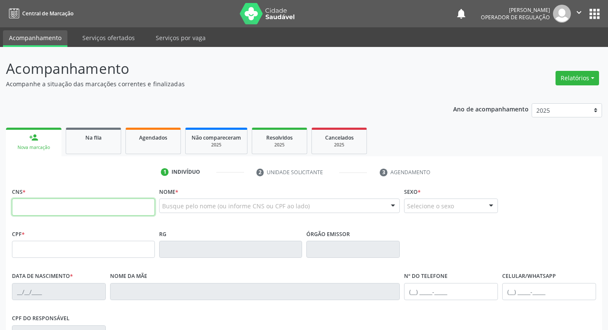
click at [72, 206] on input "text" at bounding box center [83, 206] width 143 height 17
type input "705 4044 8217 4299"
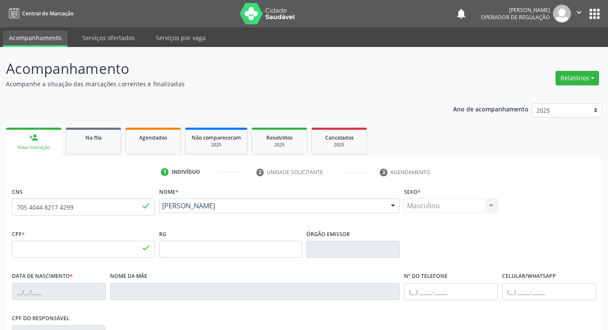
type input "703.272.244-01"
type input "[DATE]"
type input "[PERSON_NAME]"
type input "[PHONE_NUMBER]"
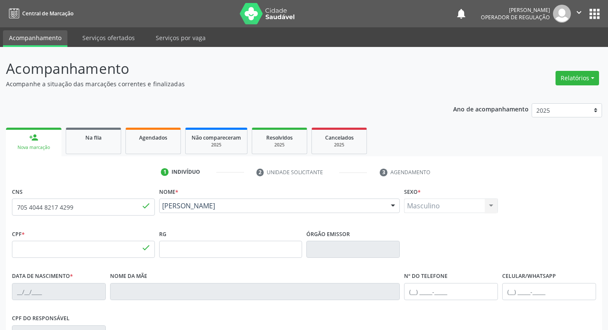
type input "095.851.007-54"
type input "S/N"
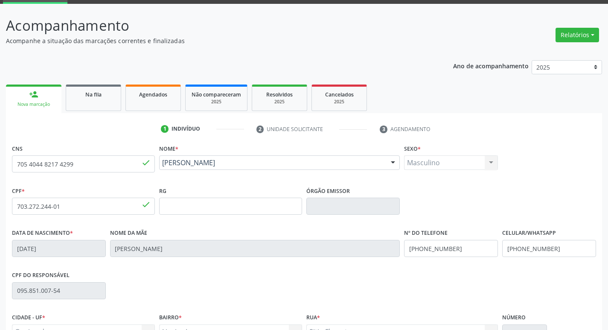
scroll to position [133, 0]
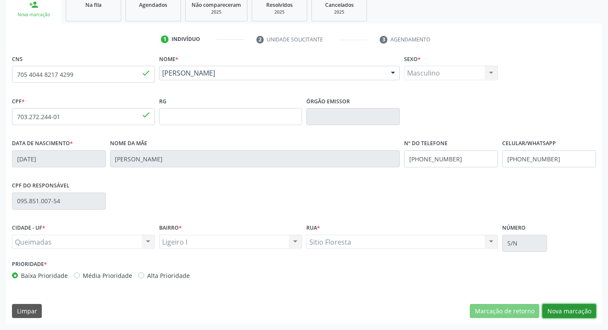
click at [574, 310] on button "Nova marcação" at bounding box center [569, 311] width 54 height 15
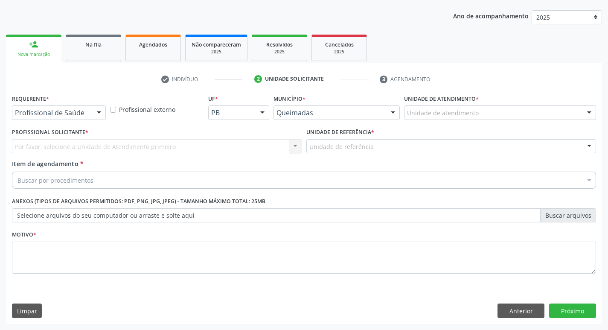
scroll to position [93, 0]
click at [84, 108] on div "Profissional de Saúde" at bounding box center [59, 112] width 94 height 15
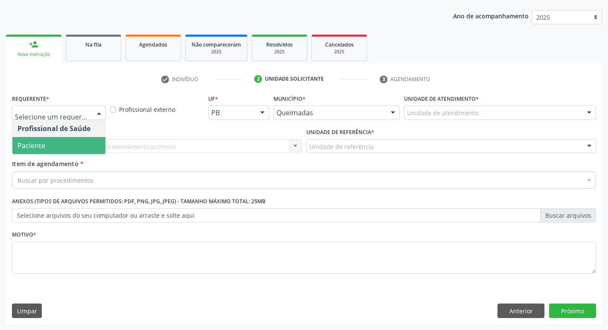
click at [69, 142] on span "Paciente" at bounding box center [58, 145] width 93 height 17
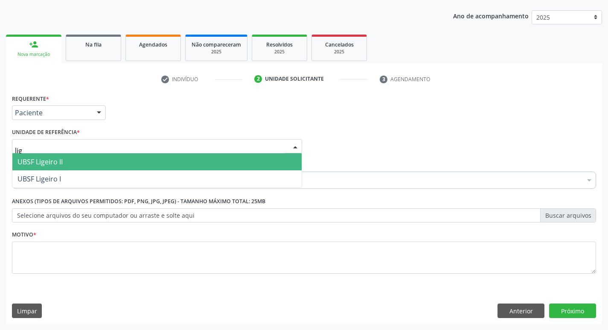
type input "lige"
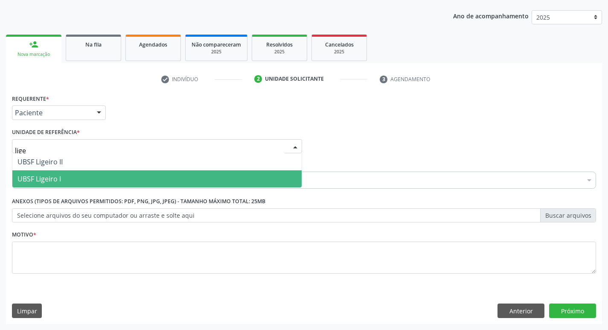
click at [56, 172] on span "UBSF Ligeiro I" at bounding box center [156, 178] width 289 height 17
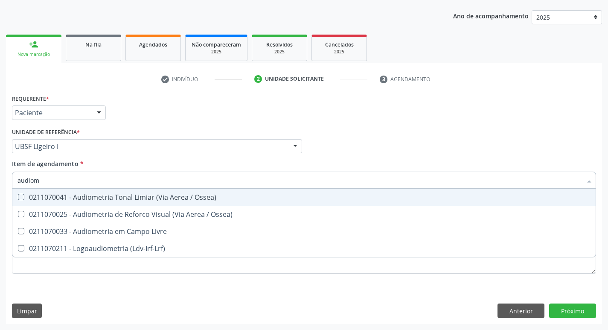
type input "audiome"
click at [60, 202] on span "0211070041 - Audiometria Tonal Limiar (Via Aerea / Ossea)" at bounding box center [303, 197] width 583 height 17
checkbox Ossea\) "true"
click at [372, 120] on div "Requerente * Paciente Profissional de Saúde Paciente Nenhum resultado encontrad…" at bounding box center [304, 108] width 588 height 33
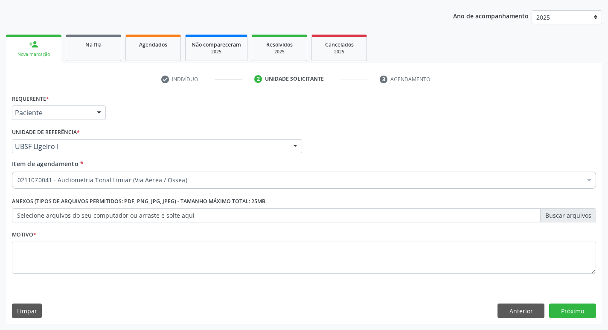
checkbox Ossea\) "true"
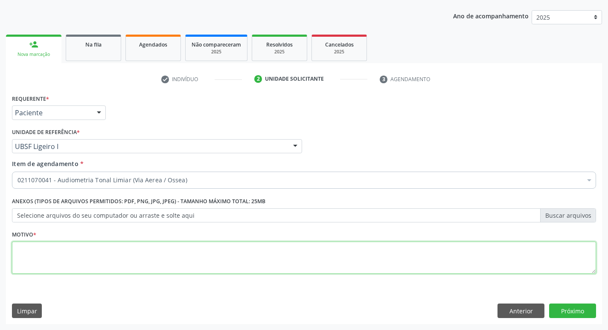
click at [178, 263] on textarea at bounding box center [304, 258] width 584 height 32
type textarea "v"
type textarea "avaliação"
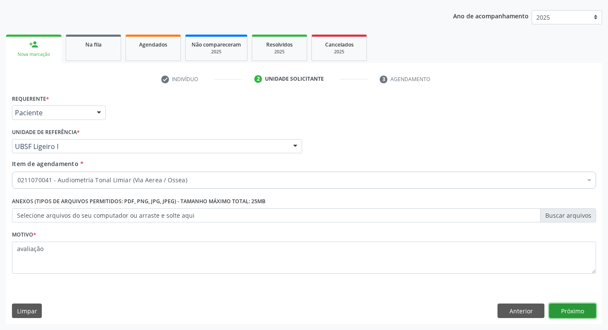
click at [579, 310] on button "Próximo" at bounding box center [572, 310] width 47 height 15
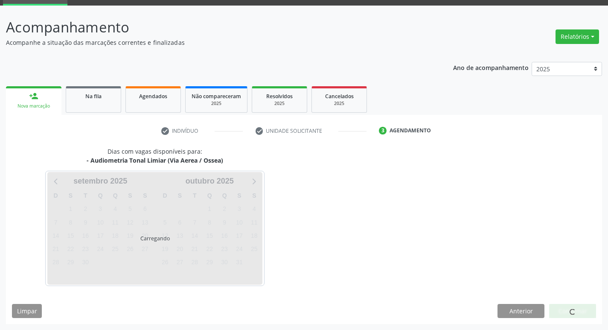
scroll to position [41, 0]
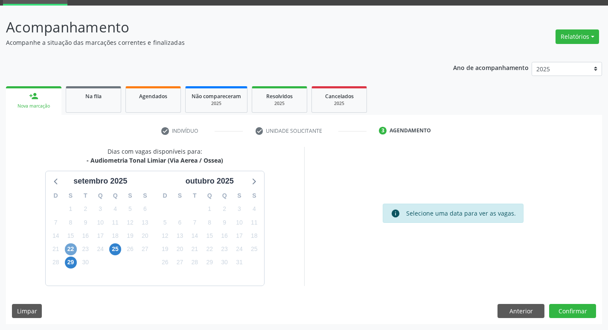
click at [73, 245] on span "22" at bounding box center [71, 249] width 12 height 12
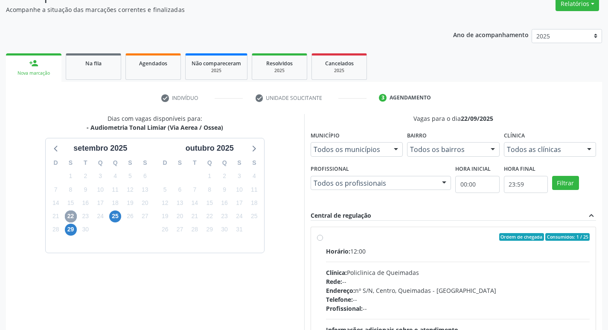
scroll to position [165, 0]
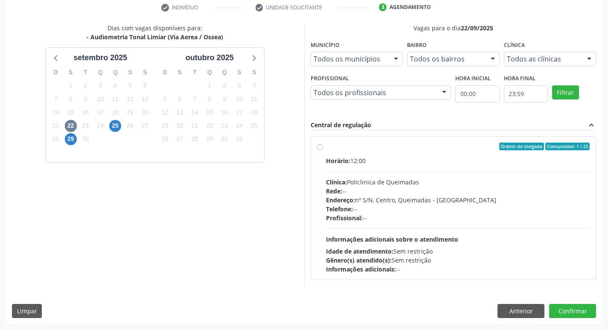
click at [390, 136] on div "Ordem de chegada Consumidos: 1 / 25 Horário: 12:00 Clínica: Policlinica de Quei…" at bounding box center [454, 208] width 286 height 156
click at [387, 145] on div "Ordem de chegada Consumidos: 1 / 25" at bounding box center [458, 147] width 264 height 8
click at [323, 145] on input "Ordem de chegada Consumidos: 1 / 25 Horário: 12:00 Clínica: Policlinica de Quei…" at bounding box center [320, 147] width 6 height 8
radio input "true"
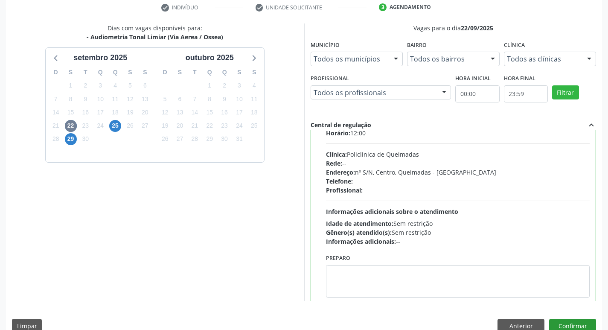
scroll to position [42, 0]
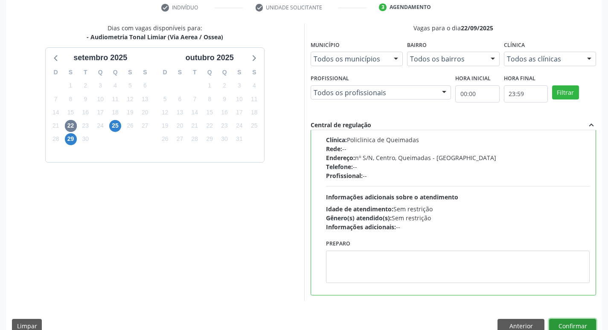
click at [587, 324] on button "Confirmar" at bounding box center [572, 326] width 47 height 15
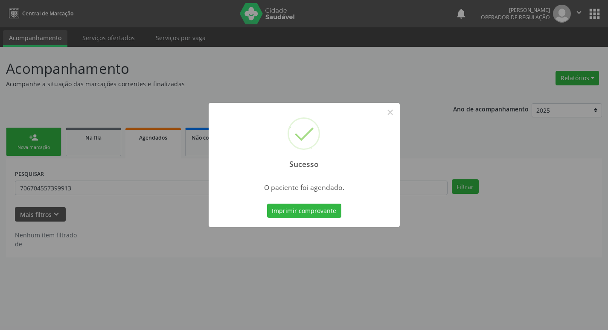
scroll to position [0, 0]
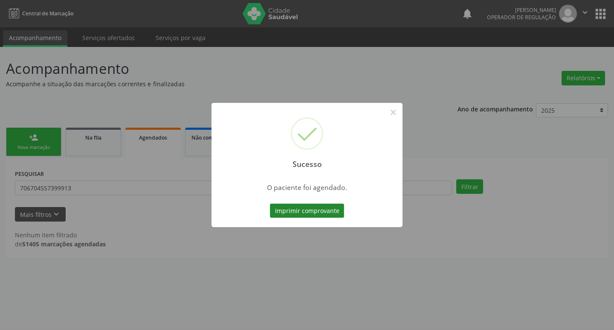
click at [323, 211] on button "Imprimir comprovante" at bounding box center [307, 211] width 74 height 15
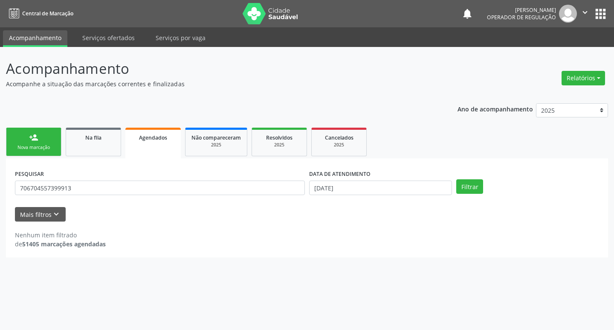
click at [40, 145] on div "Nova marcação" at bounding box center [33, 147] width 43 height 6
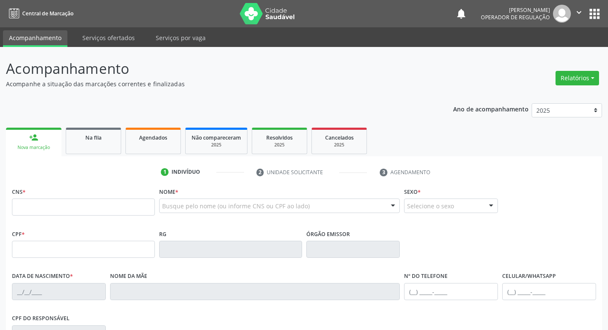
click at [28, 135] on link "person_add Nova marcação" at bounding box center [33, 142] width 55 height 29
click at [51, 208] on input "text" at bounding box center [83, 206] width 143 height 17
type input "706 9031 6589 2232"
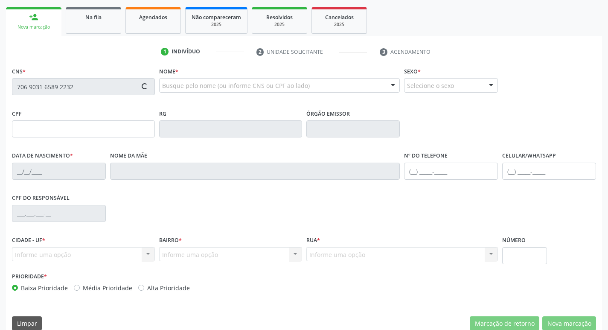
scroll to position [133, 0]
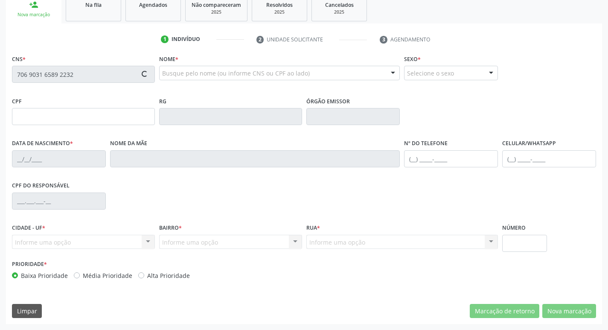
type input "751.965.737-04"
type input "[DATE]"
type input "[PERSON_NAME]"
type input "[PHONE_NUMBER]"
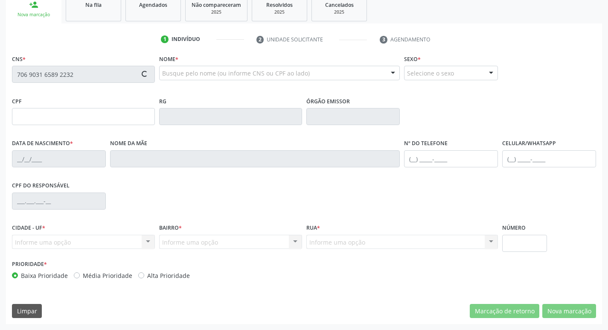
type input "013.900.674-59"
type input "S/N"
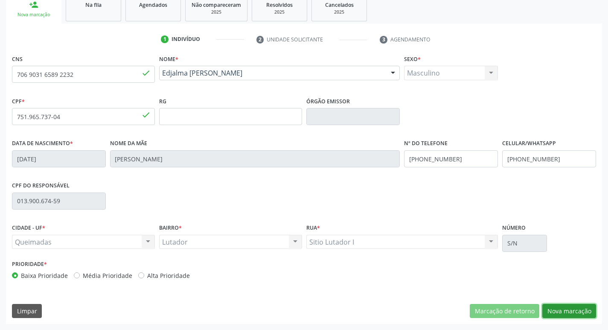
drag, startPoint x: 563, startPoint y: 310, endPoint x: 549, endPoint y: 311, distance: 14.6
click at [563, 311] on button "Nova marcação" at bounding box center [569, 311] width 54 height 15
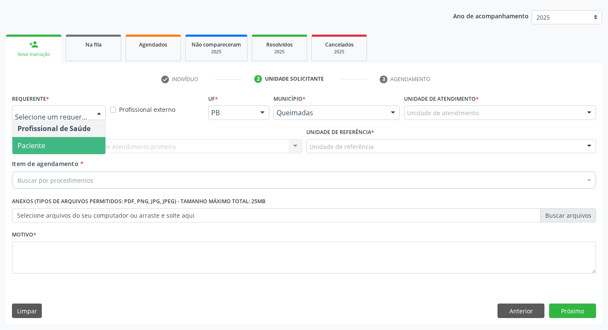
click at [60, 145] on span "Paciente" at bounding box center [58, 145] width 93 height 17
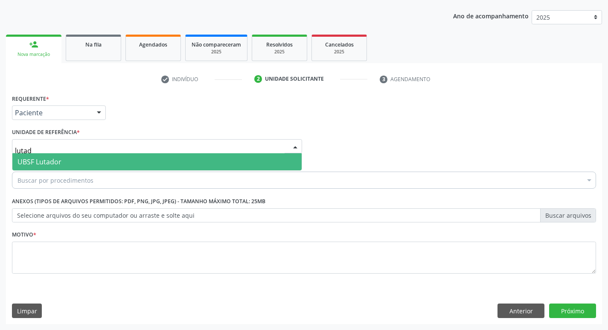
type input "lutado"
click at [55, 163] on span "UBSF Lutador" at bounding box center [39, 161] width 44 height 9
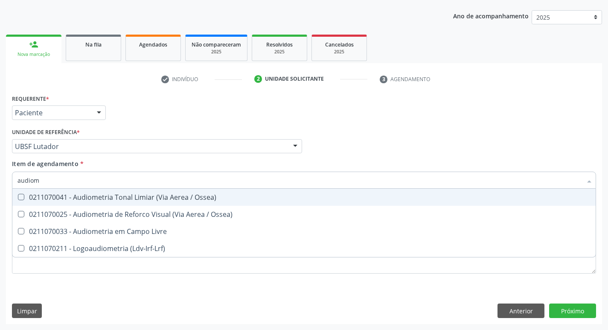
type input "audiome"
click at [72, 196] on div "0211070041 - Audiometria Tonal Limiar (Via Aerea / Ossea)" at bounding box center [303, 197] width 573 height 7
checkbox Ossea\) "true"
drag, startPoint x: 305, startPoint y: 122, endPoint x: 47, endPoint y: 270, distance: 297.6
click at [306, 122] on div "Requerente * Paciente Profissional de Saúde Paciente Nenhum resultado encontrad…" at bounding box center [304, 108] width 588 height 33
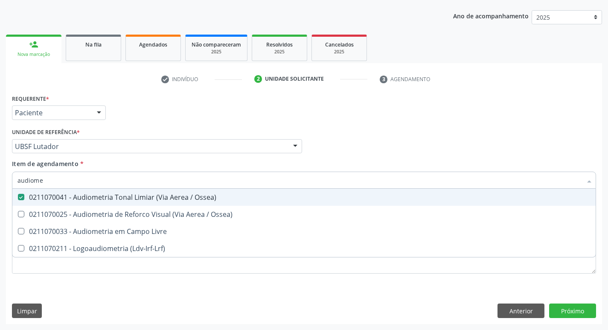
click at [47, 240] on li "0211070033 - Audiometria em Campo Livre" at bounding box center [303, 231] width 583 height 17
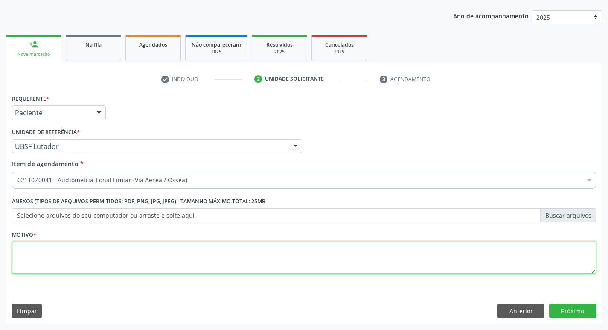
click at [49, 261] on textarea at bounding box center [304, 258] width 584 height 32
type textarea "avaliação"
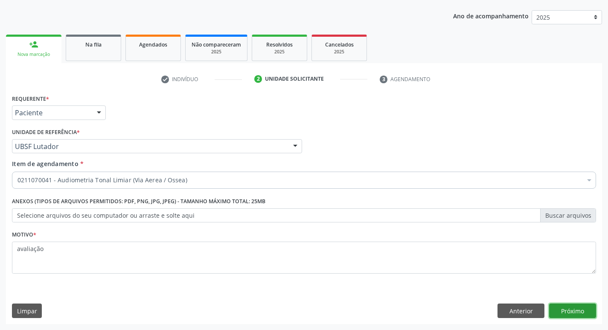
click at [557, 316] on button "Próximo" at bounding box center [572, 310] width 47 height 15
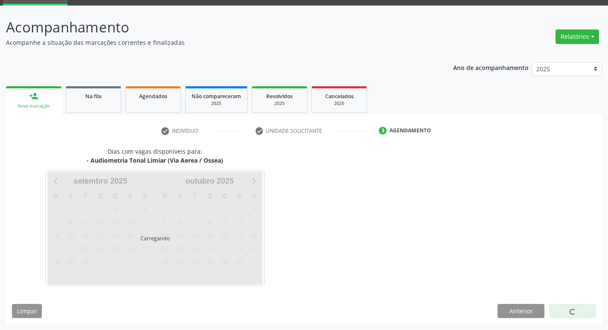
scroll to position [41, 0]
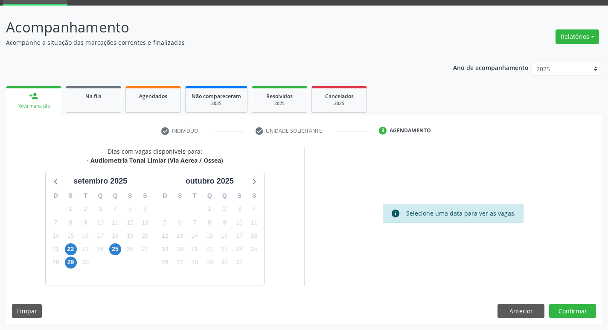
click at [64, 250] on div "22" at bounding box center [70, 248] width 15 height 13
click at [68, 250] on span "22" at bounding box center [71, 249] width 12 height 12
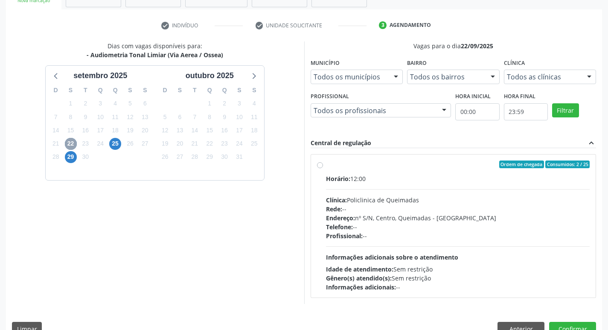
scroll to position [165, 0]
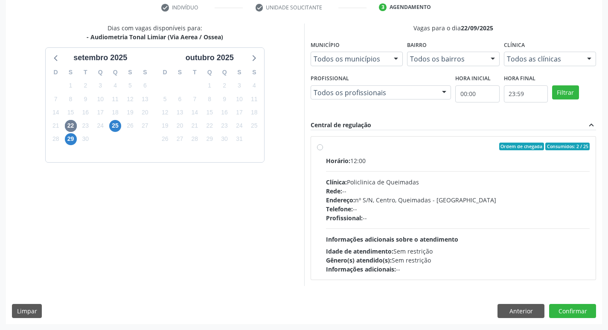
click at [480, 180] on div "Clínica: Policlinica de Queimadas" at bounding box center [458, 182] width 264 height 9
click at [323, 150] on input "Ordem de chegada Consumidos: 2 / 25 Horário: 12:00 Clínica: Policlinica de Quei…" at bounding box center [320, 147] width 6 height 8
radio input "true"
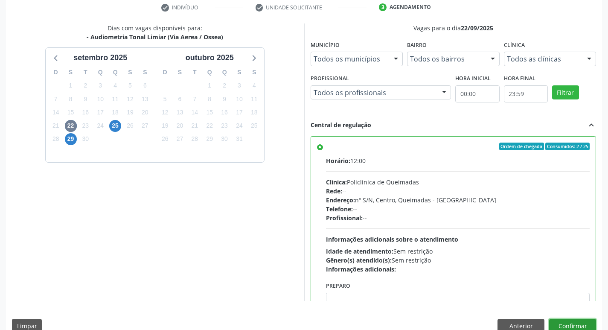
click at [565, 323] on button "Confirmar" at bounding box center [572, 326] width 47 height 15
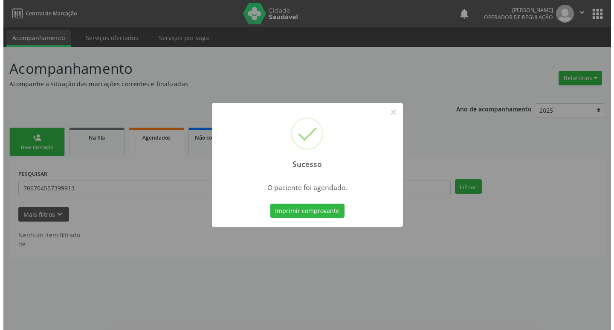
scroll to position [0, 0]
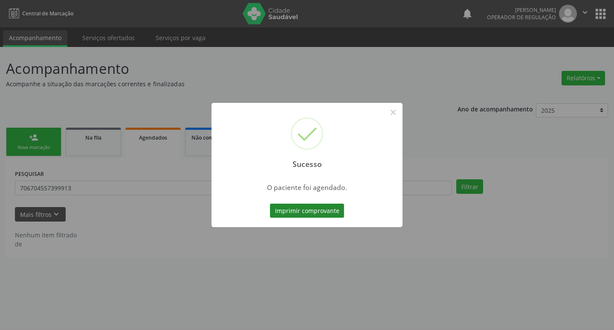
click at [301, 212] on button "Imprimir comprovante" at bounding box center [307, 211] width 74 height 15
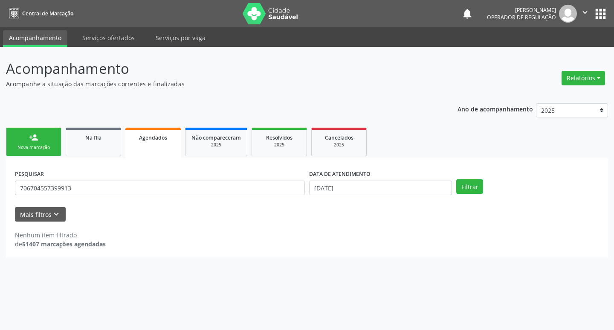
click at [26, 143] on link "person_add Nova marcação" at bounding box center [33, 142] width 55 height 29
click at [44, 146] on div "Nova marcação" at bounding box center [33, 147] width 43 height 6
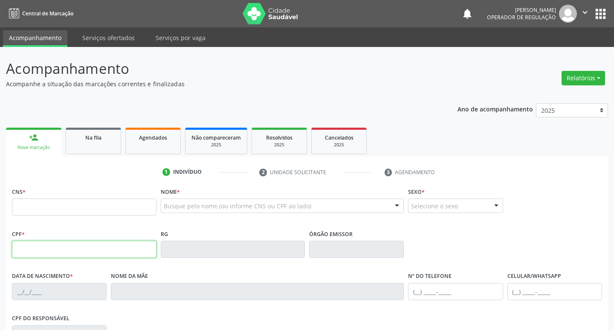
click at [101, 241] on input "text" at bounding box center [84, 249] width 145 height 17
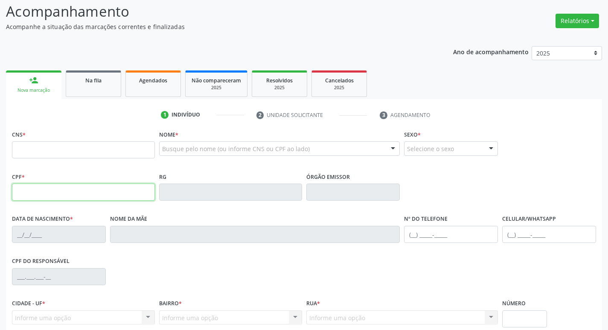
scroll to position [133, 0]
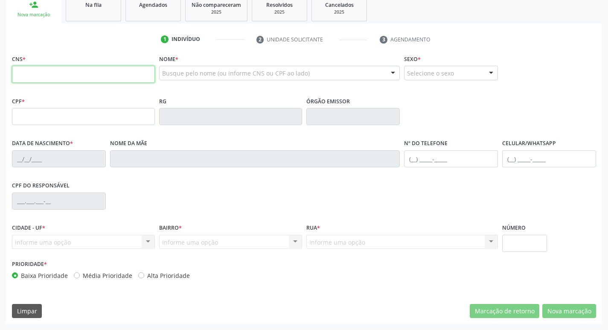
click at [90, 75] on input "text" at bounding box center [83, 74] width 143 height 17
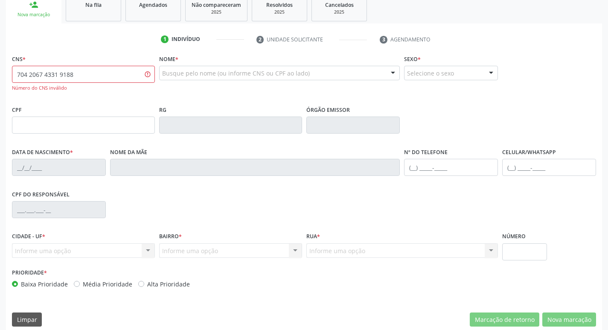
click at [125, 98] on div "CNS * 704 2067 4331 9188 Número do CNS inválido" at bounding box center [83, 77] width 147 height 51
click at [109, 75] on input "704 2067 4331 9188" at bounding box center [83, 74] width 143 height 17
type input "704 2067 4331 9188"
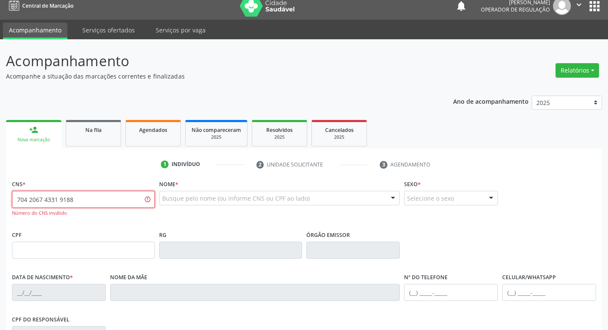
scroll to position [0, 0]
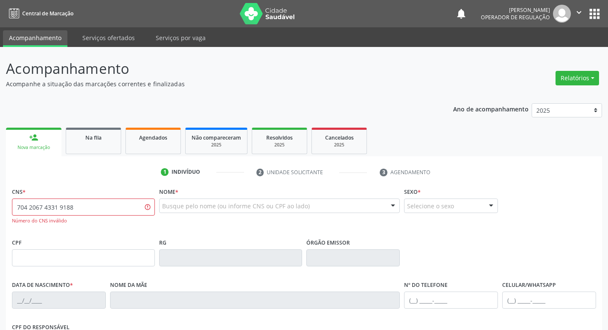
click at [598, 14] on button "apps" at bounding box center [594, 13] width 15 height 15
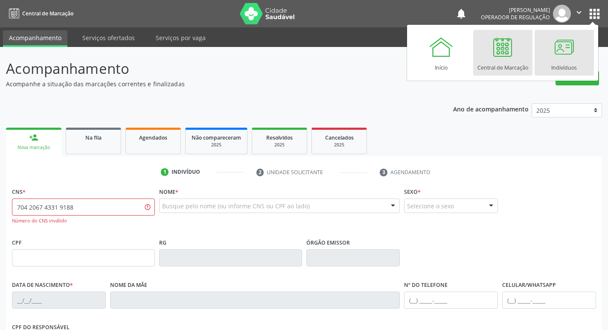
click at [554, 51] on div at bounding box center [564, 47] width 26 height 26
